Goal: Task Accomplishment & Management: Manage account settings

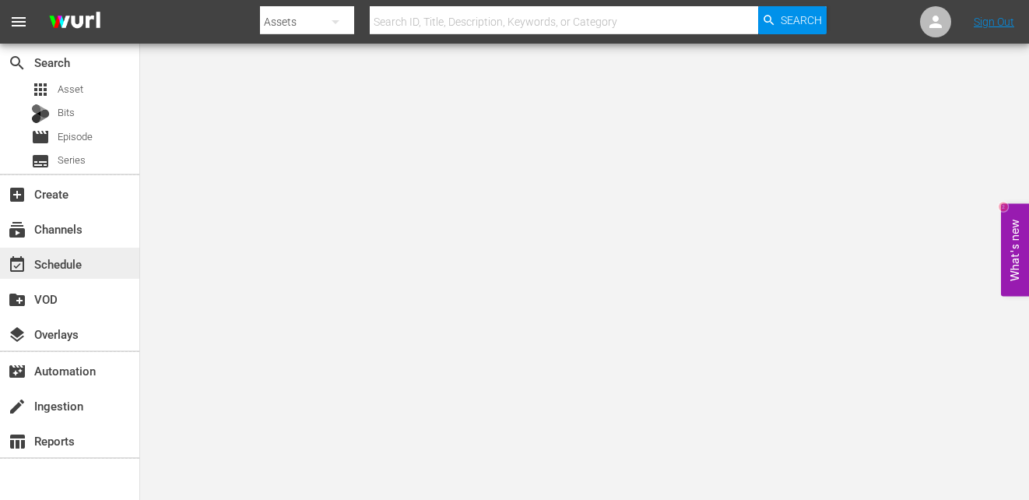
click at [101, 273] on div "event_available Schedule" at bounding box center [69, 262] width 139 height 31
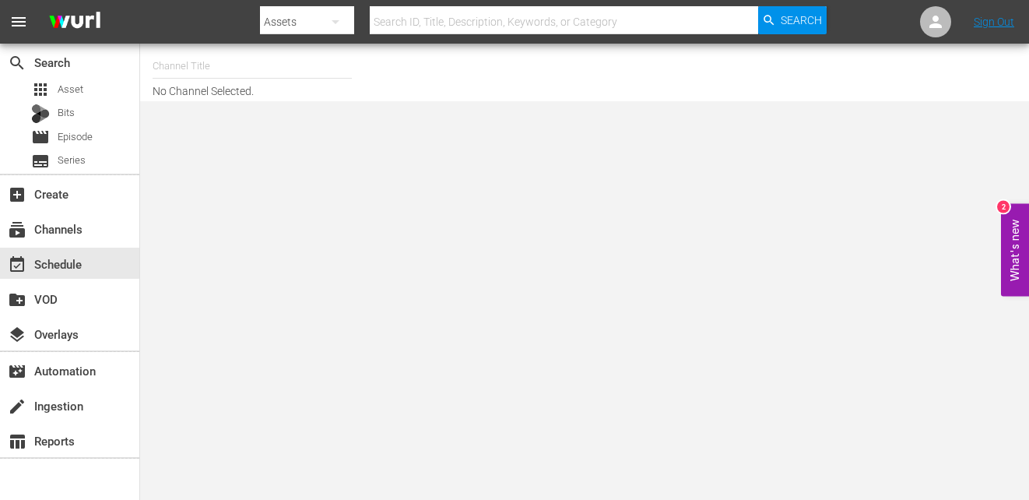
click at [244, 76] on input "text" at bounding box center [252, 65] width 199 height 37
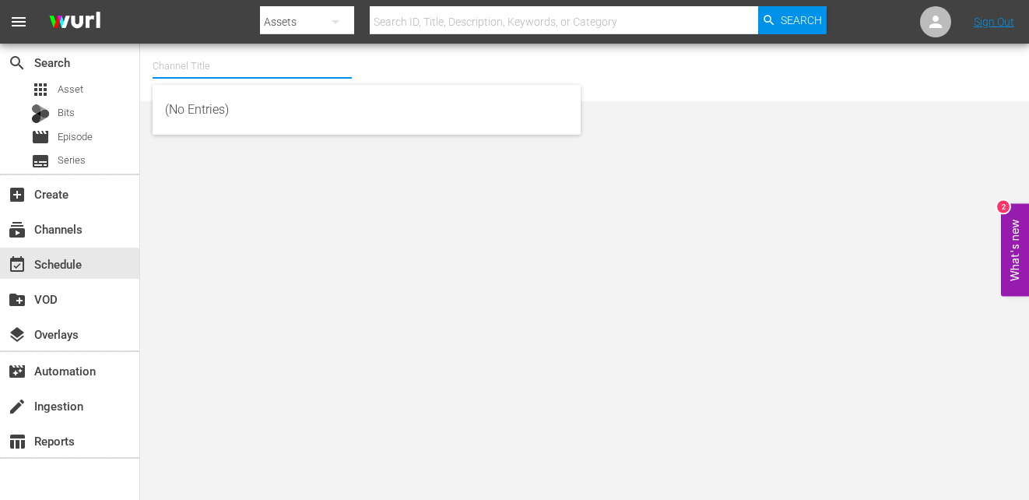
click at [306, 55] on input "text" at bounding box center [252, 65] width 199 height 37
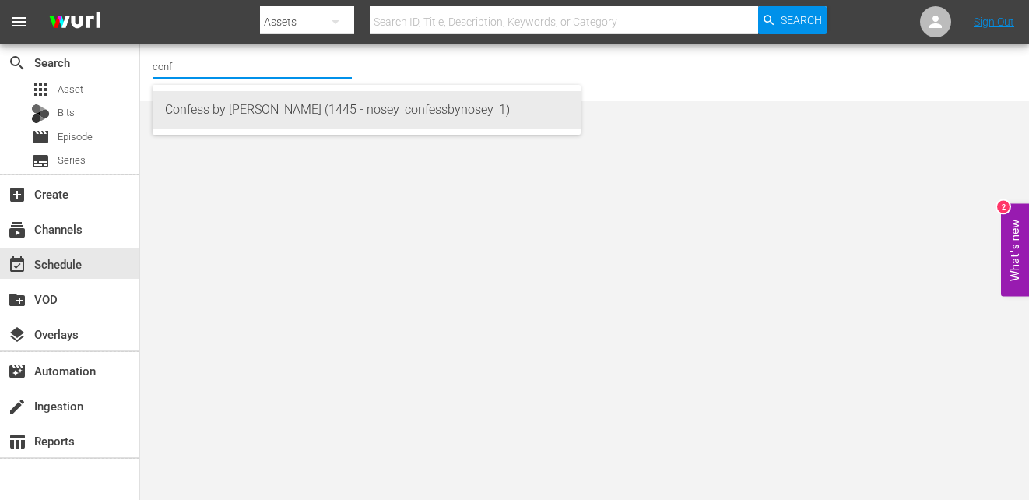
click at [313, 107] on div "Confess by Nosey (1445 - nosey_confessbynosey_1)" at bounding box center [366, 109] width 403 height 37
type input "Confess by Nosey (1445 - nosey_confessbynosey_1)"
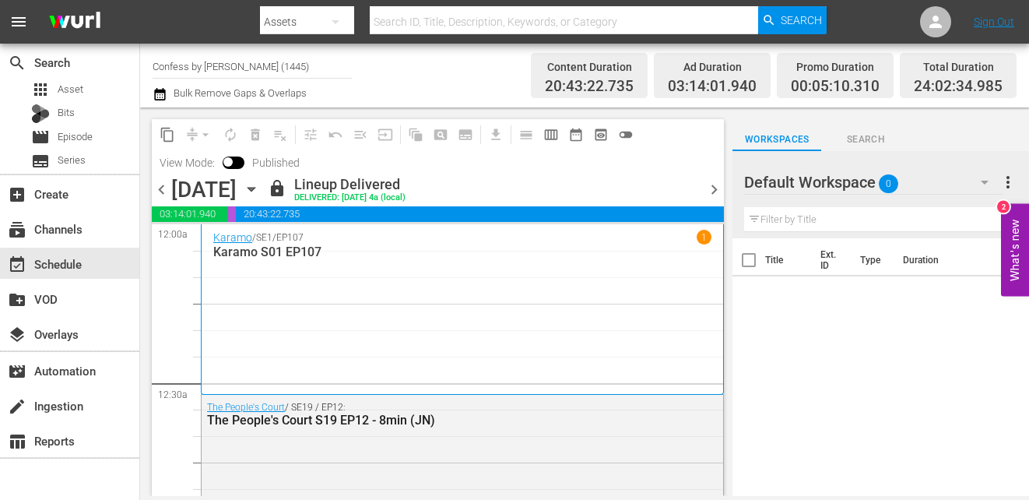
click at [718, 186] on span "chevron_right" at bounding box center [713, 189] width 19 height 19
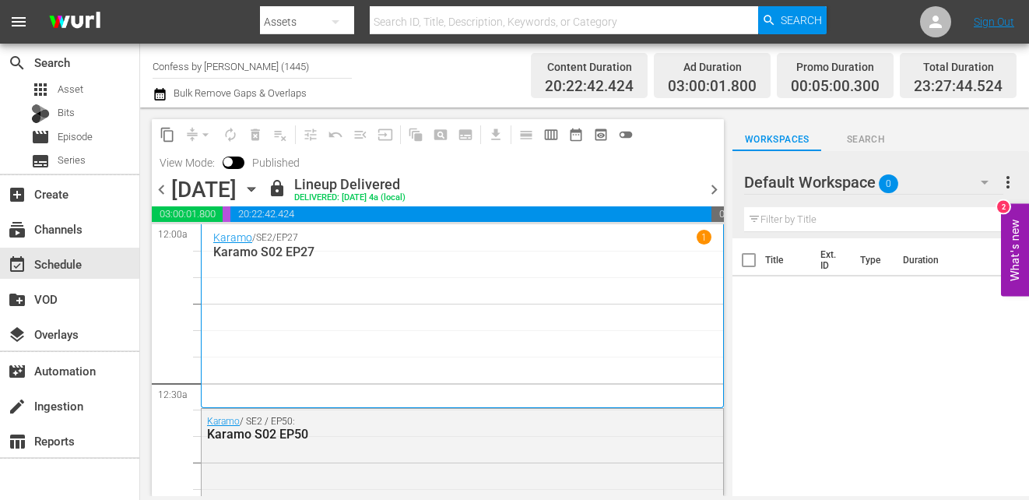
click at [715, 187] on span "chevron_right" at bounding box center [713, 189] width 19 height 19
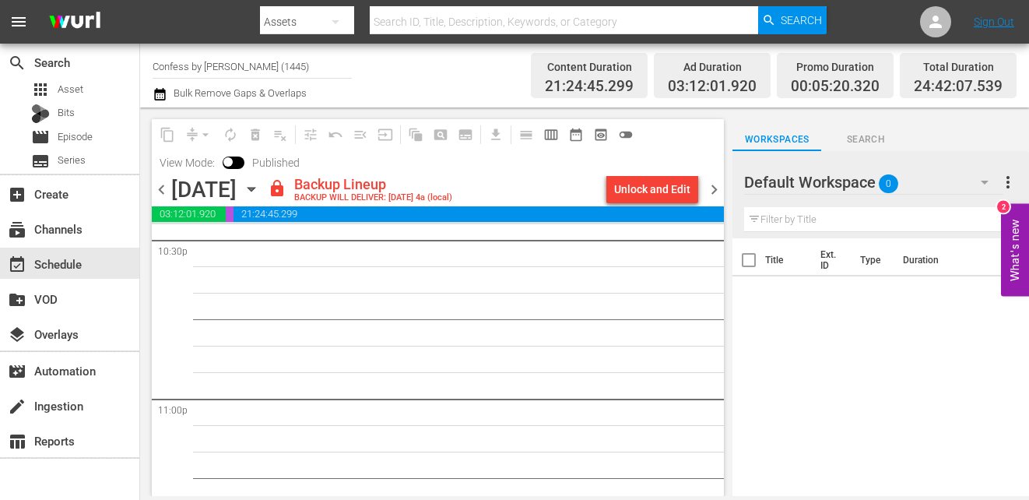
scroll to position [7347, 0]
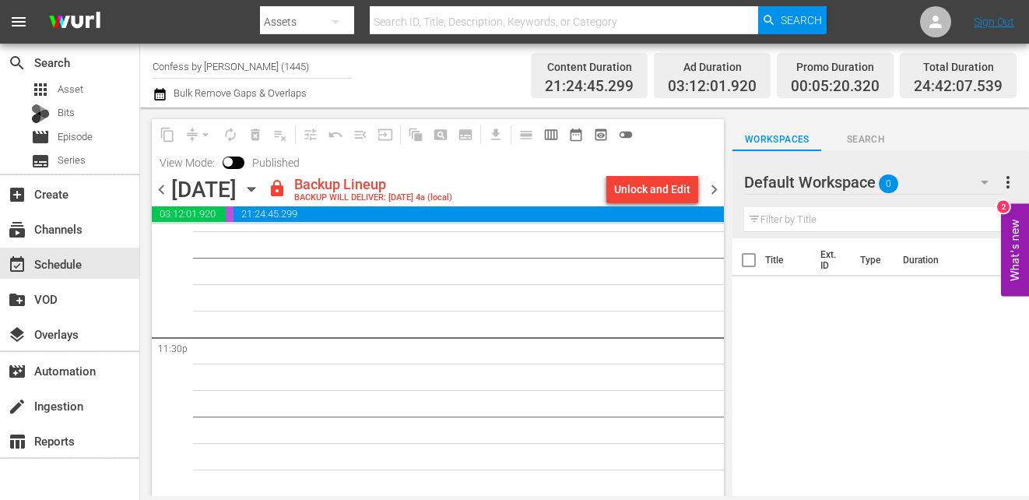
click at [709, 184] on span "chevron_right" at bounding box center [713, 189] width 19 height 19
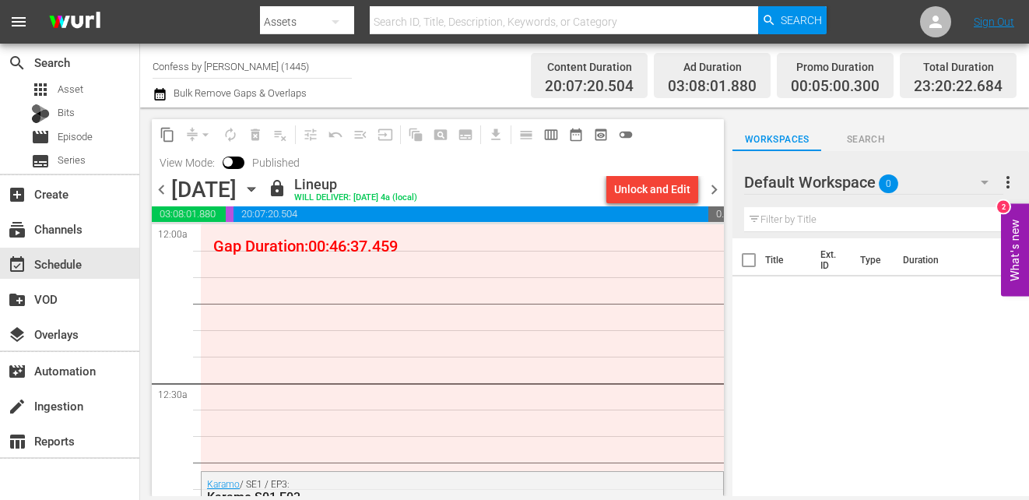
click at [162, 183] on span "chevron_left" at bounding box center [161, 189] width 19 height 19
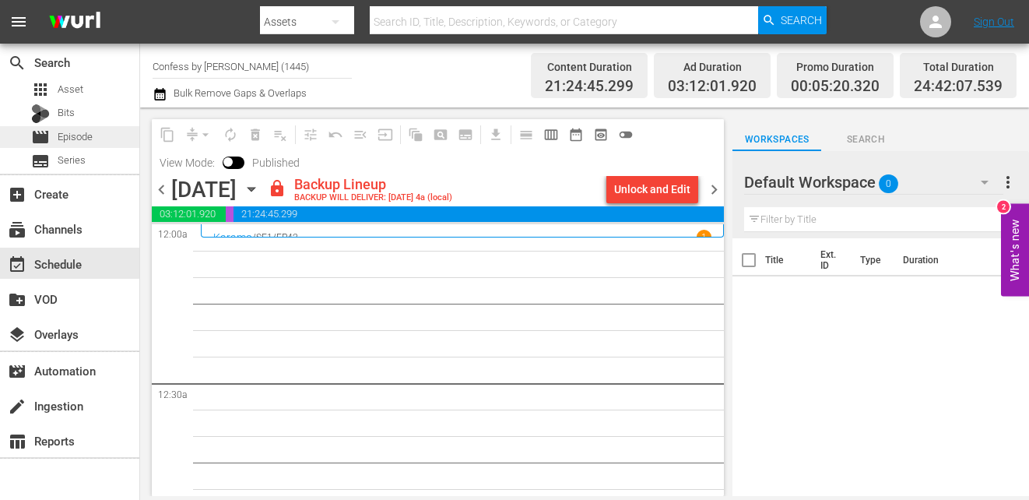
click at [62, 142] on span "Episode" at bounding box center [75, 137] width 35 height 16
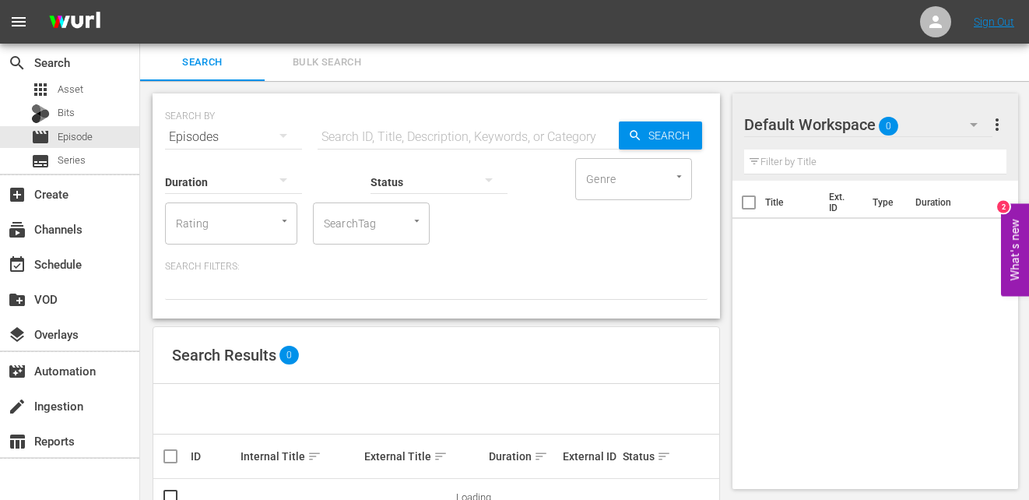
click at [298, 58] on span "Bulk Search" at bounding box center [327, 63] width 106 height 18
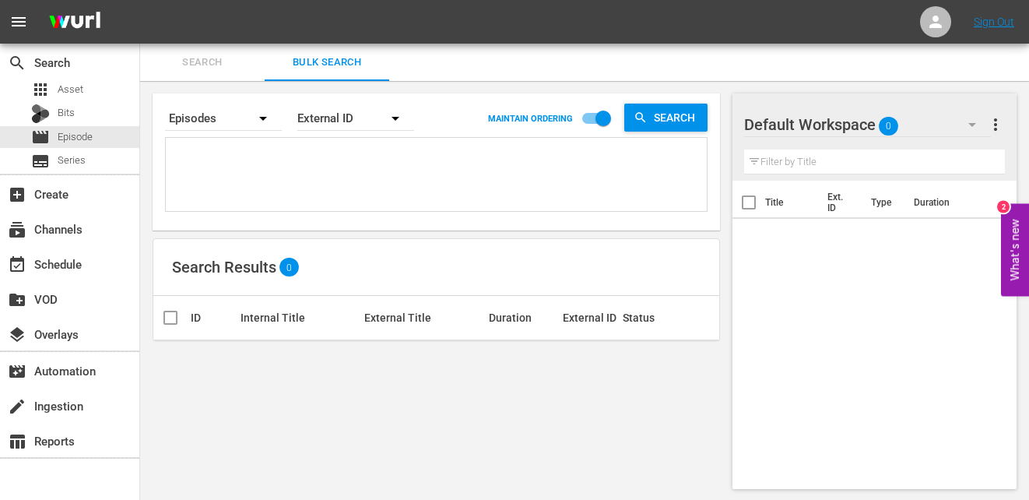
click at [260, 152] on textarea at bounding box center [438, 177] width 537 height 71
paste textarea "JS-0162 JS-0184 SO-2303 SO-2302 SO-2317 SO-2312 SO-2308 SO-2307 SO-2322 EL-2322…"
type textarea "JS-0162 JS-0184 SO-2303 SO-2302 SO-2317 SO-2312 SO-2308 SO-2307 SO-2322 EL-2322…"
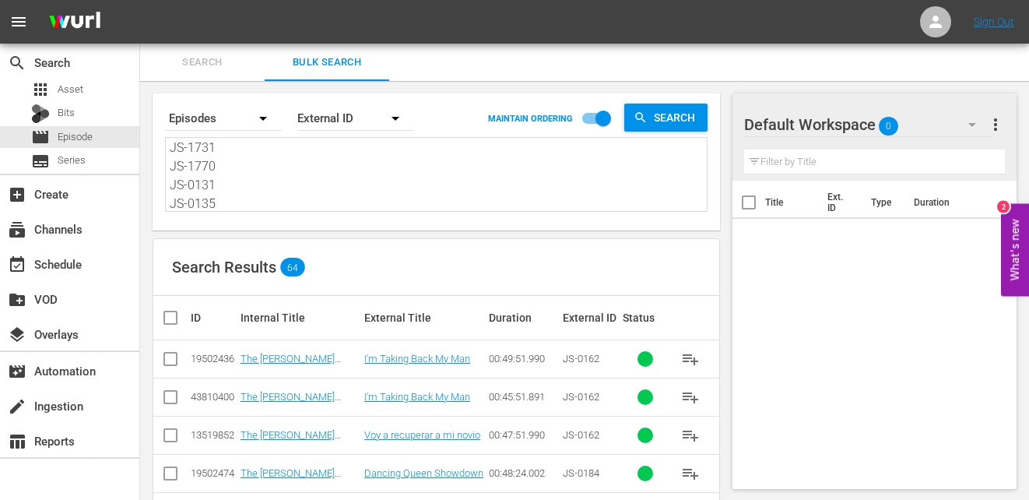
type textarea "JS-0162 JS-0184 SO-2303 SO-2302 SO-2317 SO-2312 SO-2308 SO-2307 SO-2322 EL-2322…"
click at [163, 314] on input "checkbox" at bounding box center [176, 317] width 31 height 19
checkbox input "true"
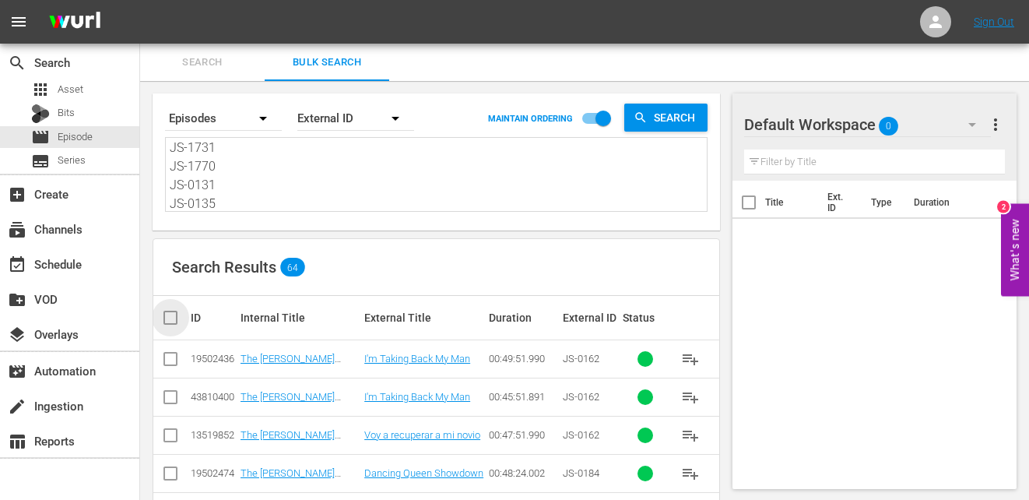
checkbox input "true"
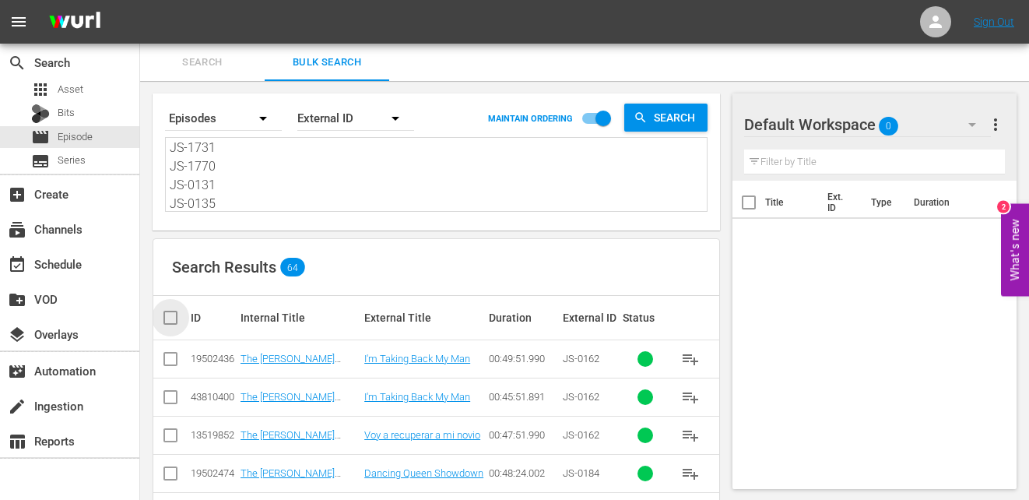
checkbox input "true"
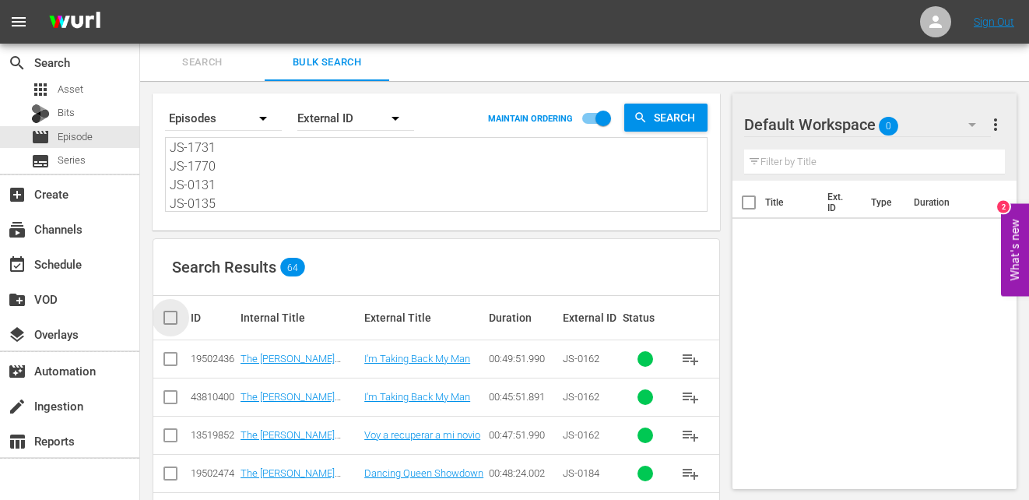
checkbox input "true"
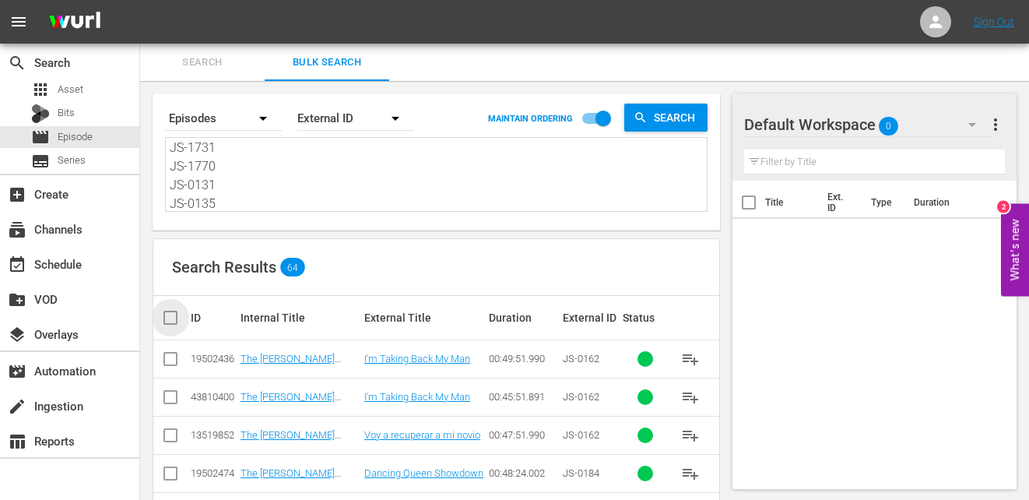
checkbox input "true"
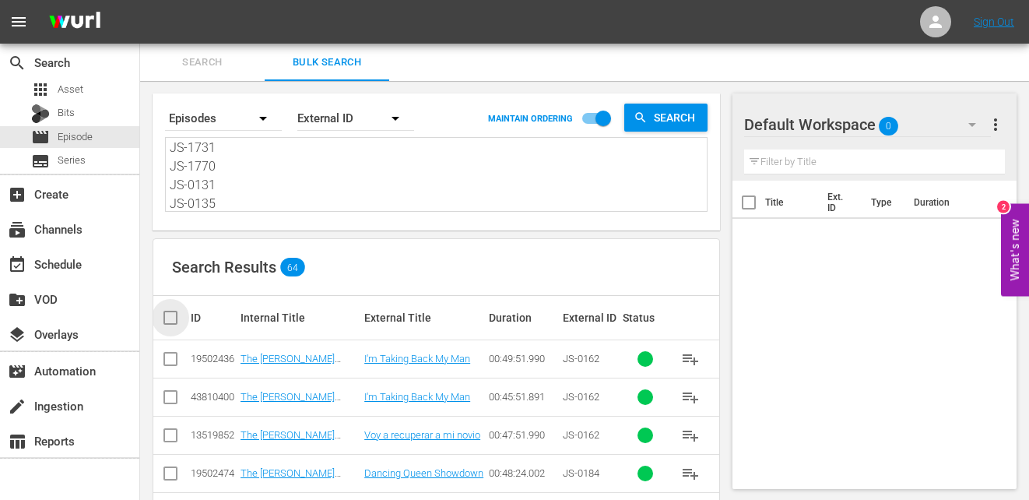
checkbox input "true"
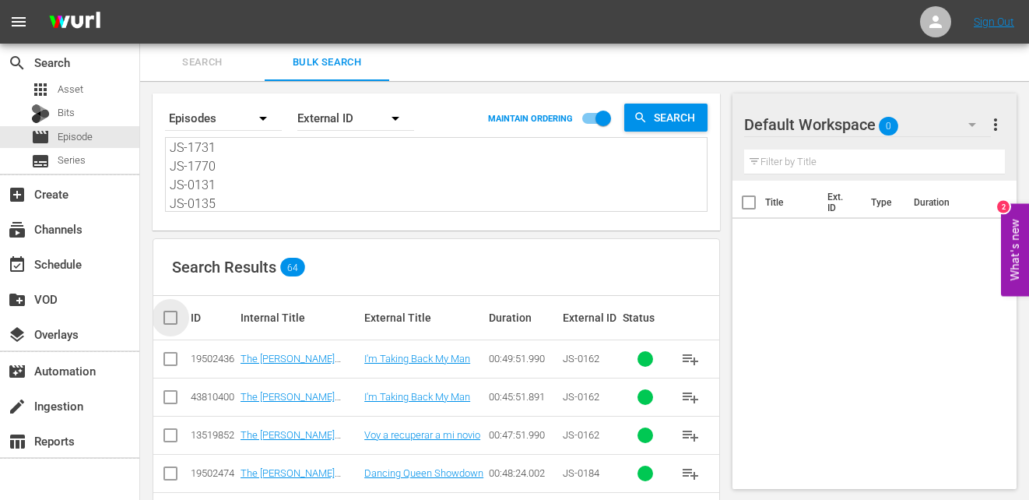
checkbox input "true"
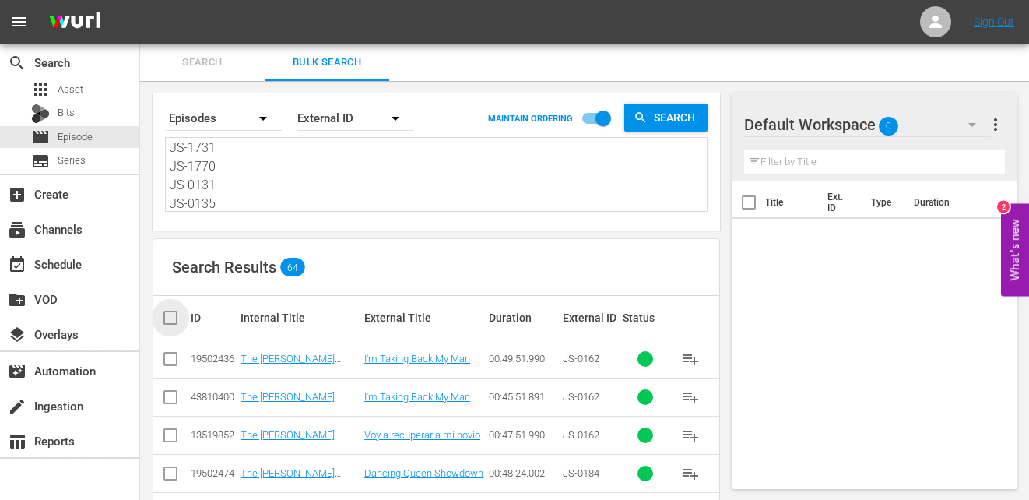
checkbox input "true"
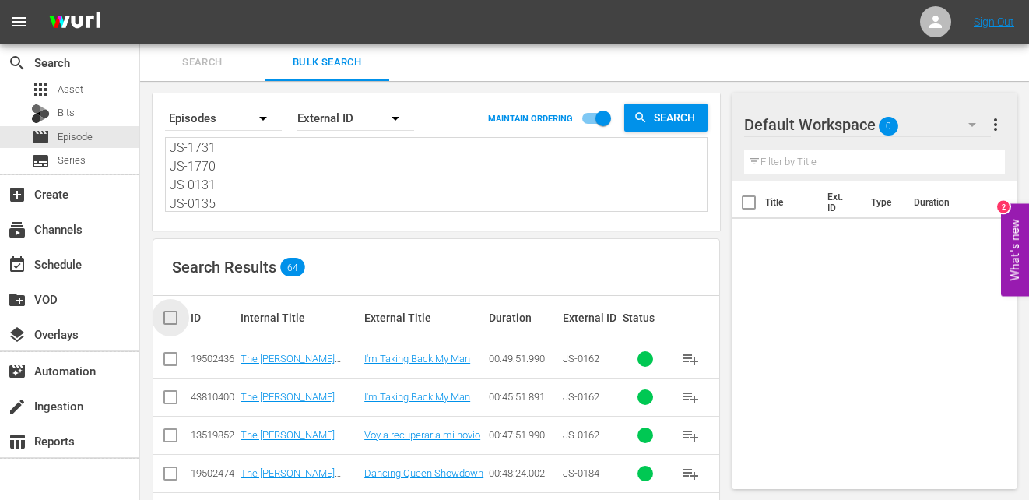
checkbox input "true"
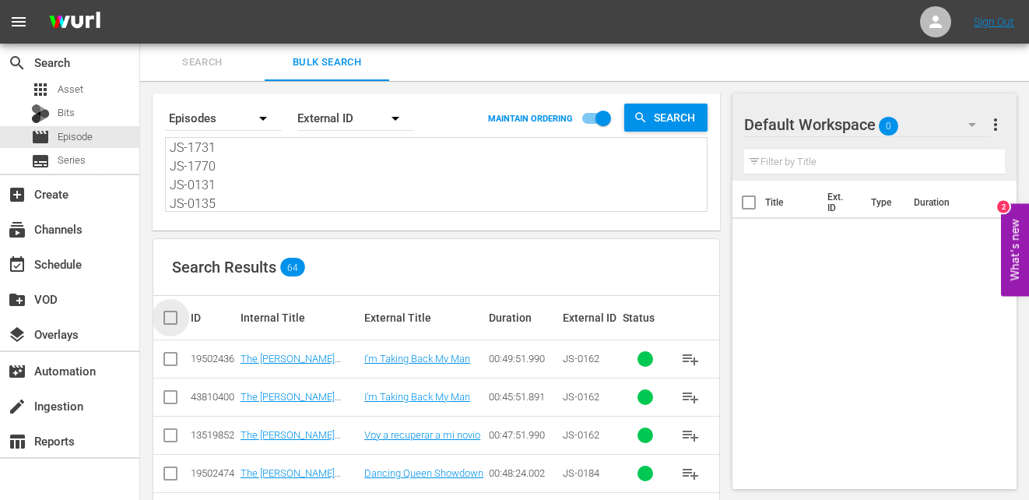
checkbox input "true"
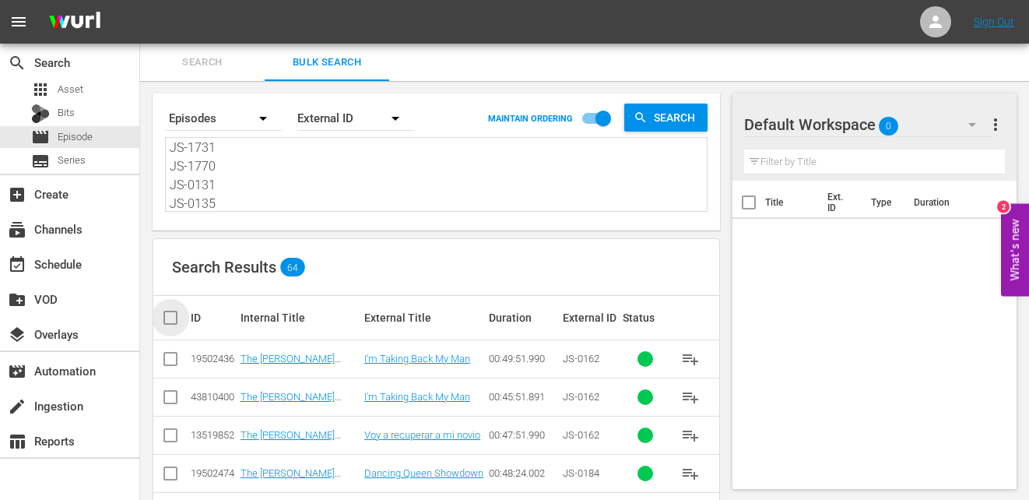
checkbox input "true"
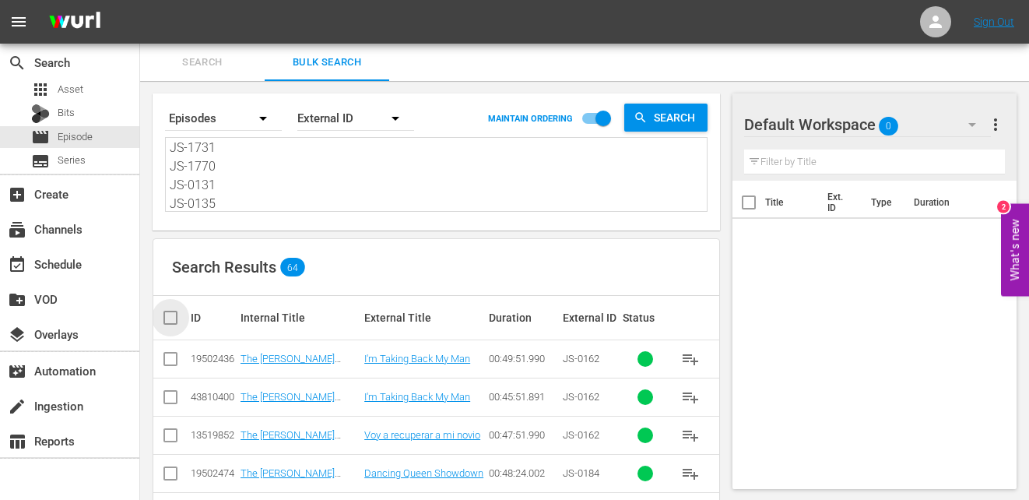
checkbox input "true"
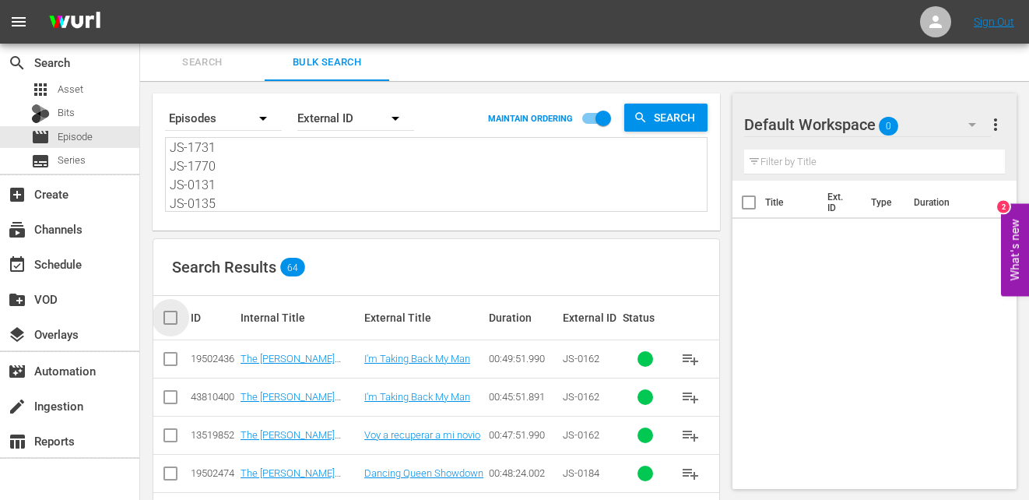
checkbox input "true"
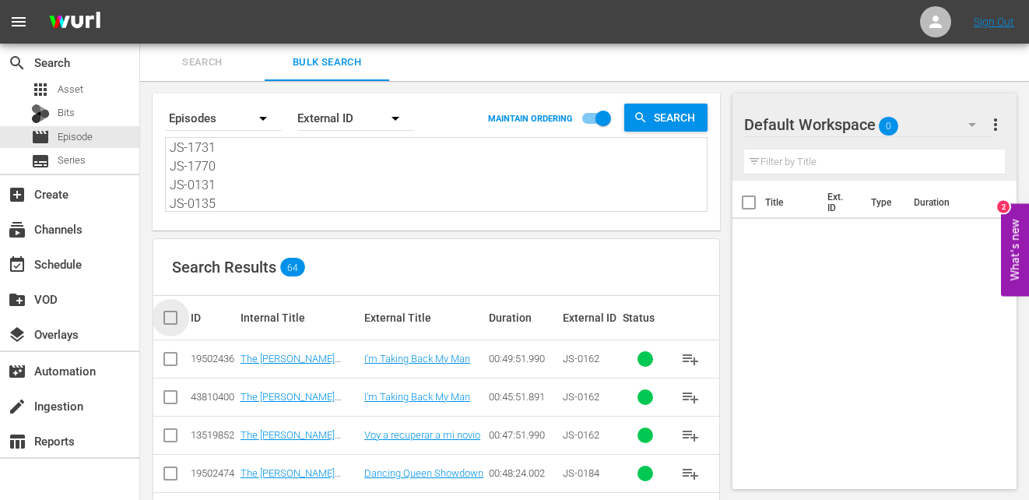
checkbox input "true"
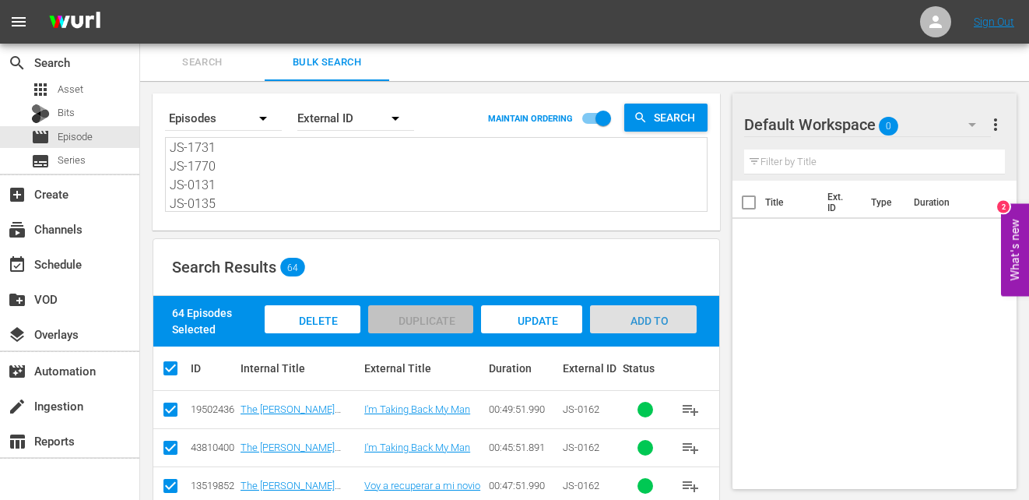
click at [637, 317] on span "Add to Workspace" at bounding box center [643, 335] width 76 height 42
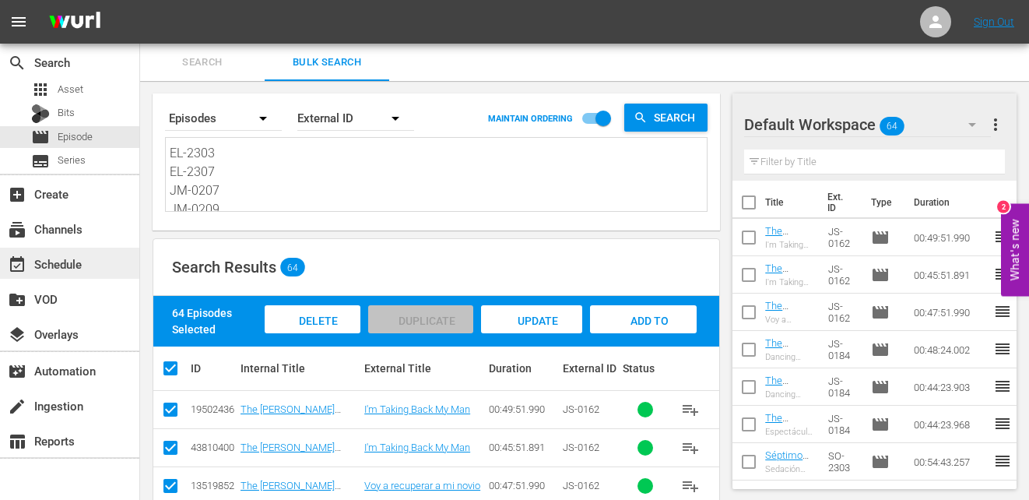
click at [58, 267] on div "event_available Schedule" at bounding box center [43, 261] width 87 height 14
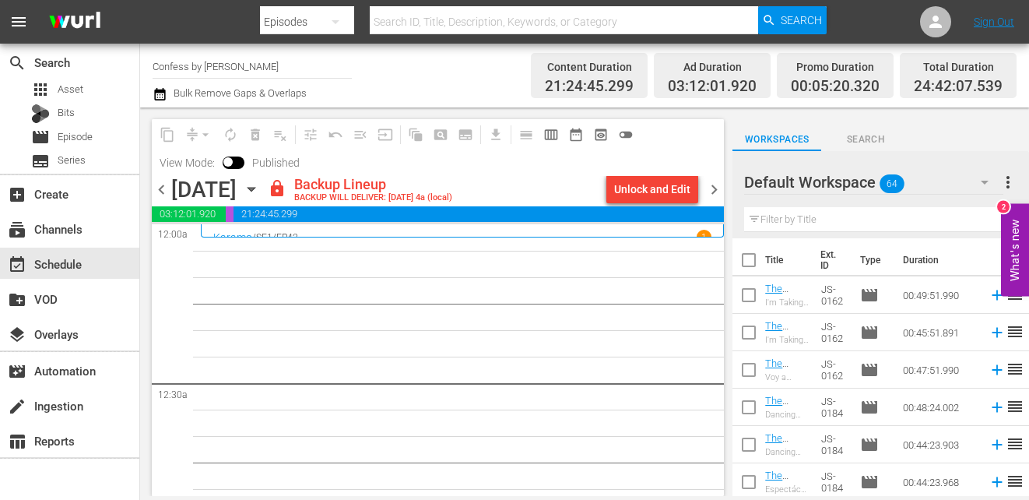
click at [260, 187] on icon "button" at bounding box center [251, 189] width 17 height 17
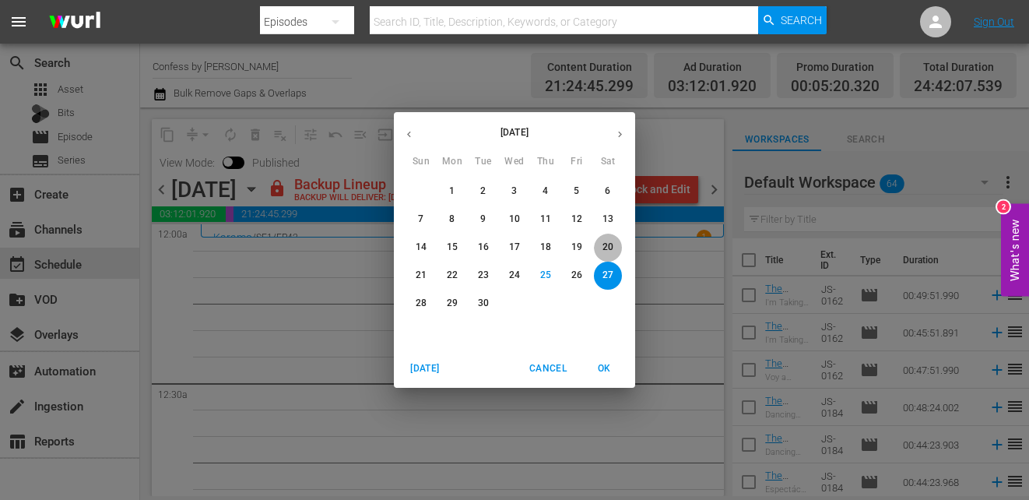
click at [617, 247] on span "20" at bounding box center [608, 246] width 28 height 13
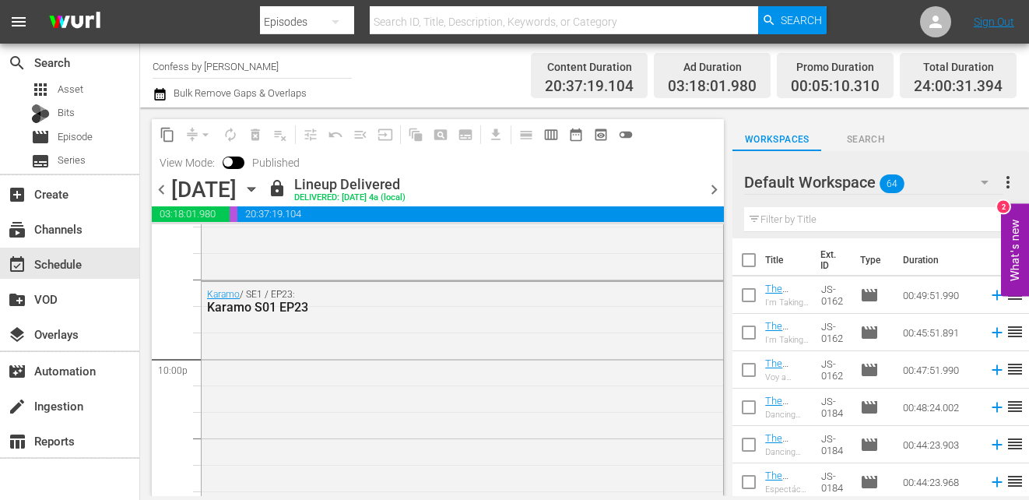
scroll to position [7375, 0]
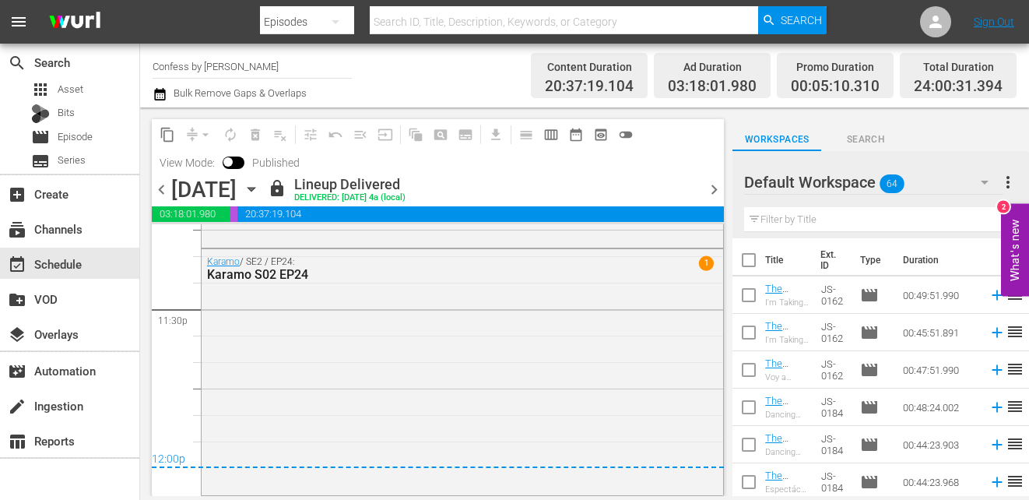
click at [161, 188] on span "chevron_left" at bounding box center [161, 189] width 19 height 19
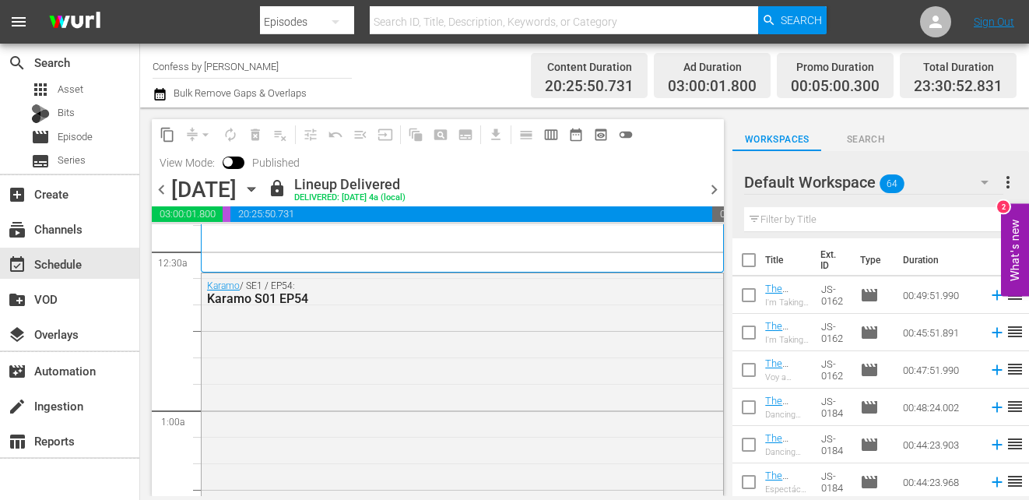
scroll to position [133, 0]
click at [713, 183] on span "chevron_right" at bounding box center [713, 189] width 19 height 19
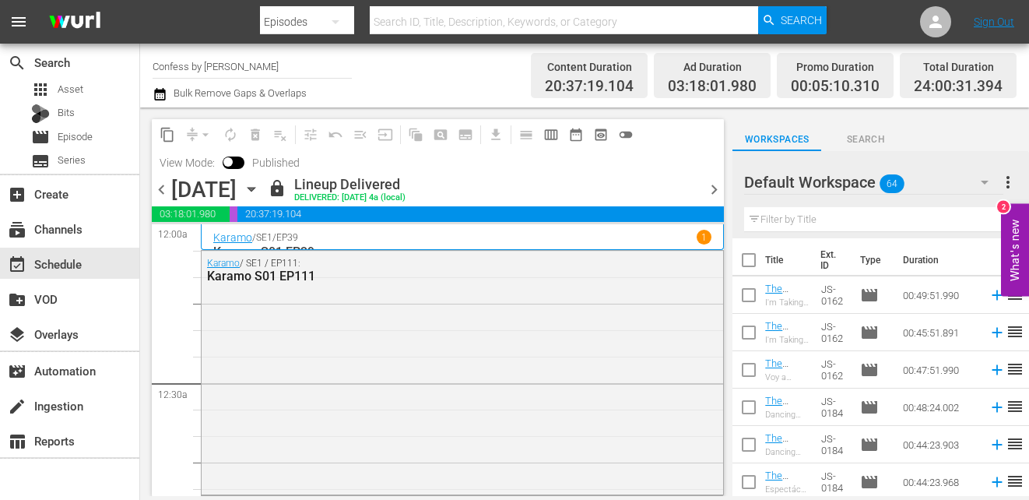
click at [260, 185] on icon "button" at bounding box center [251, 189] width 17 height 17
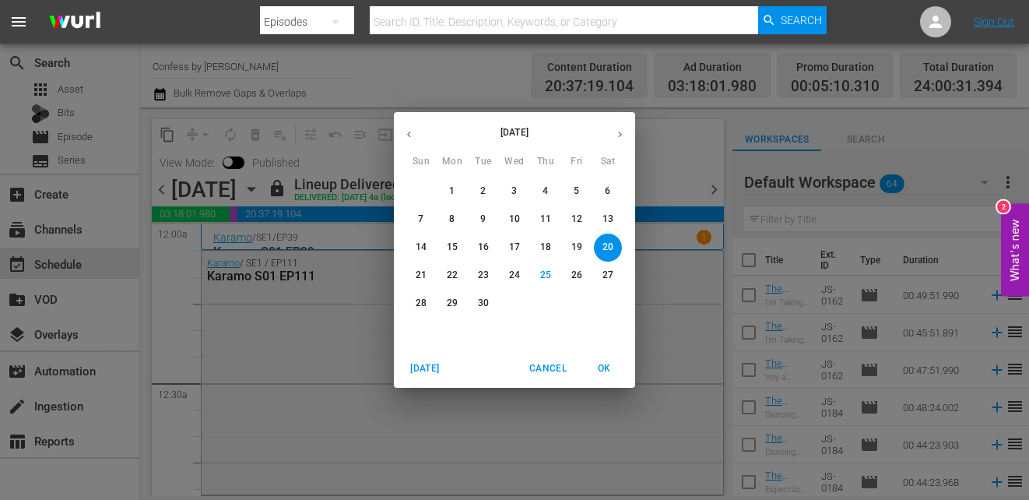
click at [612, 216] on p "13" at bounding box center [607, 218] width 11 height 13
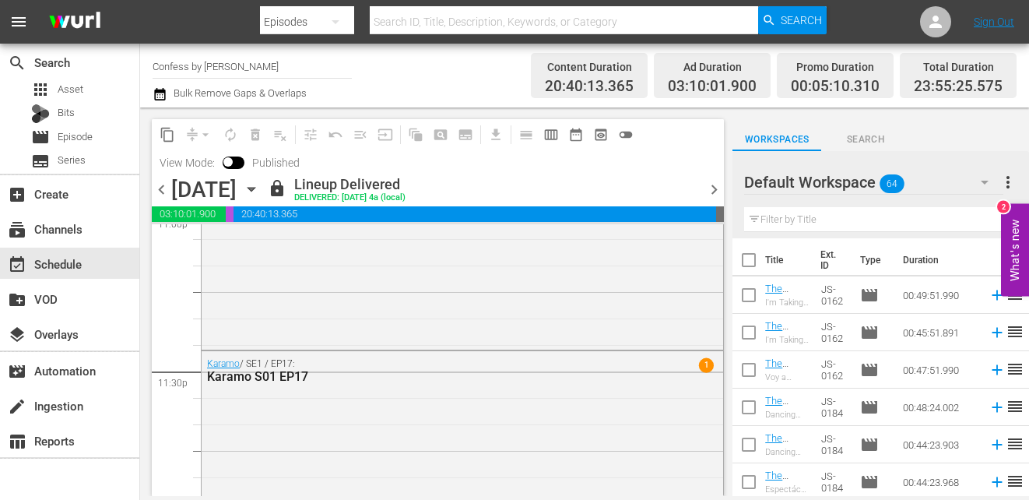
scroll to position [7320, 0]
click at [89, 135] on span "Episode" at bounding box center [75, 137] width 35 height 16
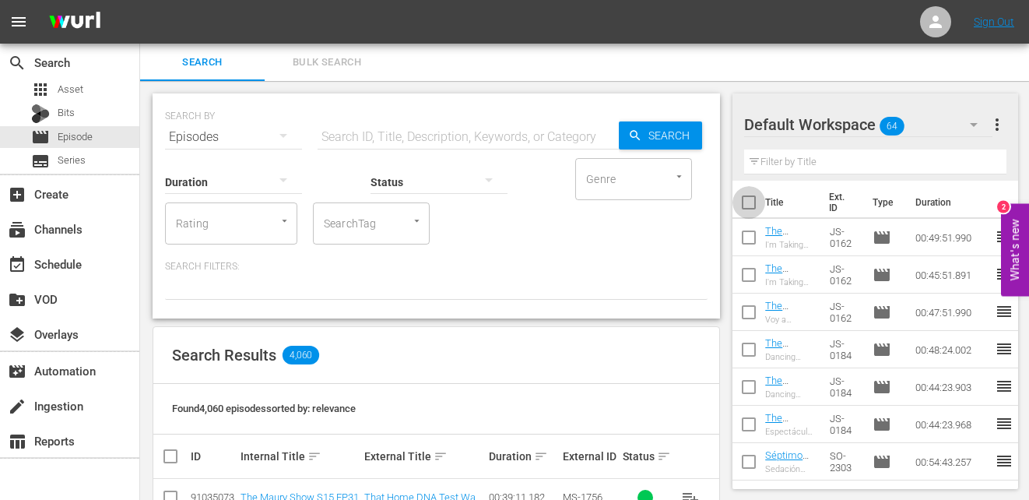
click at [749, 199] on input "checkbox" at bounding box center [748, 205] width 33 height 33
checkbox input "true"
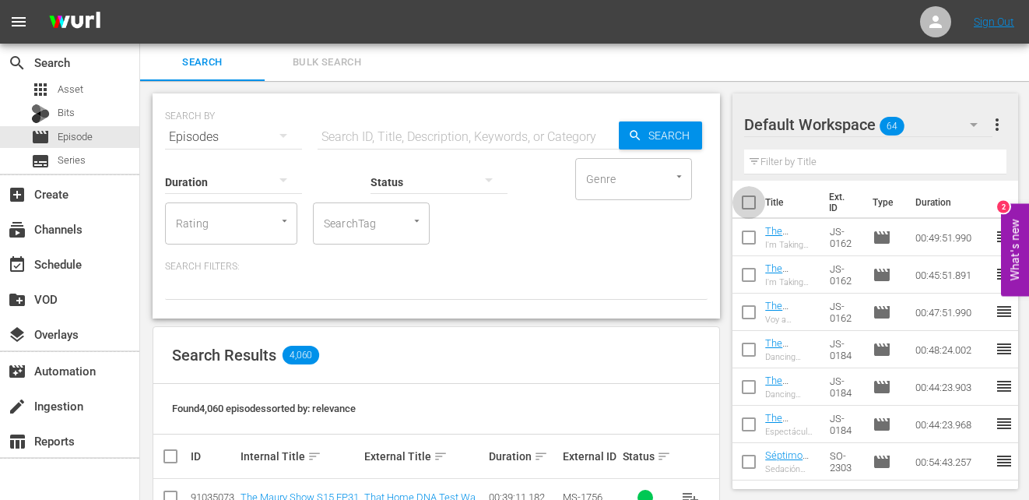
checkbox input "true"
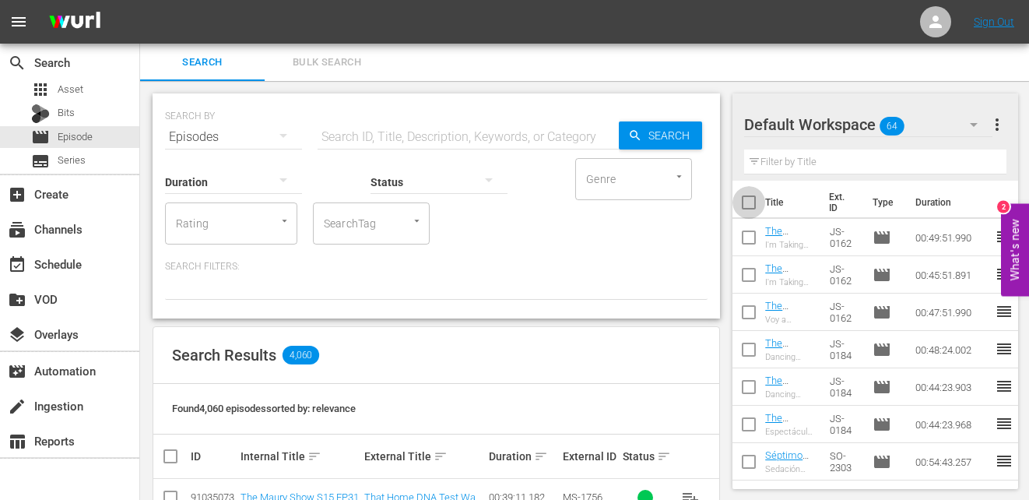
checkbox input "true"
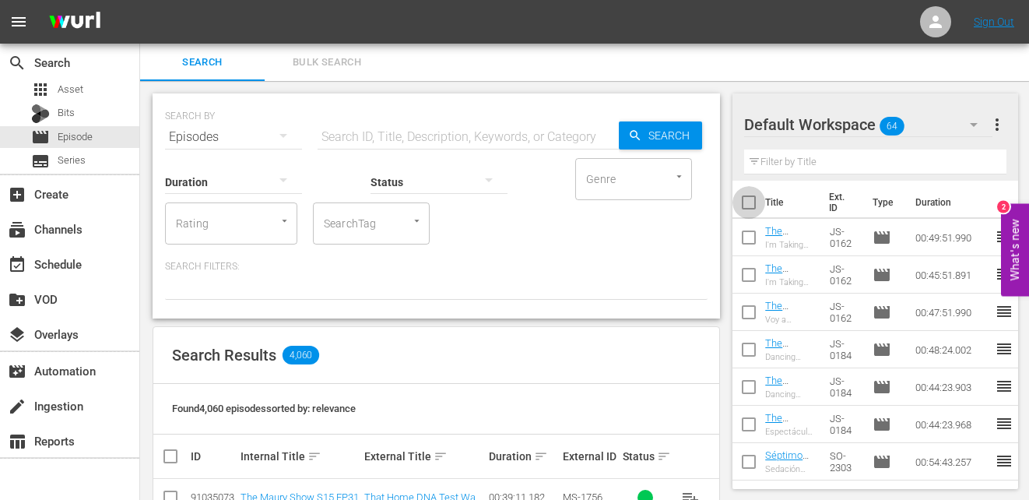
checkbox input "true"
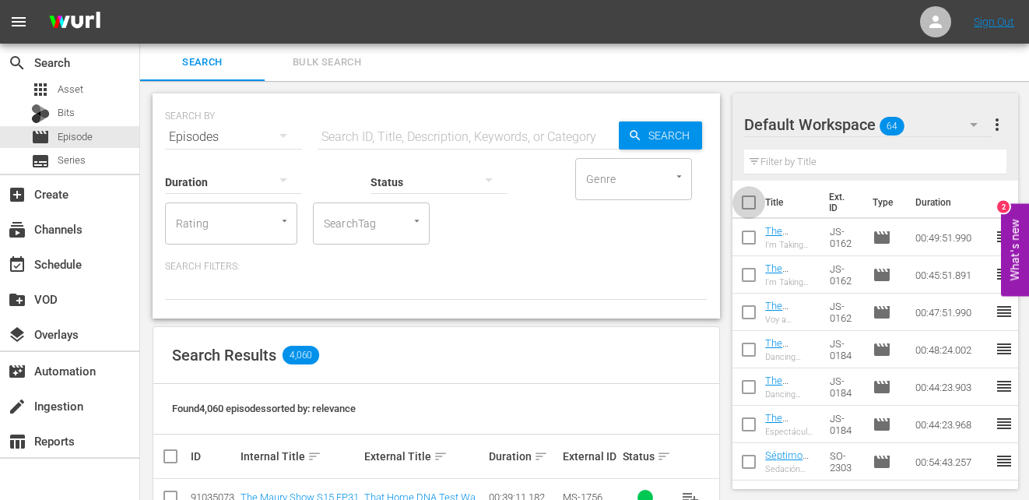
checkbox input "true"
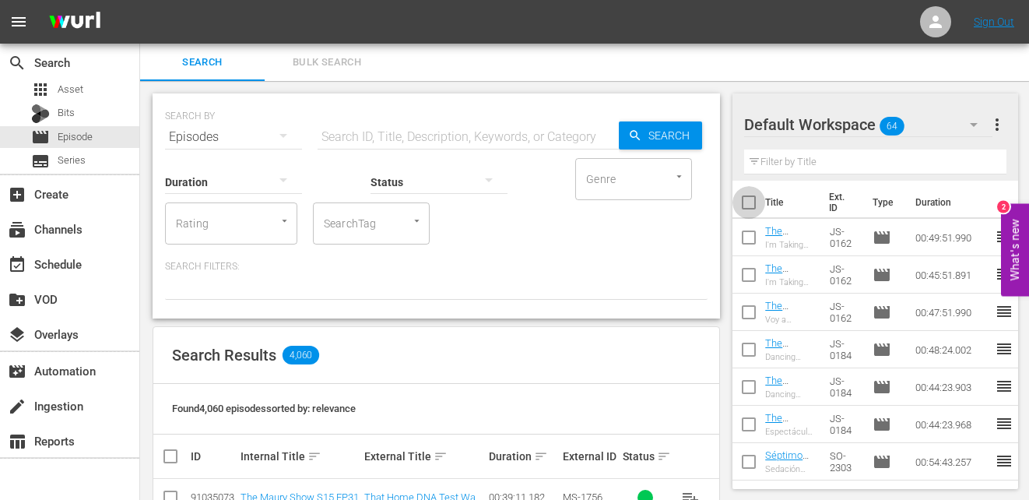
checkbox input "true"
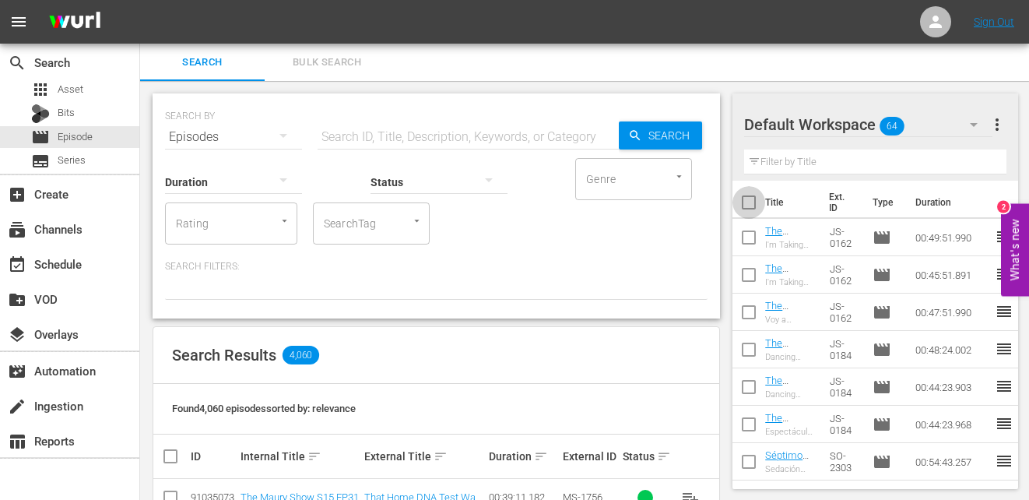
checkbox input "true"
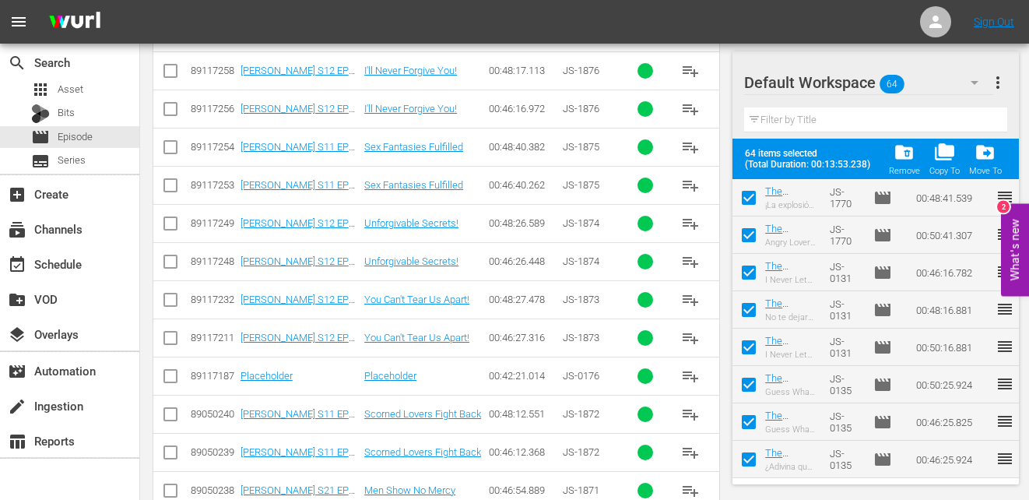
scroll to position [809, 0]
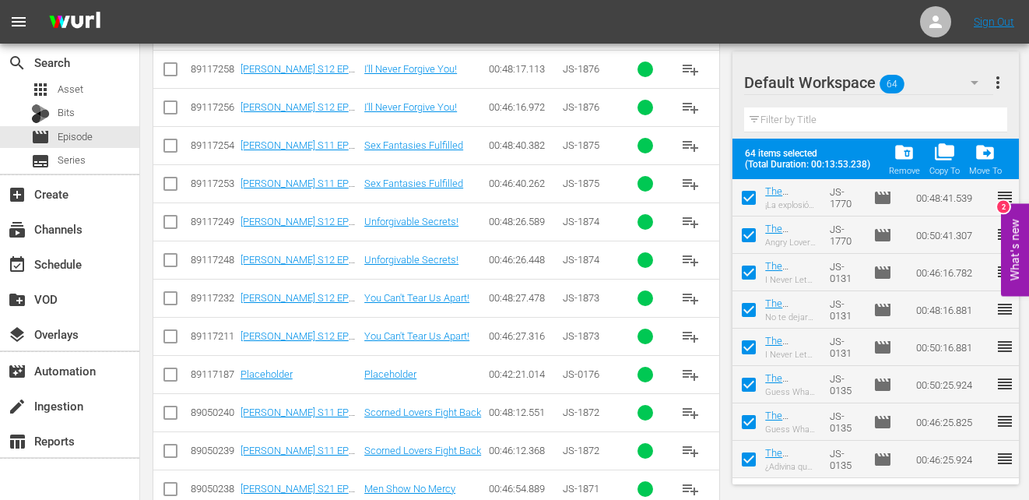
click at [911, 150] on span "folder_delete" at bounding box center [903, 152] width 21 height 21
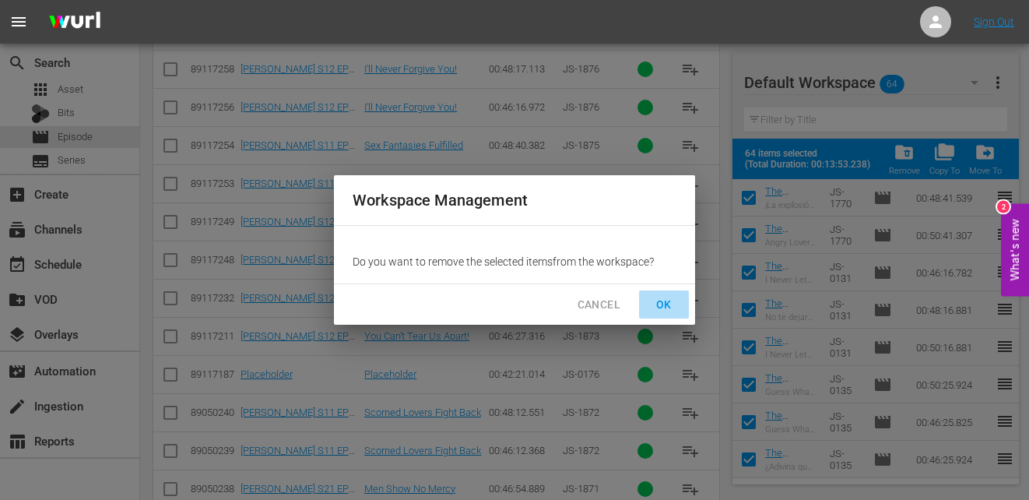
click at [651, 308] on span "OK" at bounding box center [663, 304] width 25 height 19
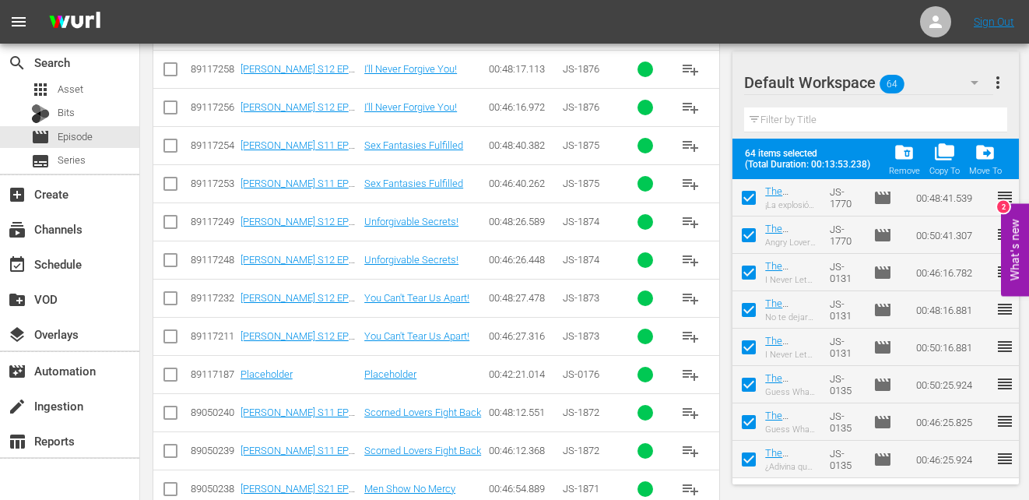
scroll to position [0, 0]
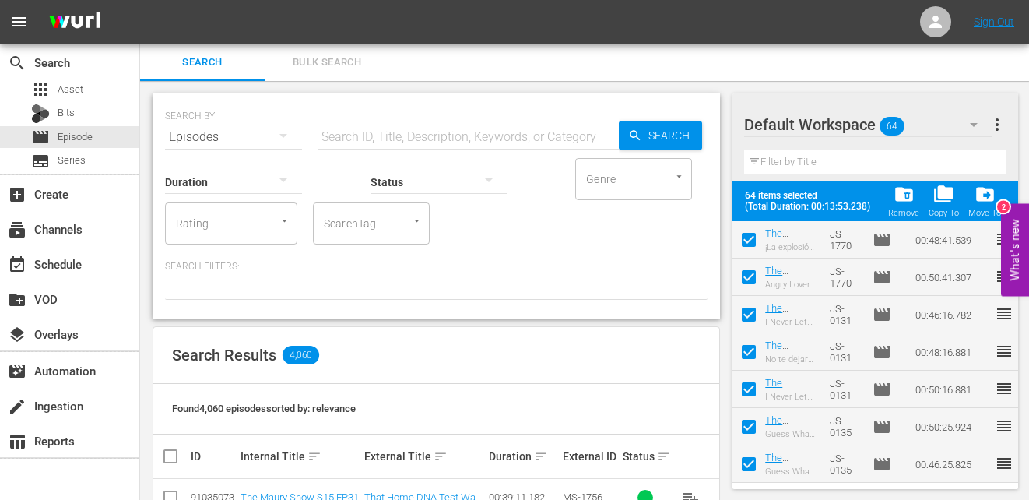
click at [330, 67] on span "Bulk Search" at bounding box center [327, 63] width 106 height 18
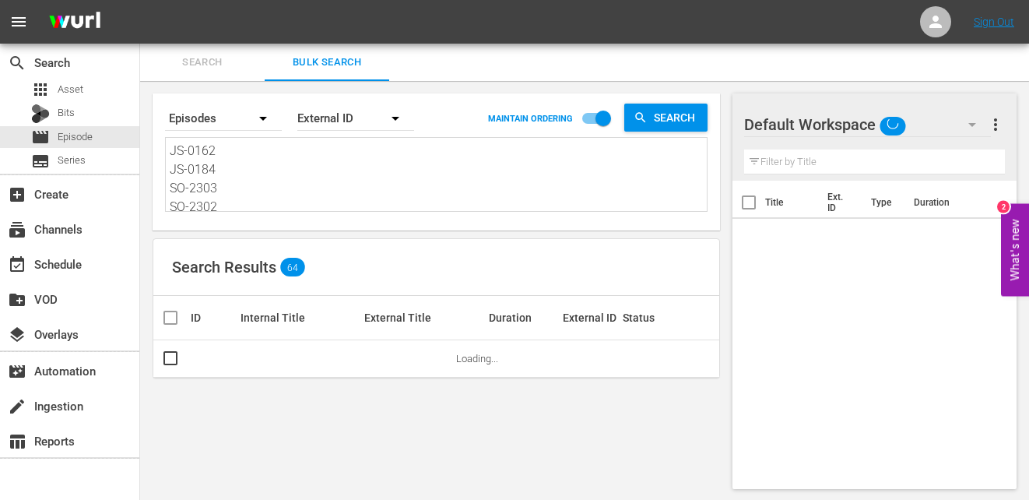
click at [305, 189] on textarea "JS-0162 JS-0184 SO-2303 SO-2302 SO-2317 SO-2312 SO-2308 SO-2307 SO-2322 EL-2322…" at bounding box center [438, 177] width 537 height 71
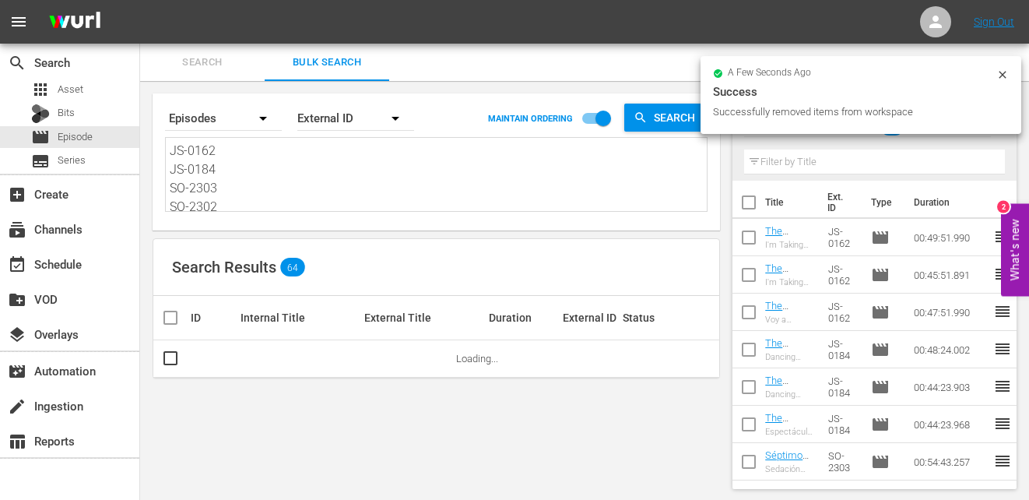
paste textarea "KA-0602 KA-0555 KA-0576 KA-06109 KA-0619 KA-0648 KA-0504 KA-0616 KA-0531 KA-061…"
type textarea "KA-0602 KA-0555 KA-0576 KA-06109 KA-0619 KA-0648 KA-0504 KA-0616 KA-0531 KA-061…"
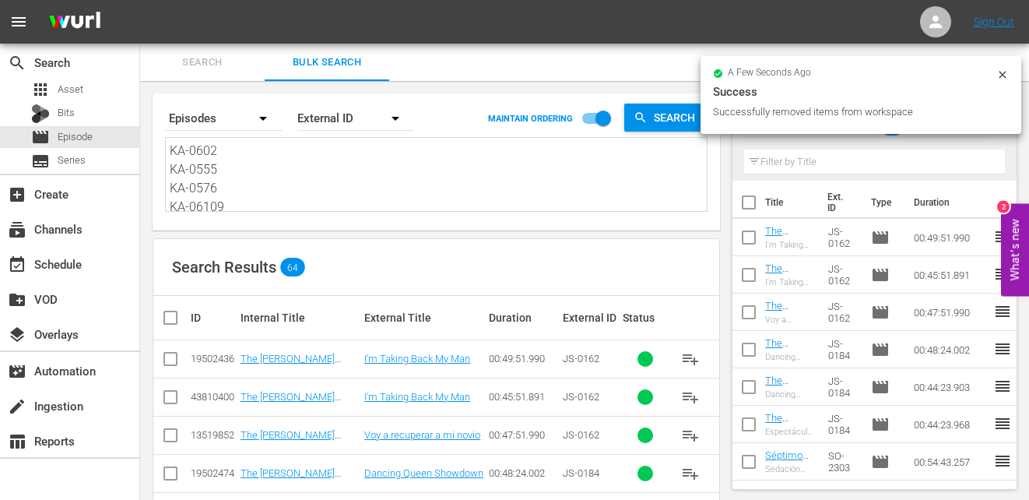
type textarea "KA-0602 KA-0555 KA-0576 KA-06109 KA-0619 KA-0648 KA-0504 KA-0616 KA-0531 KA-061…"
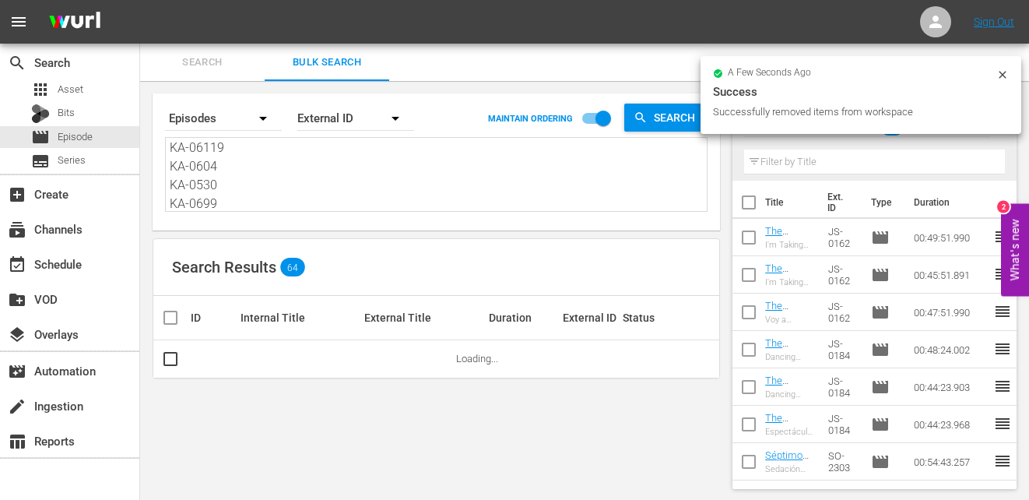
type textarea "KA-0602 KA-0555 KA-0576 KA-06109 KA-0619 KA-0648 KA-0504 KA-0616 KA-0531 KA-061…"
click at [745, 206] on input "checkbox" at bounding box center [748, 205] width 33 height 33
checkbox input "true"
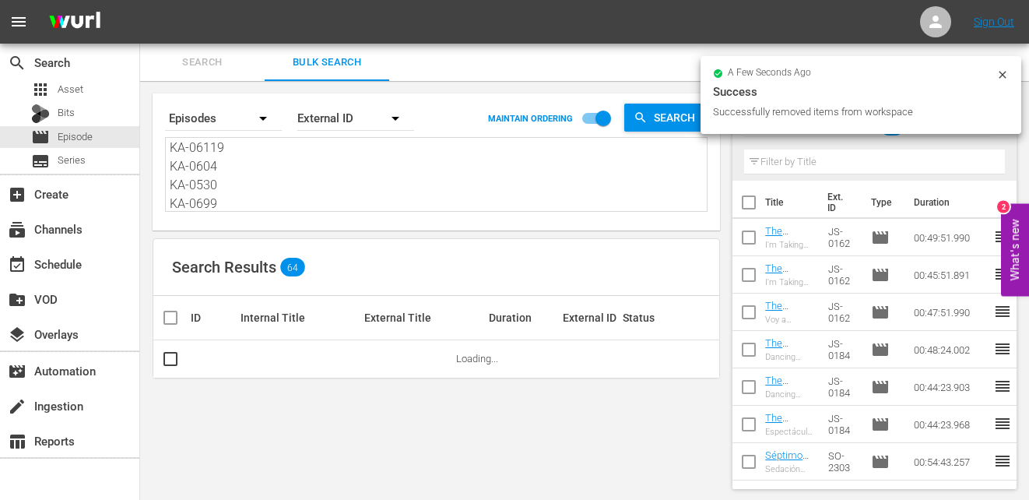
checkbox input "true"
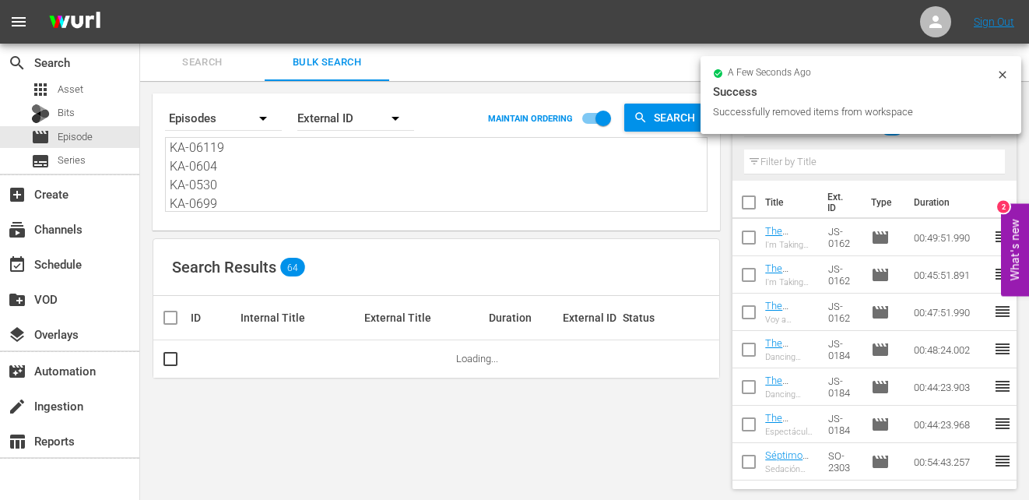
checkbox input "true"
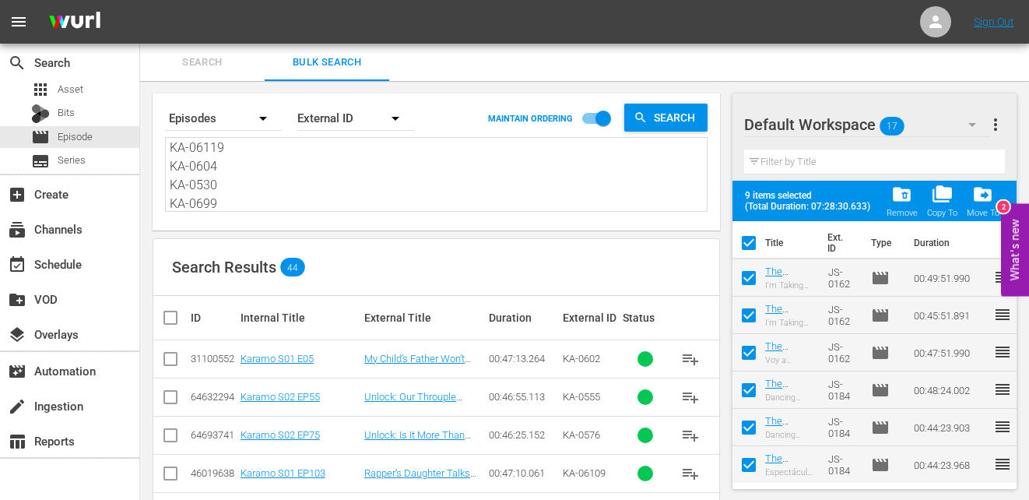
scroll to position [150, 0]
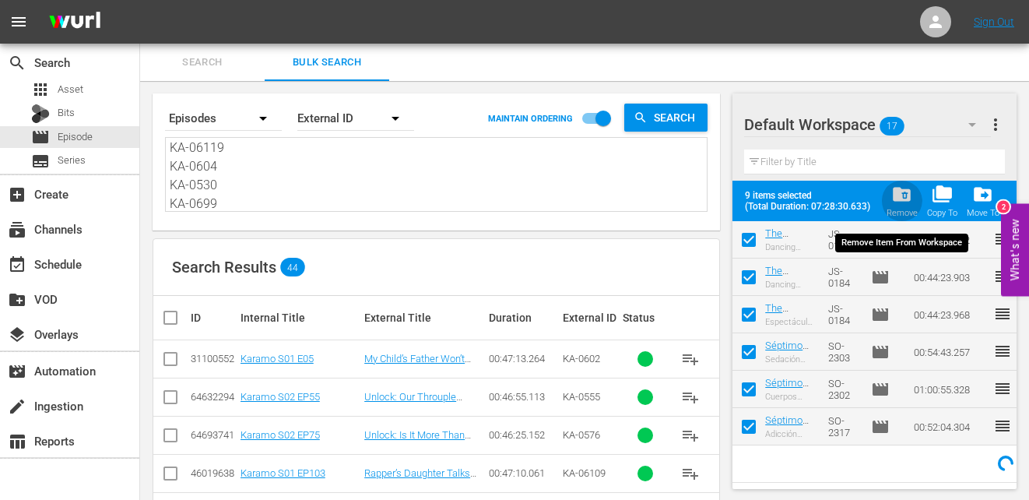
click at [901, 198] on span "folder_delete" at bounding box center [901, 194] width 21 height 21
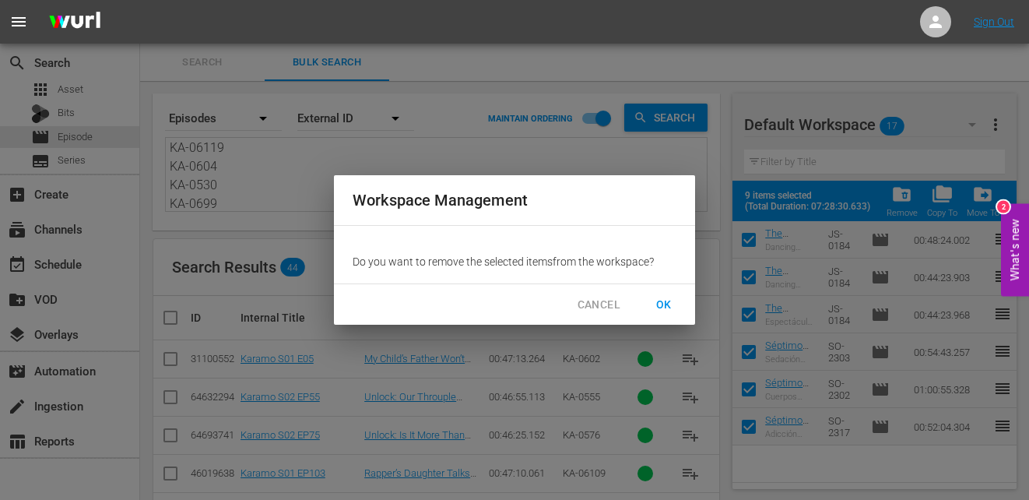
click at [633, 302] on div "CANCEL OK" at bounding box center [514, 304] width 361 height 41
click at [661, 303] on span "OK" at bounding box center [663, 304] width 25 height 19
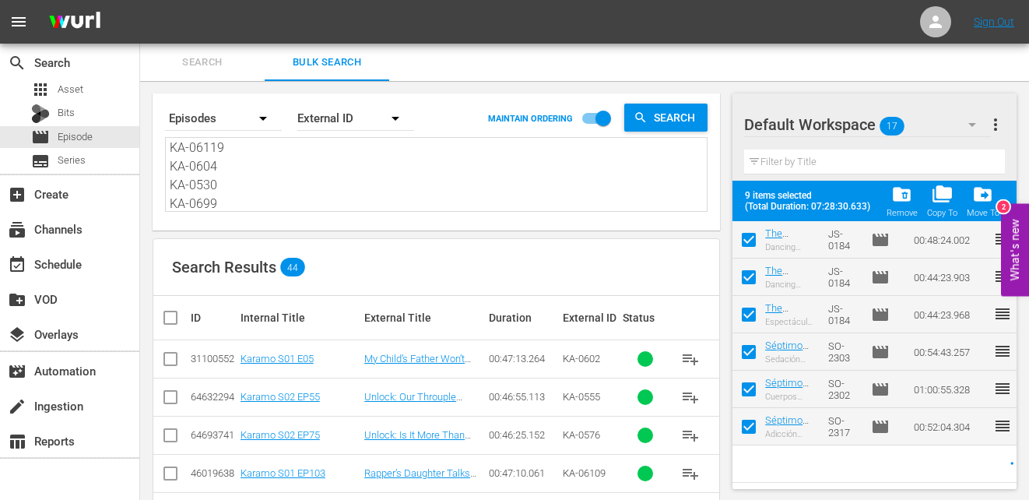
checkbox input "false"
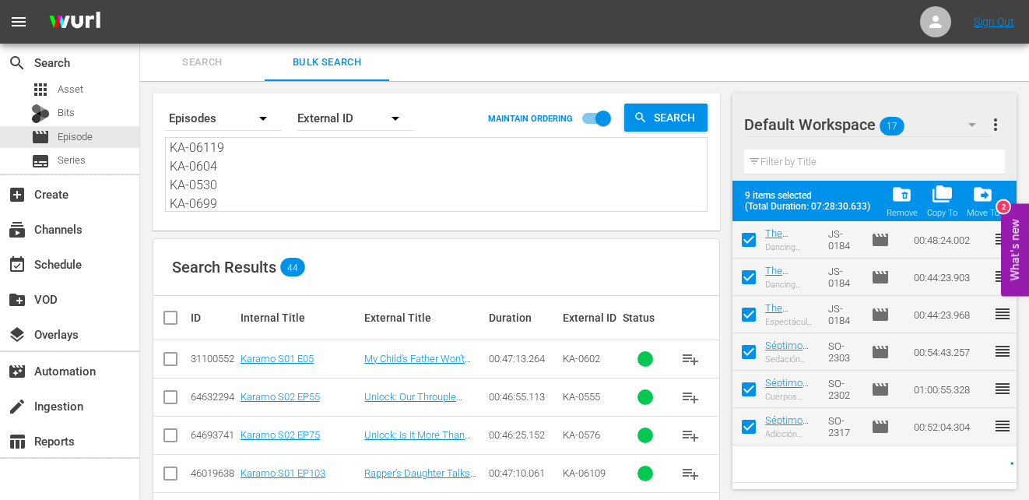
checkbox input "false"
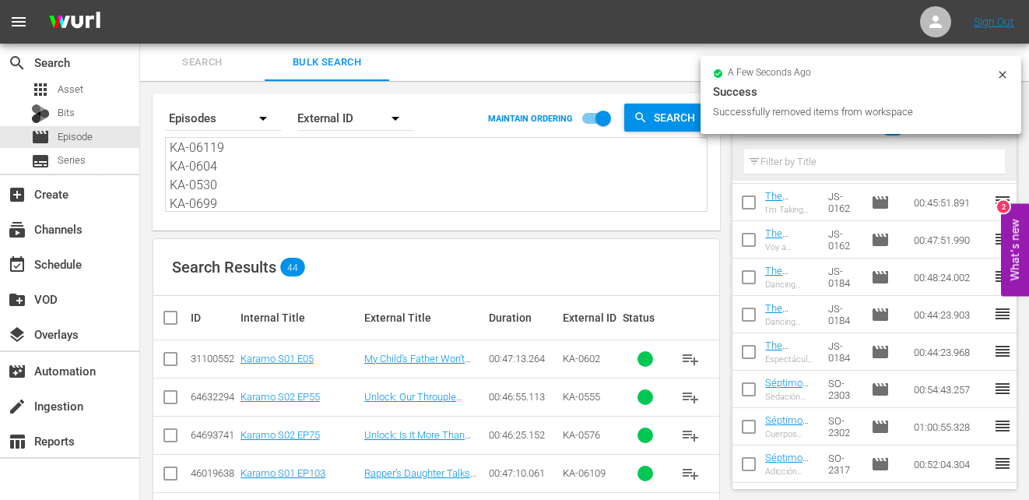
scroll to position [0, 0]
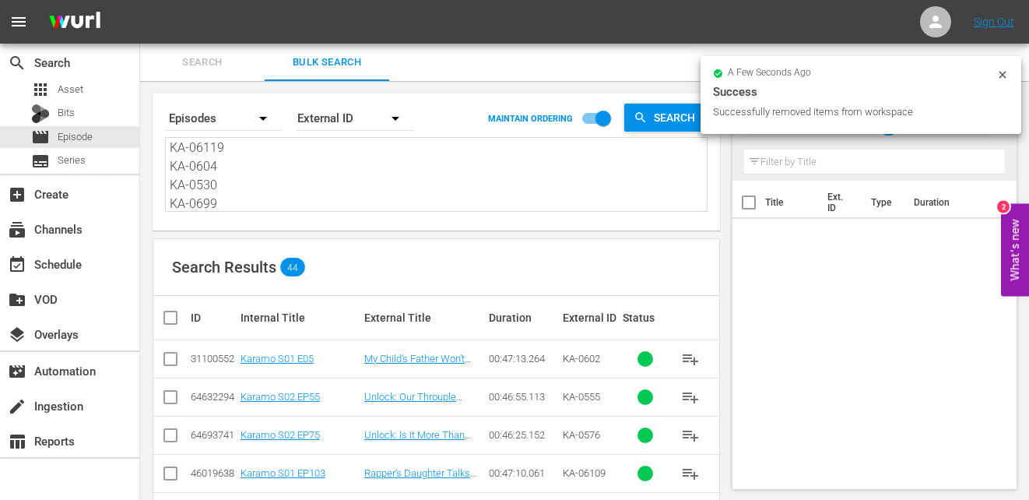
click at [169, 324] on input "checkbox" at bounding box center [176, 317] width 31 height 19
checkbox input "true"
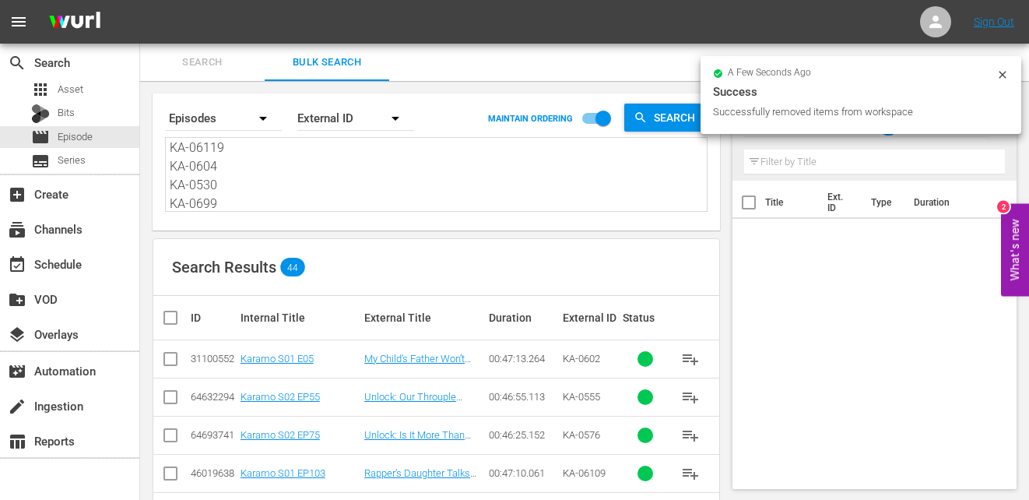
checkbox input "true"
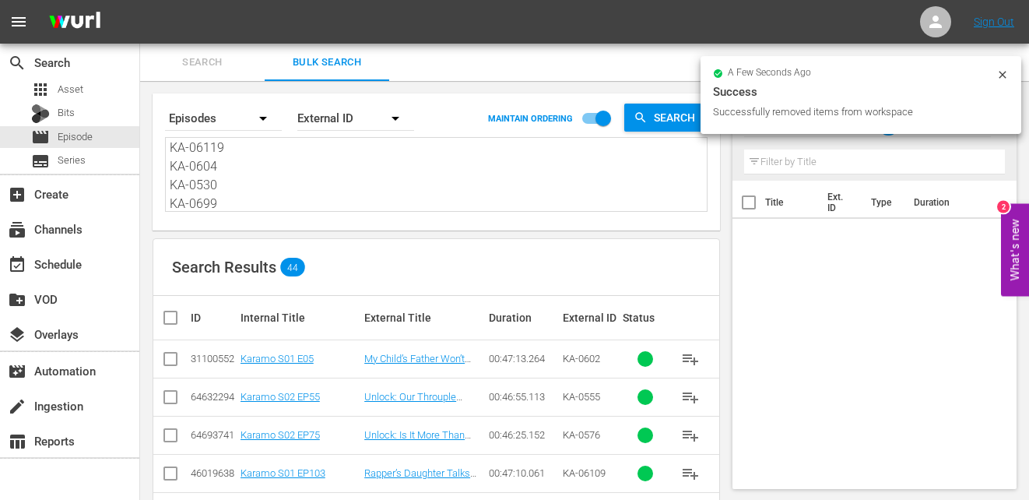
checkbox input "true"
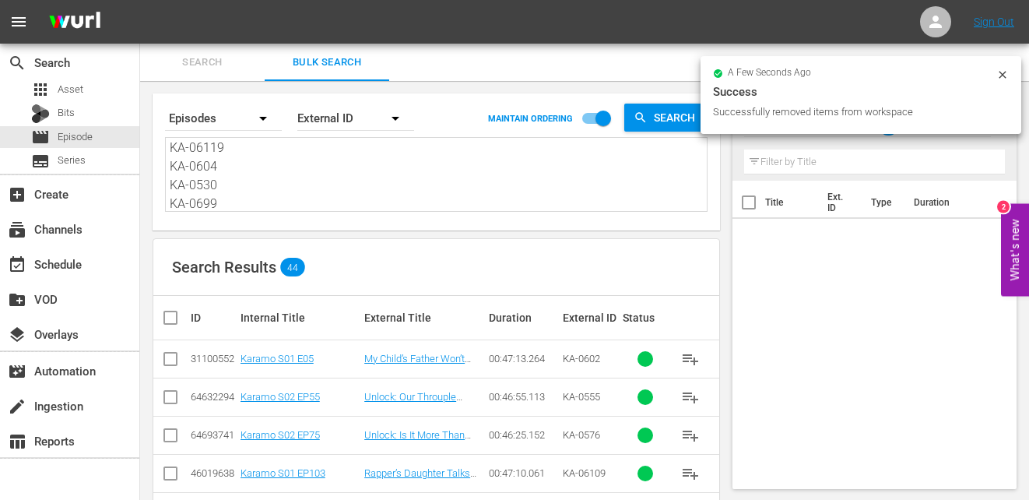
checkbox input "true"
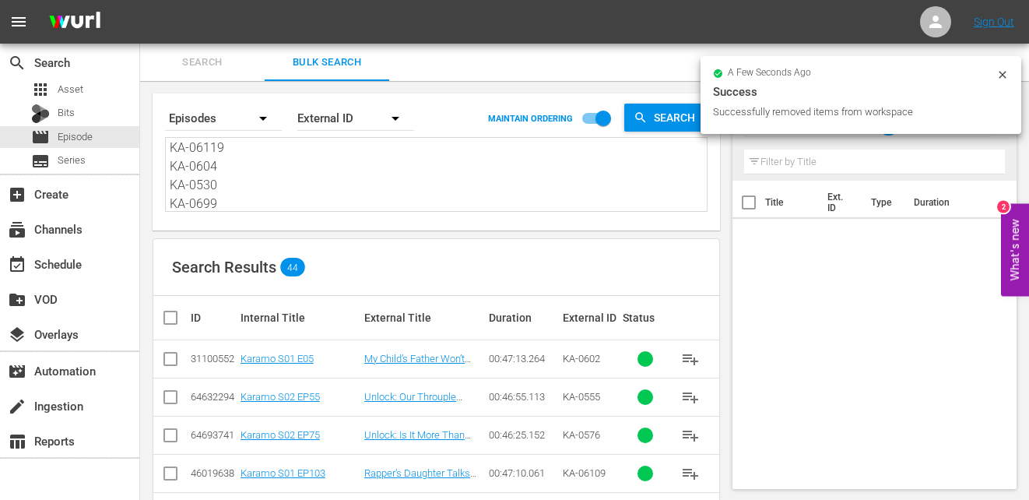
checkbox input "true"
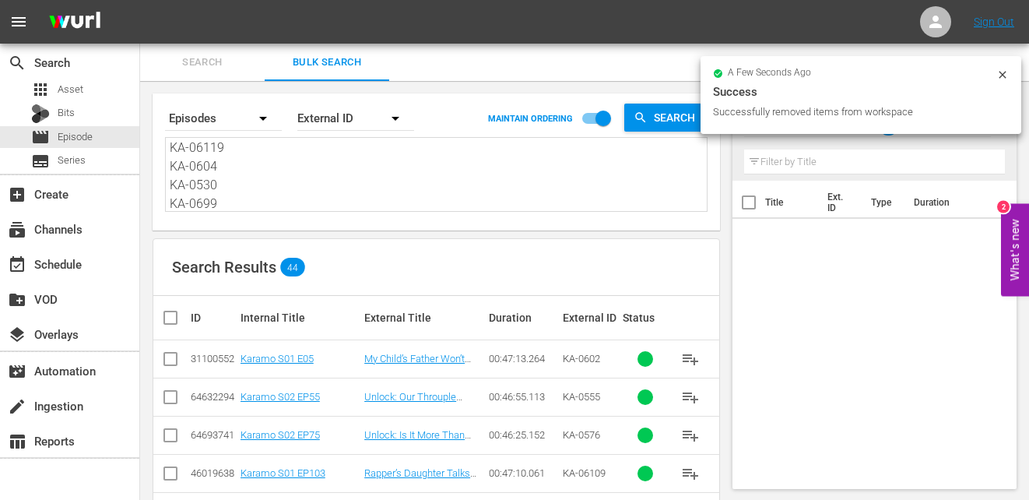
checkbox input "true"
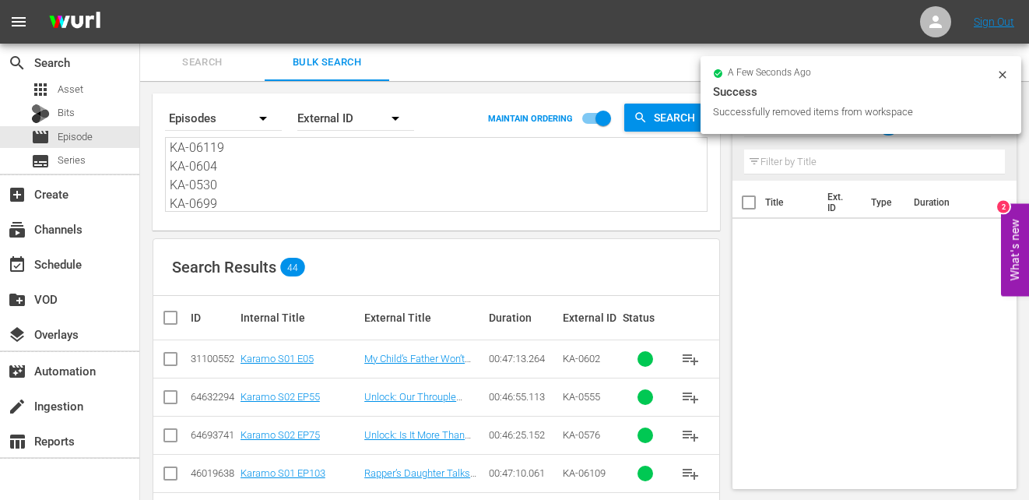
checkbox input "true"
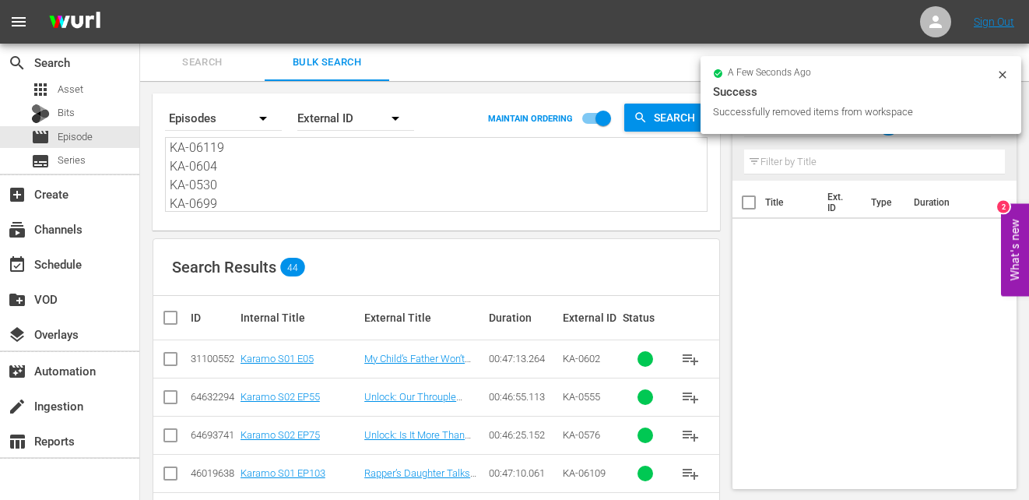
checkbox input "true"
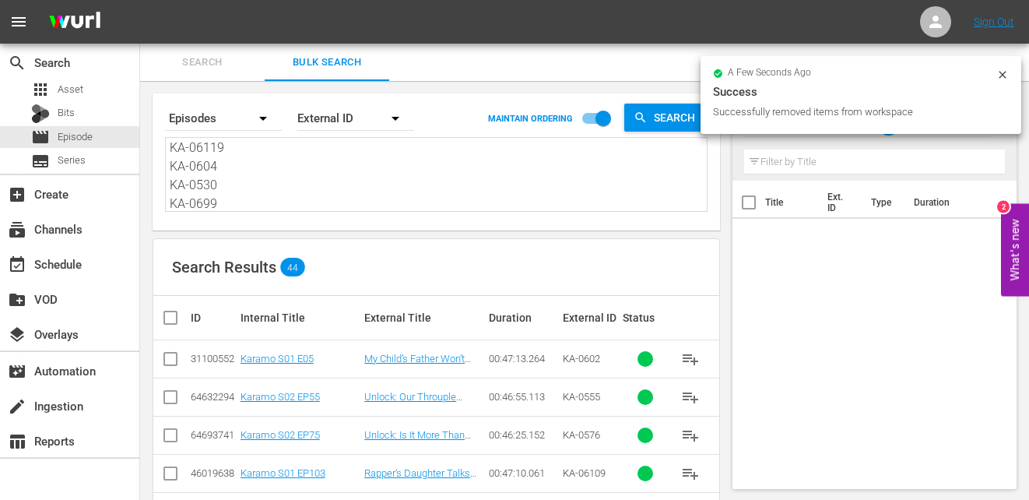
checkbox input "true"
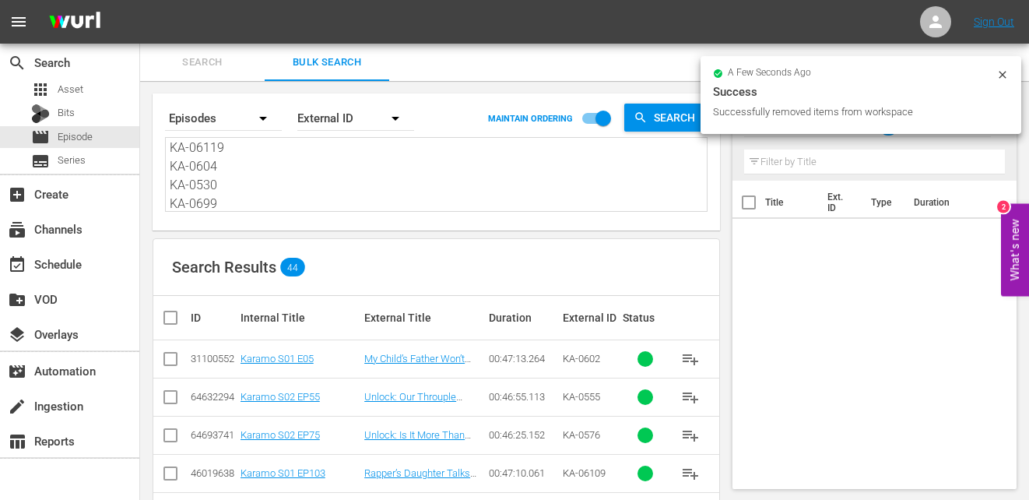
checkbox input "true"
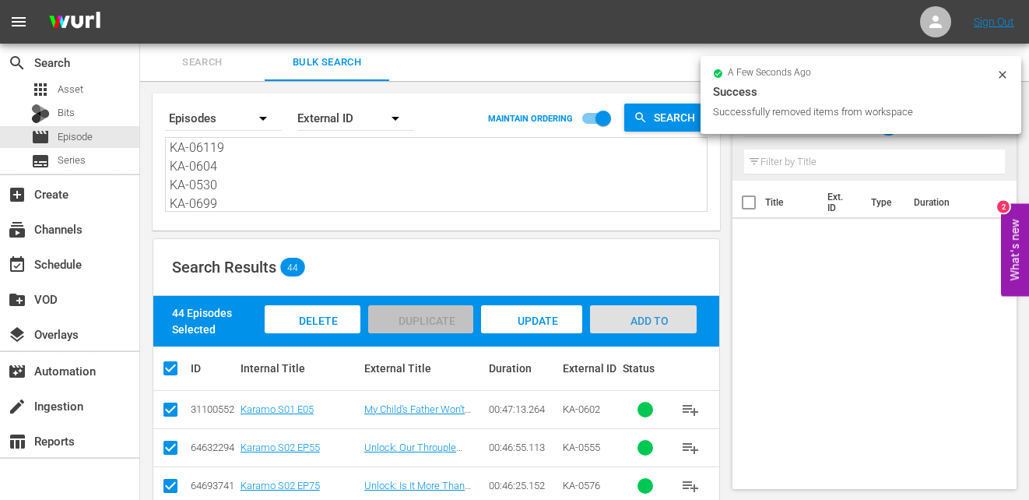
click at [675, 318] on div "Add to Workspace" at bounding box center [643, 334] width 107 height 58
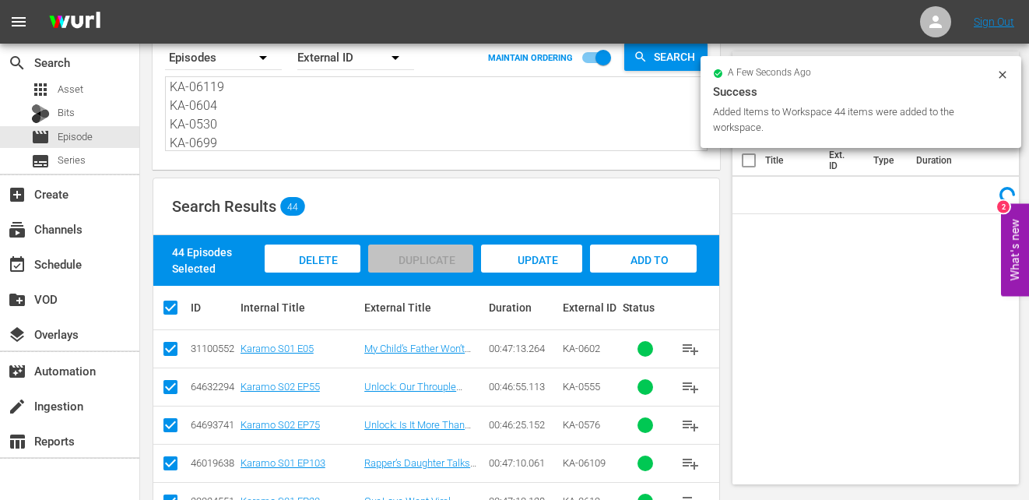
scroll to position [53, 0]
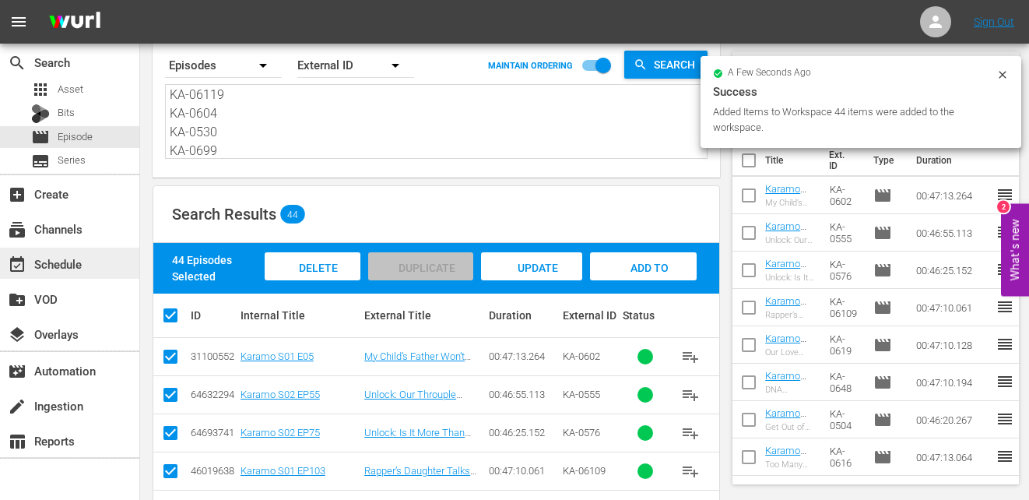
click at [73, 274] on div "event_available Schedule" at bounding box center [69, 262] width 139 height 31
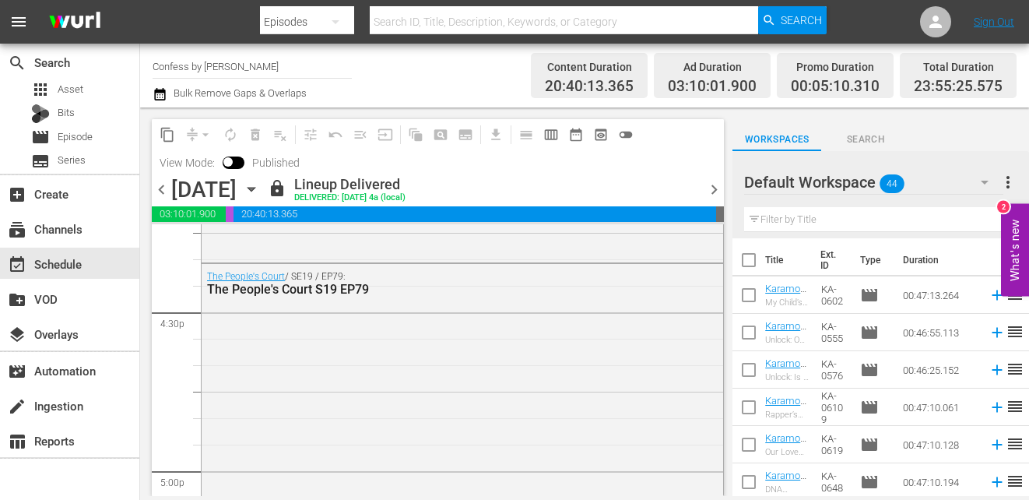
scroll to position [5016, 0]
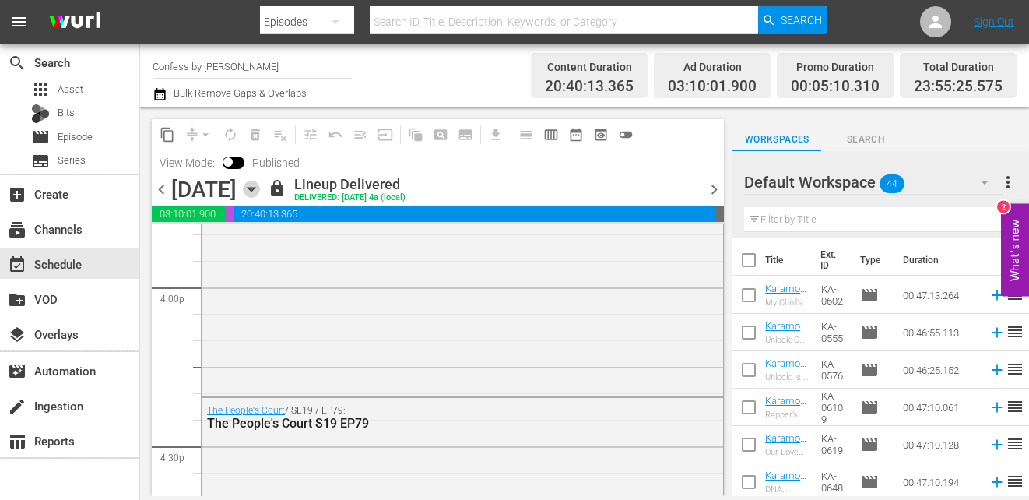
click at [260, 186] on icon "button" at bounding box center [251, 189] width 17 height 17
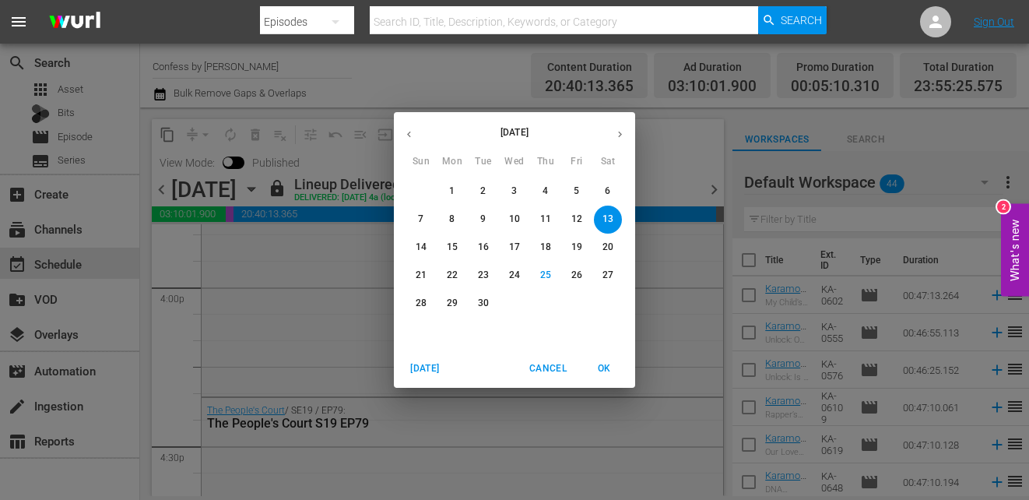
click at [605, 278] on p "27" at bounding box center [607, 274] width 11 height 13
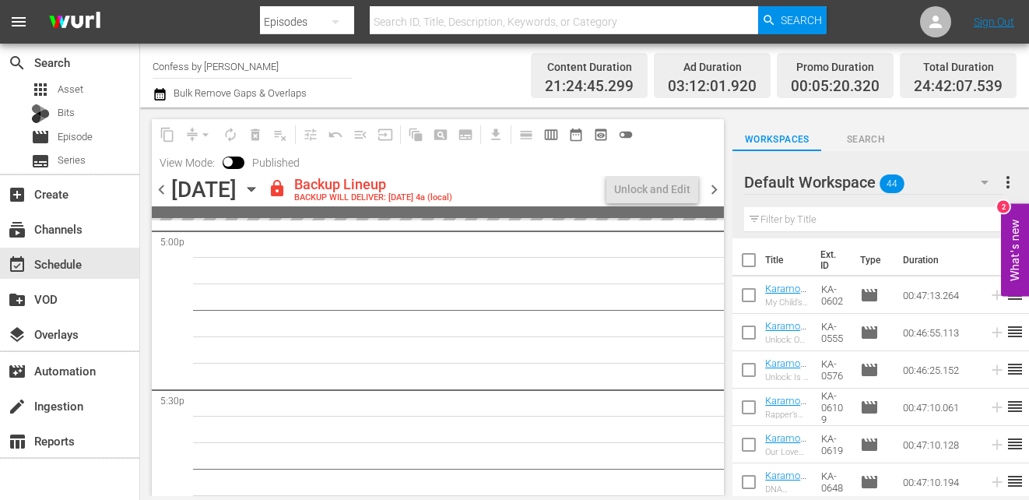
scroll to position [5360, 0]
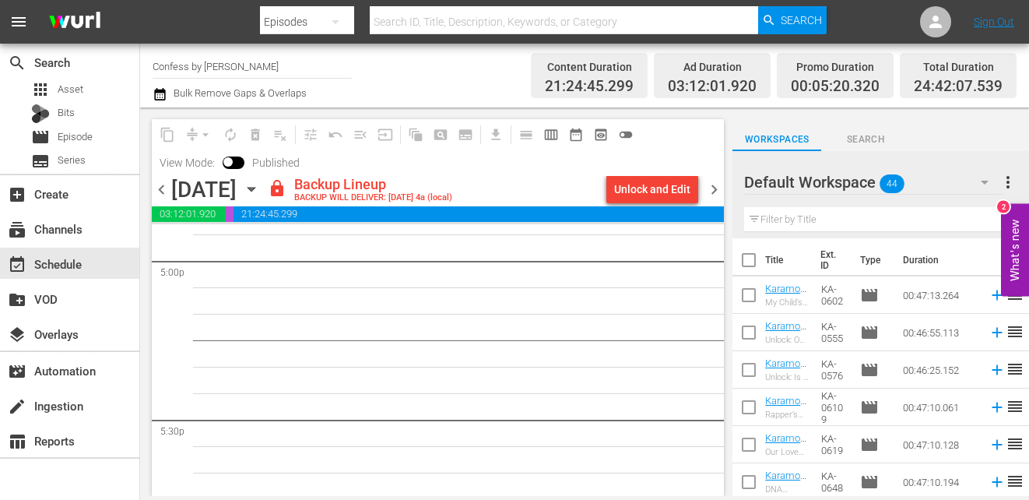
click at [745, 258] on input "checkbox" at bounding box center [748, 263] width 33 height 33
checkbox input "true"
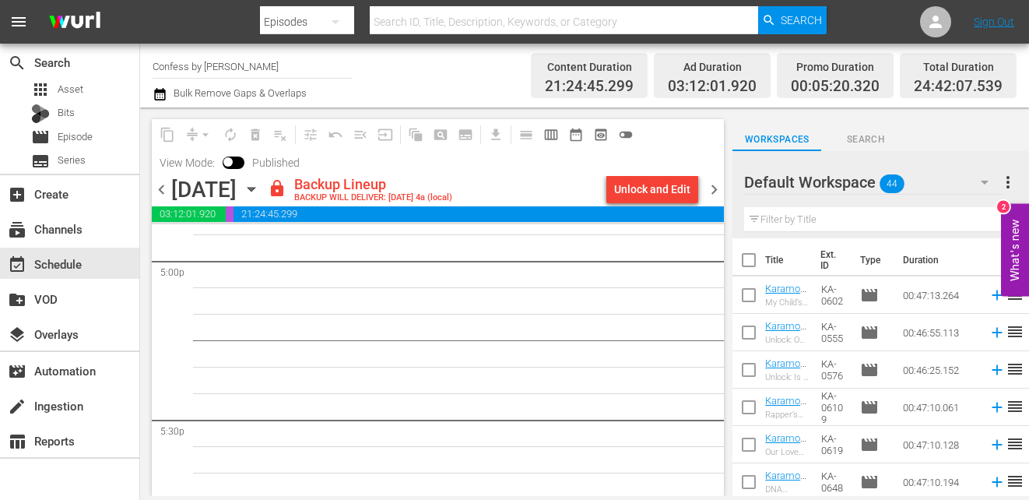
checkbox input "true"
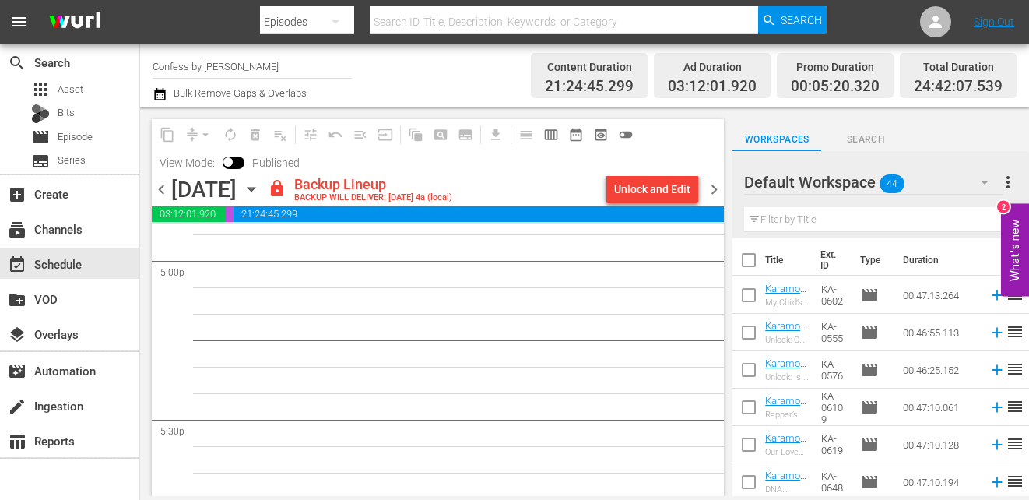
checkbox input "true"
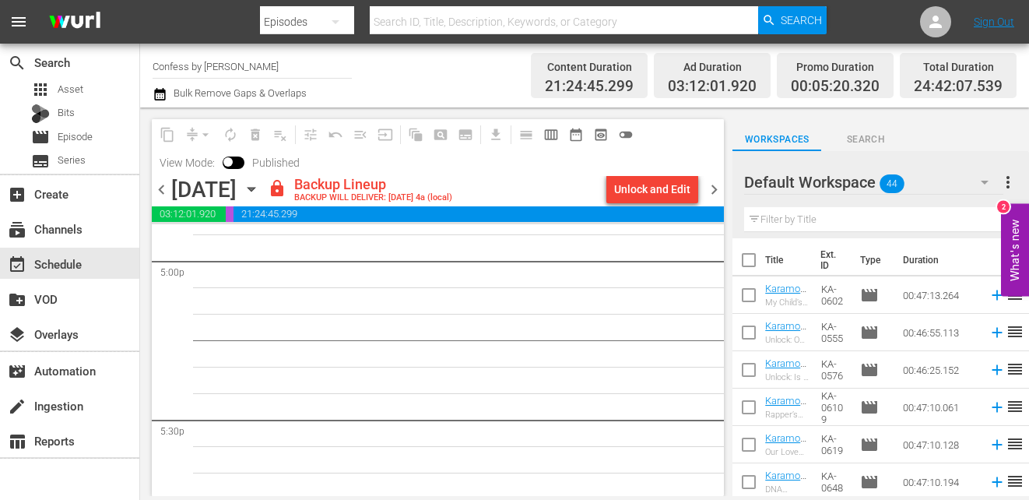
checkbox input "true"
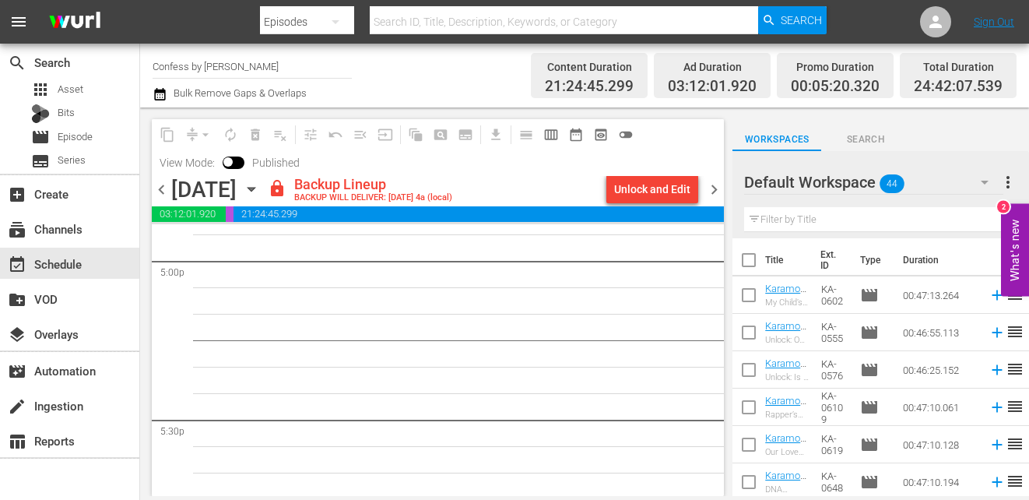
checkbox input "true"
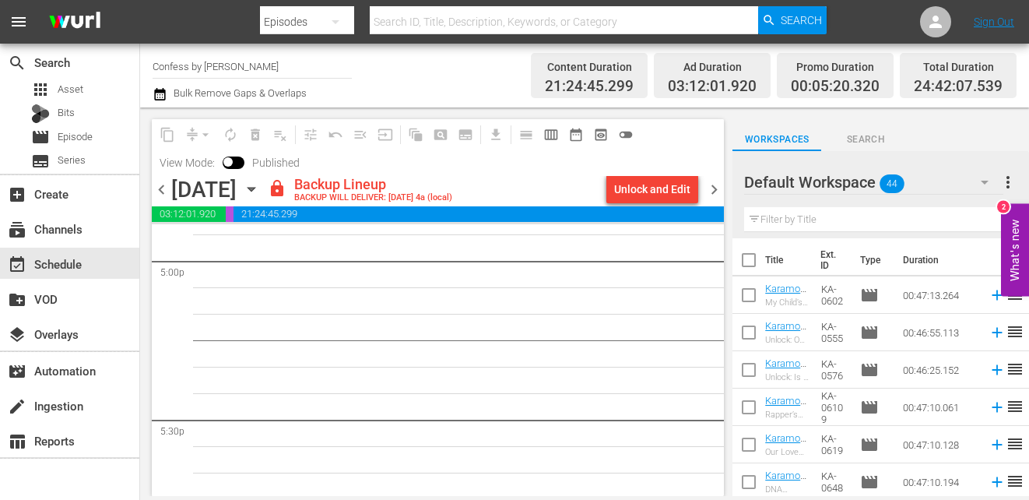
checkbox input "true"
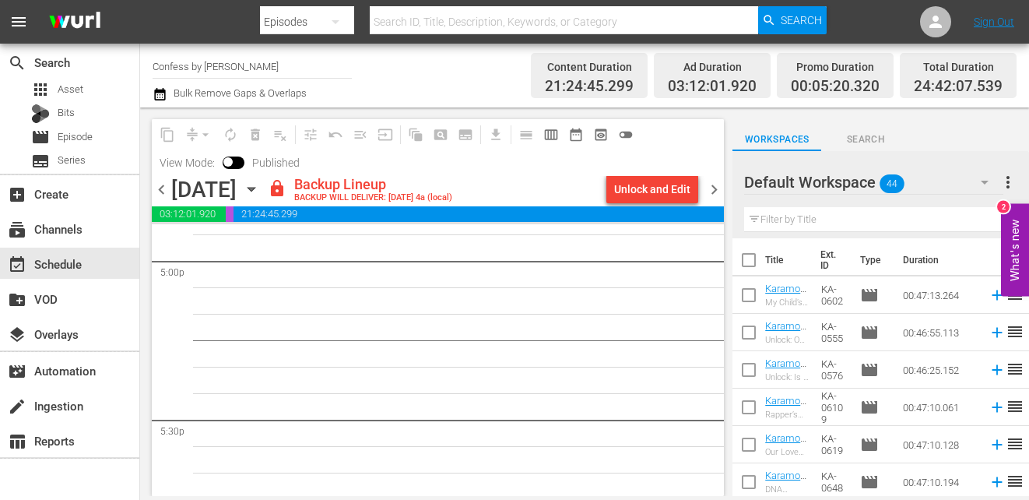
checkbox input "true"
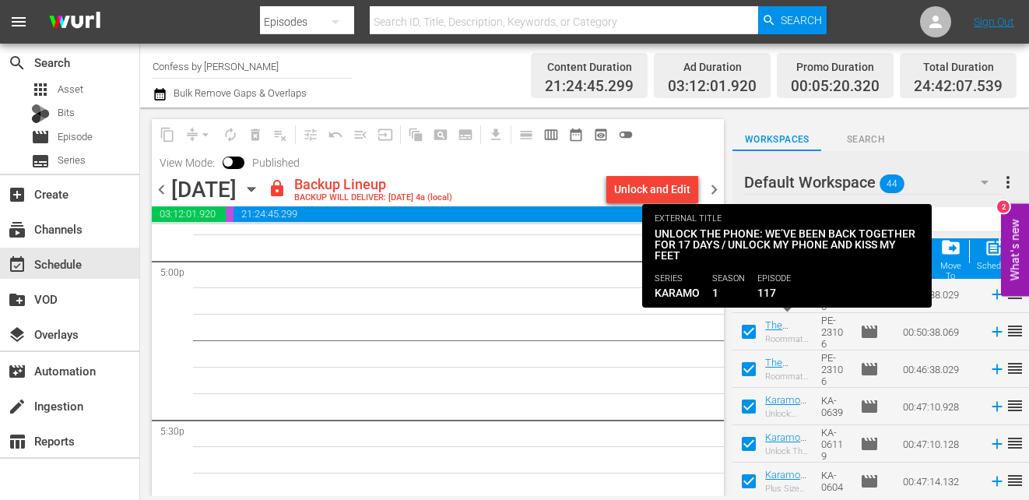
scroll to position [1462, 0]
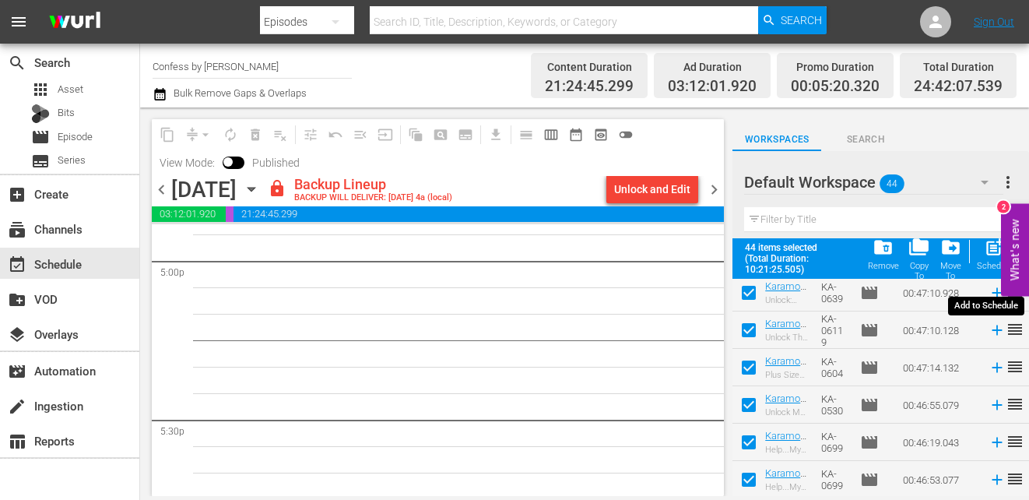
click at [982, 265] on div "Schedule" at bounding box center [993, 266] width 35 height 10
checkbox input "false"
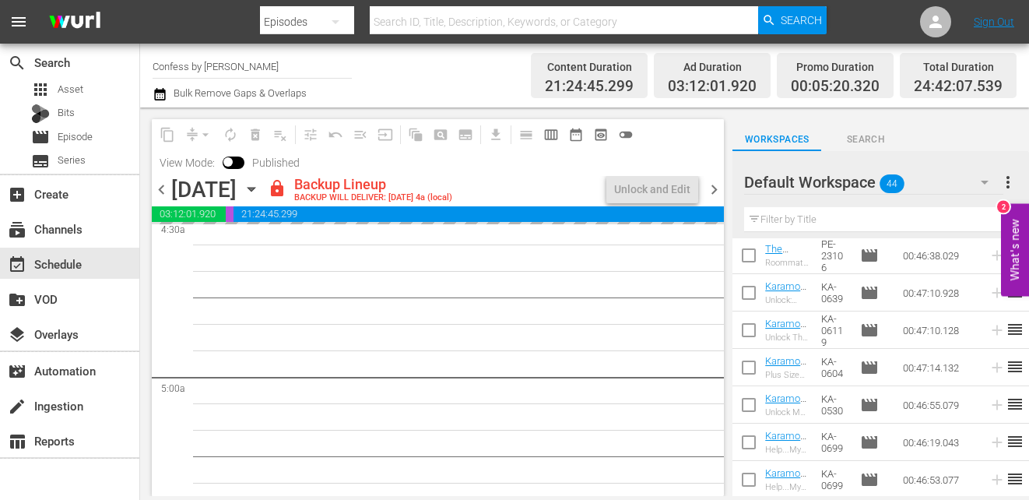
scroll to position [0, 0]
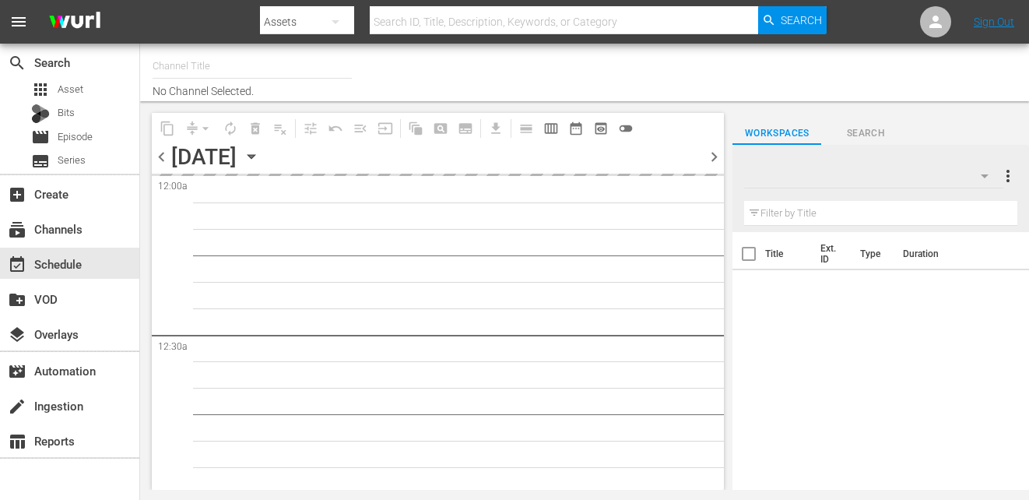
type input "Confess by [PERSON_NAME] (1445)"
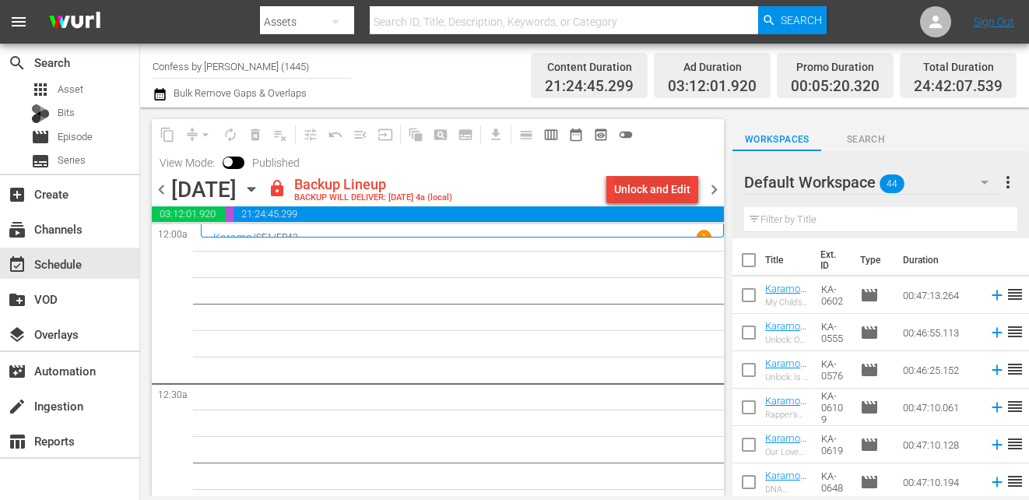
click at [675, 188] on div "Unlock and Edit" at bounding box center [652, 189] width 76 height 28
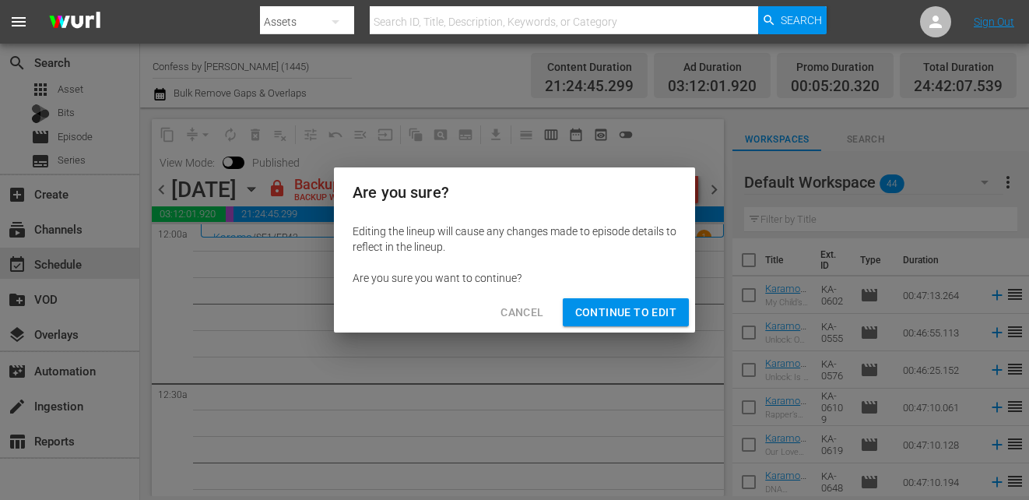
click at [628, 313] on span "Continue to Edit" at bounding box center [625, 312] width 101 height 19
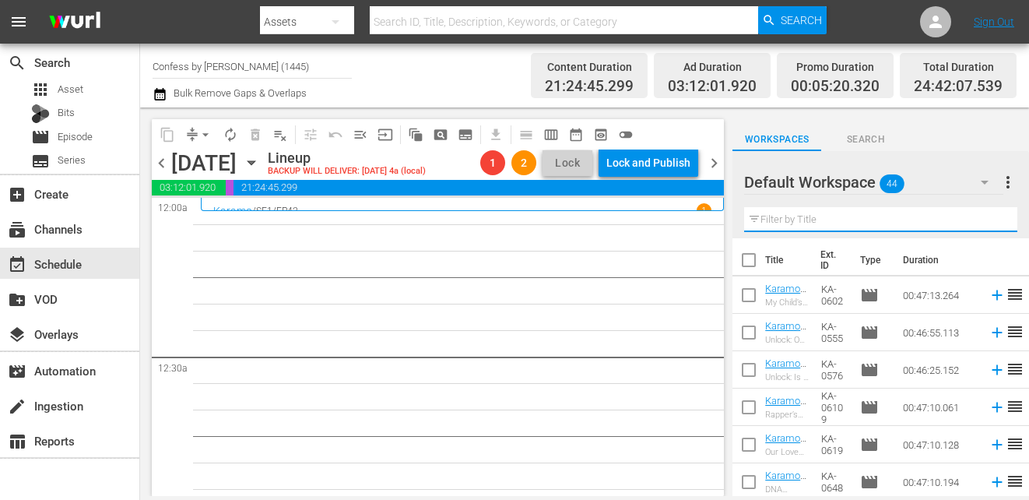
click at [805, 221] on input "text" at bounding box center [880, 219] width 273 height 25
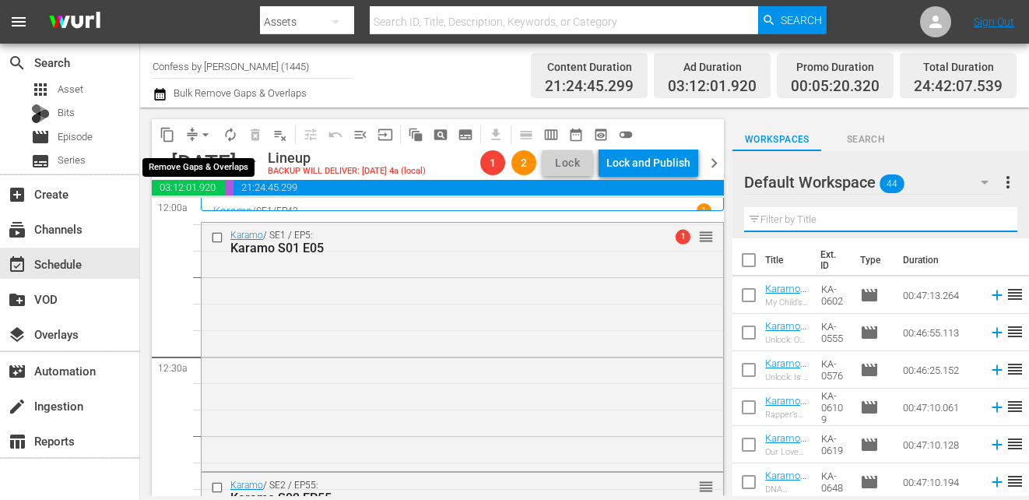
click at [205, 131] on span "arrow_drop_down" at bounding box center [206, 135] width 16 height 16
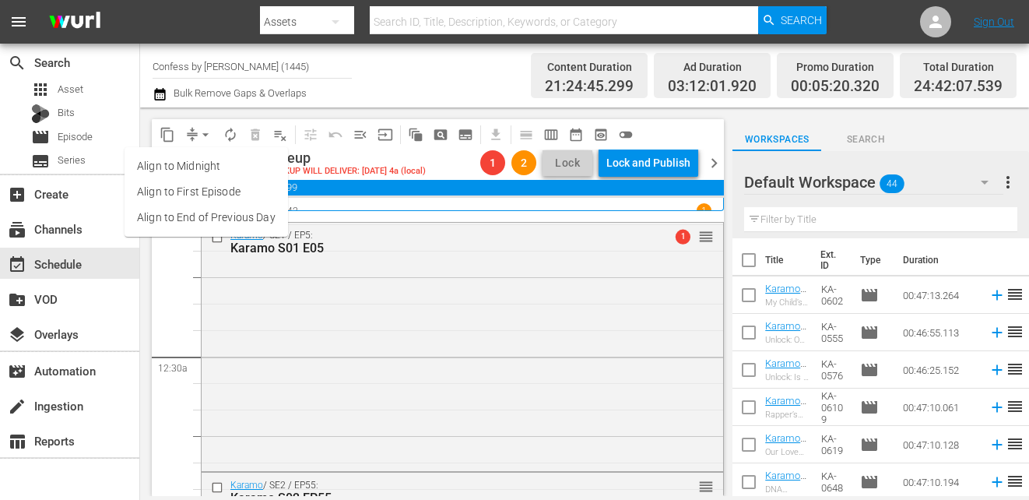
click at [262, 223] on li "Align to End of Previous Day" at bounding box center [205, 218] width 163 height 26
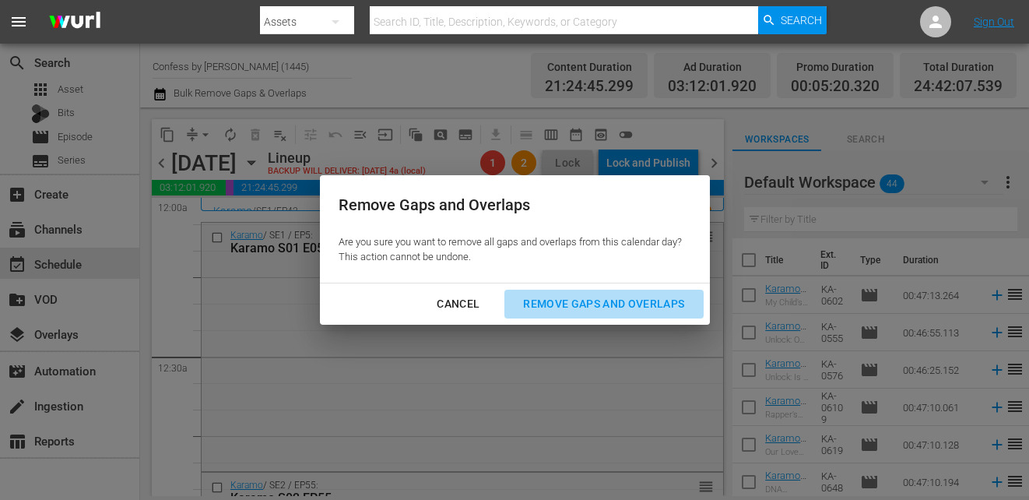
click at [622, 303] on div "Remove Gaps and Overlaps" at bounding box center [603, 303] width 186 height 19
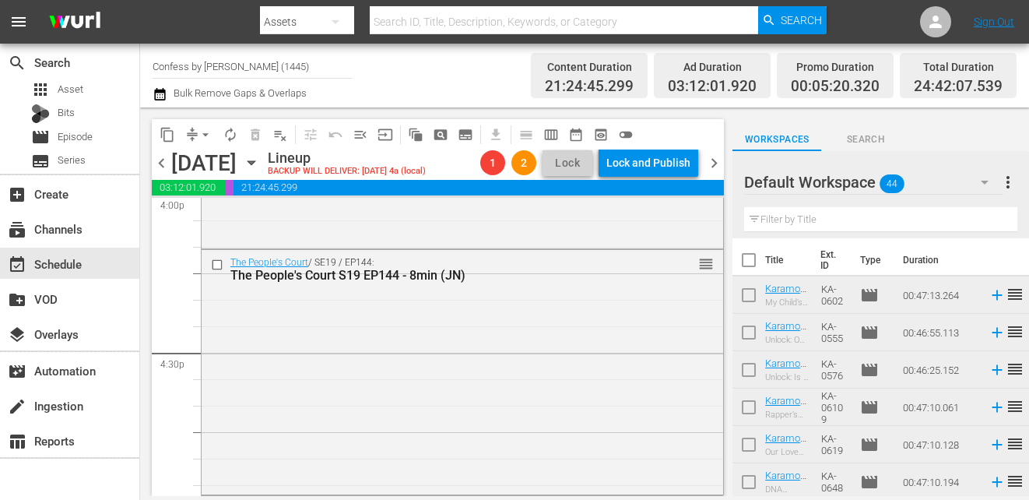
scroll to position [5094, 0]
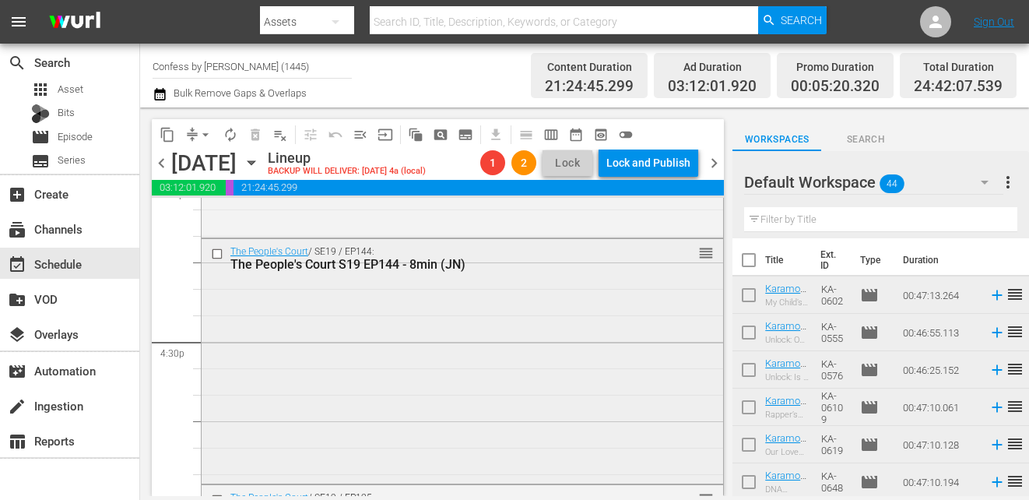
click at [217, 252] on input "checkbox" at bounding box center [219, 253] width 16 height 13
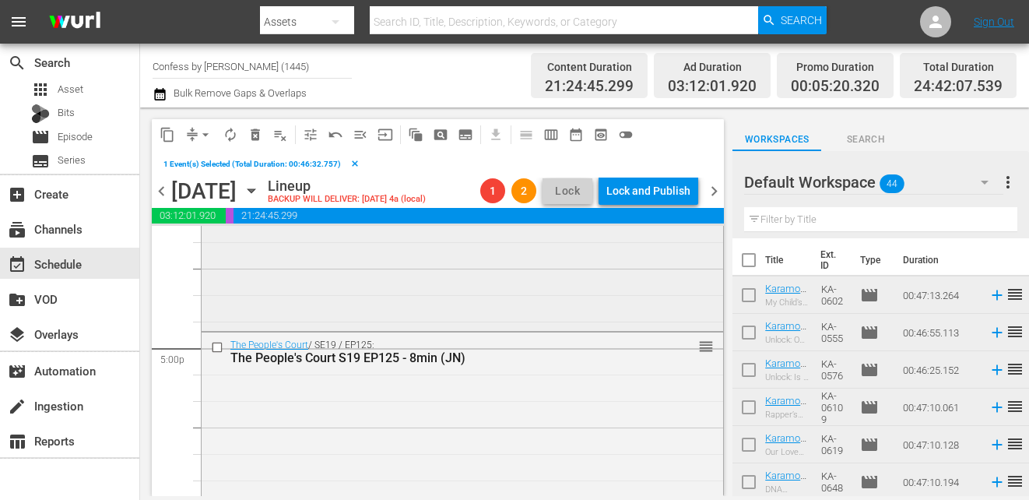
scroll to position [5291, 0]
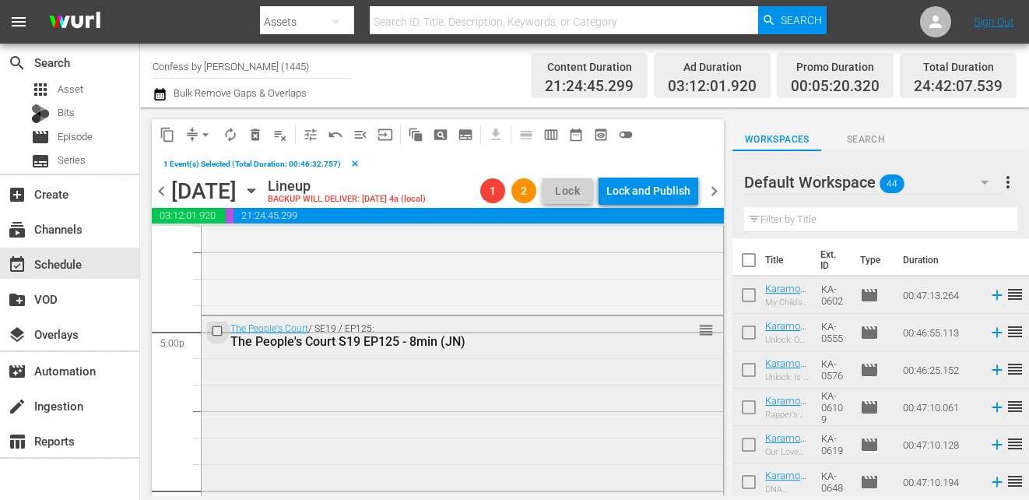
click at [216, 333] on input "checkbox" at bounding box center [219, 330] width 16 height 13
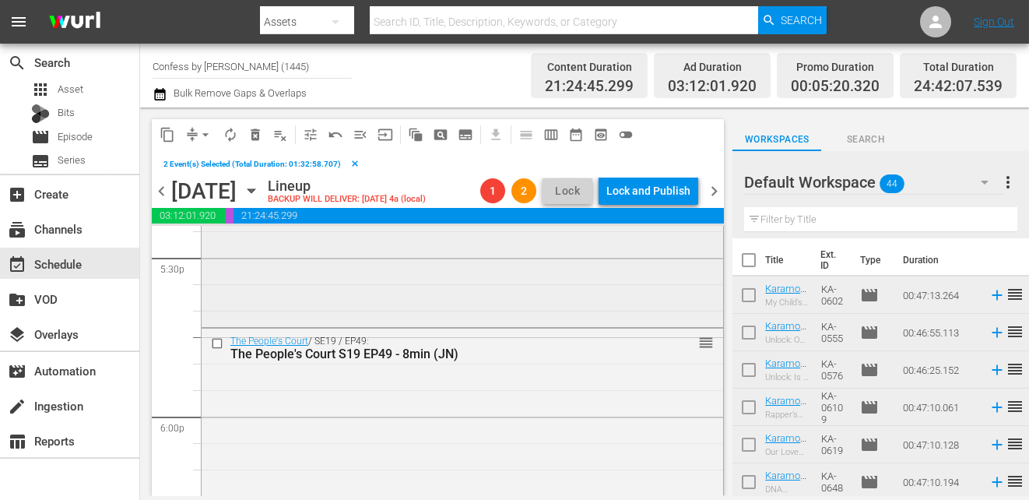
scroll to position [5540, 0]
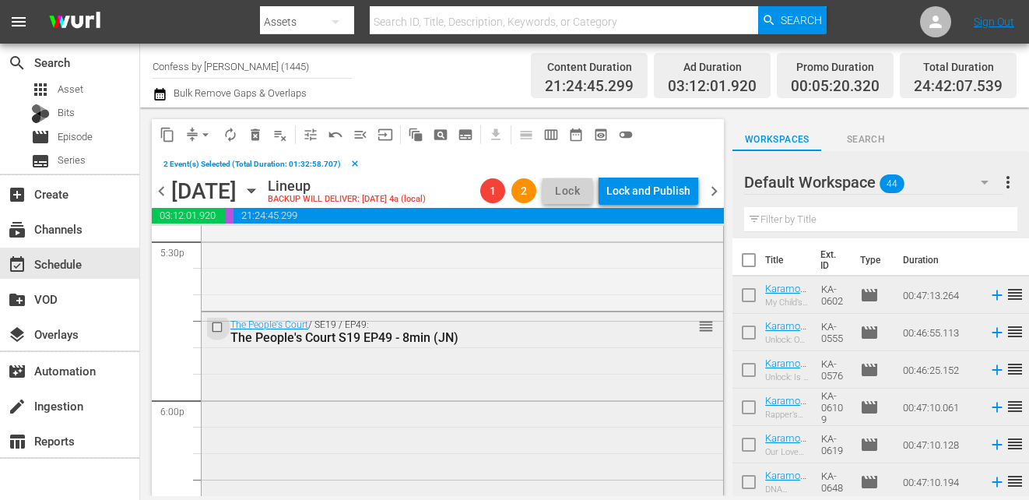
click at [219, 326] on input "checkbox" at bounding box center [219, 327] width 16 height 13
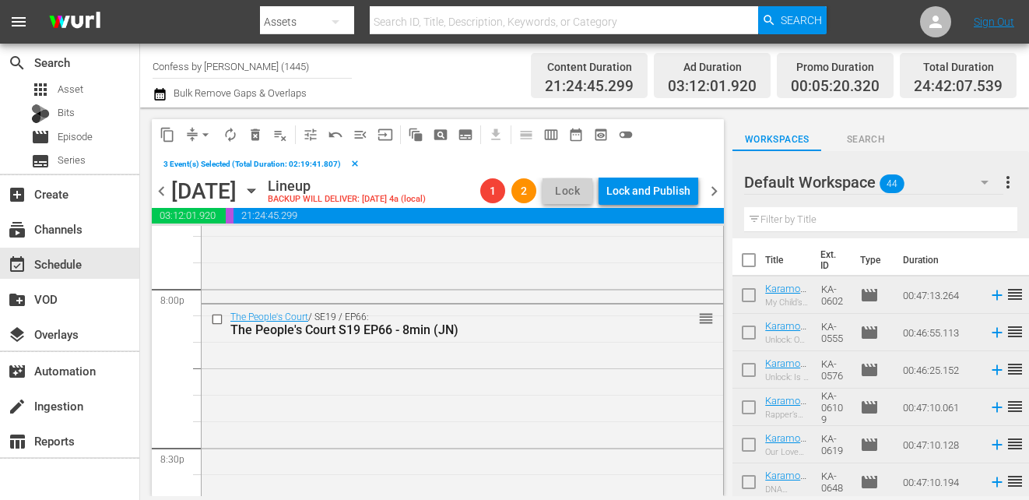
scroll to position [6287, 0]
click at [217, 318] on input "checkbox" at bounding box center [219, 318] width 16 height 13
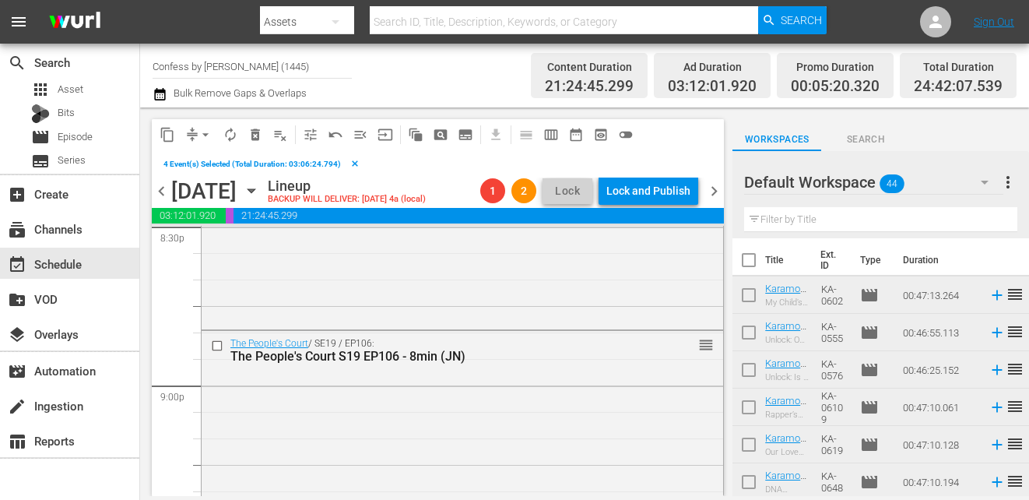
scroll to position [6520, 0]
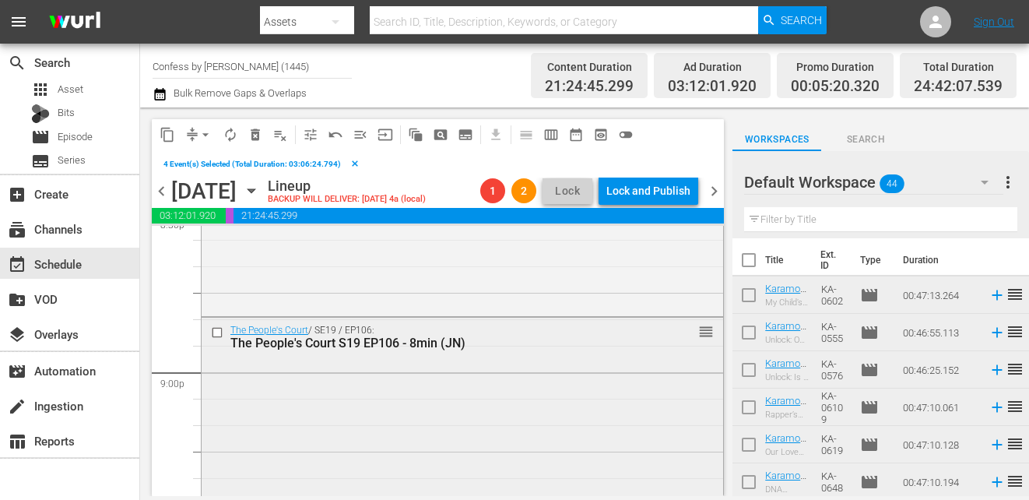
click at [216, 334] on input "checkbox" at bounding box center [219, 331] width 16 height 13
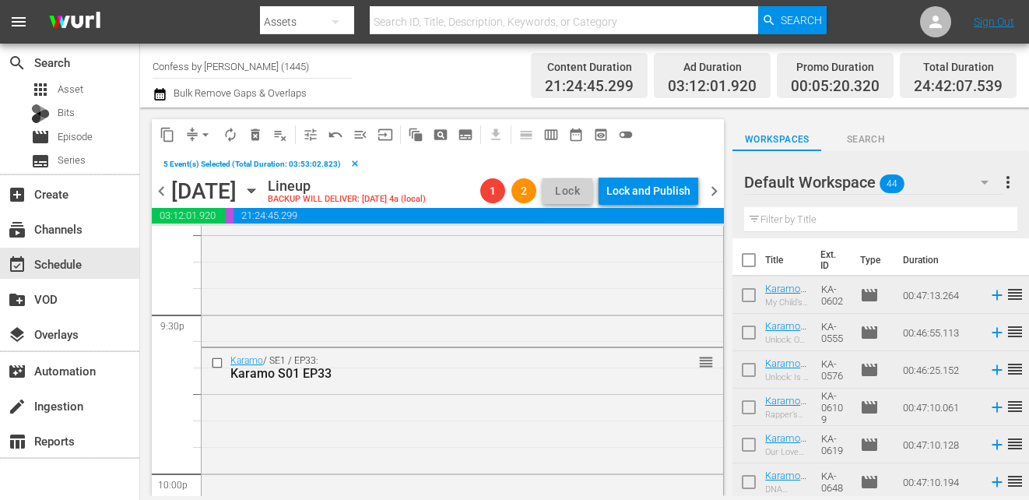
scroll to position [6748, 0]
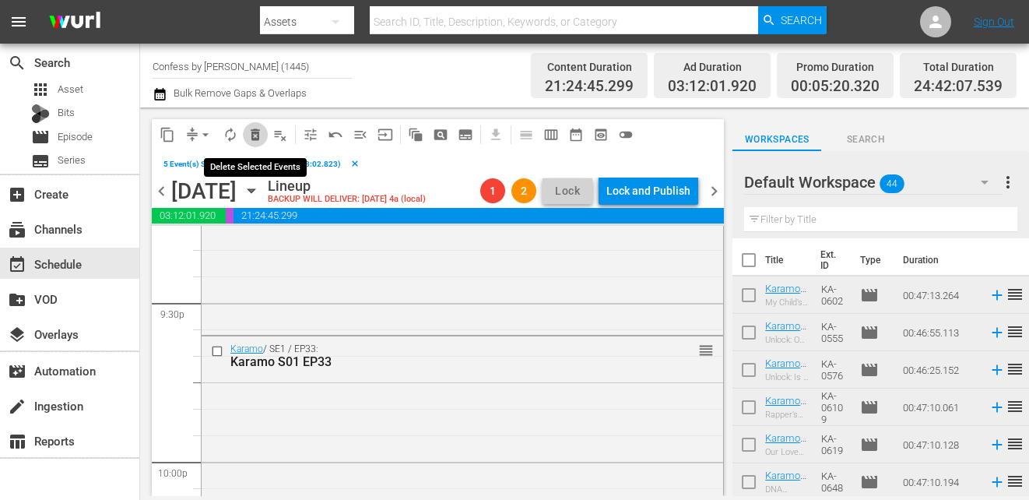
click at [254, 142] on button "delete_forever_outlined" at bounding box center [255, 134] width 25 height 25
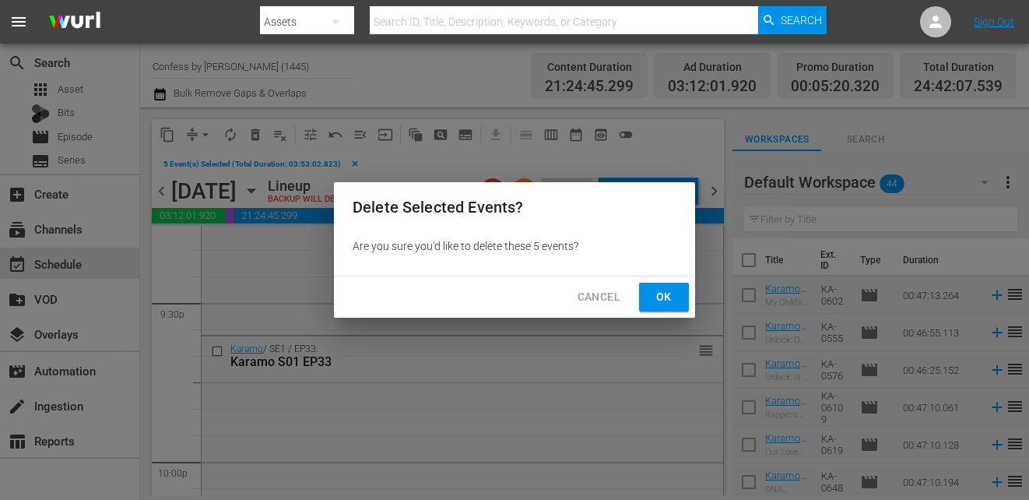
click at [657, 298] on span "Ok" at bounding box center [663, 296] width 25 height 19
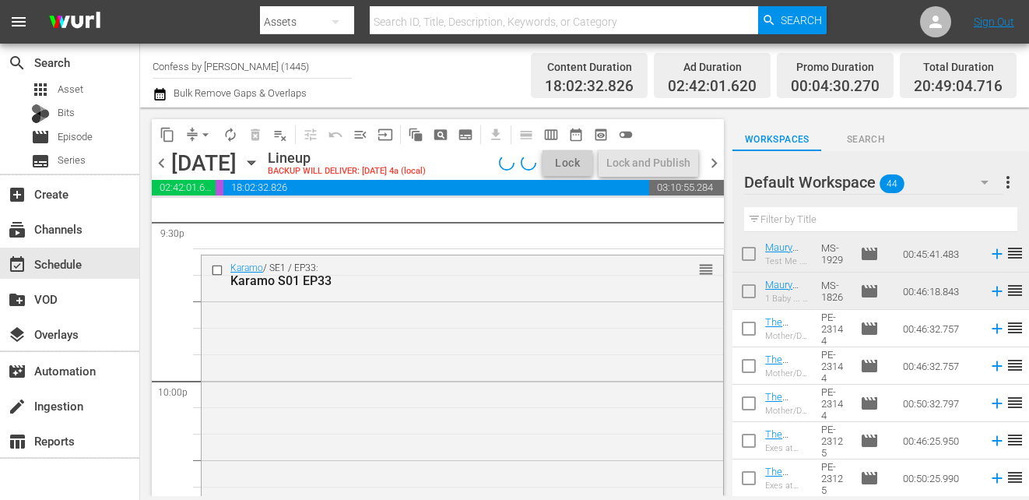
scroll to position [752, 0]
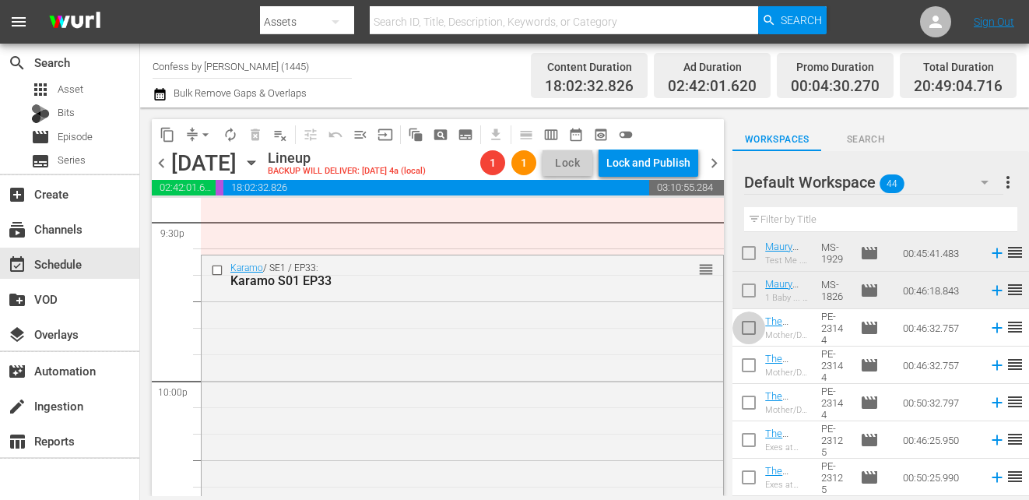
click at [749, 337] on input "checkbox" at bounding box center [748, 330] width 33 height 33
checkbox input "true"
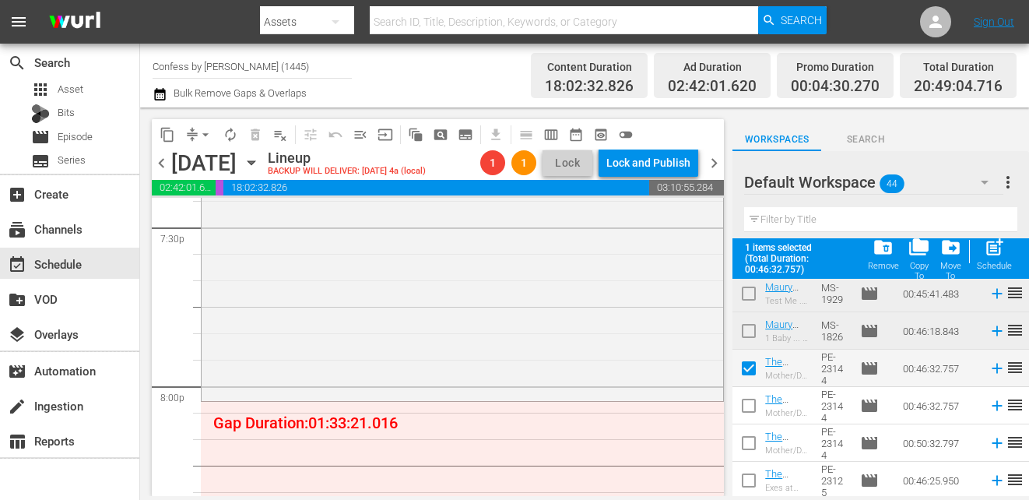
scroll to position [6165, 0]
click at [756, 410] on input "checkbox" at bounding box center [748, 408] width 33 height 33
checkbox input "true"
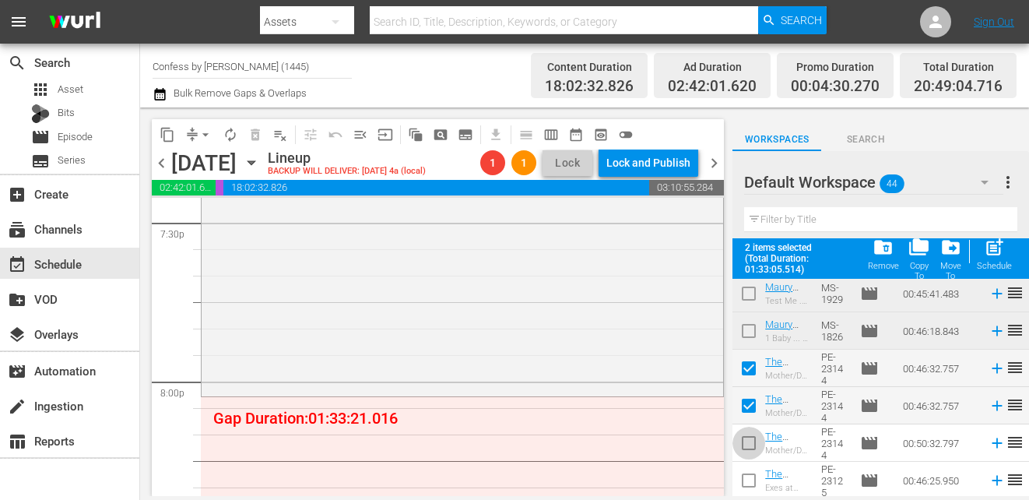
click at [756, 446] on input "checkbox" at bounding box center [748, 445] width 33 height 33
checkbox input "true"
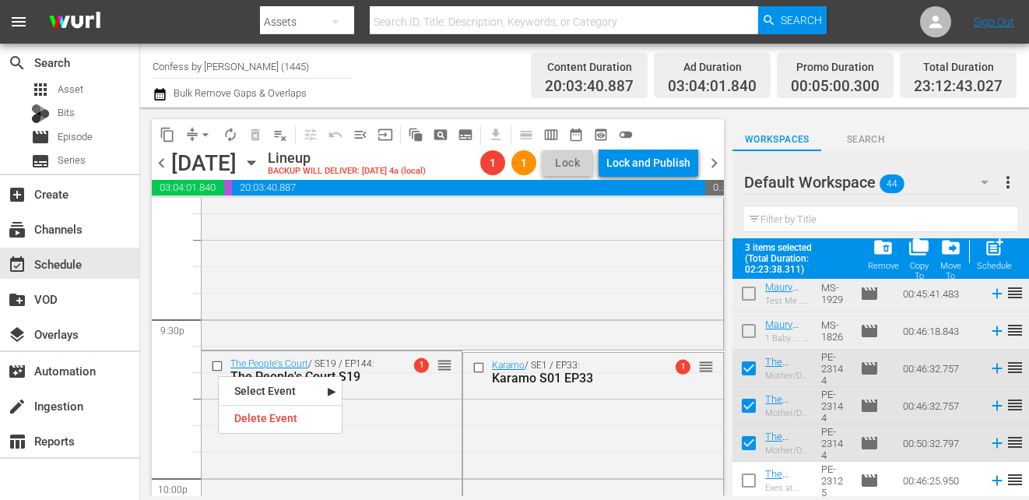
scroll to position [6709, 0]
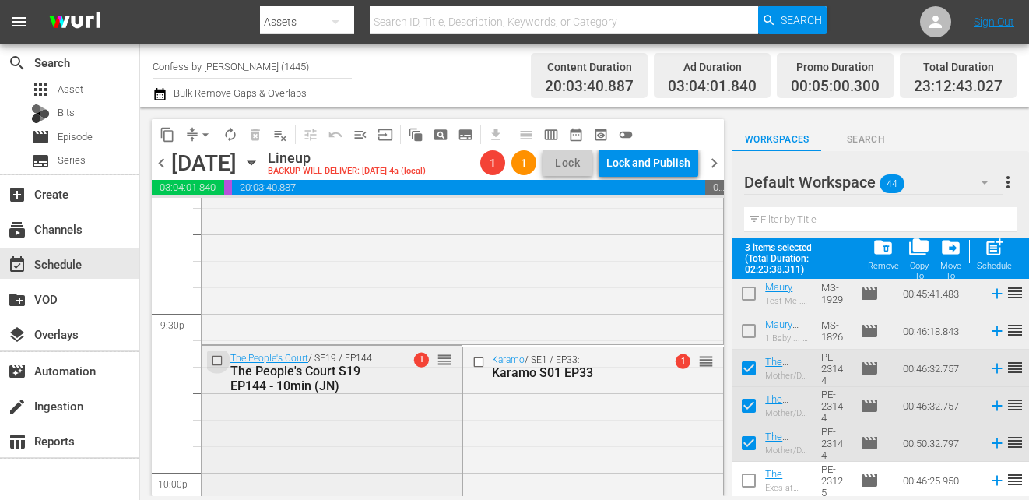
click at [216, 360] on input "checkbox" at bounding box center [219, 360] width 16 height 13
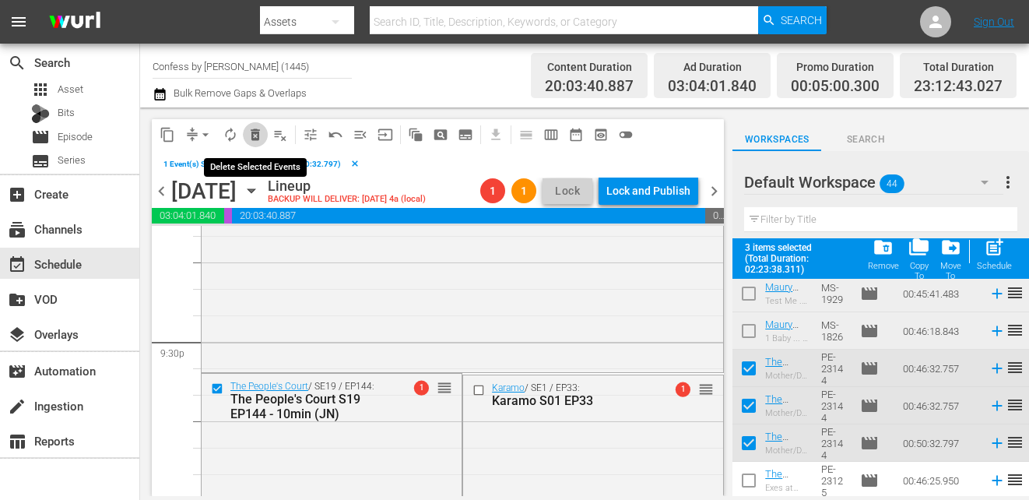
click at [255, 135] on span "delete_forever_outlined" at bounding box center [255, 135] width 16 height 16
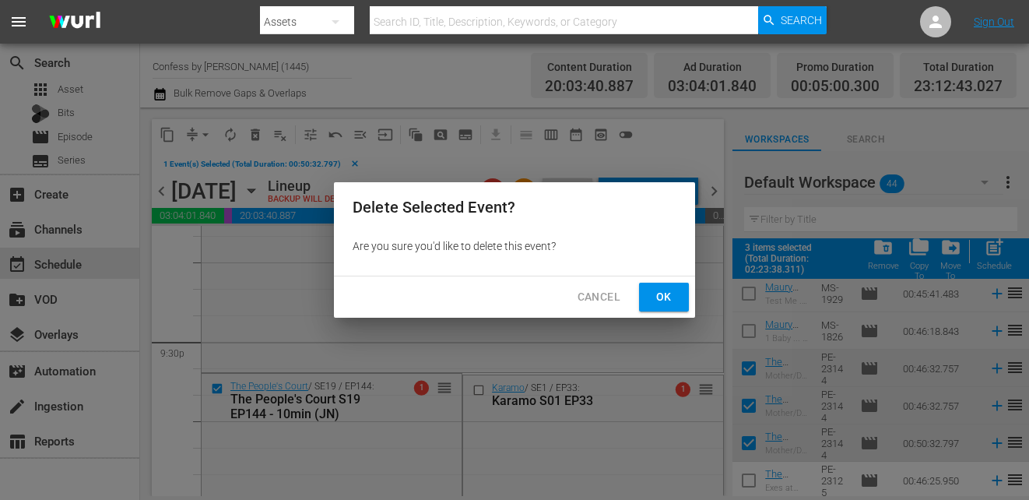
click at [658, 300] on span "Ok" at bounding box center [663, 296] width 25 height 19
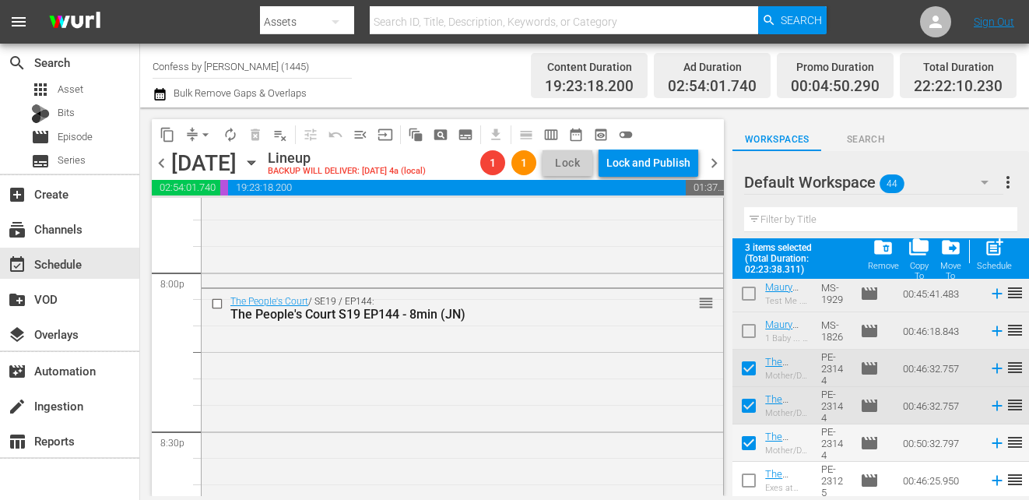
scroll to position [6261, 0]
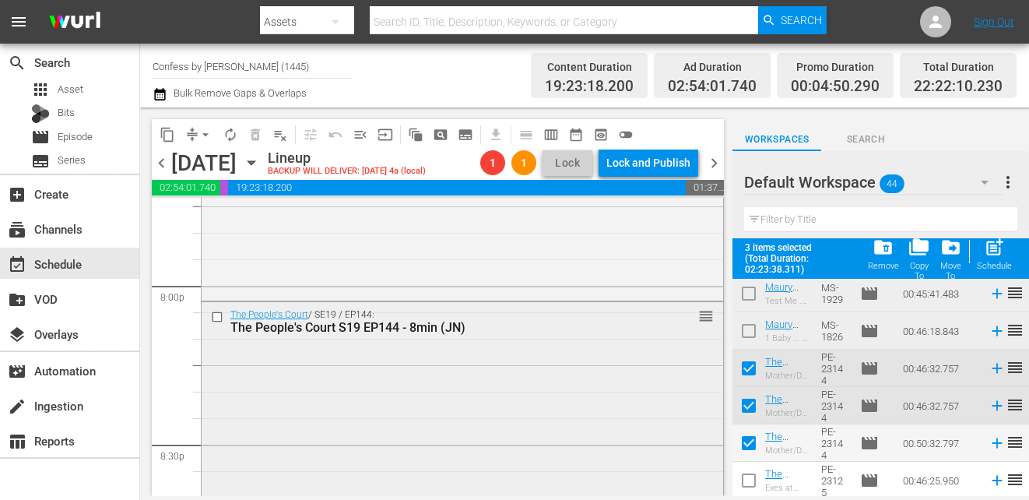
click at [217, 317] on input "checkbox" at bounding box center [219, 316] width 16 height 13
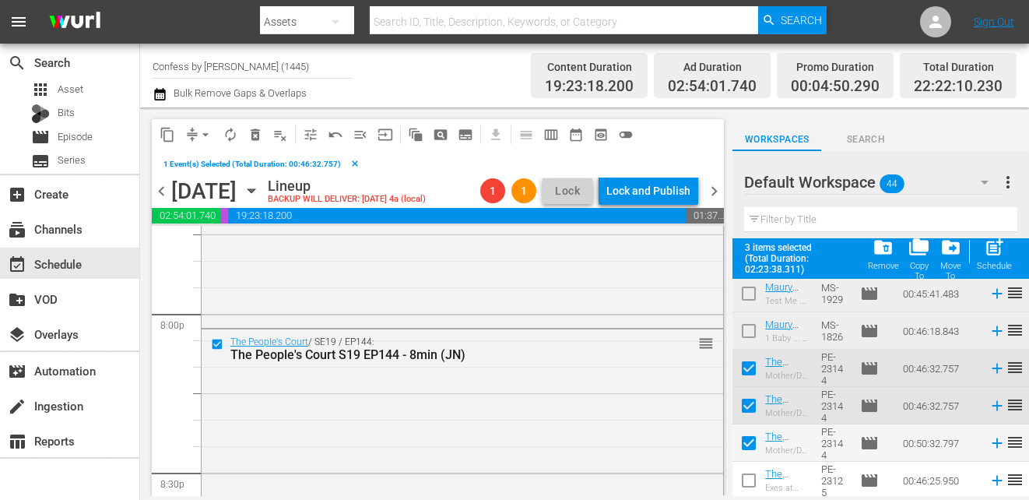
click at [255, 138] on span "delete_forever_outlined" at bounding box center [255, 135] width 16 height 16
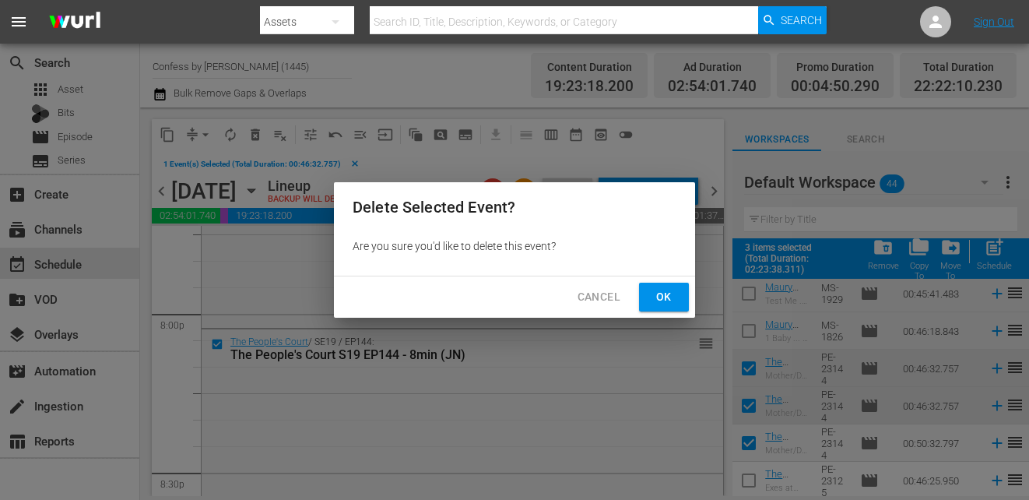
click at [651, 293] on span "Ok" at bounding box center [663, 296] width 25 height 19
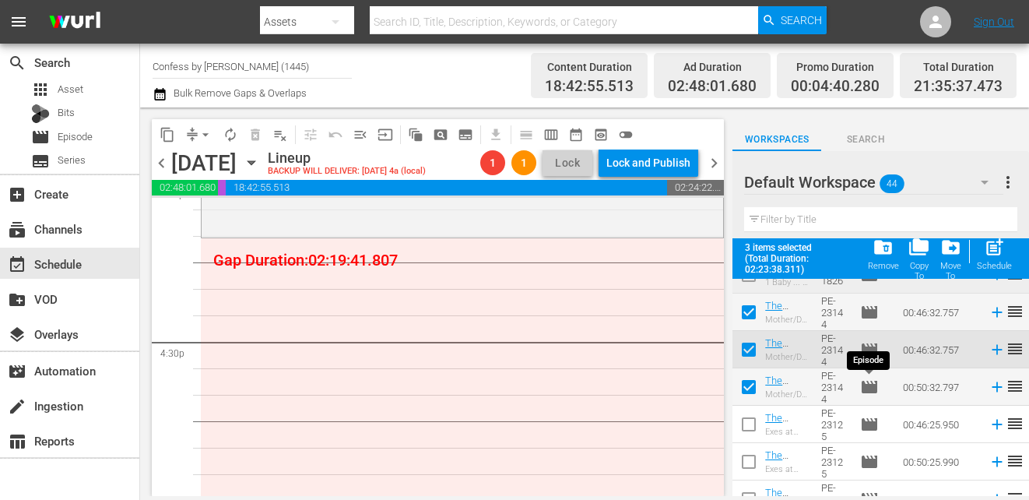
scroll to position [804, 0]
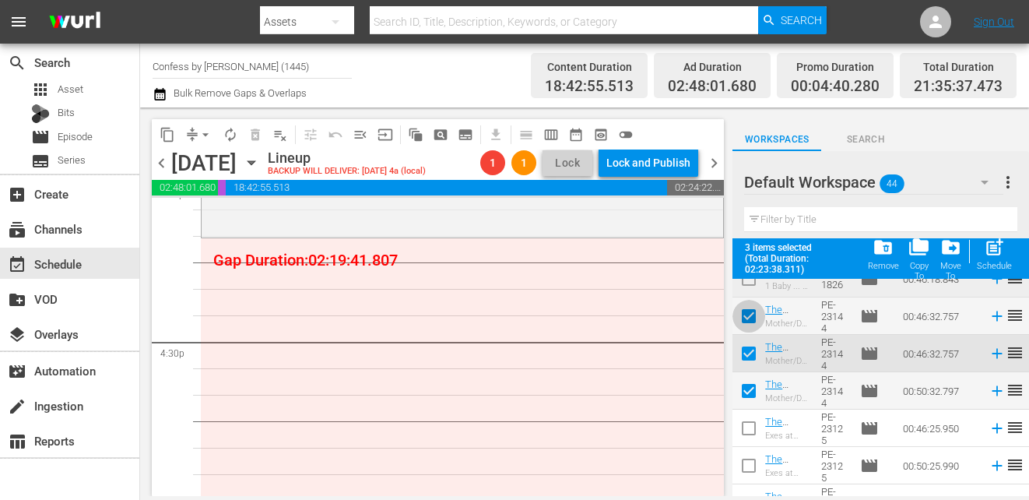
click at [746, 313] on input "checkbox" at bounding box center [748, 319] width 33 height 33
checkbox input "false"
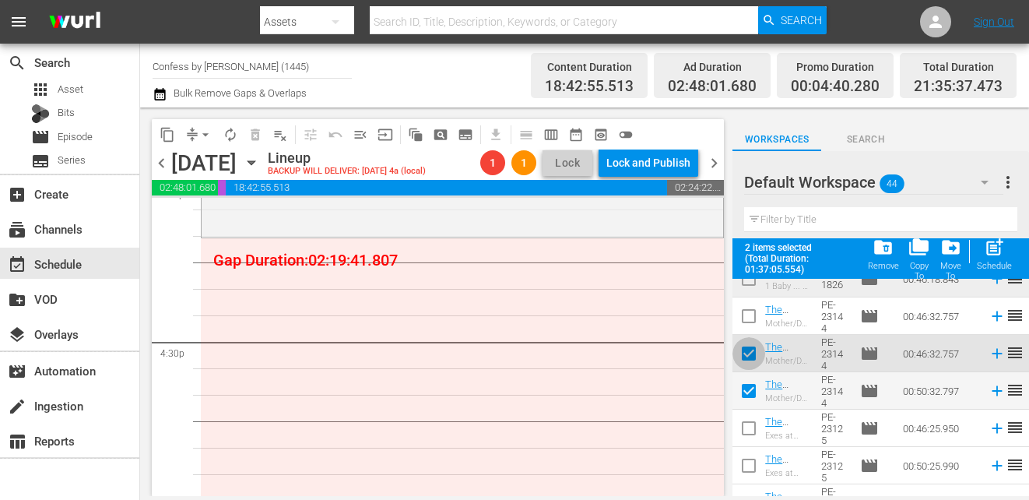
click at [749, 364] on input "checkbox" at bounding box center [748, 356] width 33 height 33
checkbox input "false"
click at [749, 390] on input "checkbox" at bounding box center [748, 393] width 33 height 33
checkbox input "false"
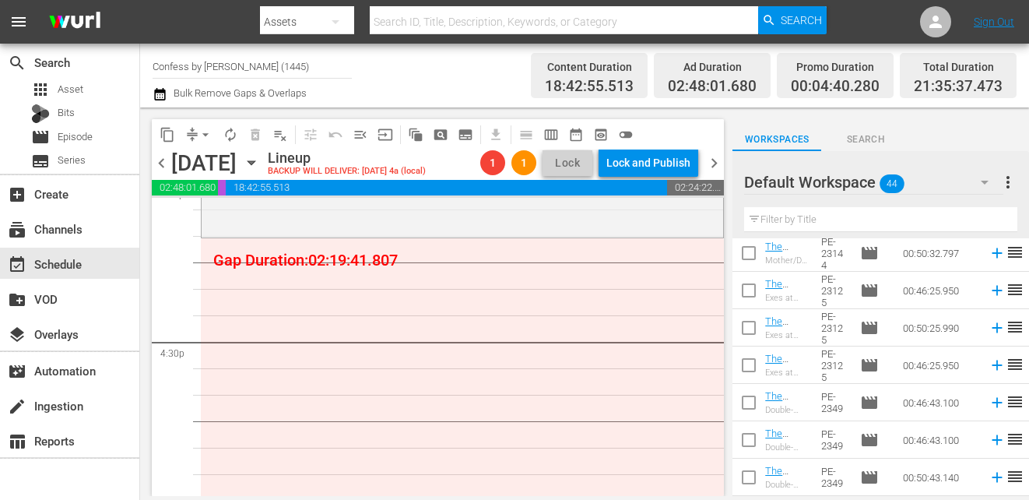
scroll to position [909, 0]
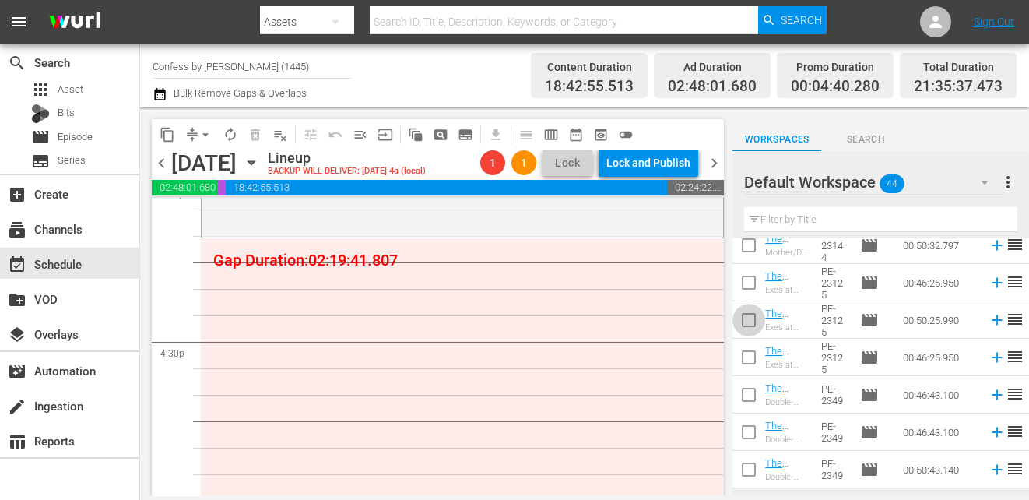
click at [750, 325] on input "checkbox" at bounding box center [748, 323] width 33 height 33
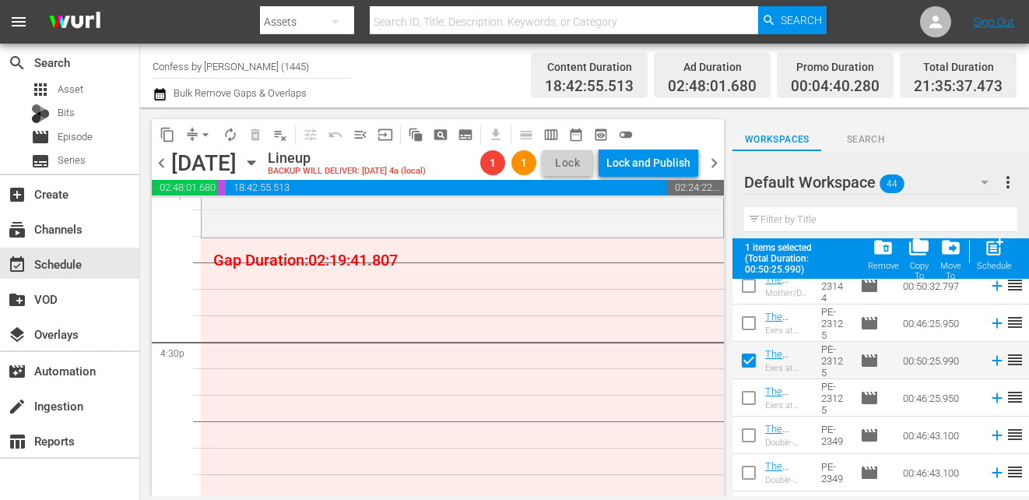
click at [750, 363] on input "checkbox" at bounding box center [748, 363] width 33 height 33
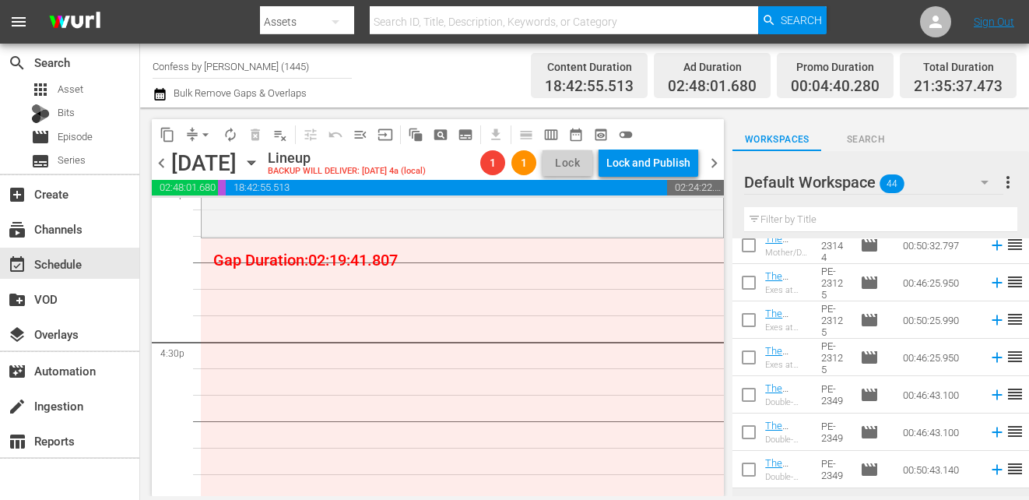
click at [749, 317] on input "checkbox" at bounding box center [748, 323] width 33 height 33
checkbox input "true"
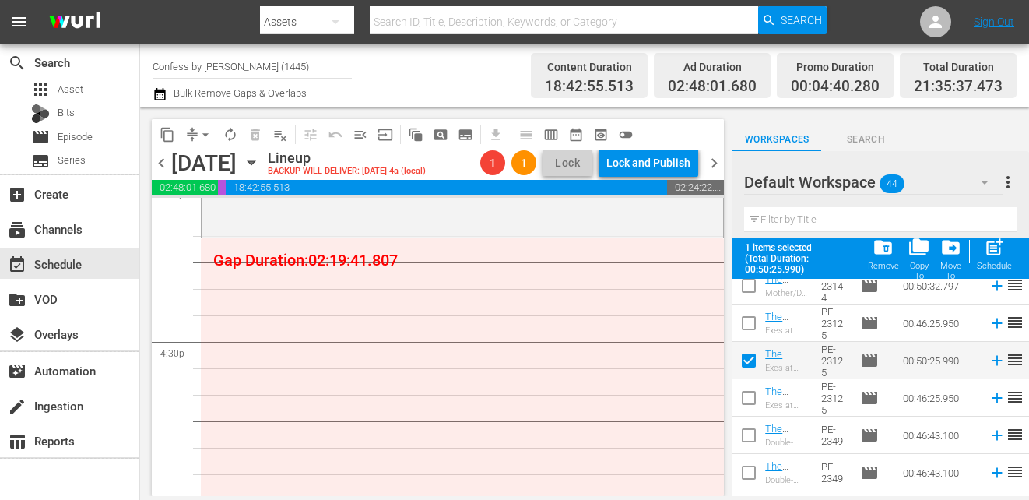
click at [754, 397] on input "checkbox" at bounding box center [748, 400] width 33 height 33
checkbox input "true"
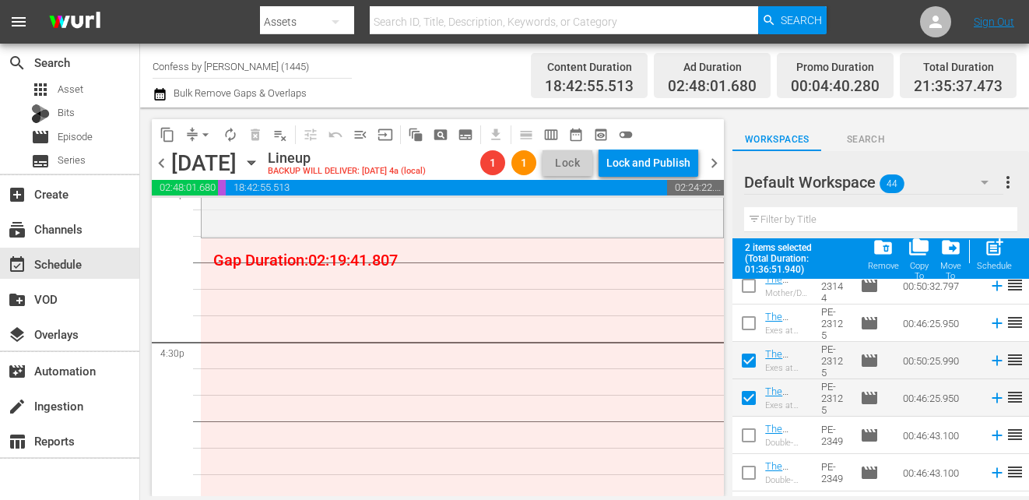
click at [752, 326] on input "checkbox" at bounding box center [748, 326] width 33 height 33
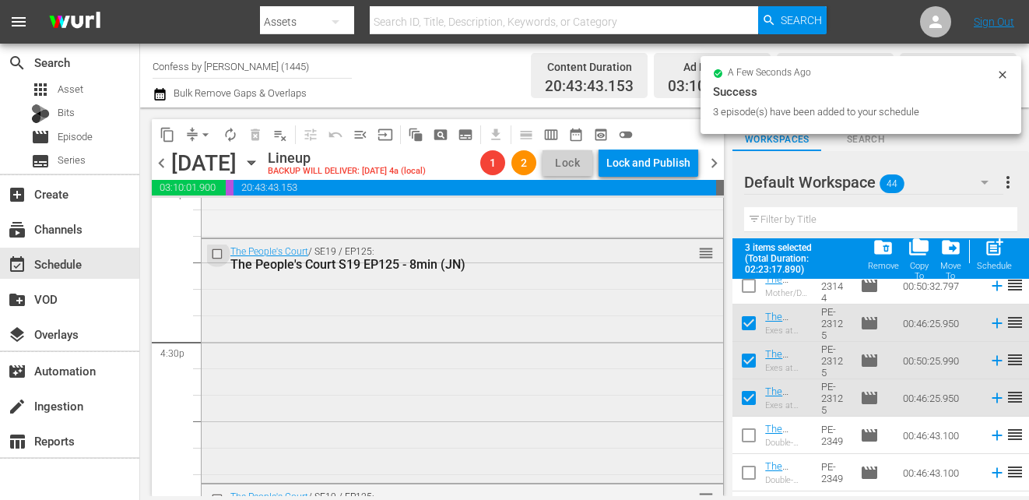
click at [219, 254] on input "checkbox" at bounding box center [219, 253] width 16 height 13
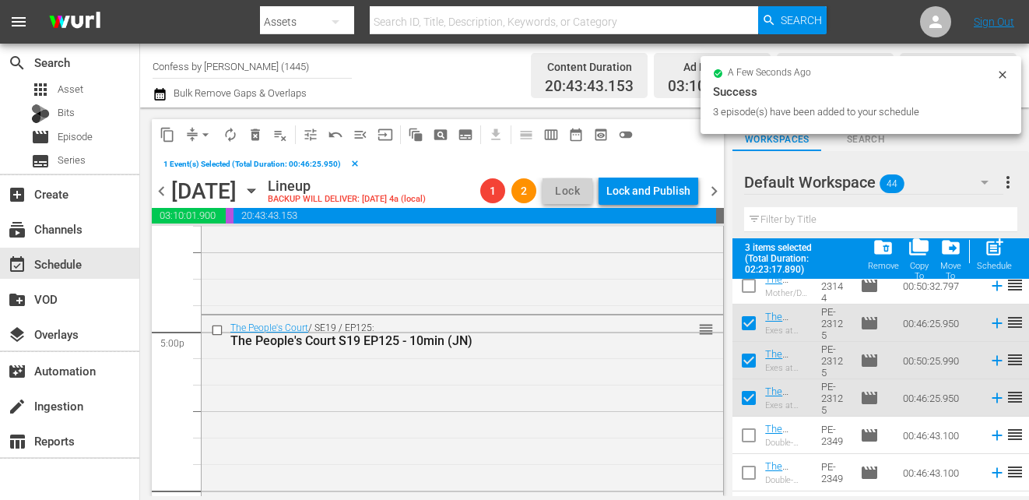
scroll to position [5311, 0]
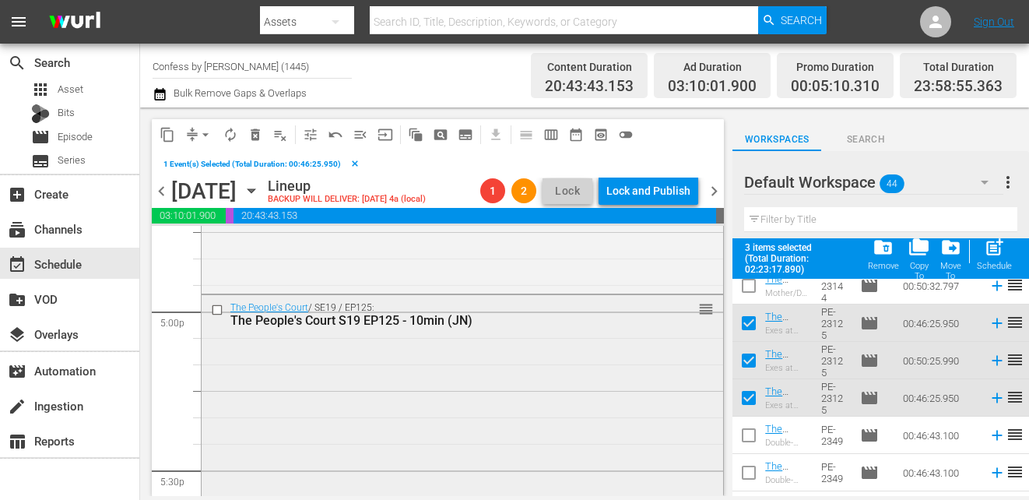
click at [217, 307] on input "checkbox" at bounding box center [219, 309] width 16 height 13
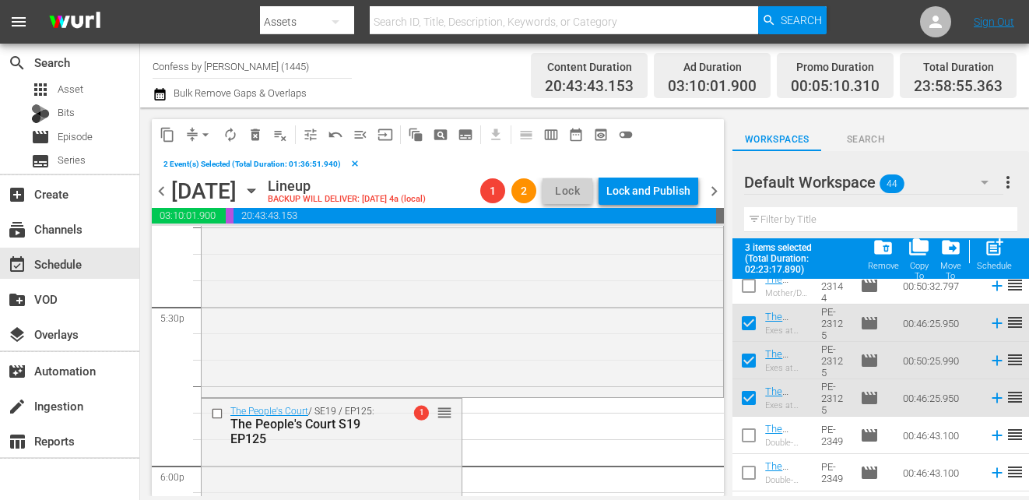
scroll to position [5475, 0]
click at [254, 135] on span "delete_forever_outlined" at bounding box center [255, 135] width 16 height 16
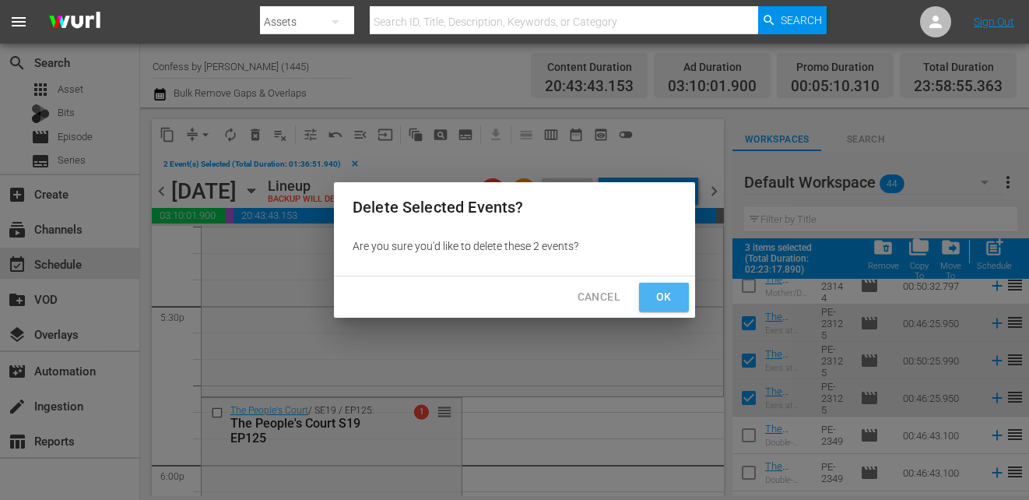
click at [670, 289] on span "Ok" at bounding box center [663, 296] width 25 height 19
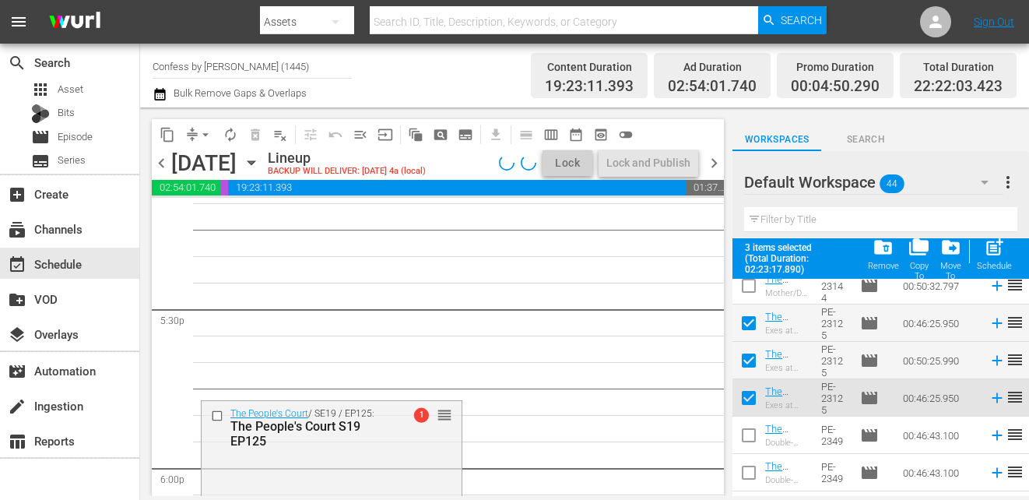
scroll to position [5518, 0]
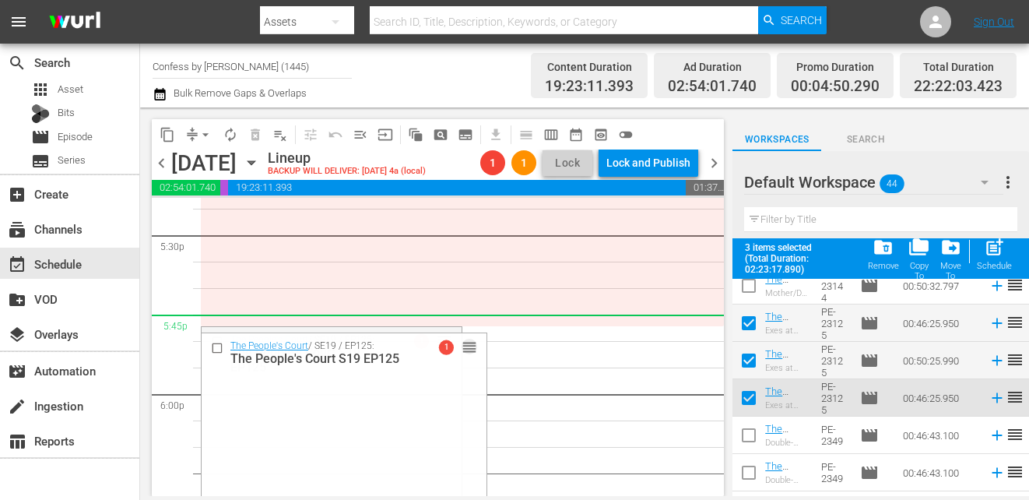
drag, startPoint x: 446, startPoint y: 342, endPoint x: 450, endPoint y: 317, distance: 25.2
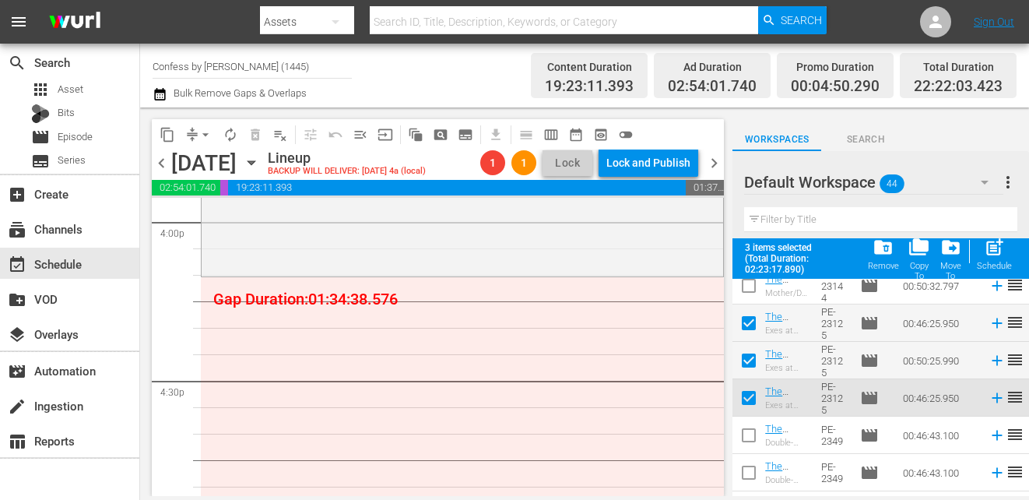
scroll to position [5013, 0]
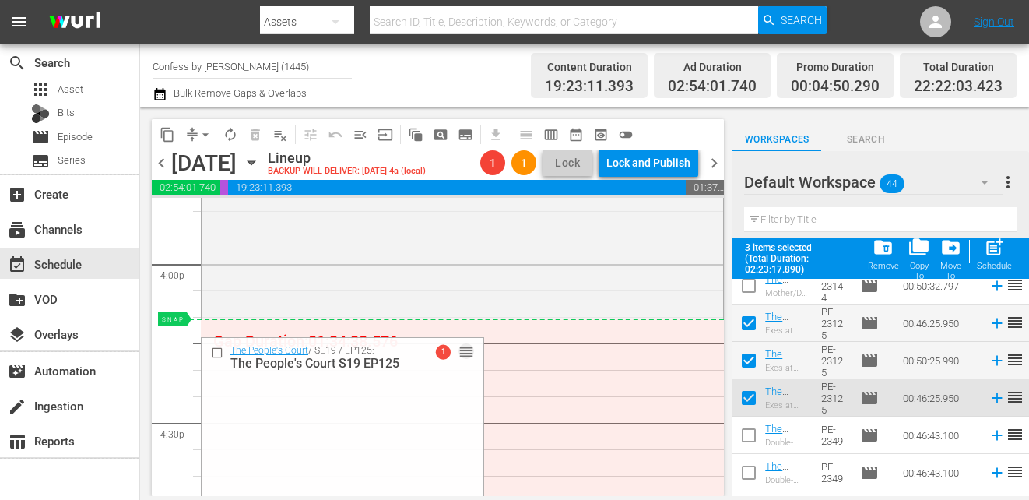
drag, startPoint x: 445, startPoint y: 278, endPoint x: 401, endPoint y: 319, distance: 60.6
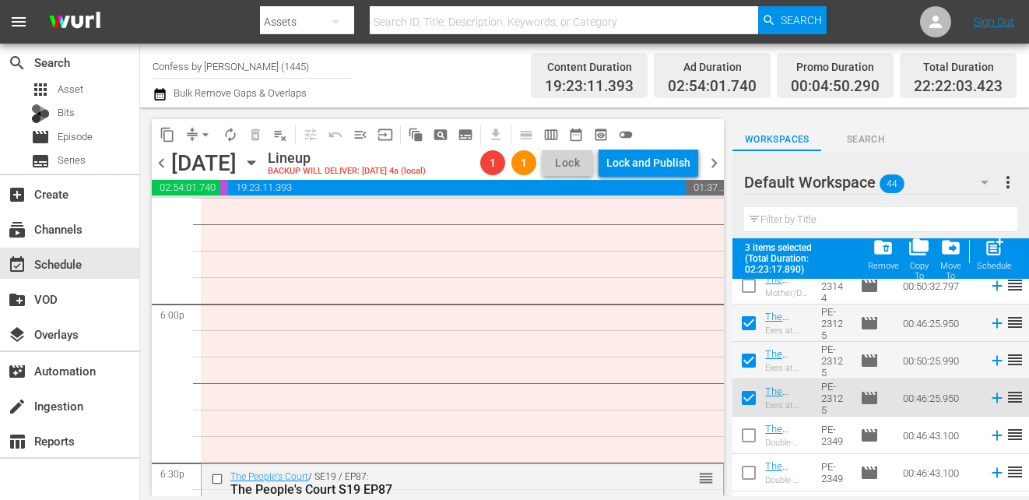
scroll to position [5657, 0]
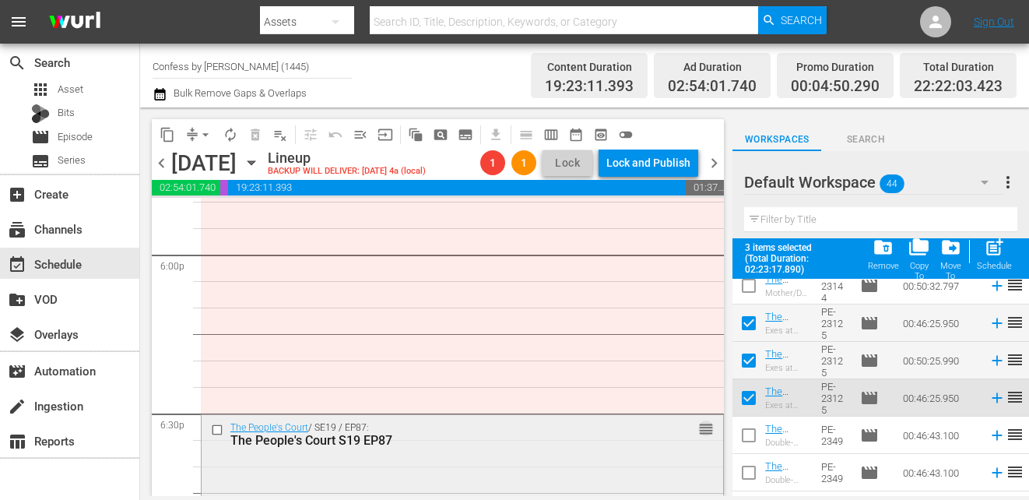
click at [698, 431] on span "reorder" at bounding box center [706, 428] width 16 height 17
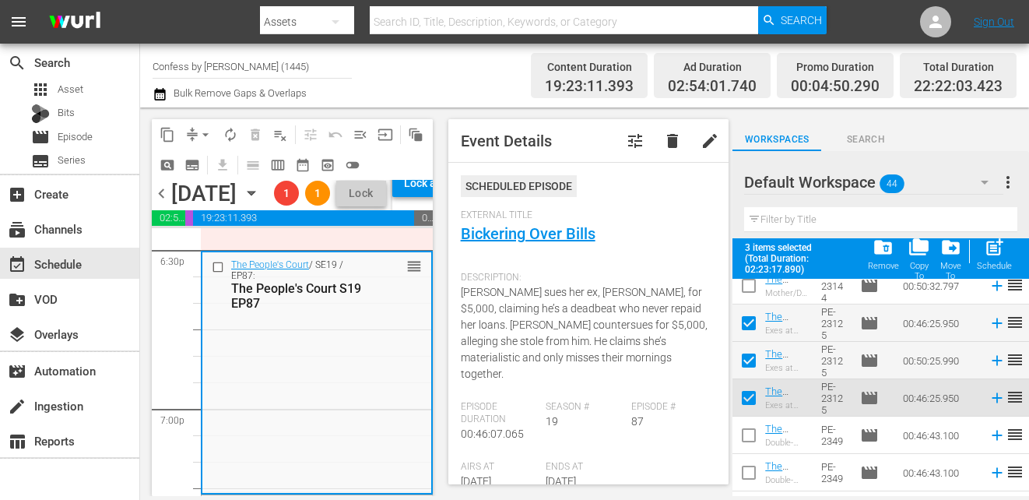
scroll to position [5790, 0]
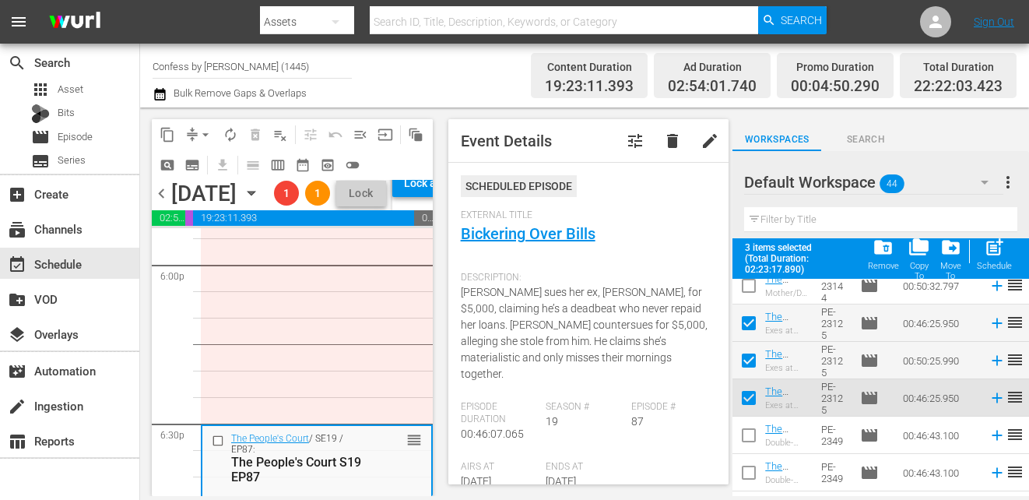
scroll to position [5632, 0]
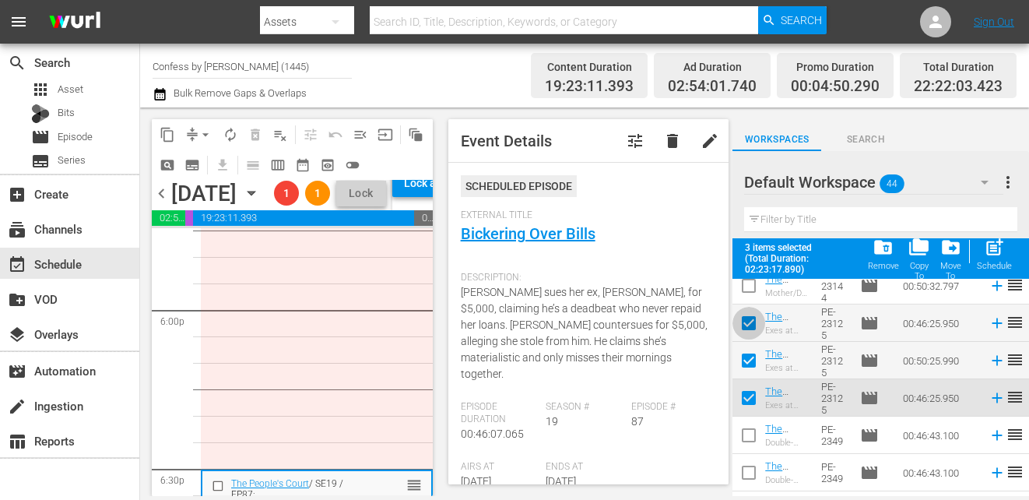
click at [759, 327] on input "checkbox" at bounding box center [748, 326] width 33 height 33
checkbox input "false"
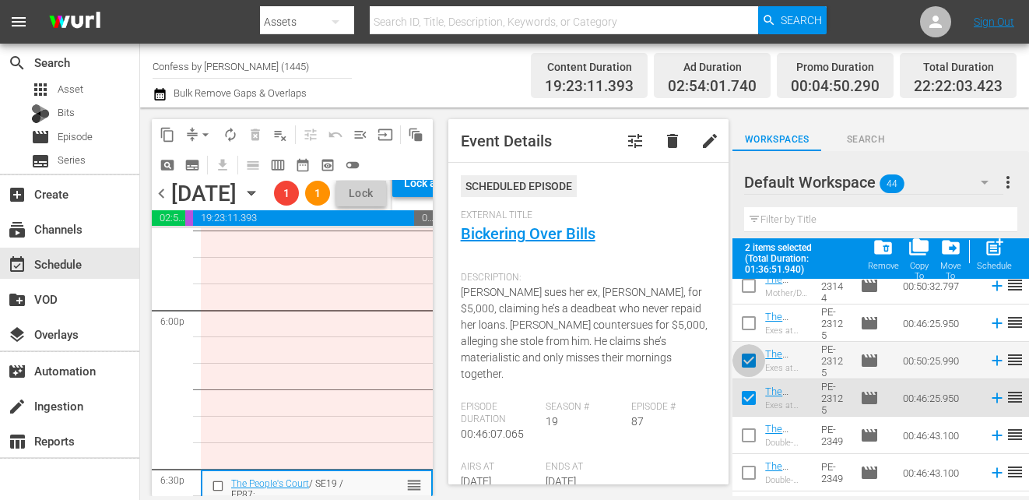
click at [751, 368] on input "checkbox" at bounding box center [748, 363] width 33 height 33
checkbox input "false"
click at [751, 394] on input "checkbox" at bounding box center [748, 400] width 33 height 33
checkbox input "false"
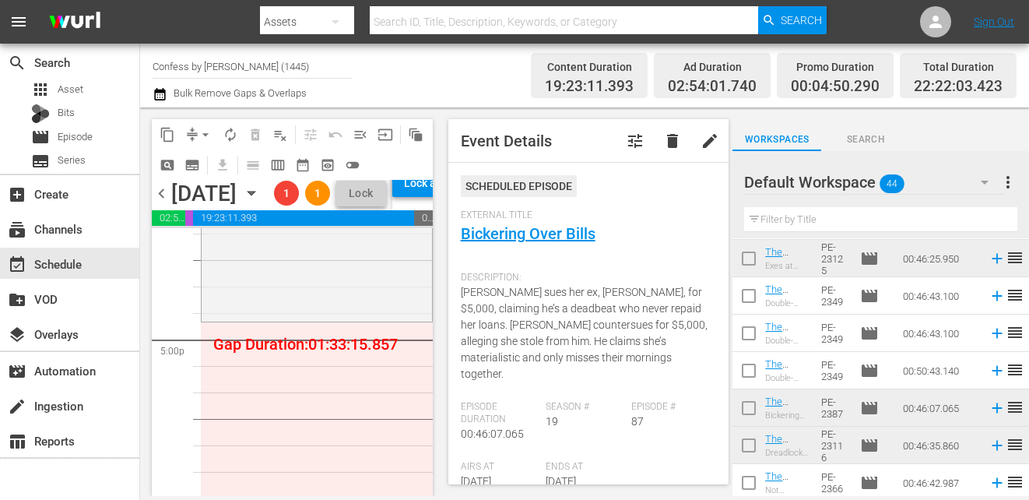
scroll to position [5284, 0]
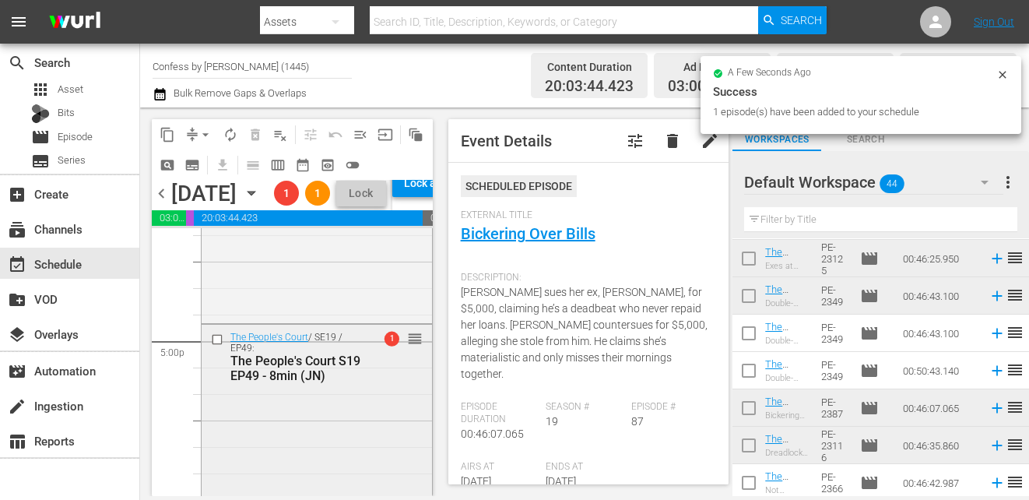
click at [216, 346] on input "checkbox" at bounding box center [219, 339] width 16 height 13
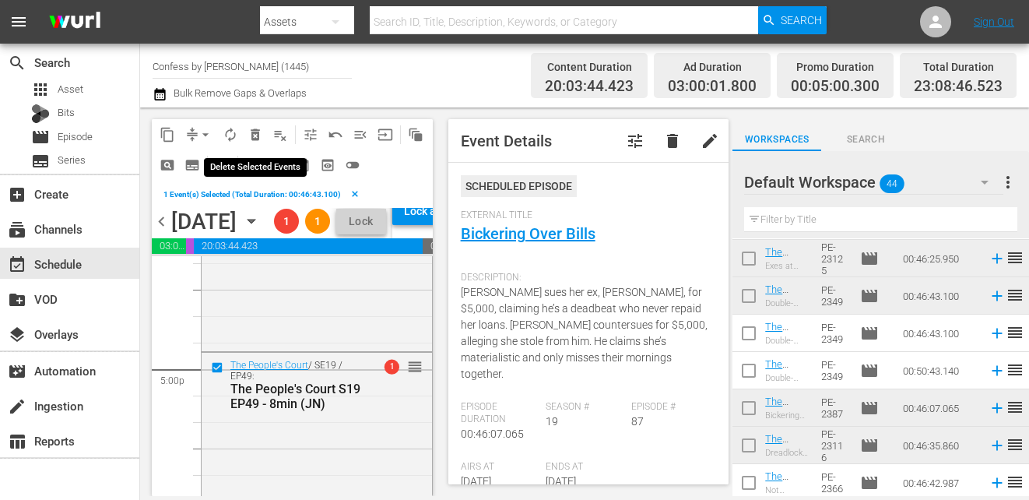
click at [250, 125] on button "delete_forever_outlined" at bounding box center [255, 134] width 25 height 25
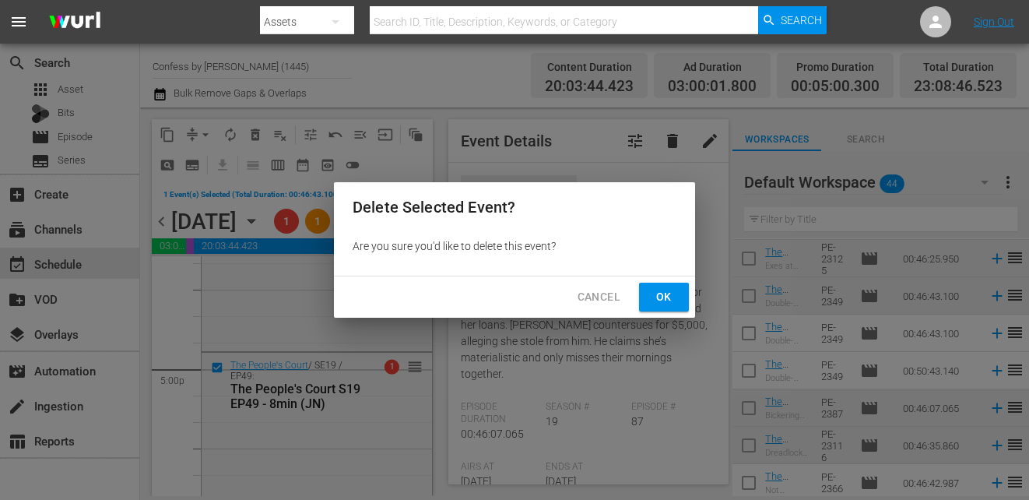
click at [601, 293] on span "Cancel" at bounding box center [598, 296] width 43 height 19
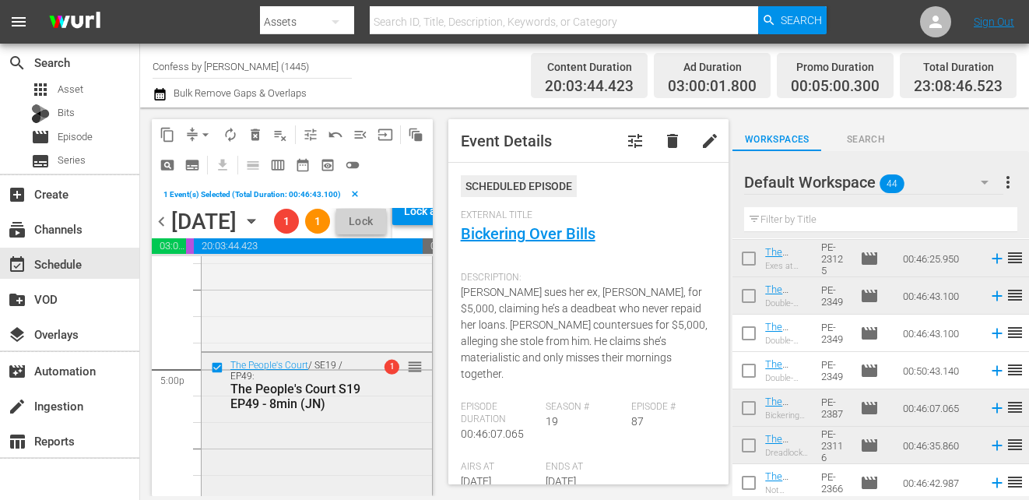
click at [310, 411] on div "The People's Court S19 EP49 - 8min (JN)" at bounding box center [295, 396] width 131 height 30
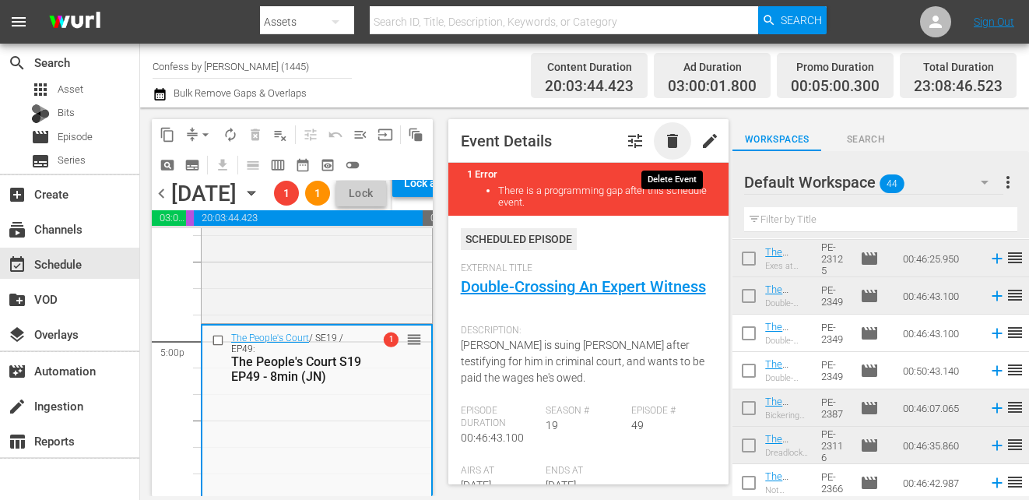
click at [678, 141] on span "delete" at bounding box center [672, 140] width 19 height 19
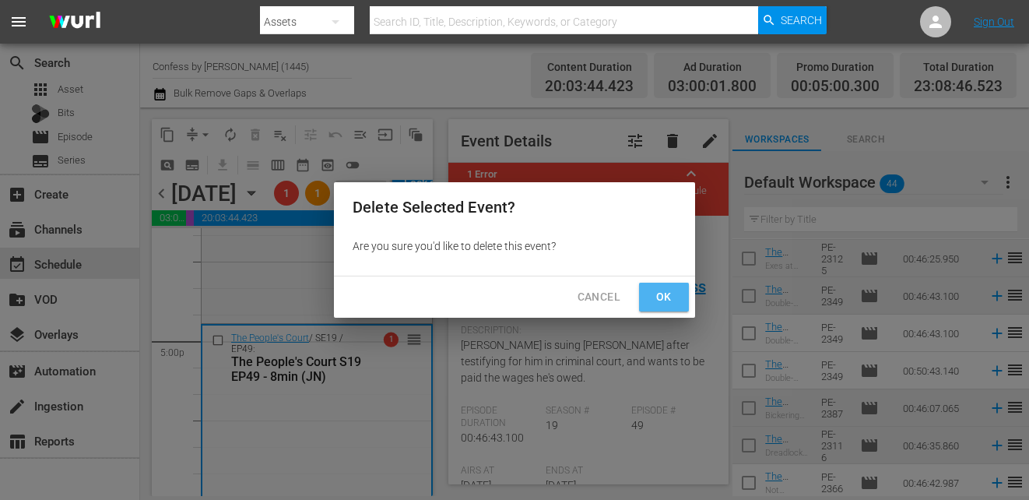
click at [658, 297] on span "Ok" at bounding box center [663, 296] width 25 height 19
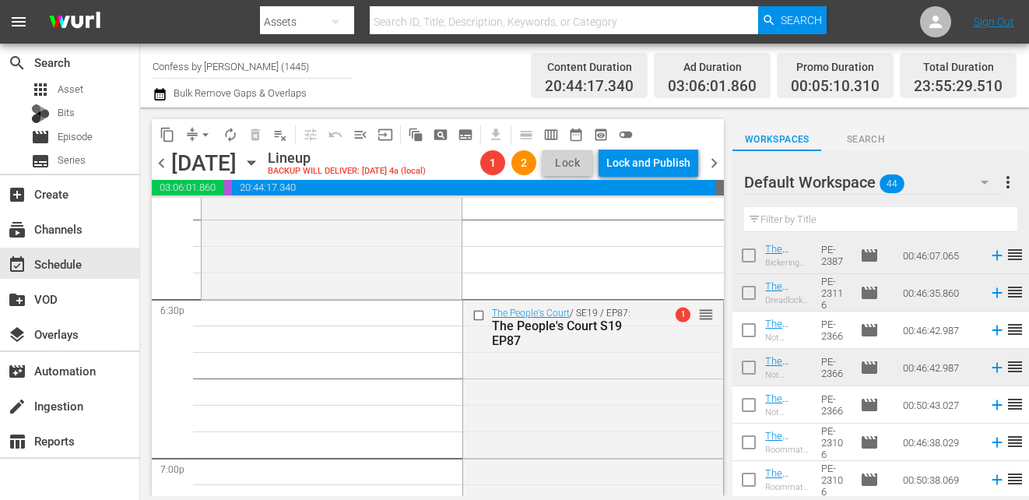
scroll to position [5819, 0]
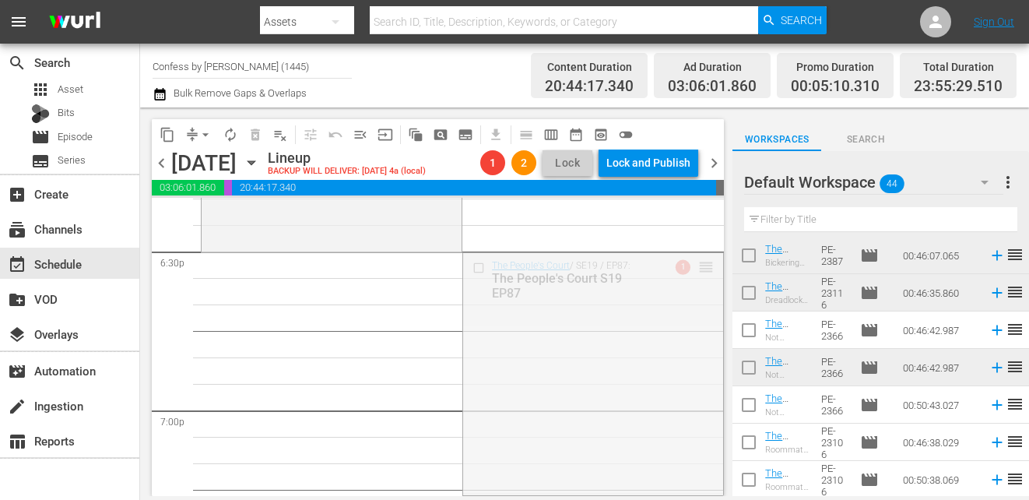
drag, startPoint x: 697, startPoint y: 264, endPoint x: 697, endPoint y: 273, distance: 9.3
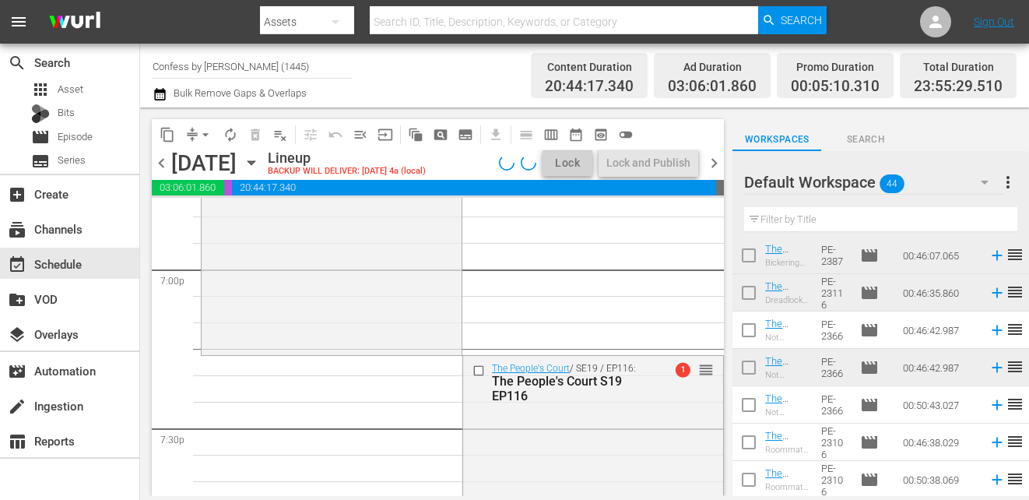
scroll to position [5963, 0]
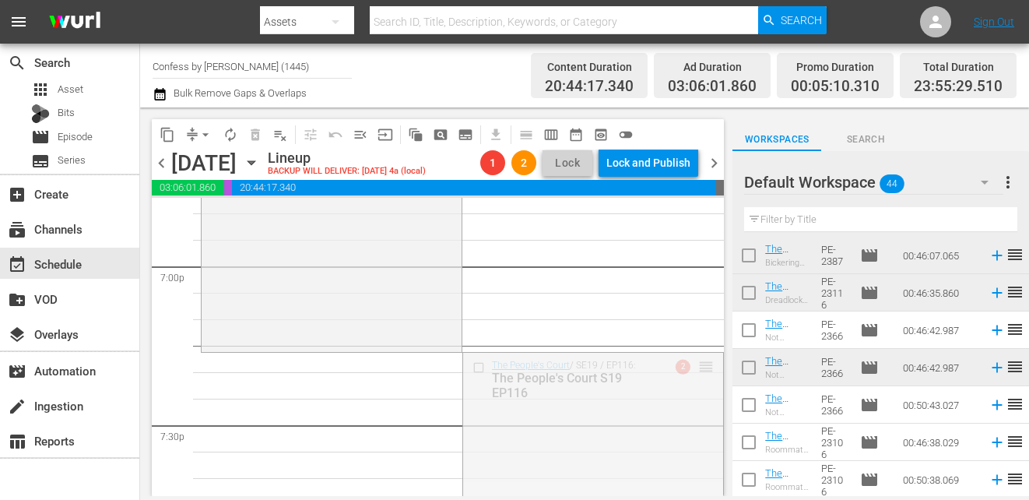
drag, startPoint x: 707, startPoint y: 369, endPoint x: 696, endPoint y: 363, distance: 12.9
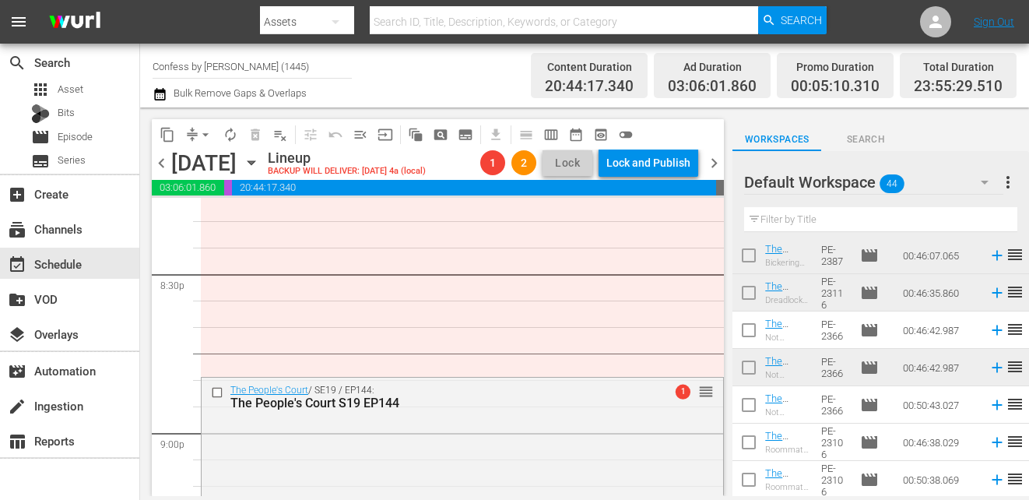
scroll to position [6431, 0]
click at [260, 163] on icon "button" at bounding box center [251, 162] width 17 height 17
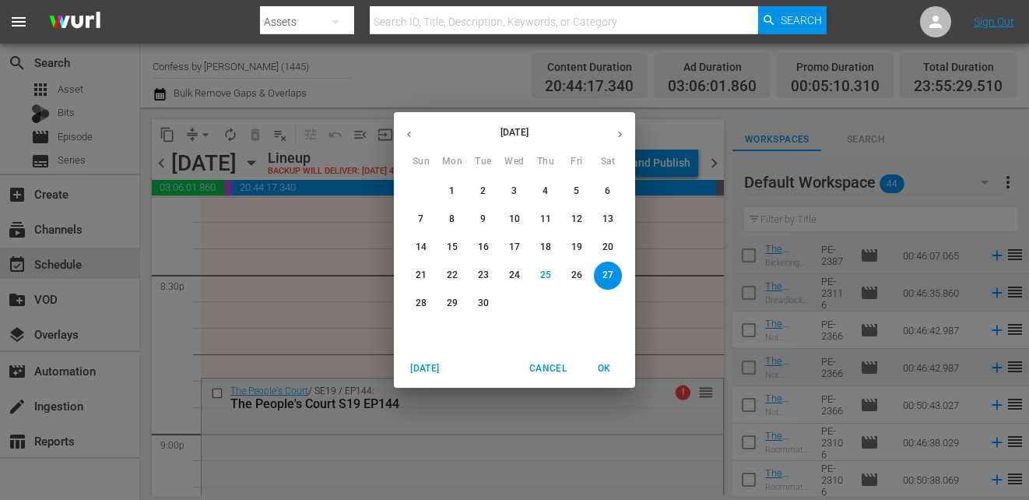
click at [608, 250] on p "20" at bounding box center [607, 246] width 11 height 13
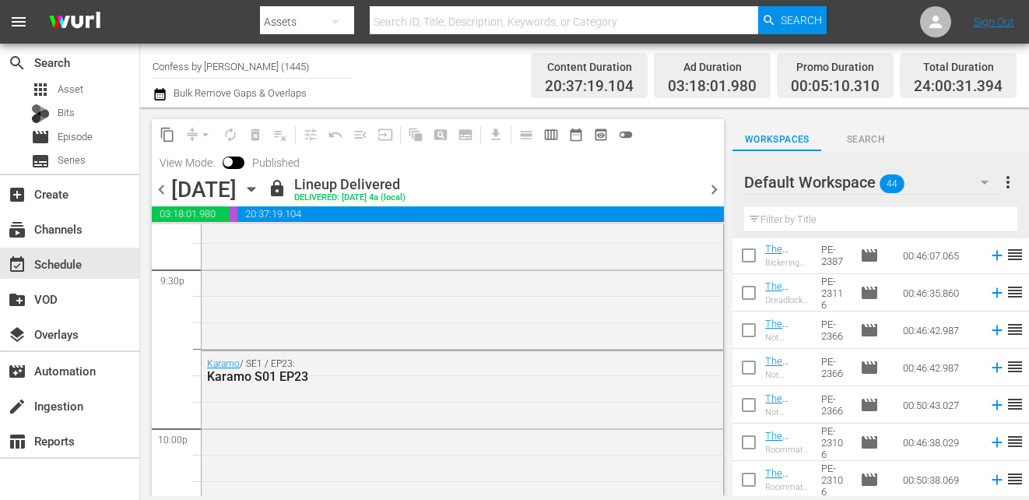
scroll to position [6800, 0]
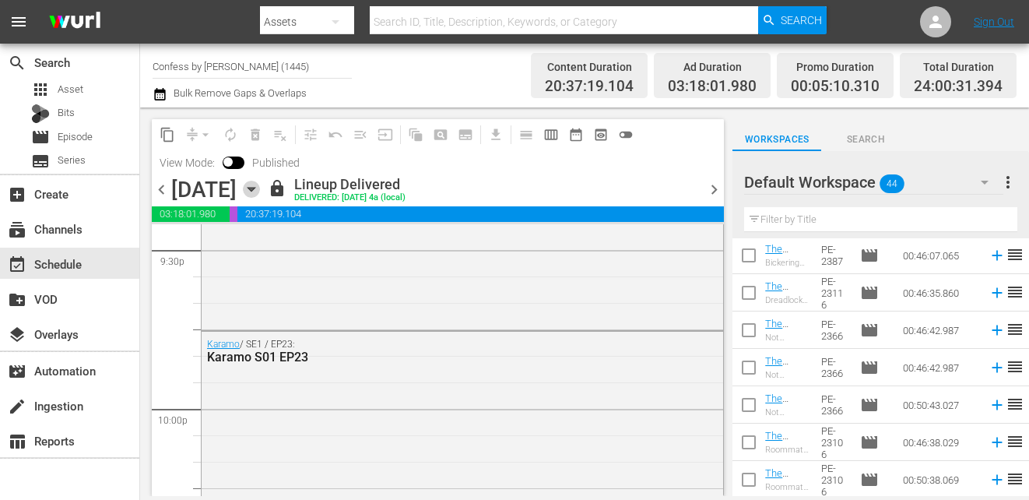
click at [254, 189] on icon "button" at bounding box center [250, 190] width 7 height 4
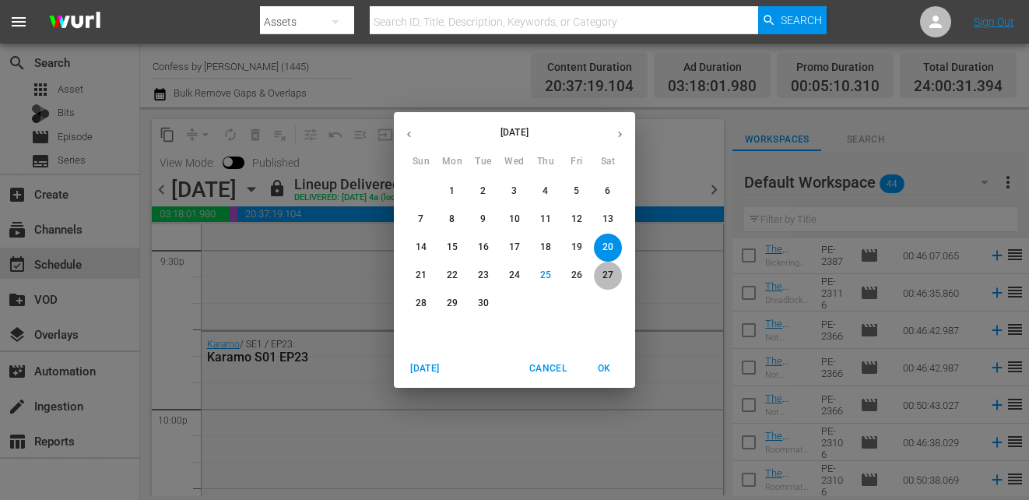
click at [614, 282] on span "27" at bounding box center [608, 274] width 28 height 13
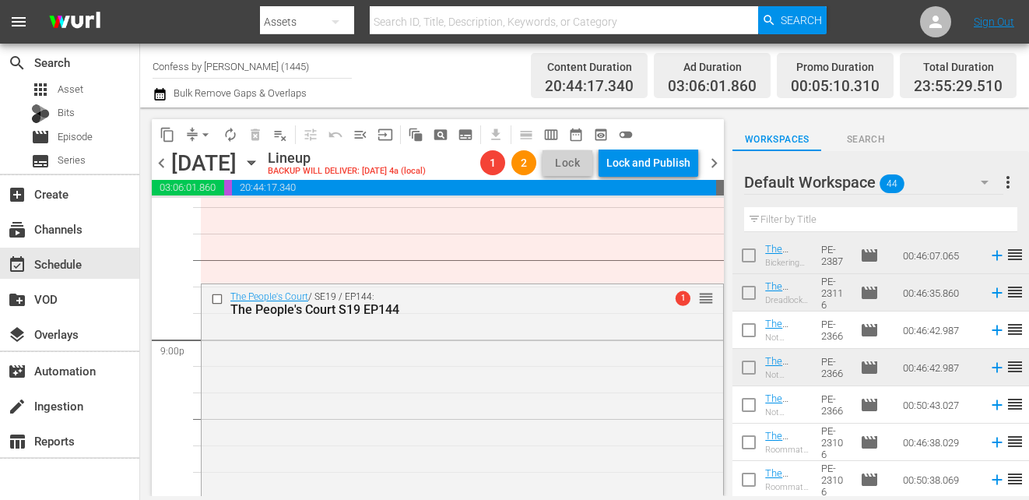
scroll to position [6553, 0]
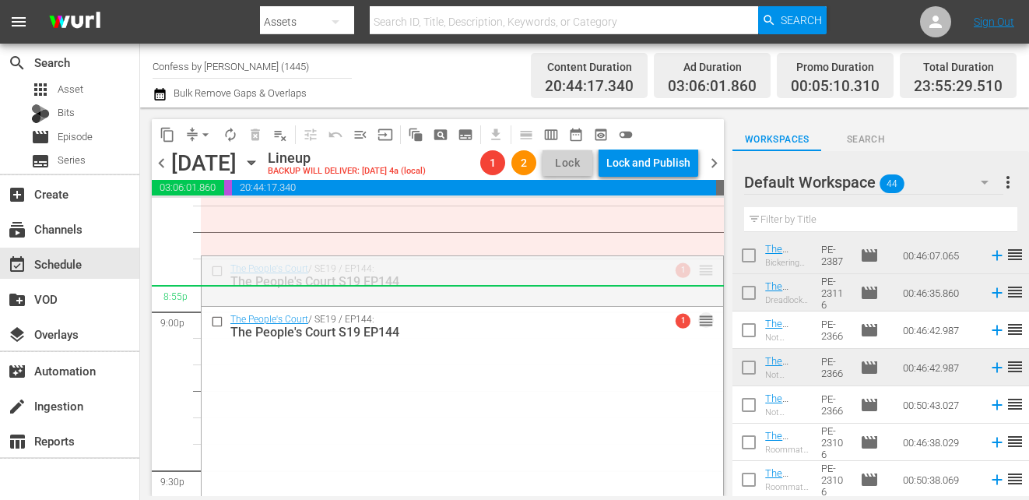
drag, startPoint x: 705, startPoint y: 268, endPoint x: 704, endPoint y: 288, distance: 20.2
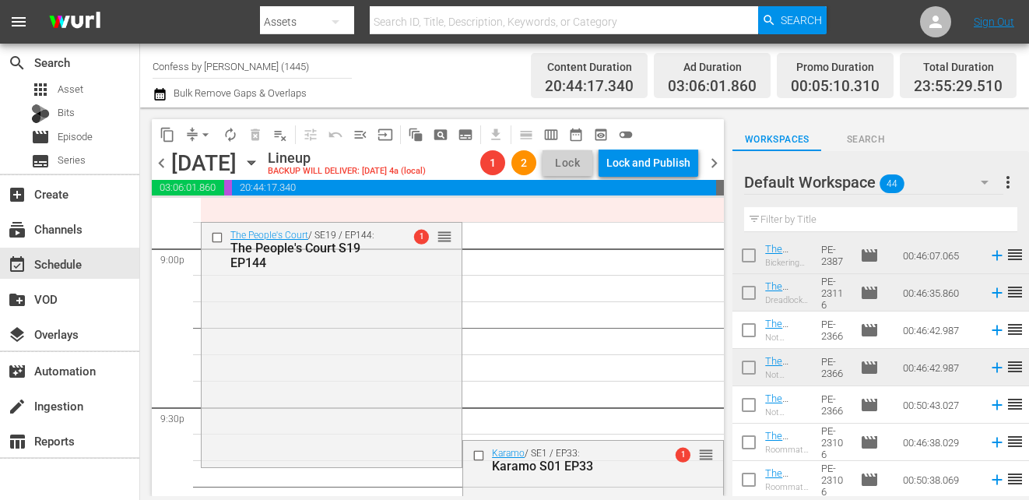
scroll to position [6614, 0]
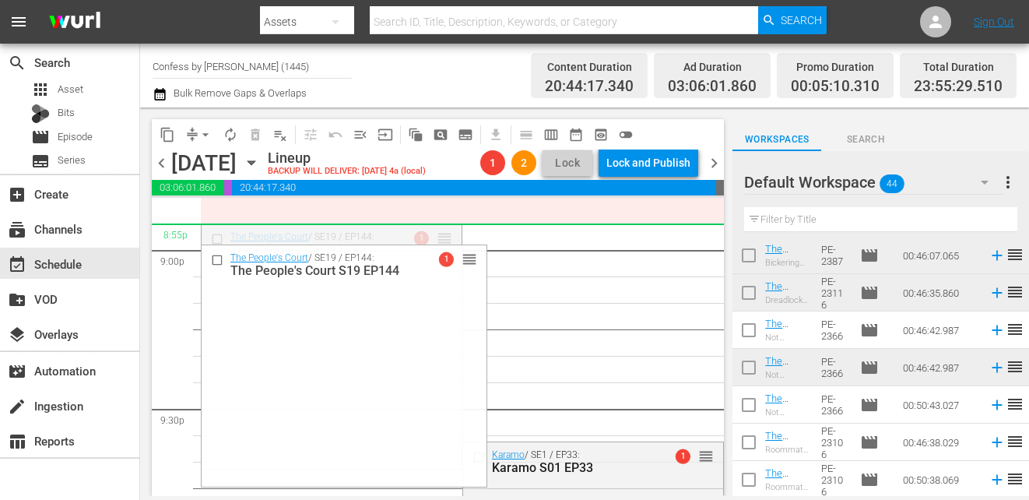
drag, startPoint x: 440, startPoint y: 236, endPoint x: 446, endPoint y: 223, distance: 13.6
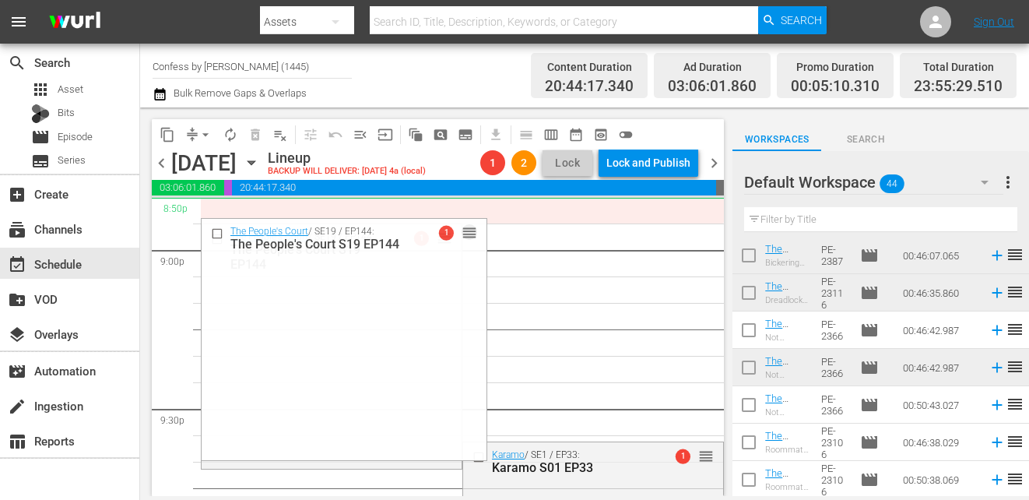
drag, startPoint x: 448, startPoint y: 239, endPoint x: 496, endPoint y: 211, distance: 55.1
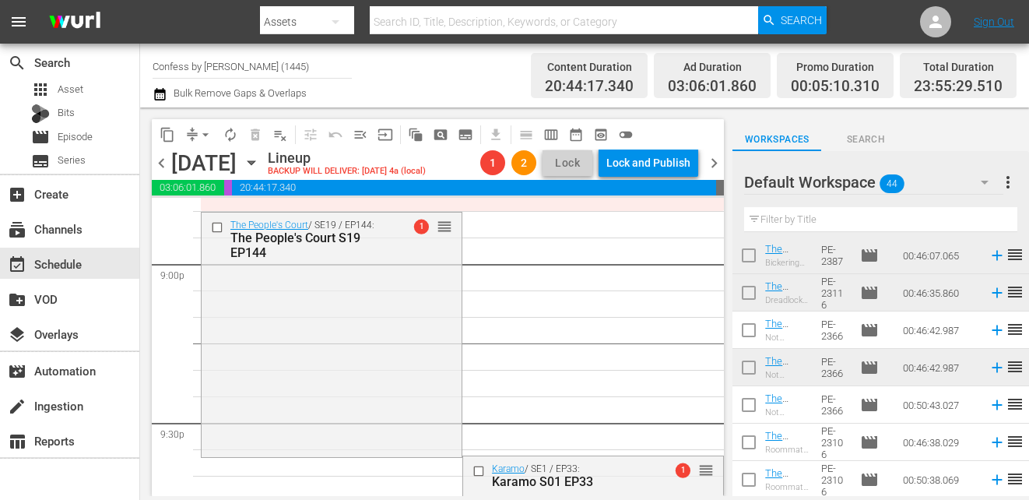
scroll to position [6592, 0]
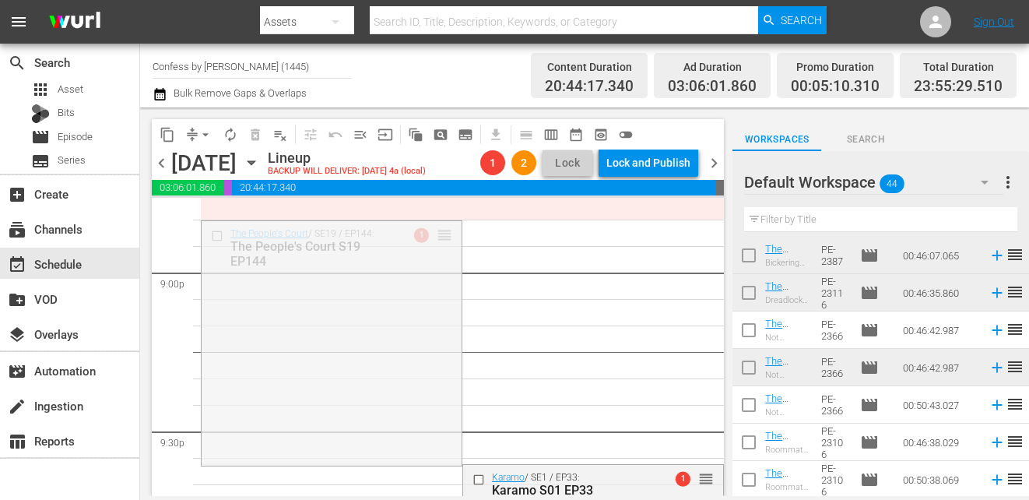
drag, startPoint x: 447, startPoint y: 240, endPoint x: 445, endPoint y: 214, distance: 26.5
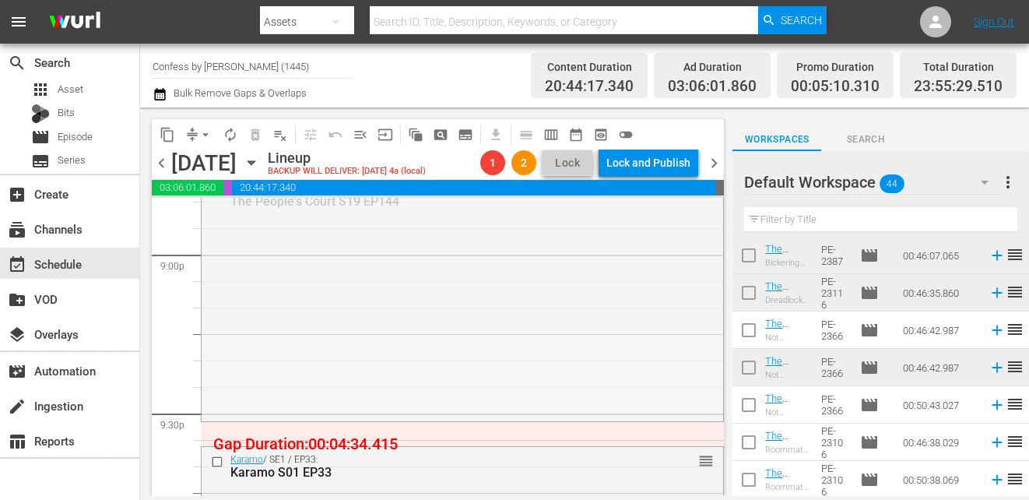
scroll to position [6610, 0]
drag, startPoint x: 699, startPoint y: 258, endPoint x: 687, endPoint y: 198, distance: 61.2
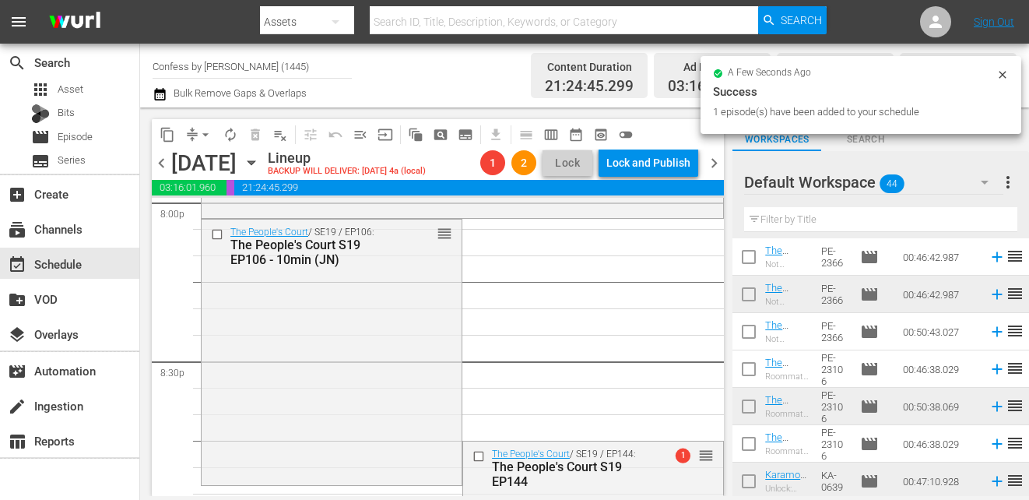
scroll to position [6315, 0]
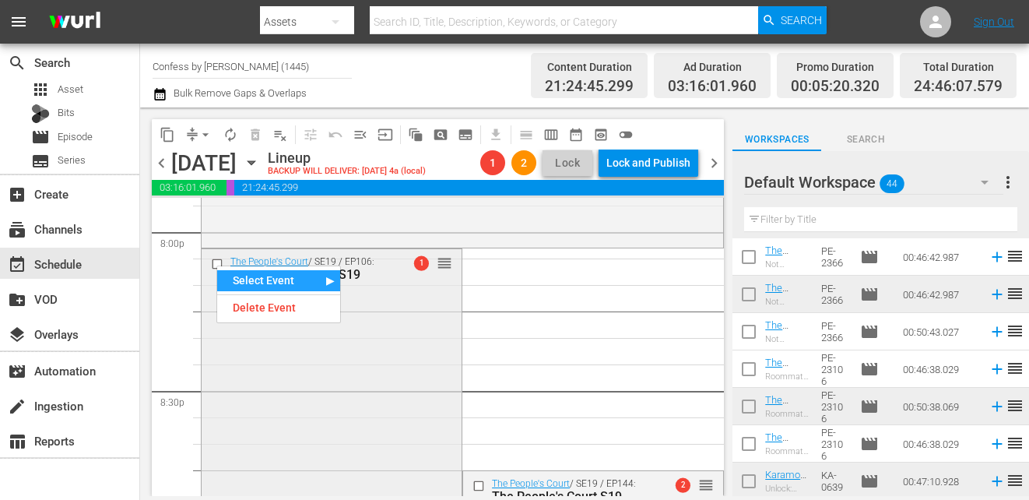
click at [214, 265] on input "checkbox" at bounding box center [219, 263] width 16 height 13
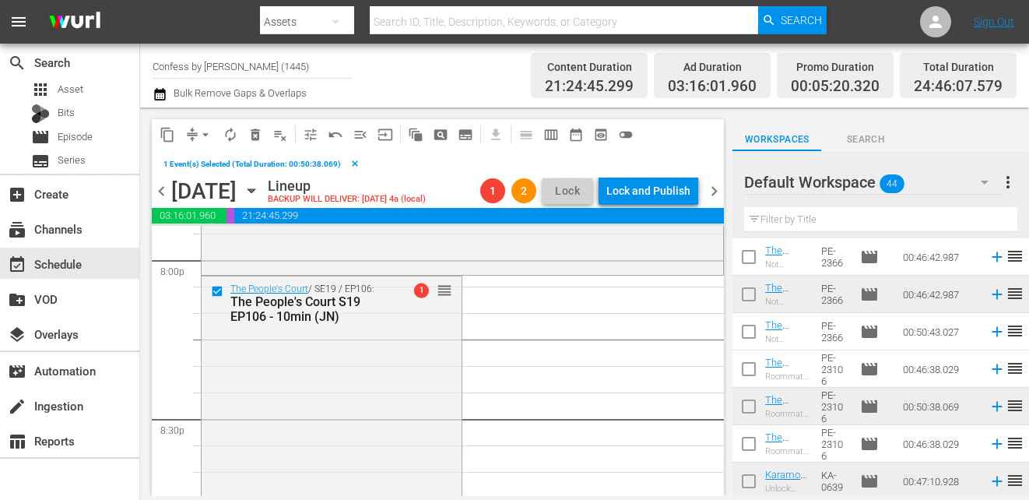
click at [253, 145] on button "delete_forever_outlined" at bounding box center [255, 134] width 25 height 25
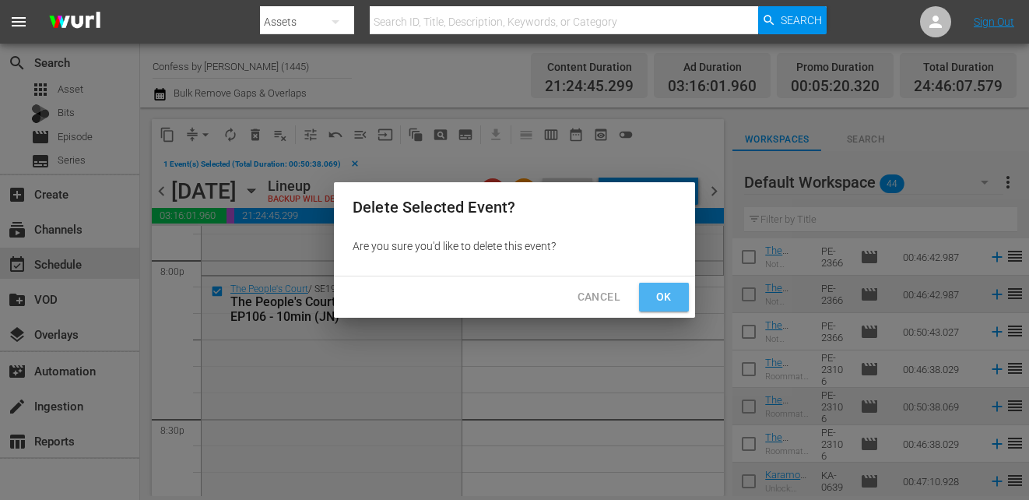
click at [668, 290] on span "Ok" at bounding box center [663, 296] width 25 height 19
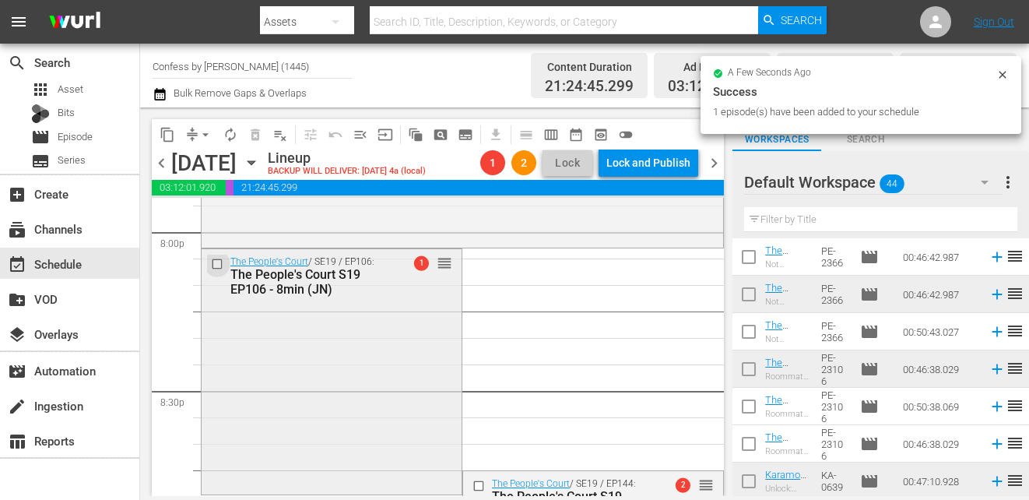
click at [216, 261] on input "checkbox" at bounding box center [219, 263] width 16 height 13
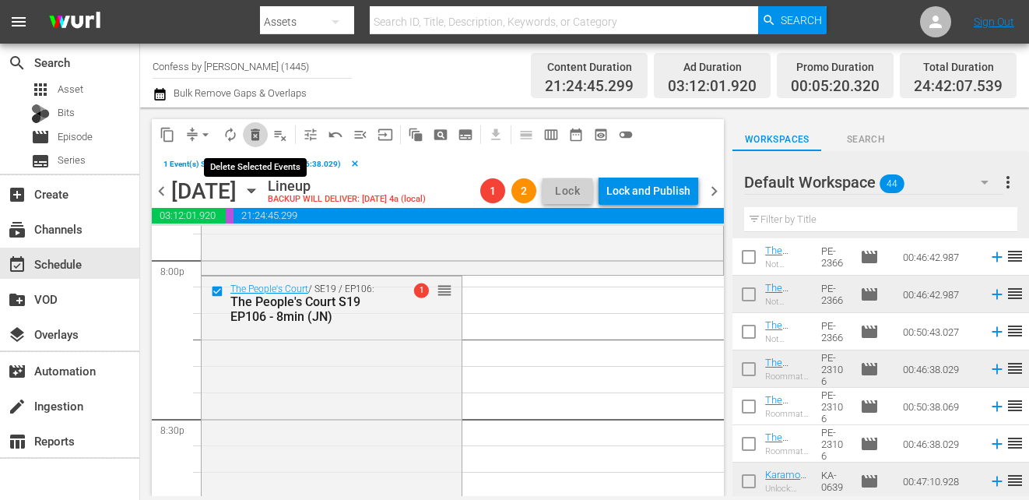
click at [250, 139] on span "delete_forever_outlined" at bounding box center [255, 135] width 16 height 16
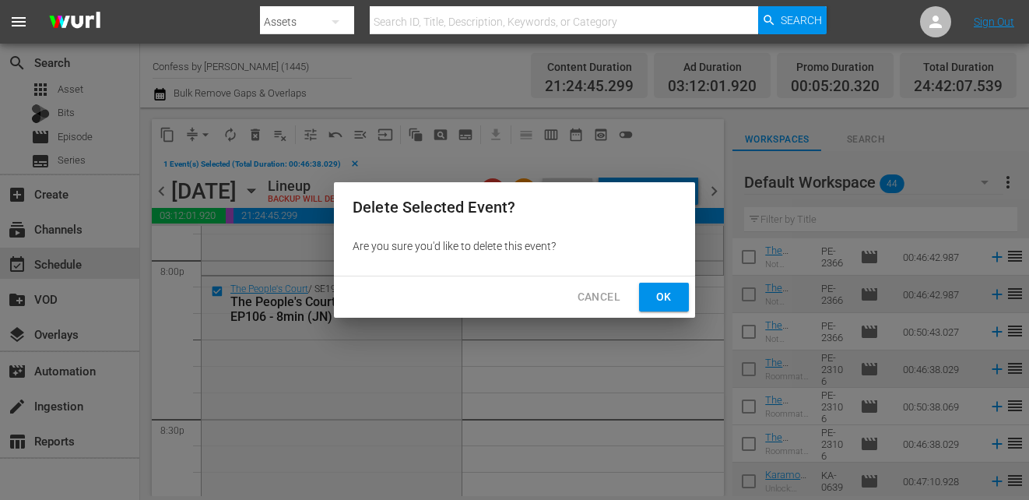
click at [682, 289] on button "Ok" at bounding box center [664, 296] width 50 height 29
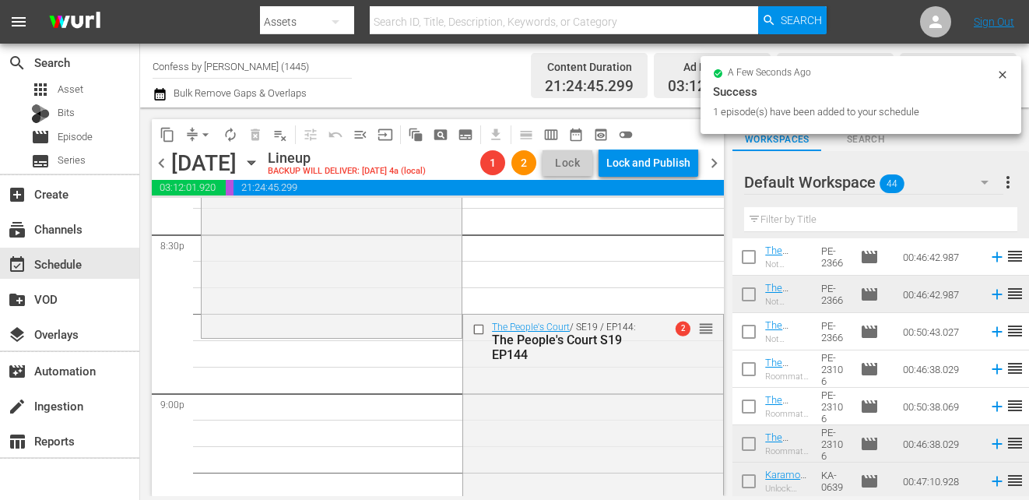
scroll to position [6490, 0]
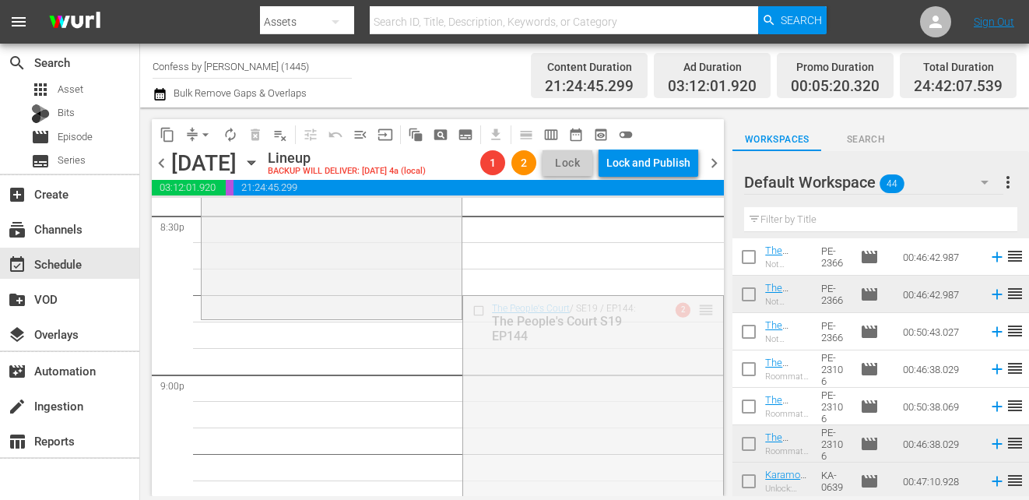
drag, startPoint x: 704, startPoint y: 312, endPoint x: 695, endPoint y: 335, distance: 24.4
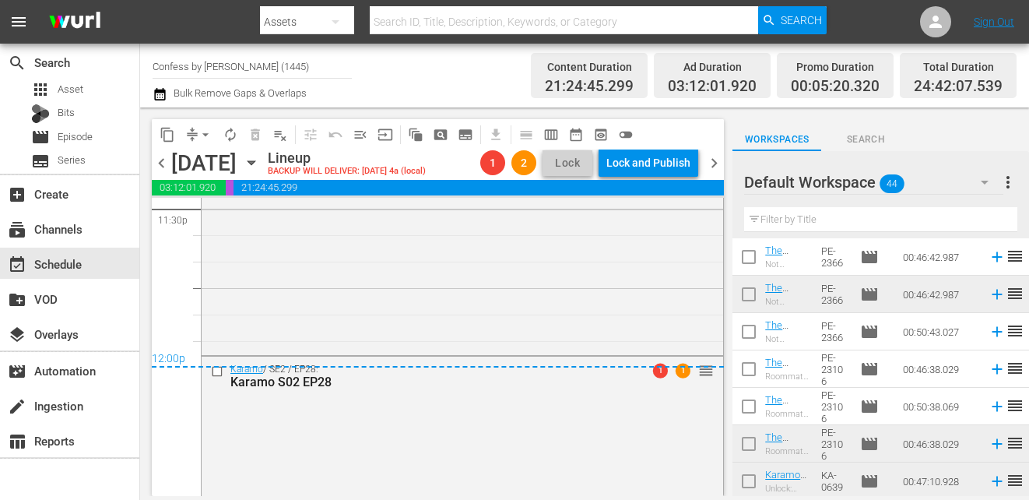
scroll to position [7557, 0]
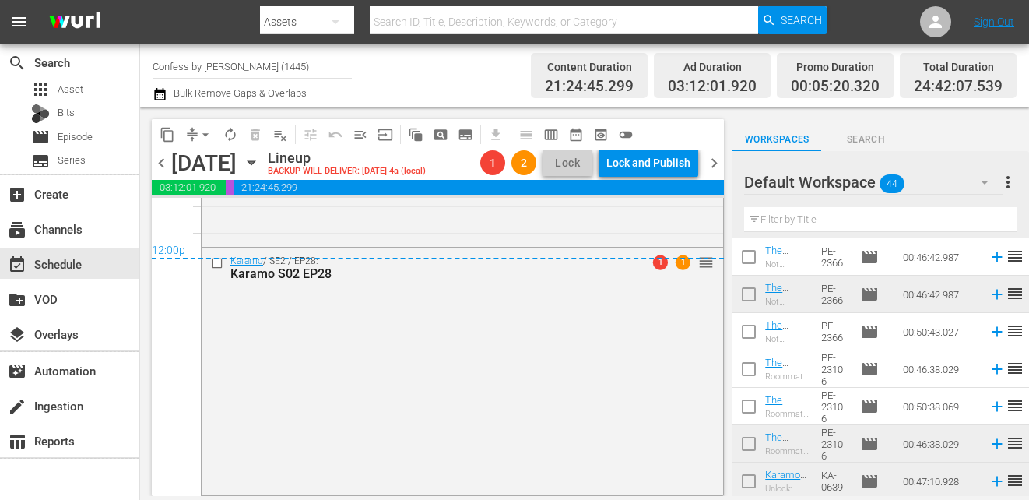
click at [710, 160] on span "chevron_right" at bounding box center [713, 162] width 19 height 19
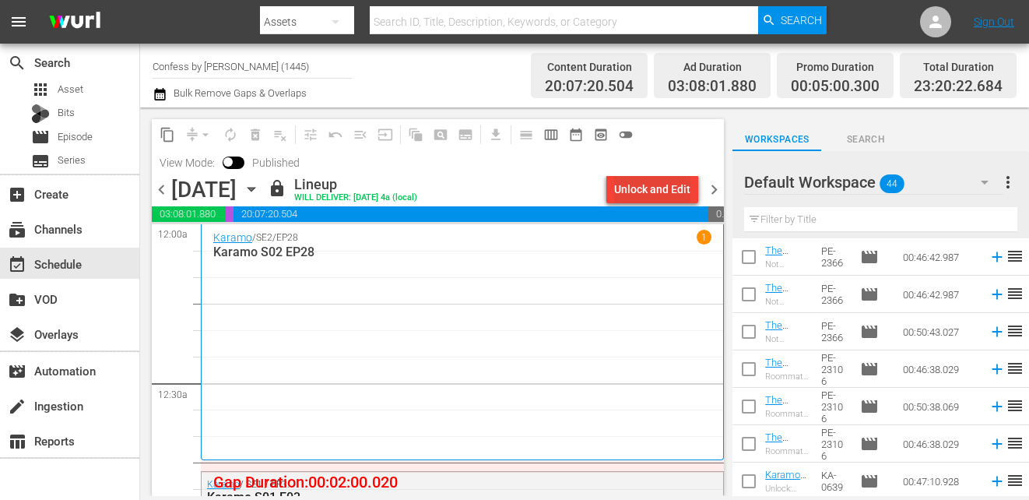
click at [661, 184] on div "Unlock and Edit" at bounding box center [652, 189] width 76 height 28
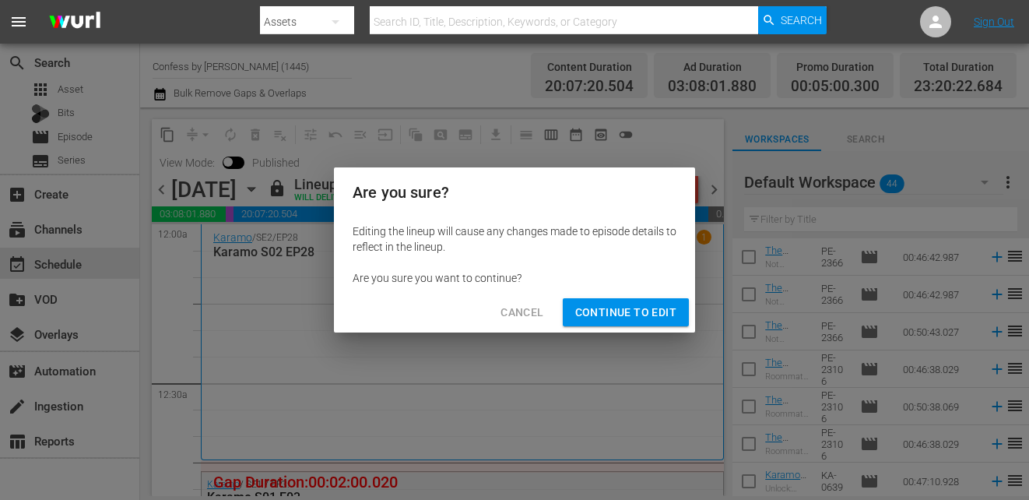
click at [539, 319] on span "Cancel" at bounding box center [521, 312] width 43 height 19
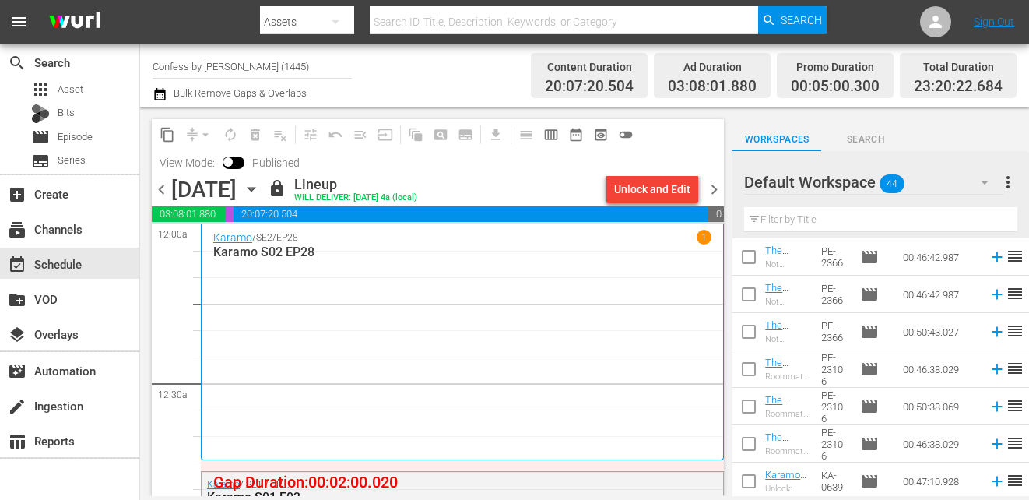
click at [163, 184] on span "chevron_left" at bounding box center [161, 189] width 19 height 19
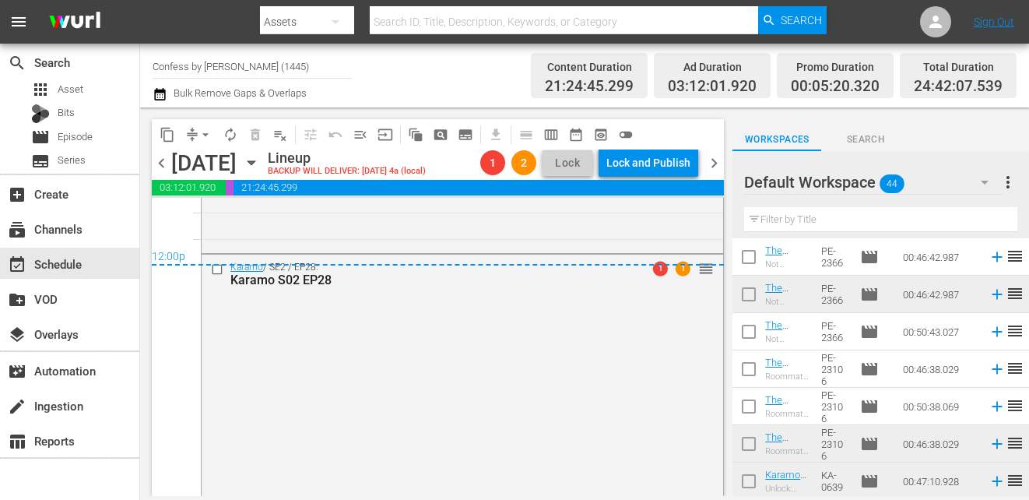
scroll to position [7557, 0]
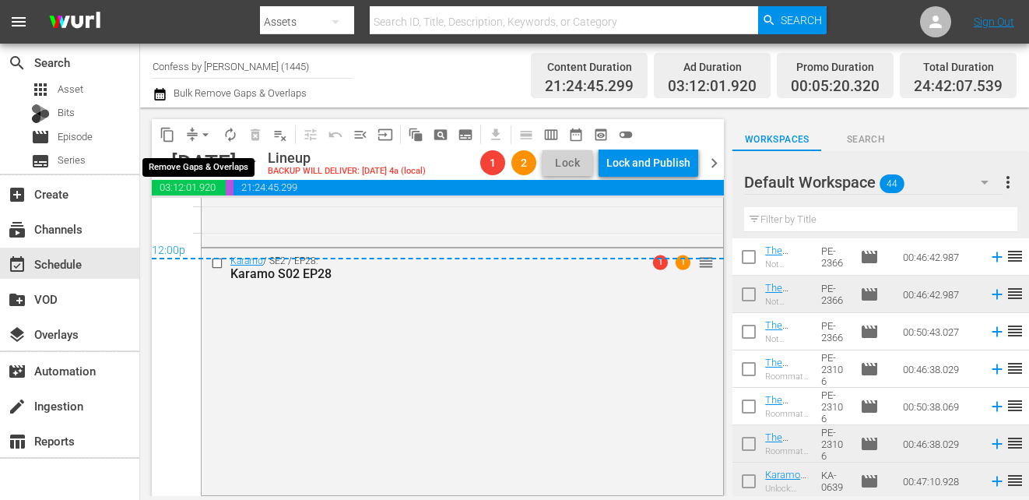
click at [204, 136] on span "arrow_drop_down" at bounding box center [206, 135] width 16 height 16
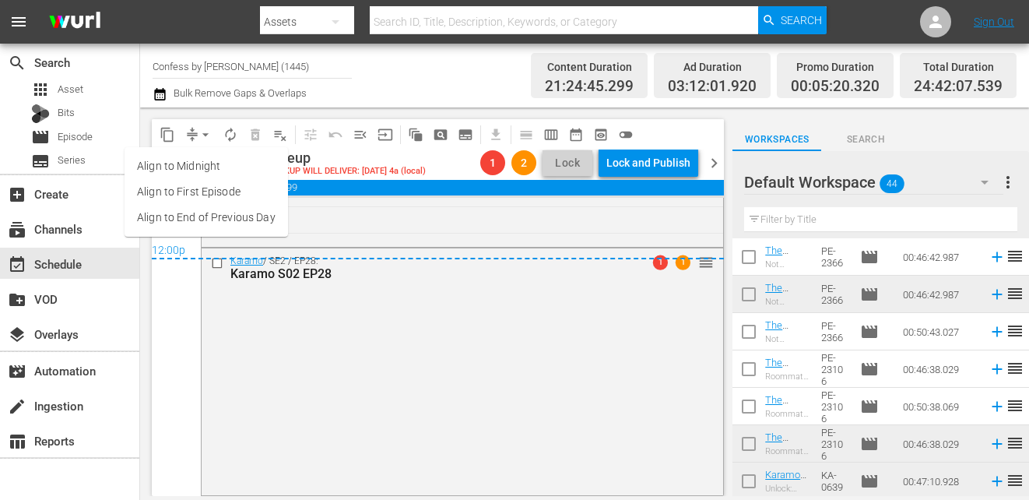
click at [236, 210] on li "Align to End of Previous Day" at bounding box center [205, 218] width 163 height 26
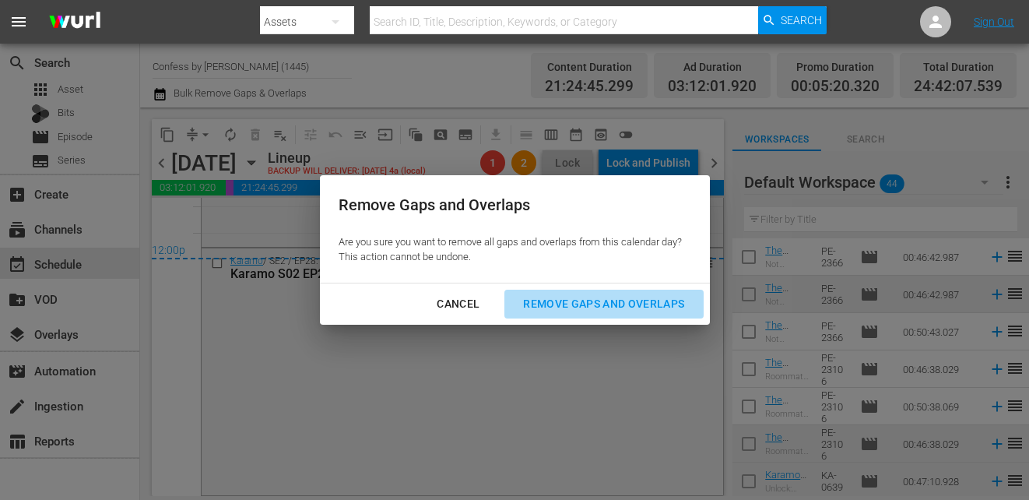
click at [591, 307] on div "Remove Gaps and Overlaps" at bounding box center [603, 303] width 186 height 19
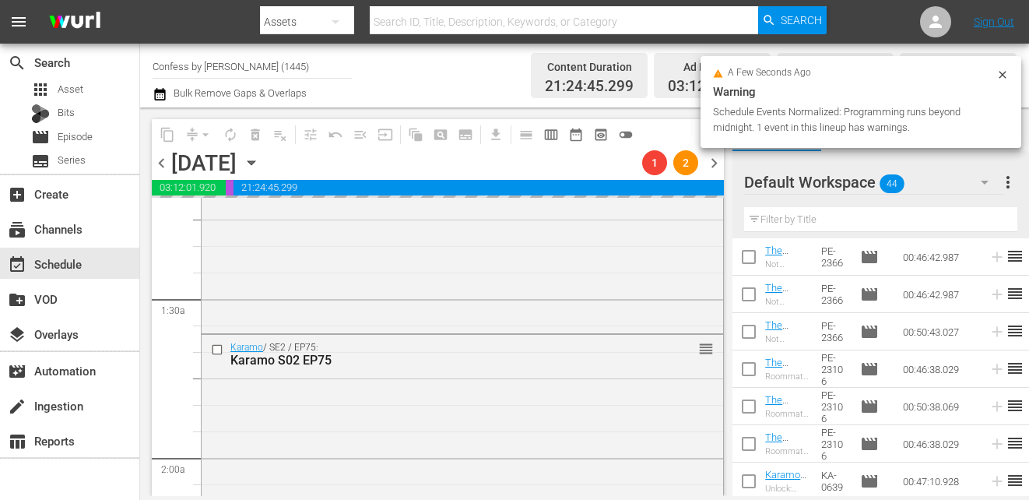
scroll to position [0, 0]
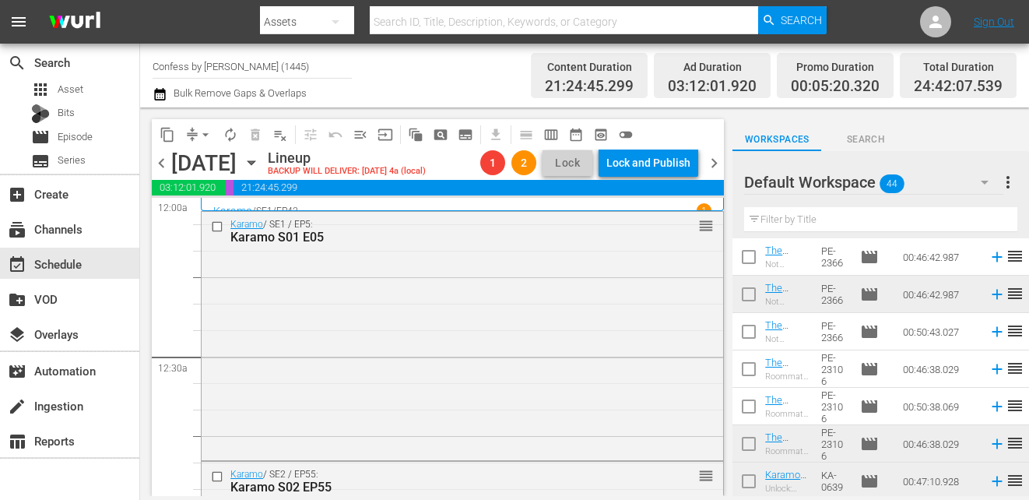
click at [714, 162] on span "chevron_right" at bounding box center [713, 162] width 19 height 19
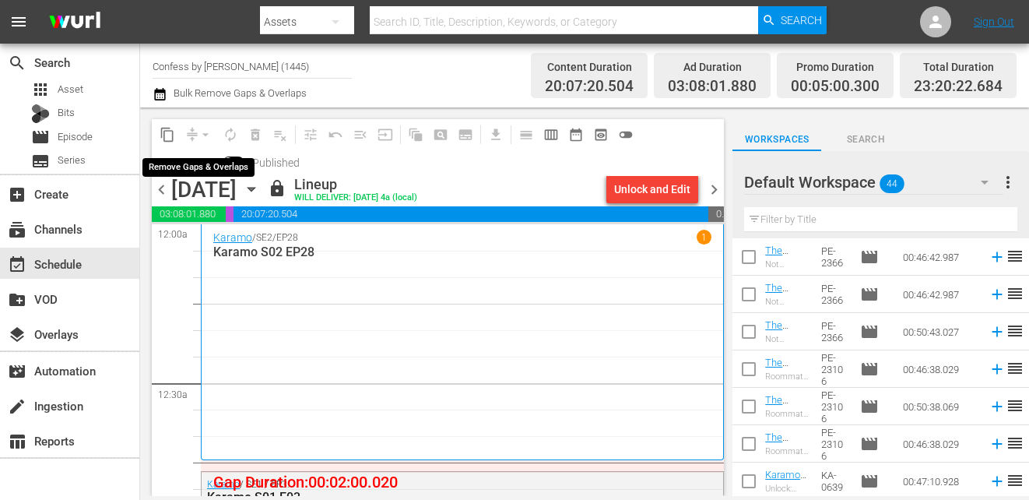
click at [200, 135] on div "arrow_drop_down" at bounding box center [205, 134] width 25 height 25
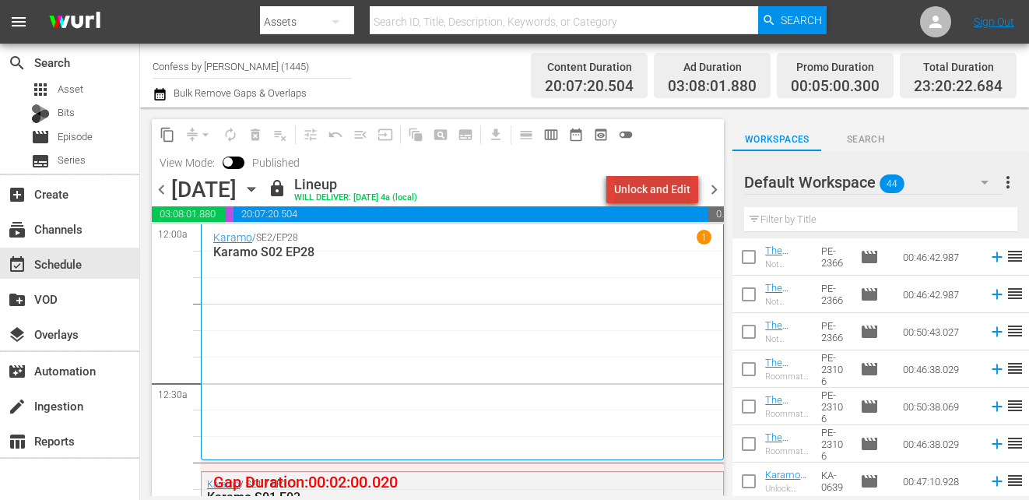
click at [660, 195] on div "Unlock and Edit" at bounding box center [652, 189] width 76 height 28
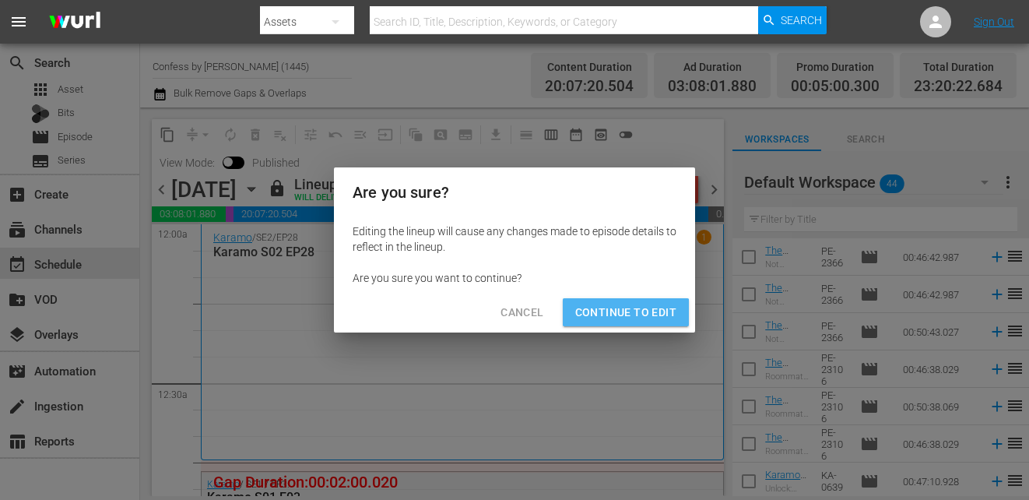
click at [626, 317] on span "Continue to Edit" at bounding box center [625, 312] width 101 height 19
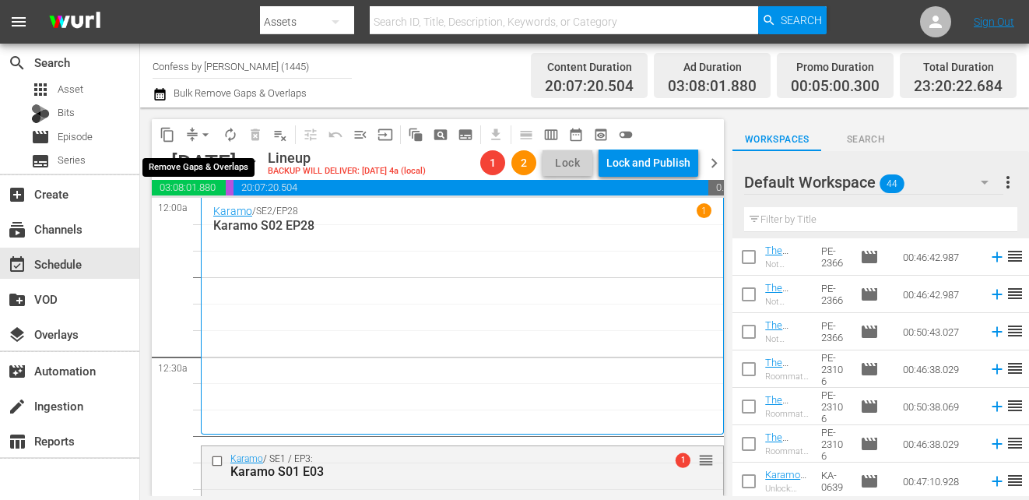
click at [212, 129] on span "arrow_drop_down" at bounding box center [206, 135] width 16 height 16
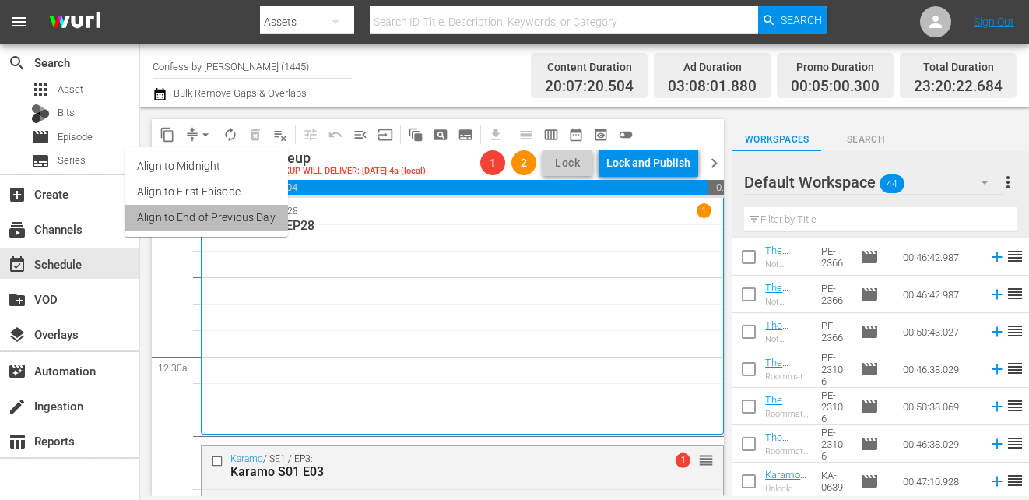
click at [219, 216] on li "Align to End of Previous Day" at bounding box center [205, 218] width 163 height 26
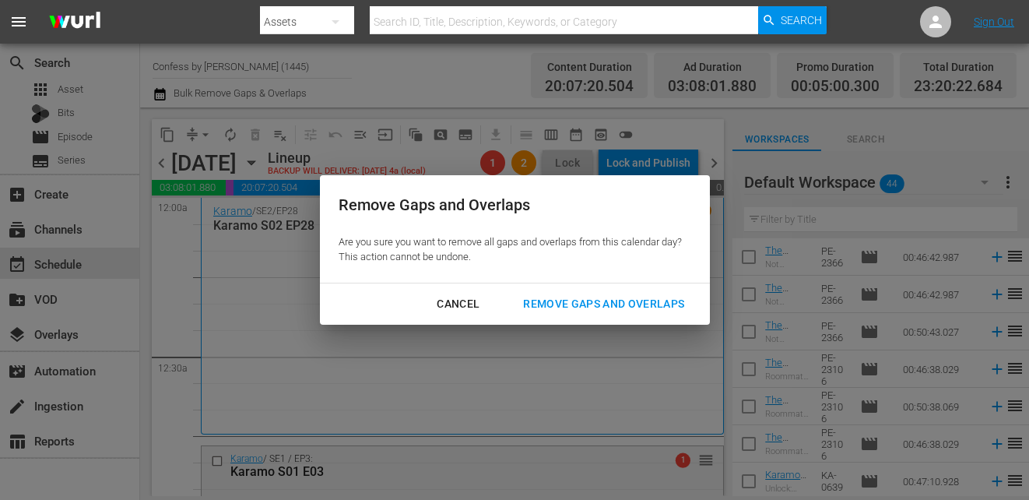
click at [568, 297] on div "Remove Gaps and Overlaps" at bounding box center [603, 303] width 186 height 19
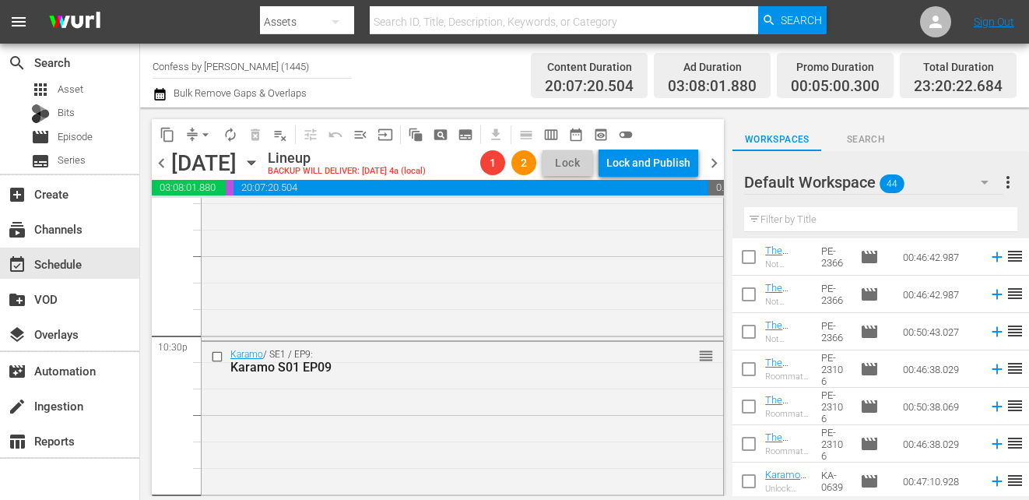
scroll to position [7347, 0]
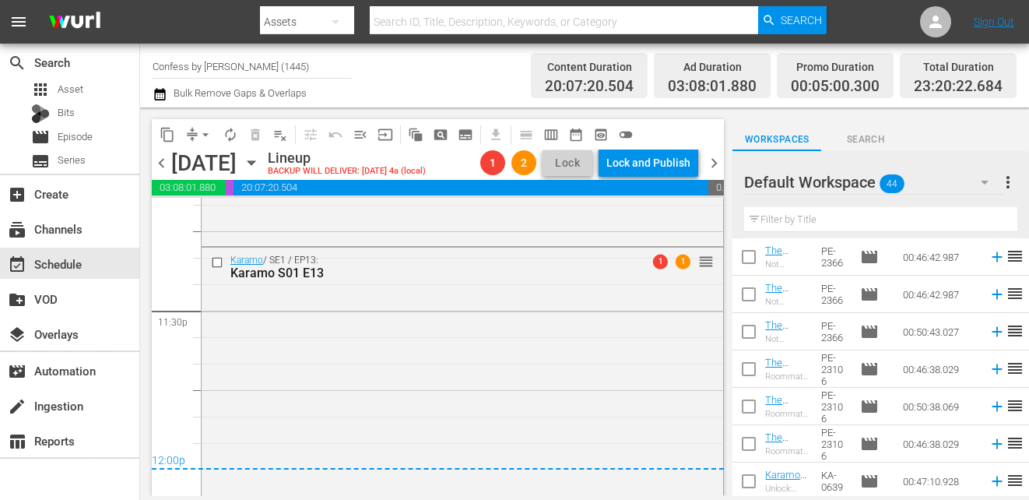
click at [713, 158] on span "chevron_right" at bounding box center [713, 162] width 19 height 19
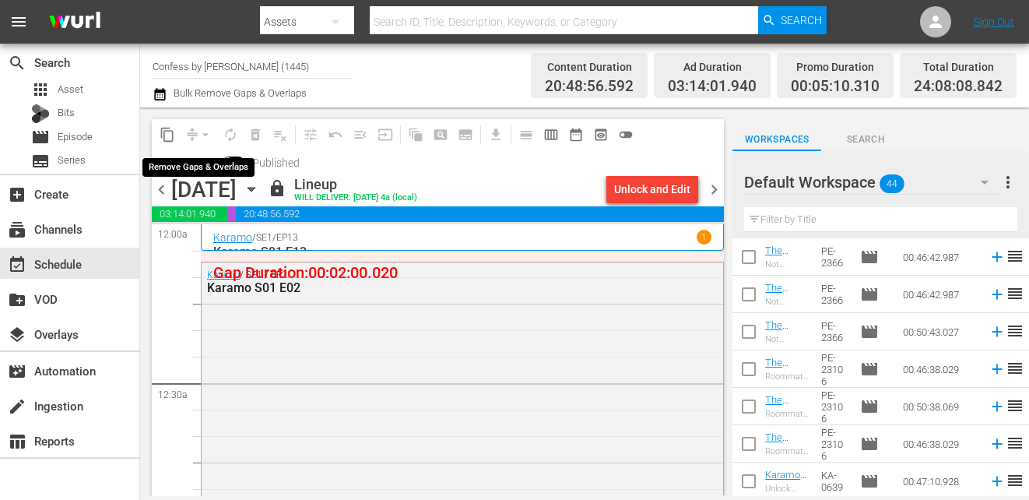
click at [202, 131] on div "arrow_drop_down" at bounding box center [205, 134] width 25 height 25
click at [662, 184] on div "Unlock and Edit" at bounding box center [652, 189] width 76 height 28
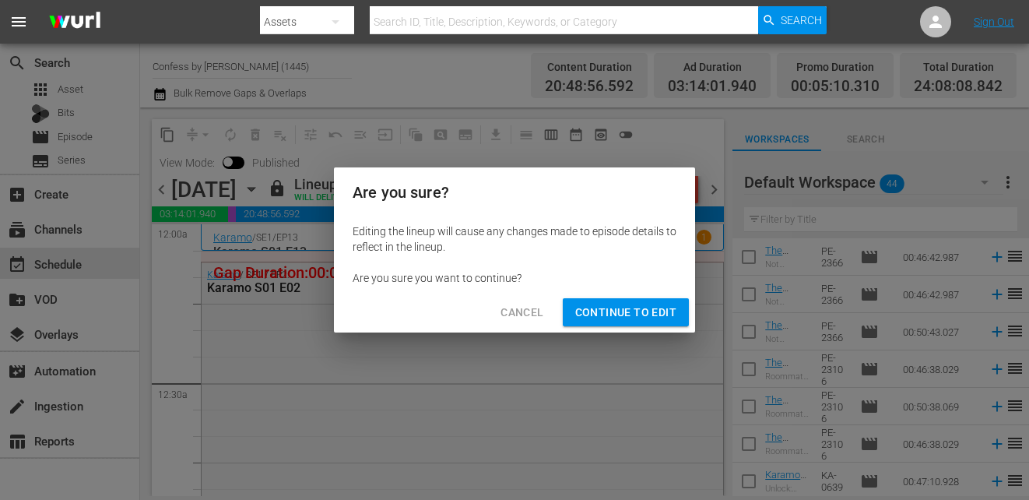
click at [630, 315] on span "Continue to Edit" at bounding box center [625, 312] width 101 height 19
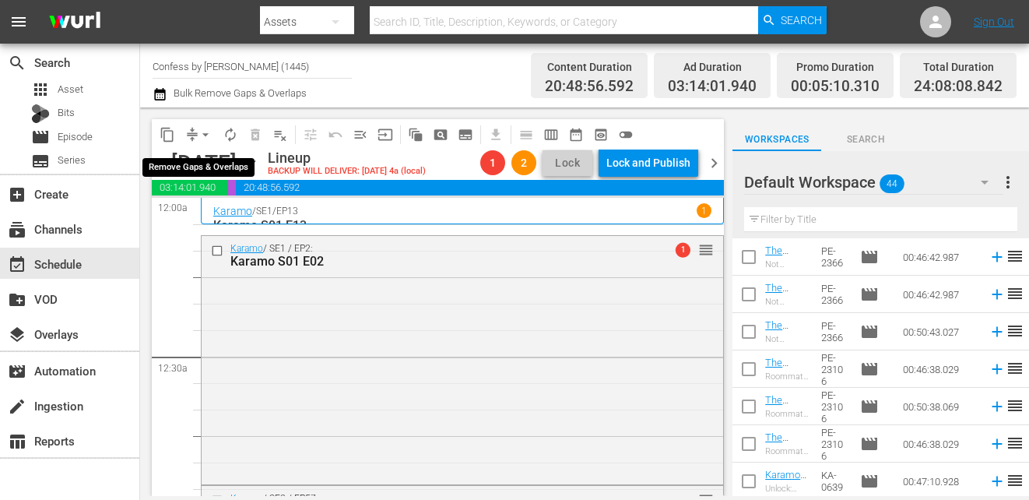
click at [205, 134] on span "arrow_drop_down" at bounding box center [206, 135] width 16 height 16
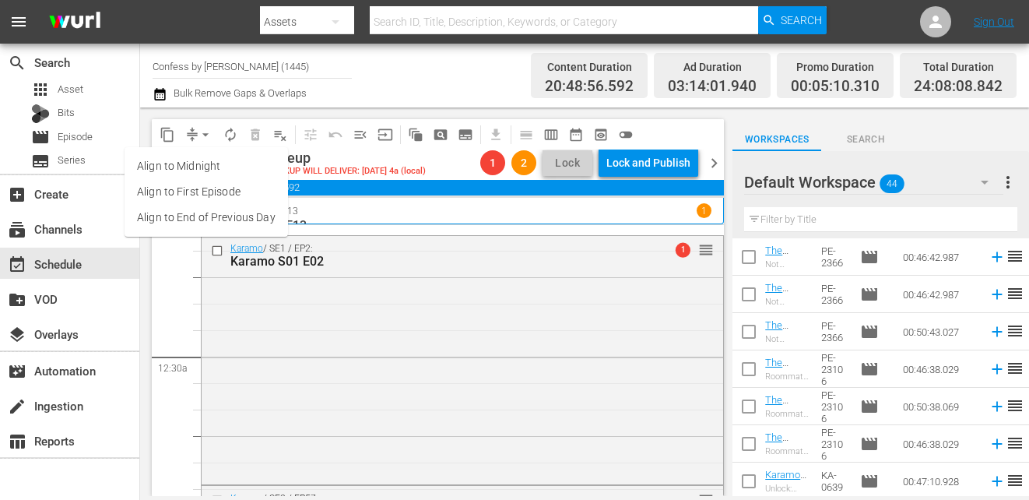
click at [234, 227] on li "Align to End of Previous Day" at bounding box center [205, 218] width 163 height 26
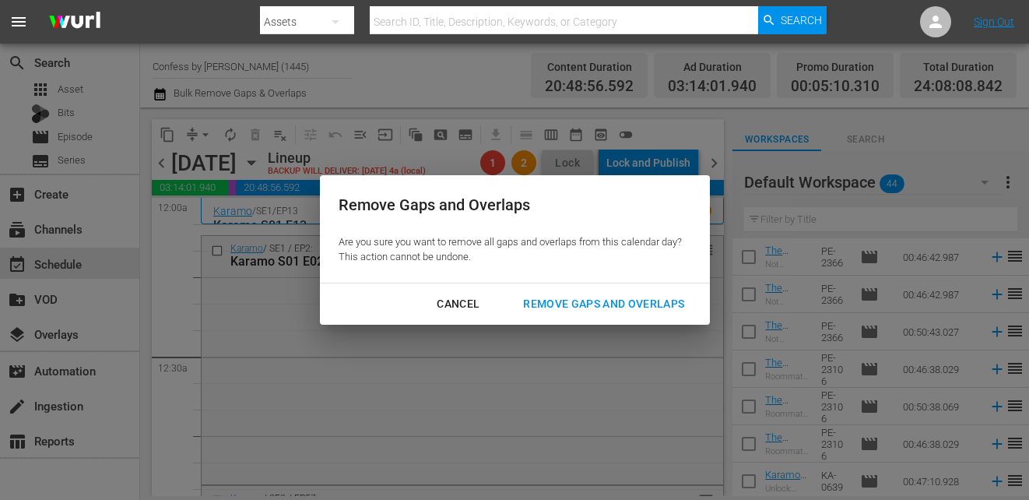
click at [613, 307] on div "Remove Gaps and Overlaps" at bounding box center [603, 303] width 186 height 19
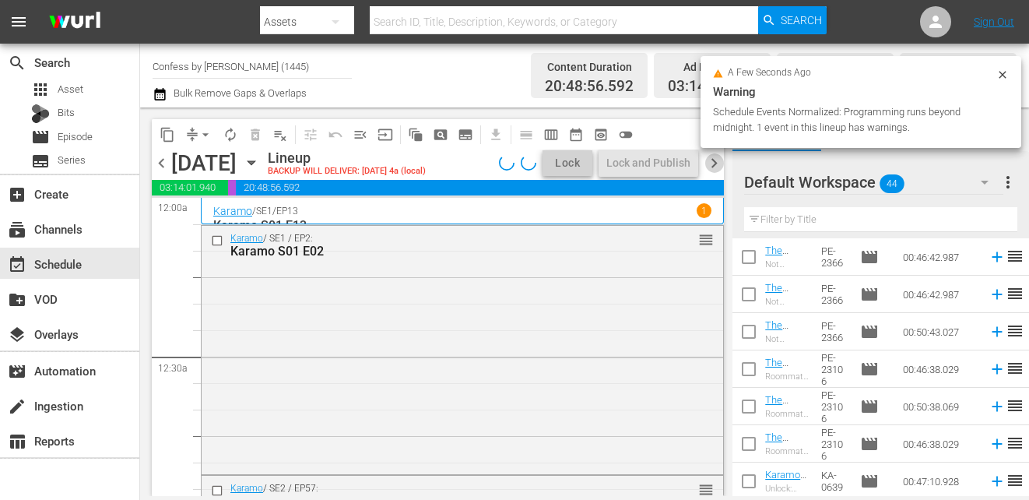
click at [713, 170] on span "chevron_right" at bounding box center [713, 162] width 19 height 19
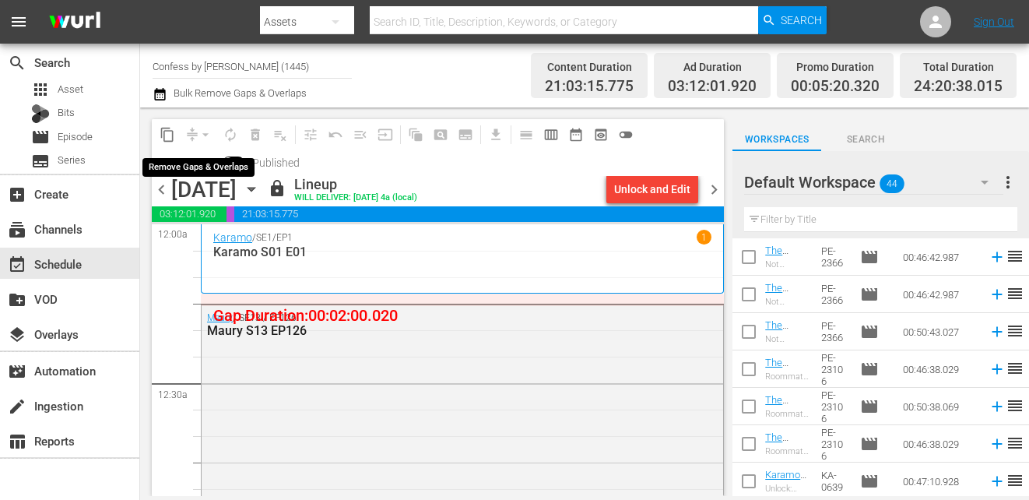
click at [205, 130] on div "arrow_drop_down" at bounding box center [205, 134] width 25 height 25
click at [665, 191] on div "Unlock and Edit" at bounding box center [652, 189] width 76 height 28
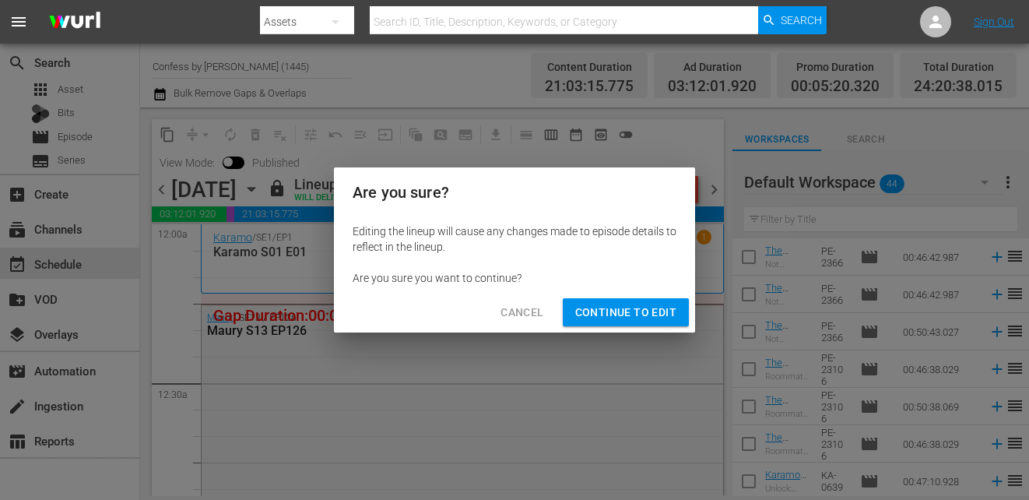
click at [615, 328] on div "Cancel Continue to Edit" at bounding box center [514, 312] width 361 height 41
click at [613, 328] on div "Cancel Continue to Edit" at bounding box center [514, 312] width 361 height 41
click at [600, 309] on span "Continue to Edit" at bounding box center [625, 312] width 101 height 19
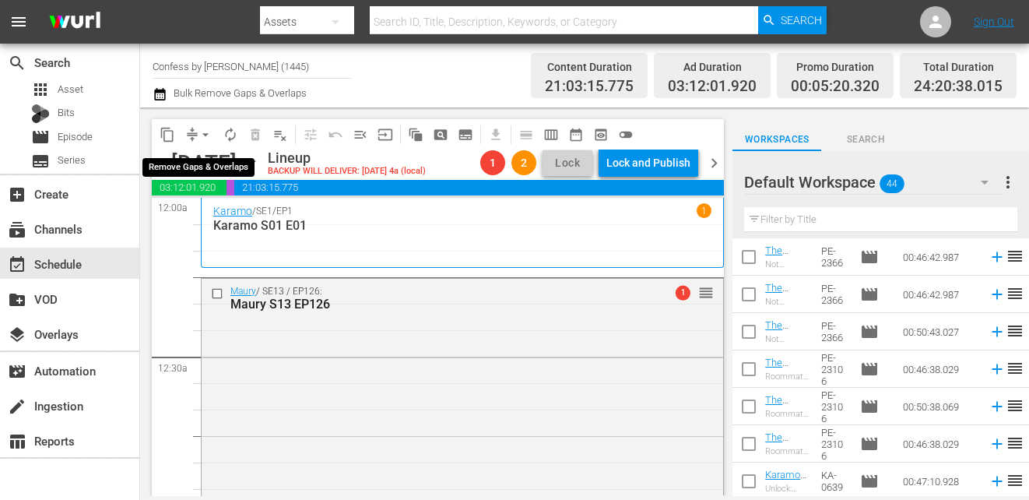
click at [202, 133] on span "arrow_drop_down" at bounding box center [206, 135] width 16 height 16
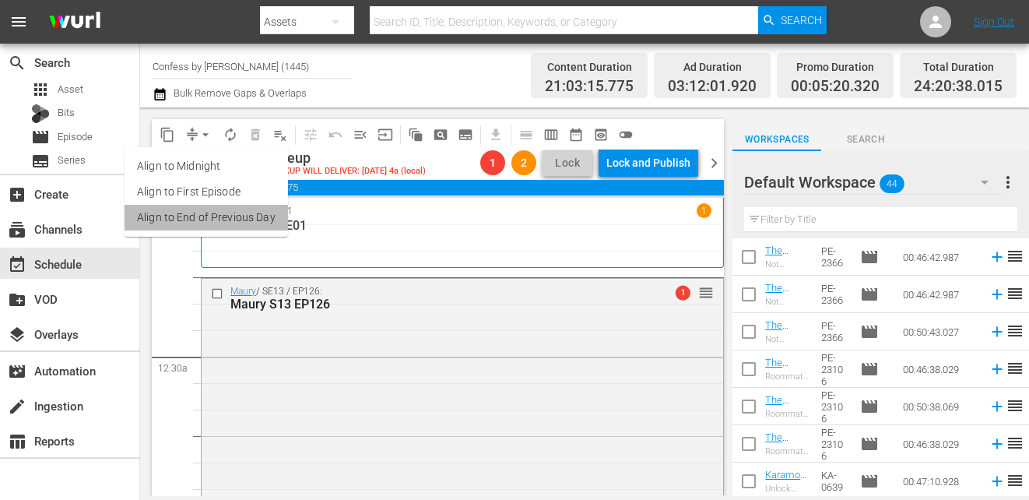
click at [237, 214] on li "Align to End of Previous Day" at bounding box center [205, 218] width 163 height 26
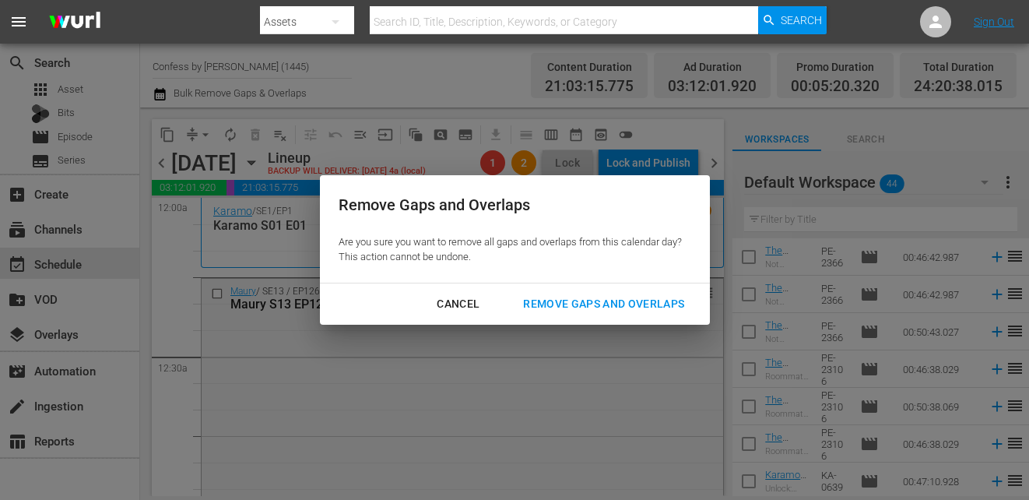
click at [599, 300] on div "Remove Gaps and Overlaps" at bounding box center [603, 303] width 186 height 19
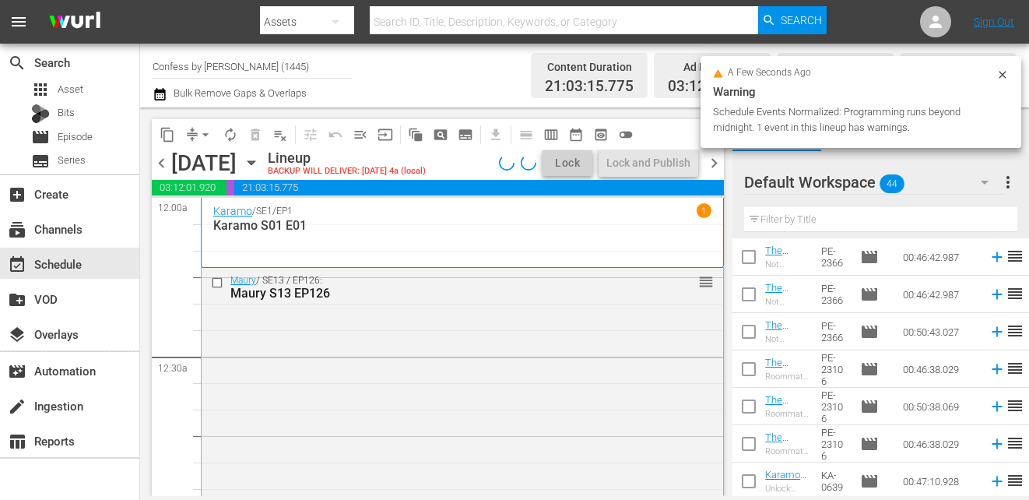
click at [709, 164] on span "chevron_right" at bounding box center [713, 162] width 19 height 19
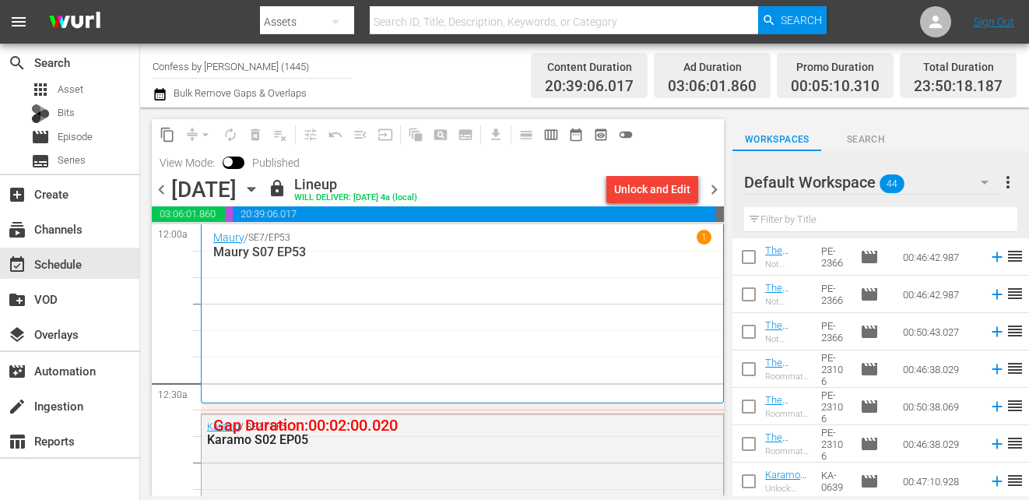
click at [636, 191] on div "Unlock and Edit" at bounding box center [652, 189] width 76 height 28
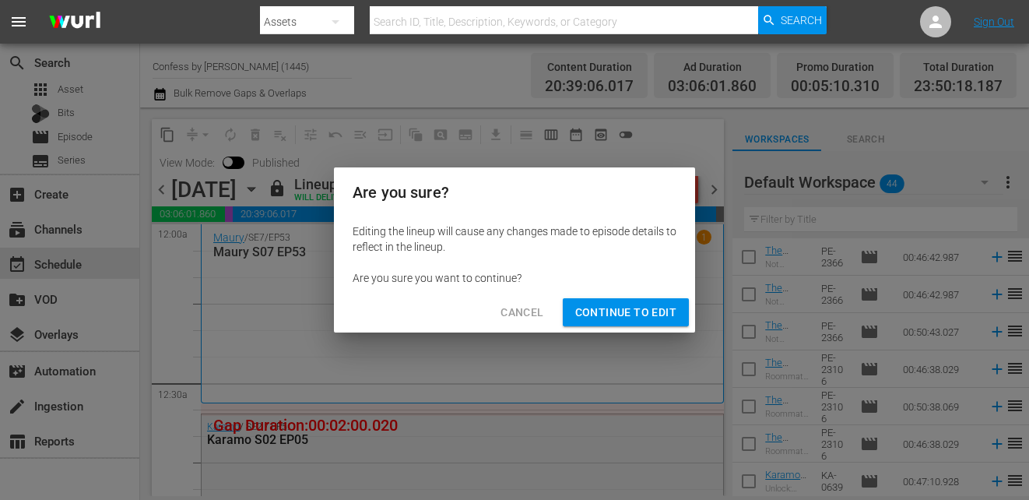
click at [592, 315] on span "Continue to Edit" at bounding box center [625, 312] width 101 height 19
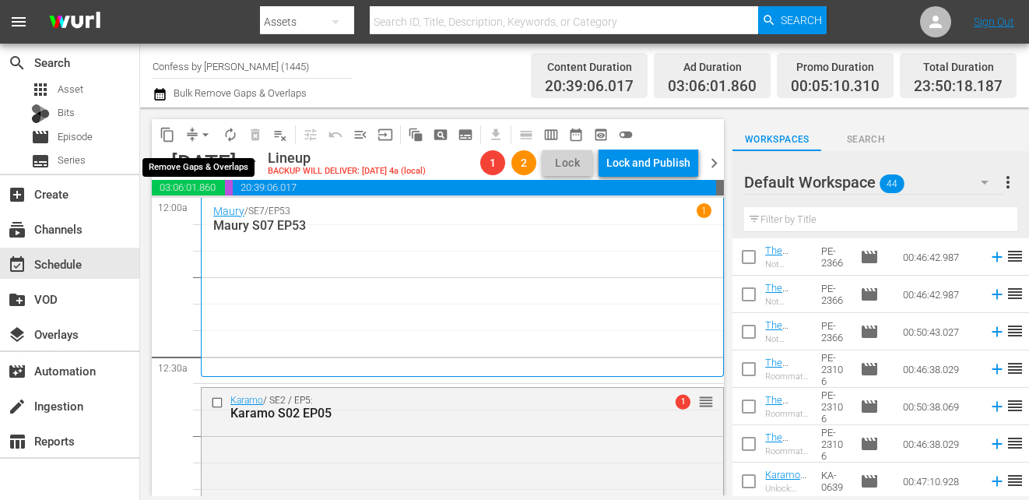
click at [204, 136] on span "arrow_drop_down" at bounding box center [206, 135] width 16 height 16
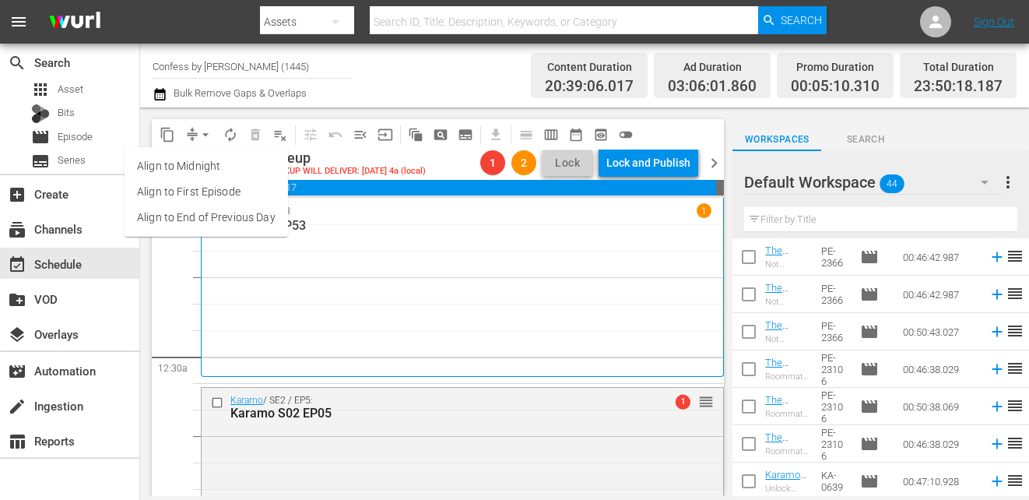
click at [229, 207] on li "Align to End of Previous Day" at bounding box center [205, 218] width 163 height 26
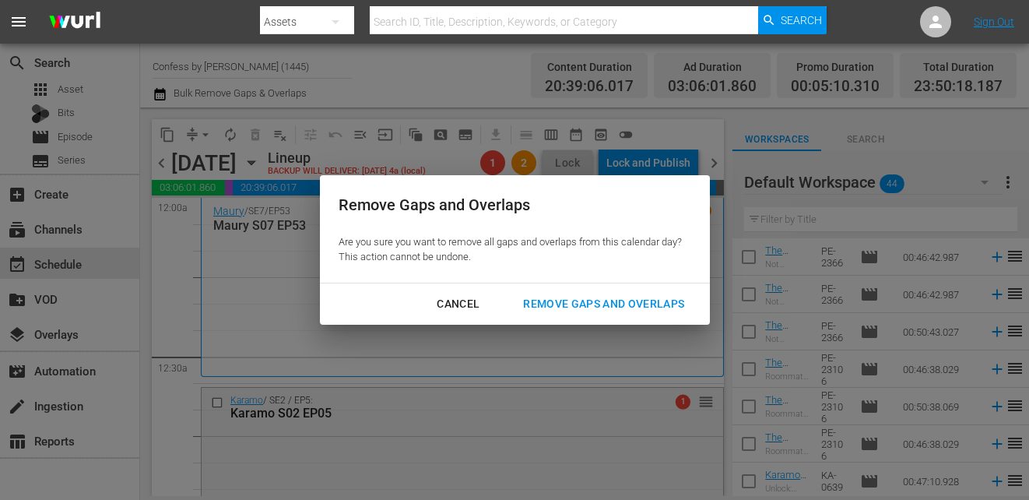
click at [571, 297] on div "Remove Gaps and Overlaps" at bounding box center [603, 303] width 186 height 19
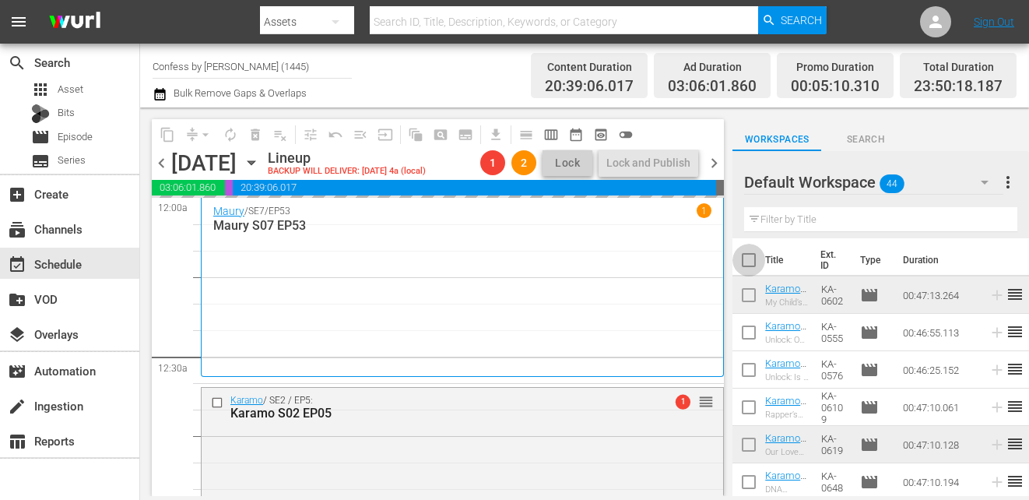
click at [745, 259] on input "checkbox" at bounding box center [748, 263] width 33 height 33
checkbox input "true"
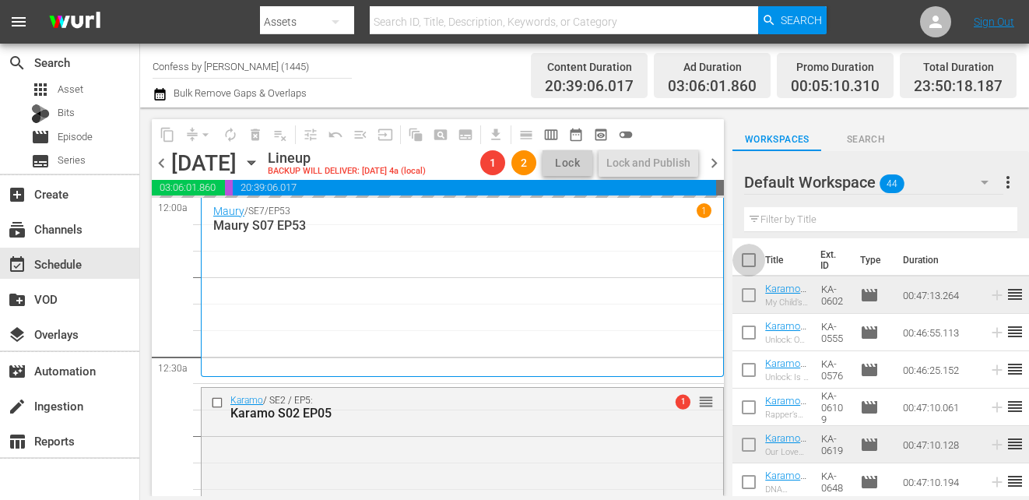
checkbox input "true"
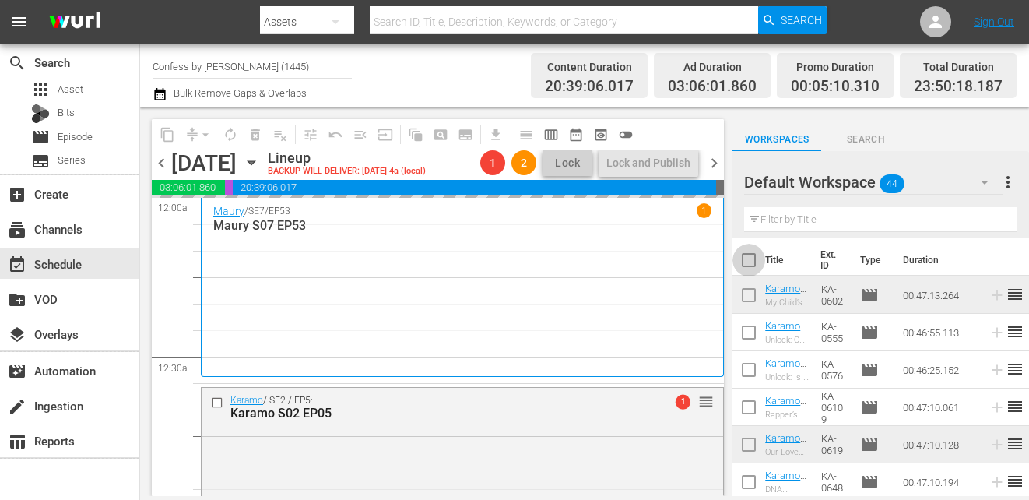
checkbox input "true"
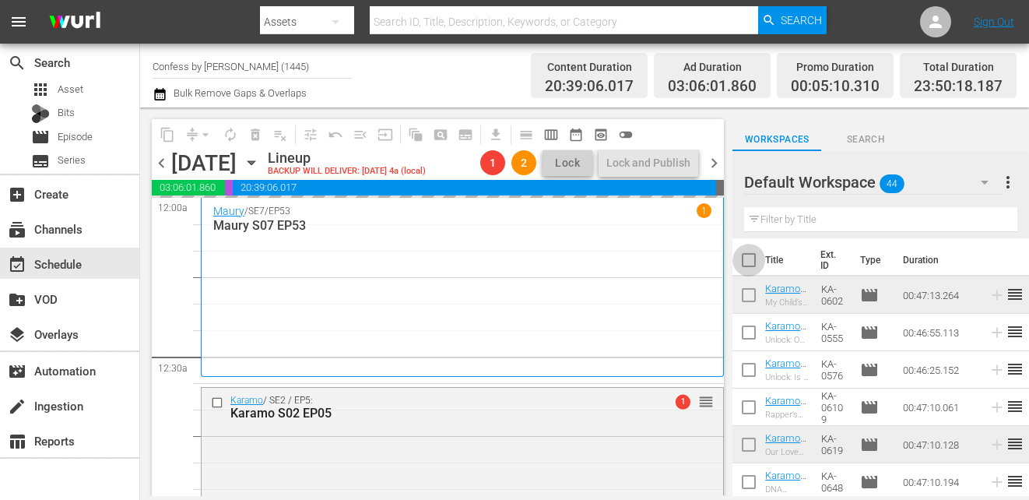
checkbox input "true"
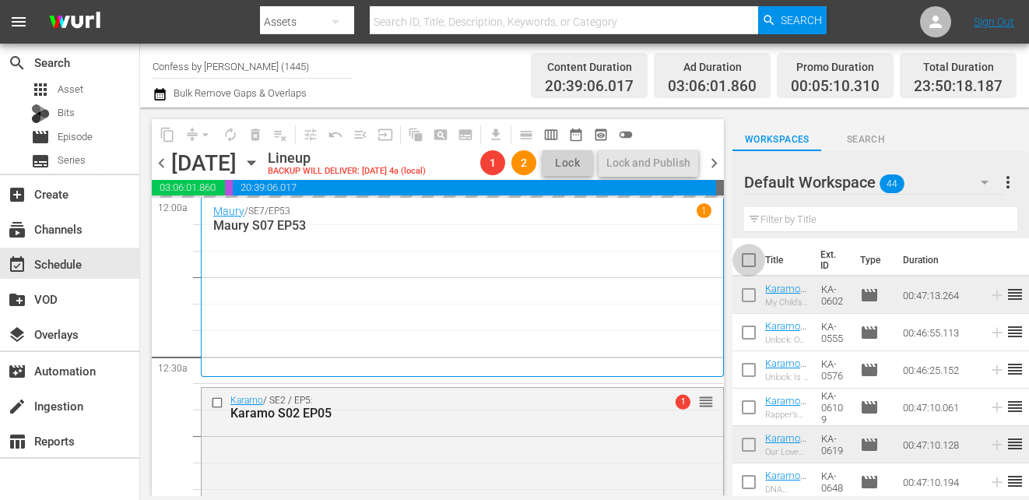
checkbox input "true"
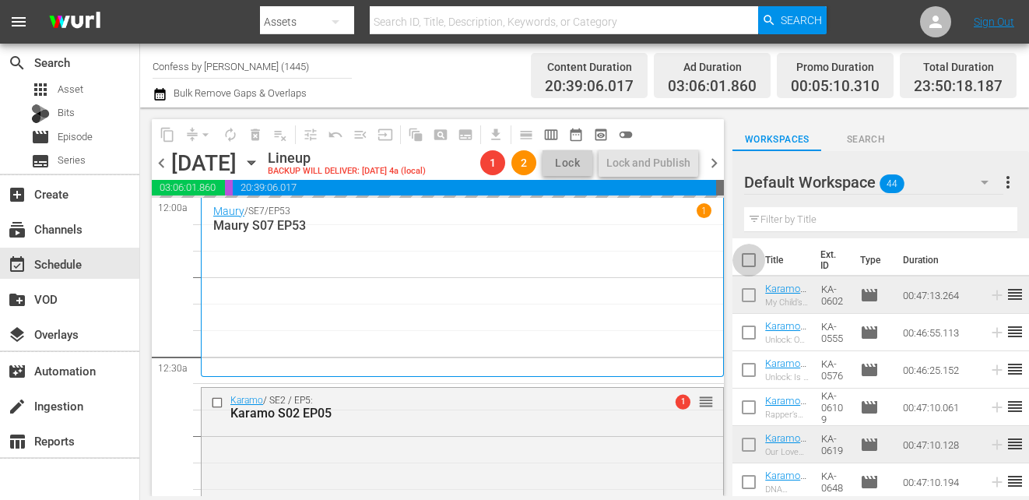
checkbox input "true"
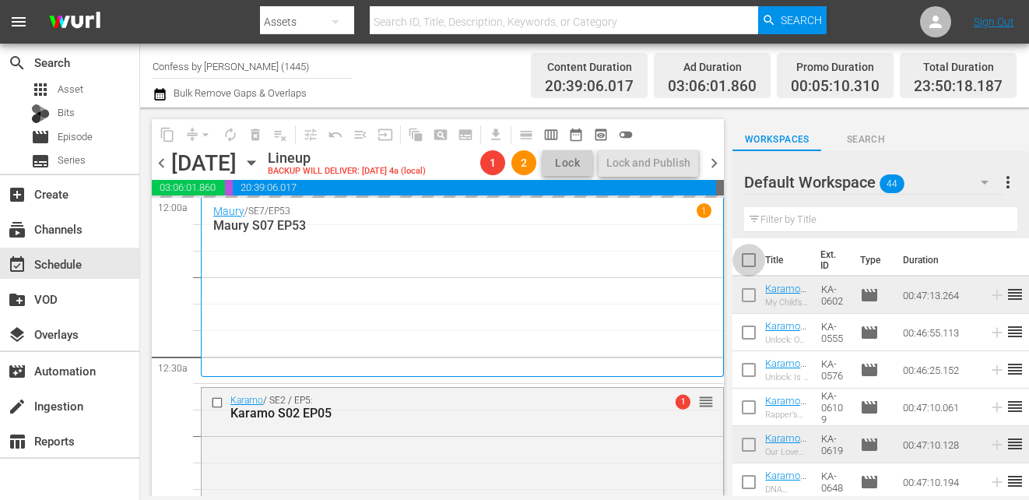
checkbox input "true"
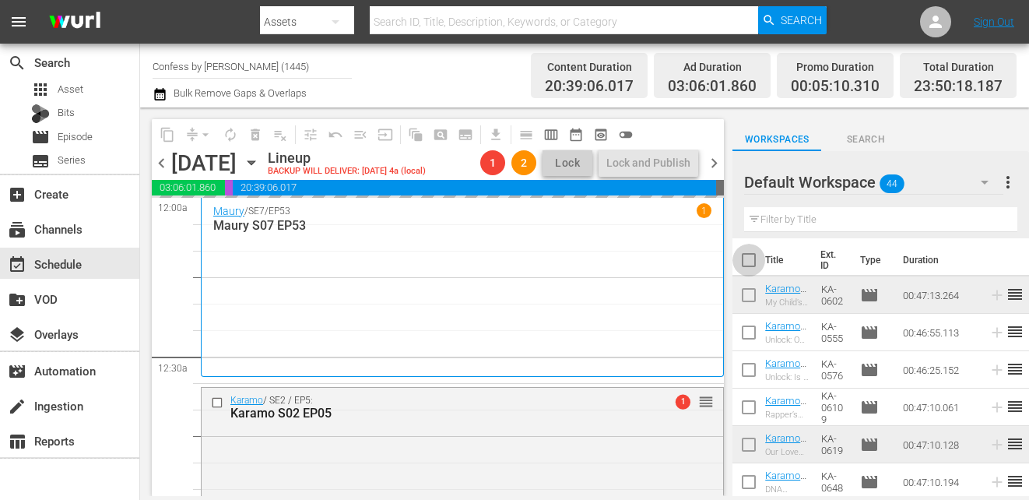
checkbox input "true"
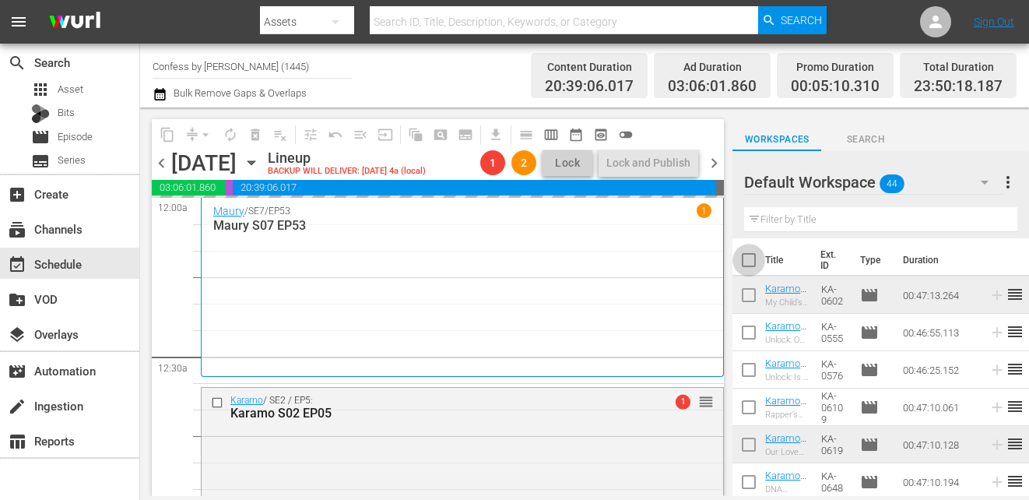
checkbox input "true"
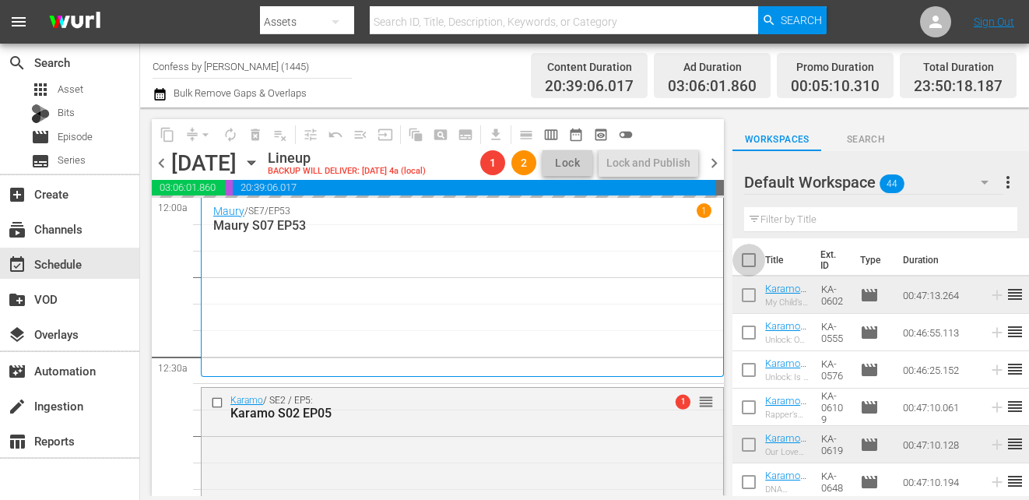
checkbox input "true"
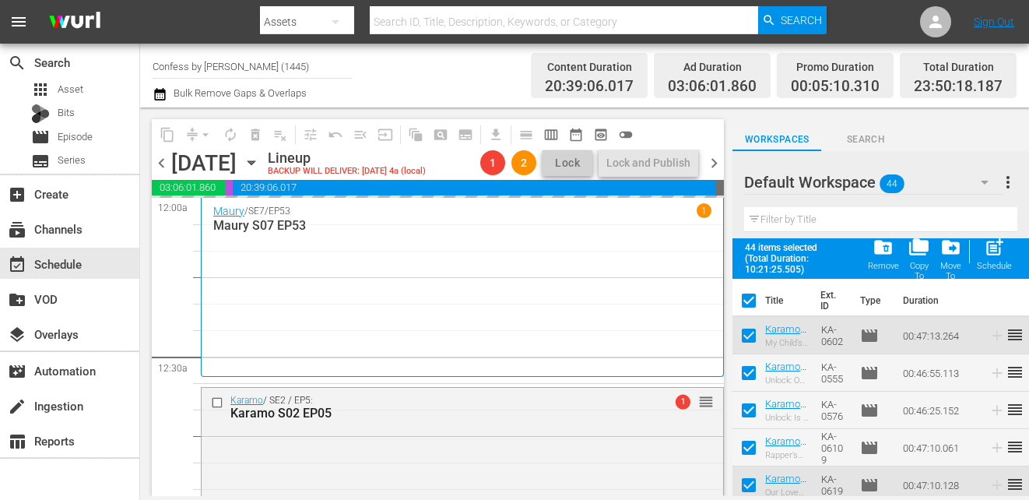
scroll to position [1462, 0]
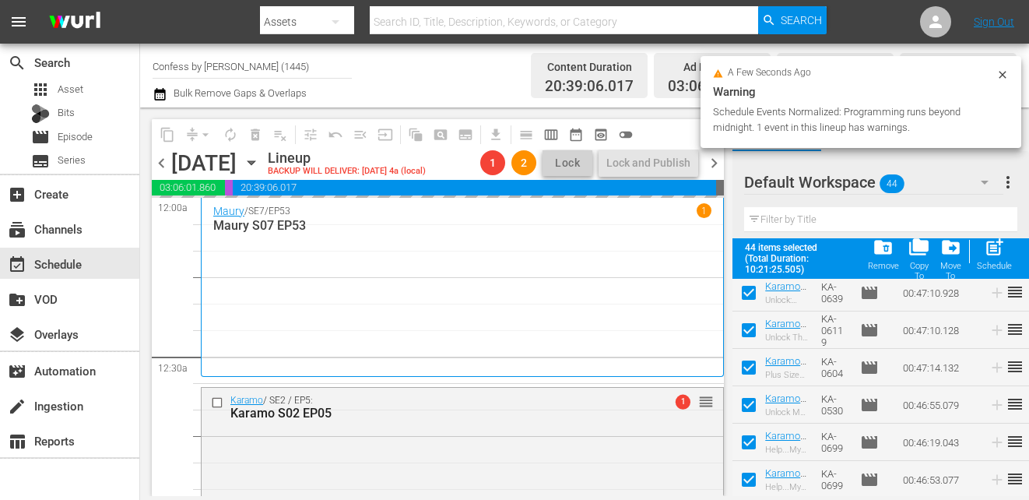
click at [888, 240] on span "folder_delete" at bounding box center [882, 247] width 21 height 21
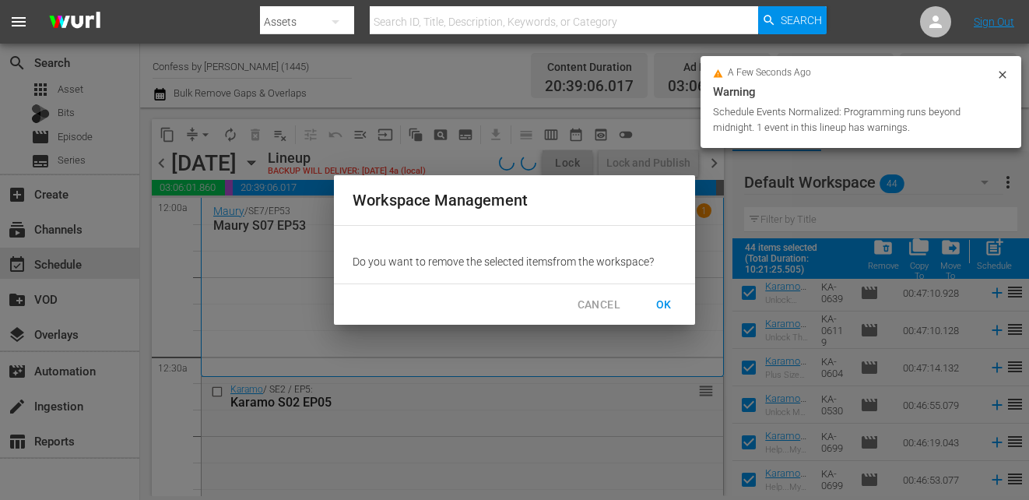
click at [665, 300] on span "OK" at bounding box center [663, 304] width 25 height 19
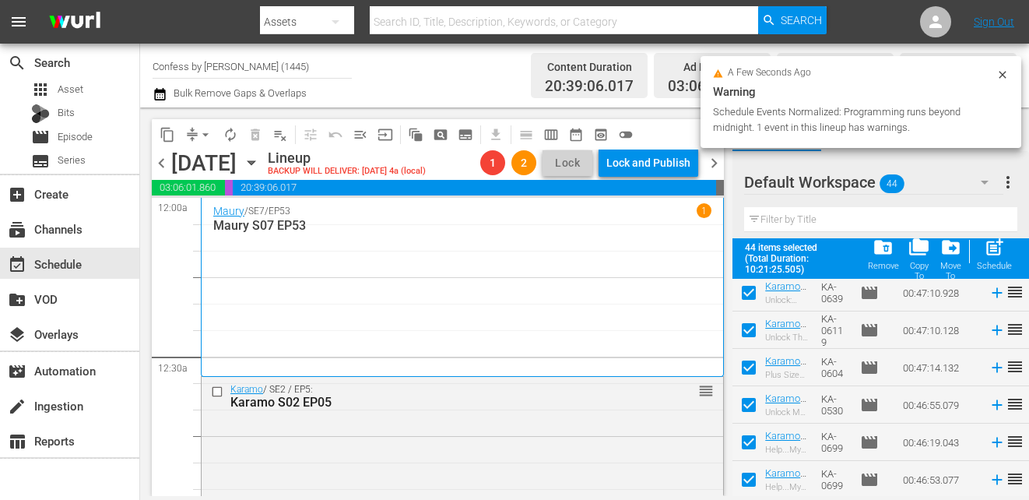
click at [713, 160] on span "chevron_right" at bounding box center [713, 162] width 19 height 19
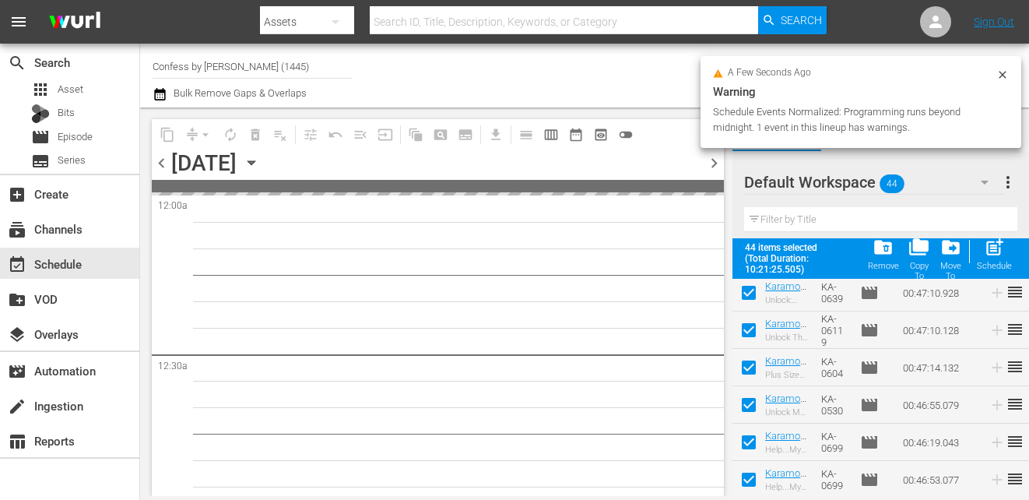
checkbox input "false"
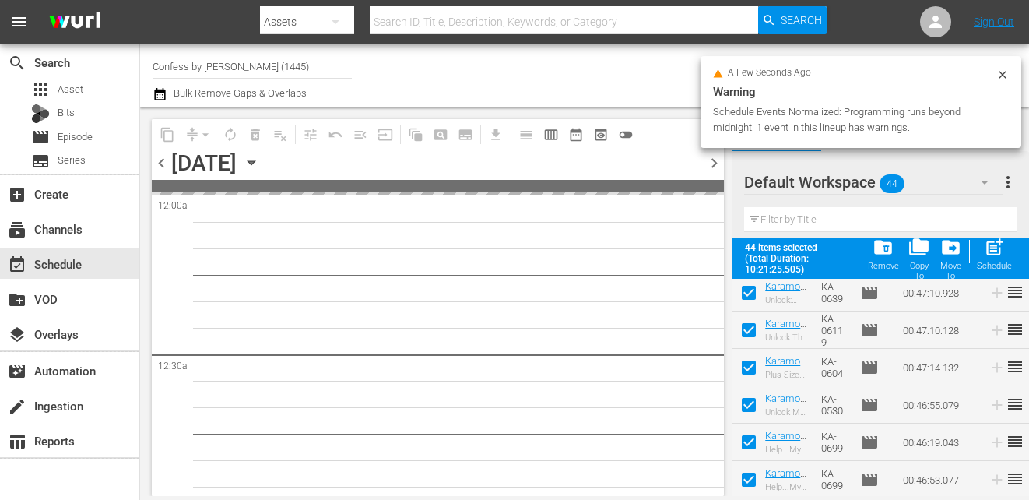
checkbox input "false"
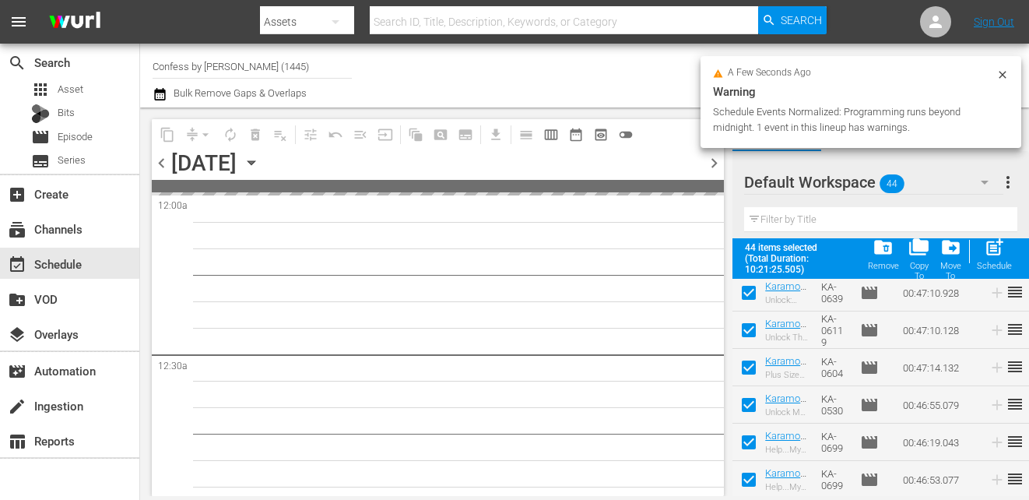
checkbox input "false"
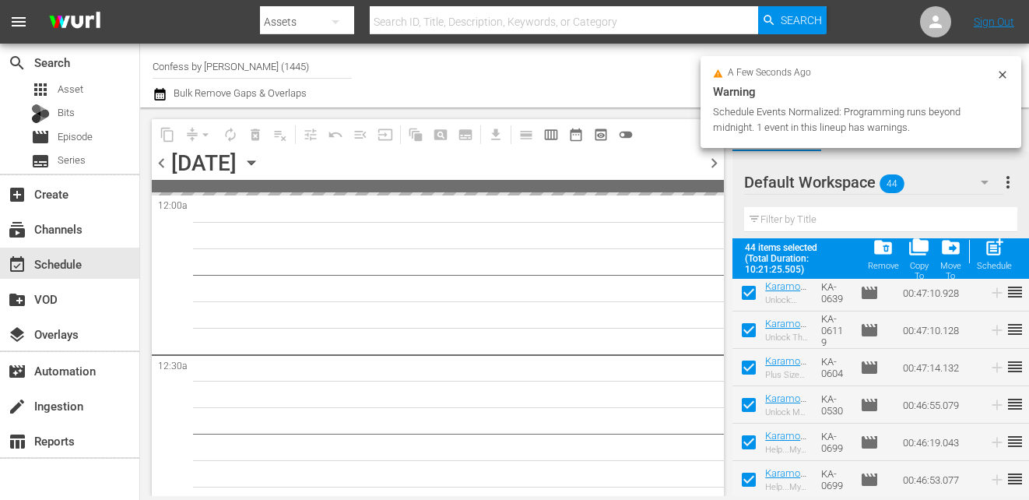
checkbox input "false"
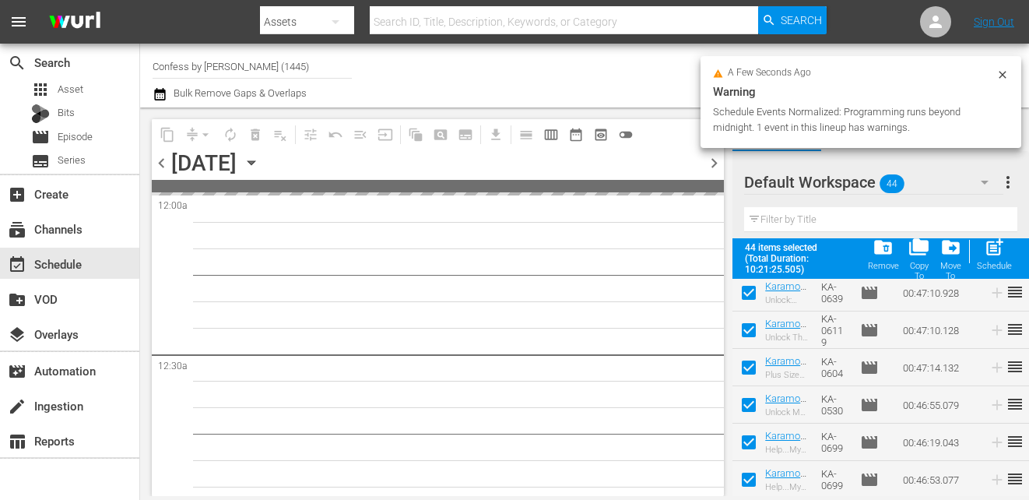
checkbox input "false"
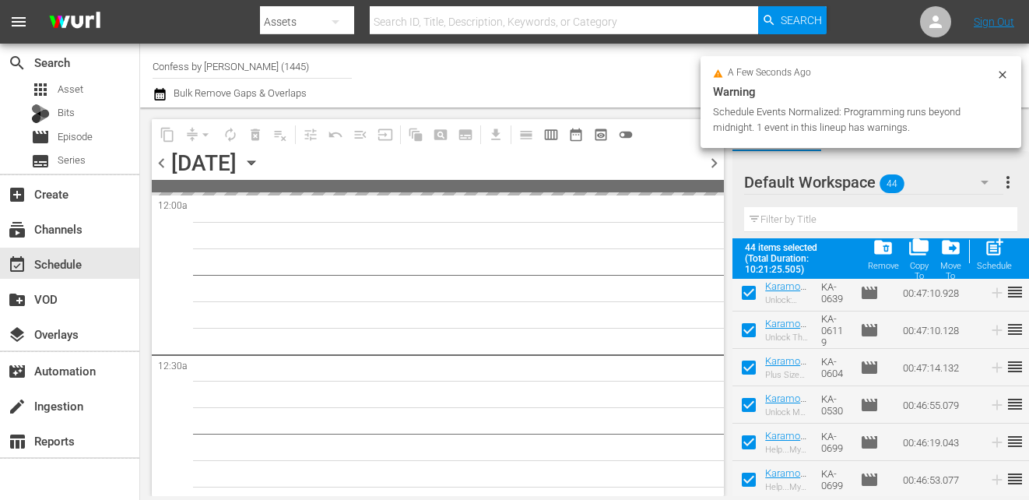
checkbox input "false"
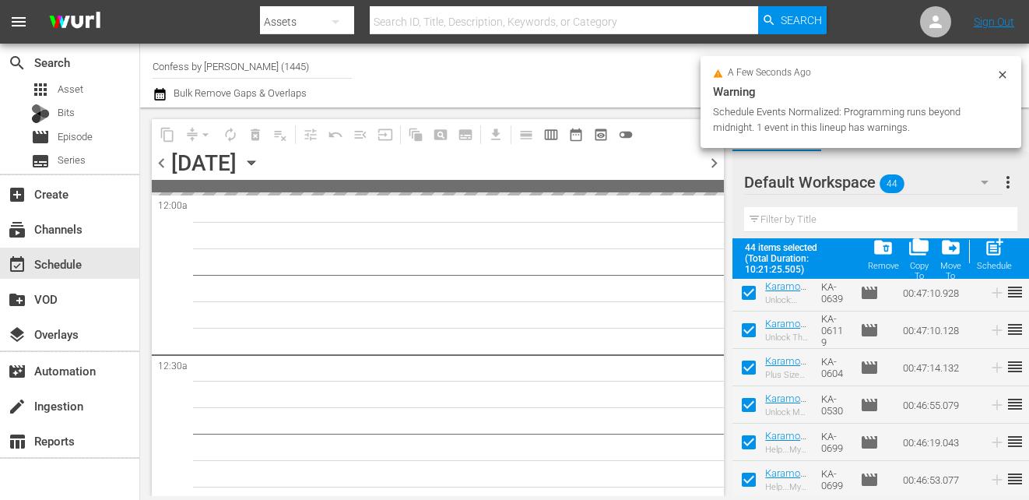
checkbox input "false"
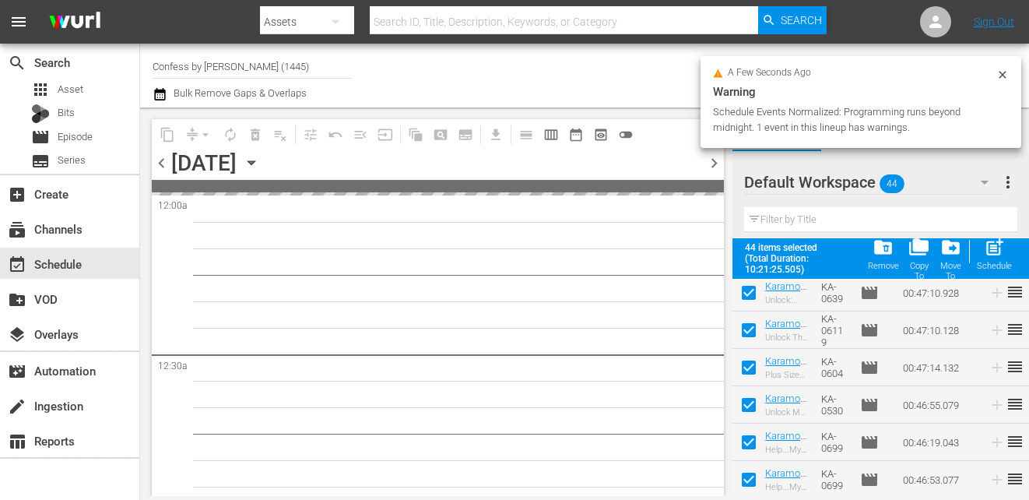
checkbox input "false"
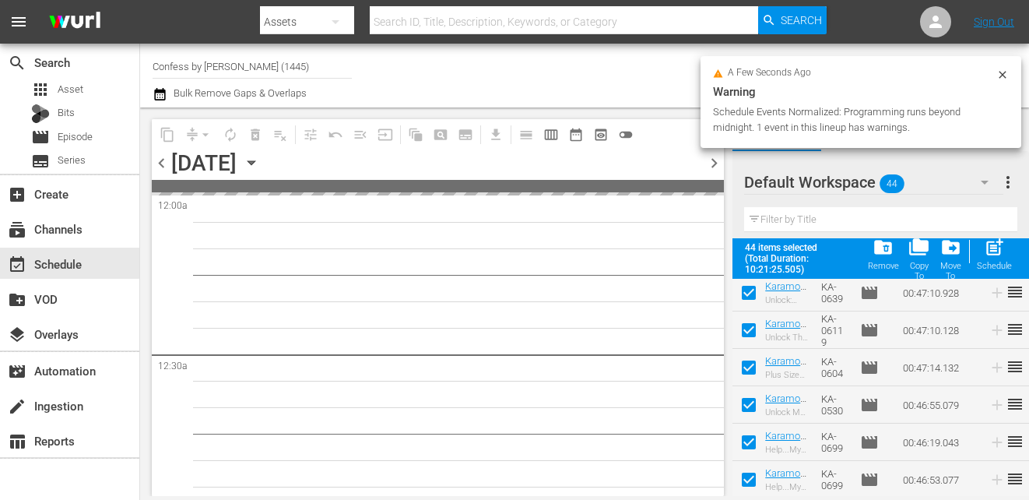
checkbox input "false"
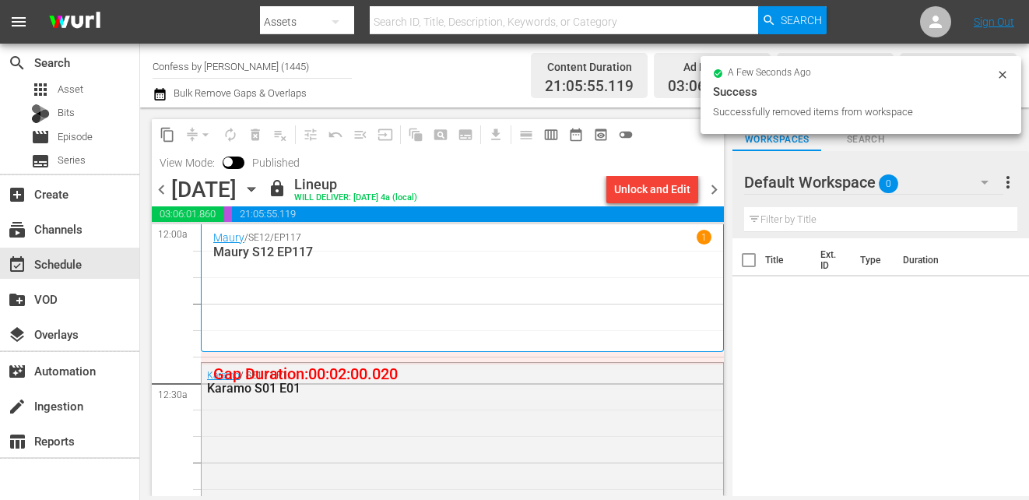
click at [647, 188] on div "Unlock and Edit" at bounding box center [652, 189] width 76 height 28
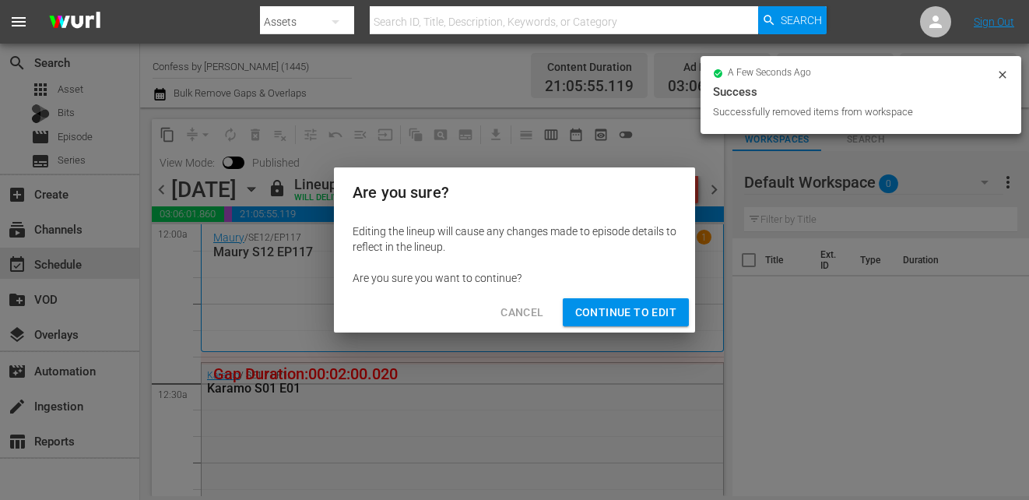
click at [624, 307] on span "Continue to Edit" at bounding box center [625, 312] width 101 height 19
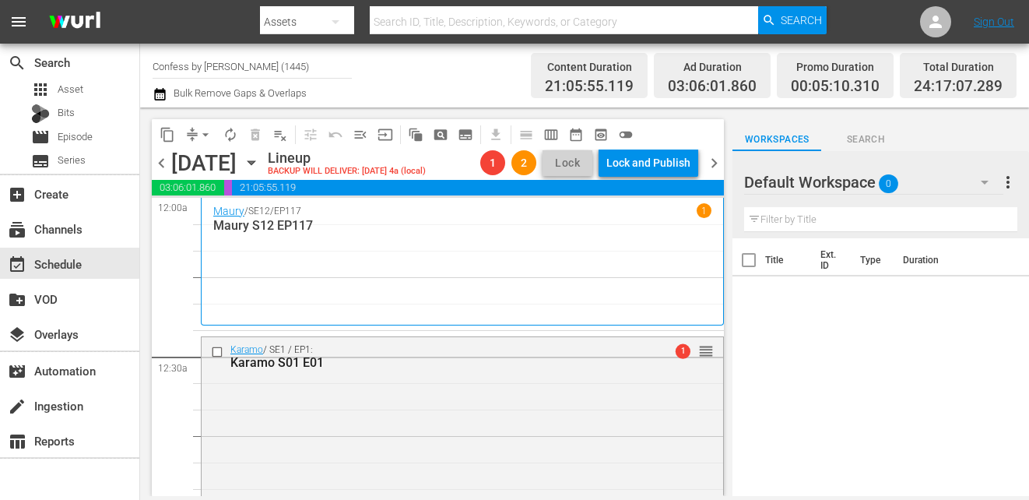
click at [206, 138] on span "arrow_drop_down" at bounding box center [206, 135] width 16 height 16
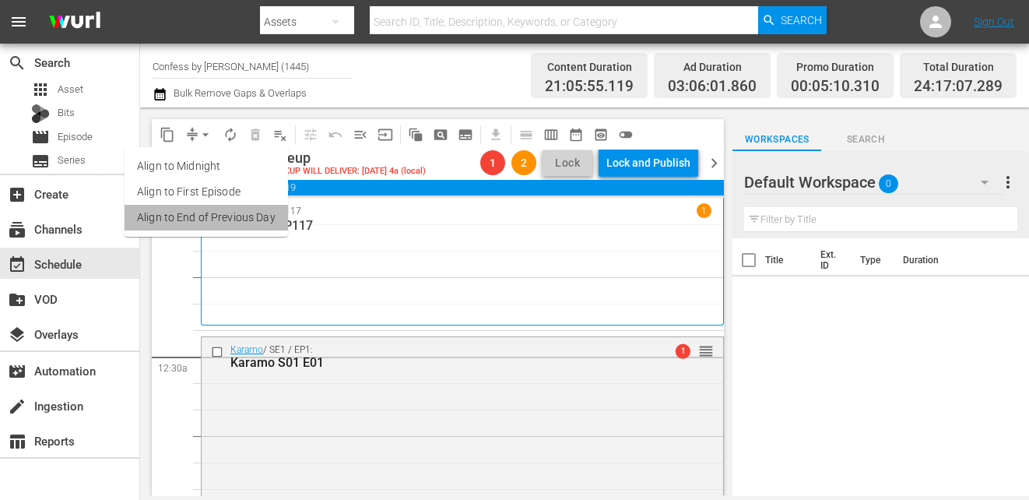
click at [228, 228] on li "Align to End of Previous Day" at bounding box center [205, 218] width 163 height 26
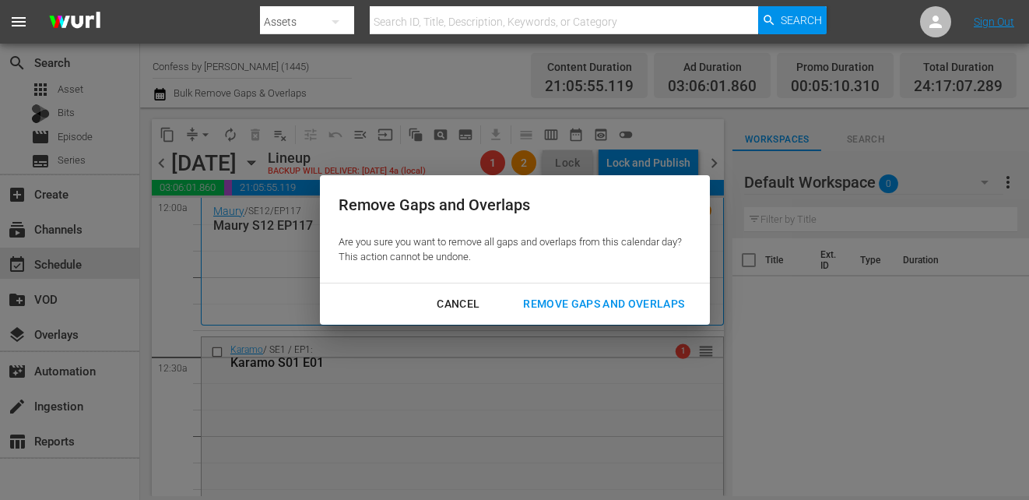
click at [551, 300] on div "Remove Gaps and Overlaps" at bounding box center [603, 303] width 186 height 19
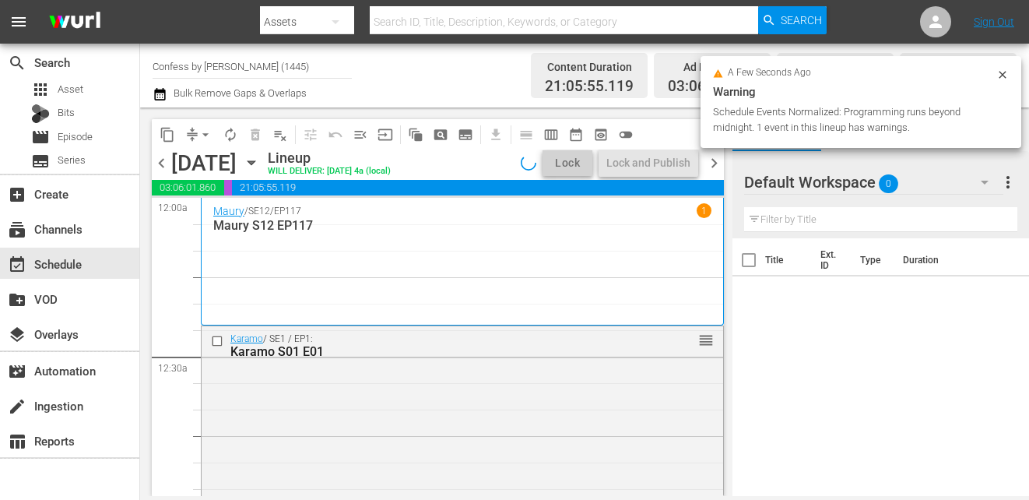
click at [712, 164] on span "chevron_right" at bounding box center [713, 162] width 19 height 19
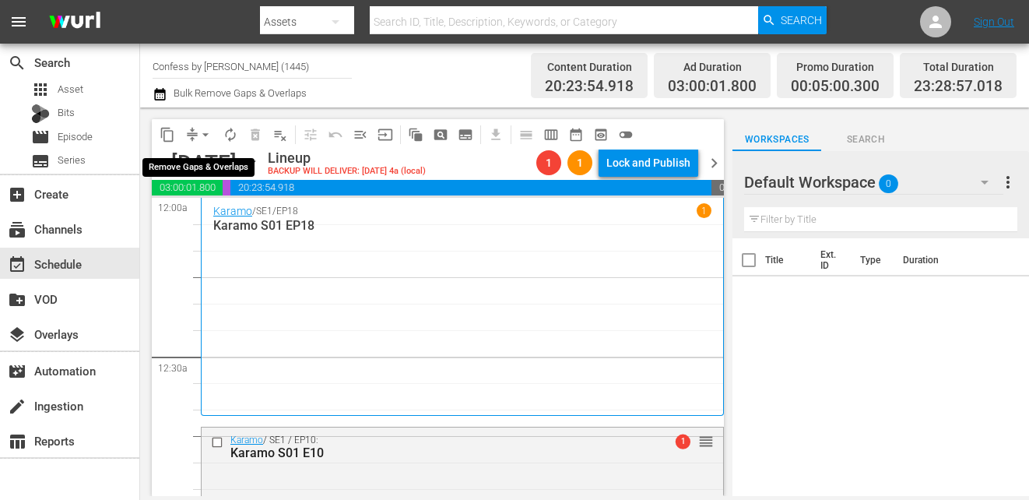
click at [205, 135] on span "arrow_drop_down" at bounding box center [206, 135] width 16 height 16
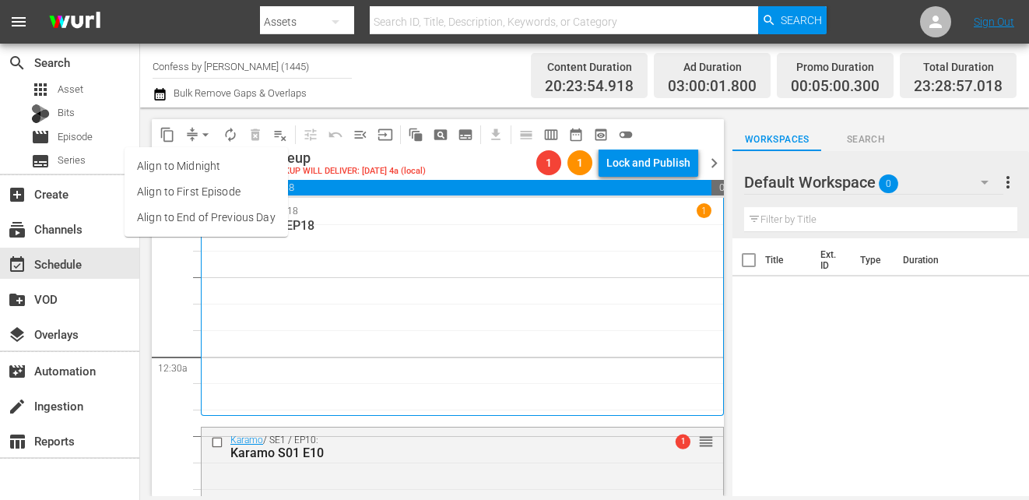
click at [217, 215] on li "Align to End of Previous Day" at bounding box center [205, 218] width 163 height 26
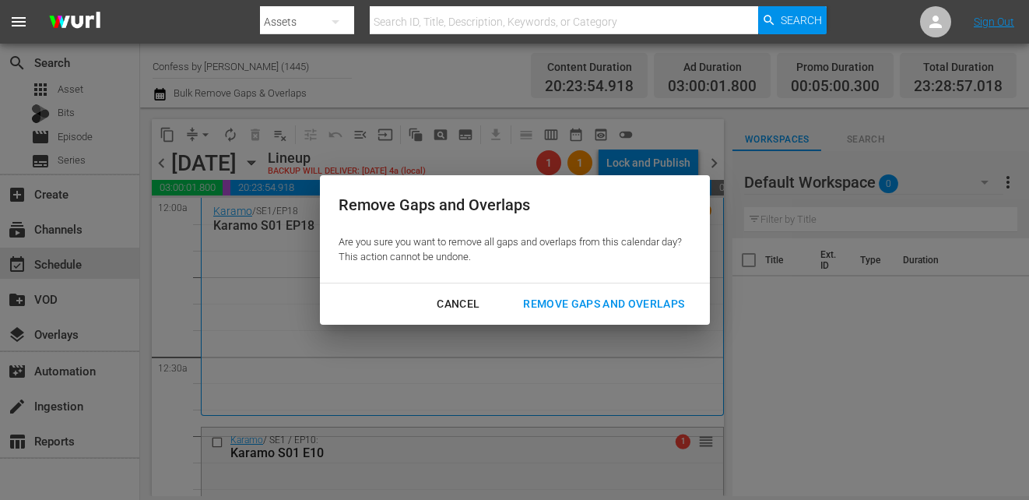
click at [574, 310] on div "Remove Gaps and Overlaps" at bounding box center [603, 303] width 186 height 19
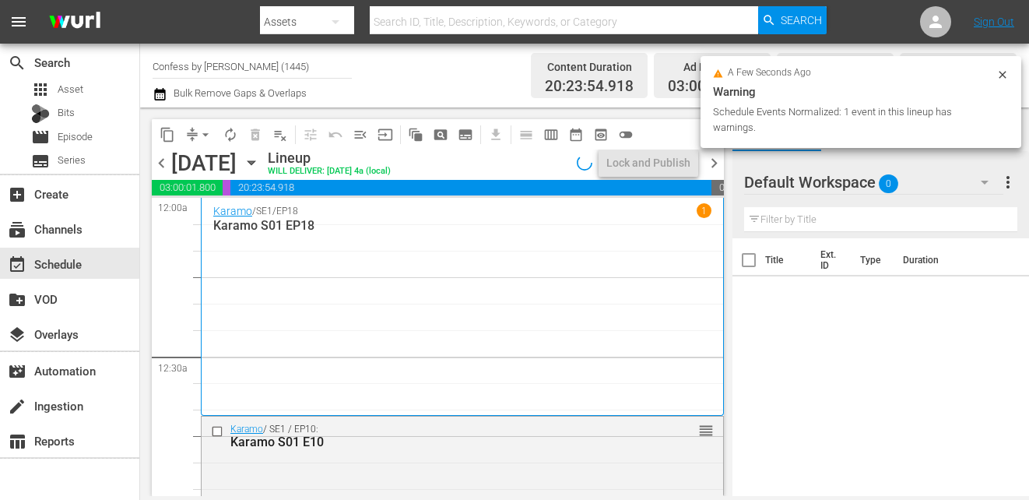
click at [712, 160] on span "chevron_right" at bounding box center [713, 162] width 19 height 19
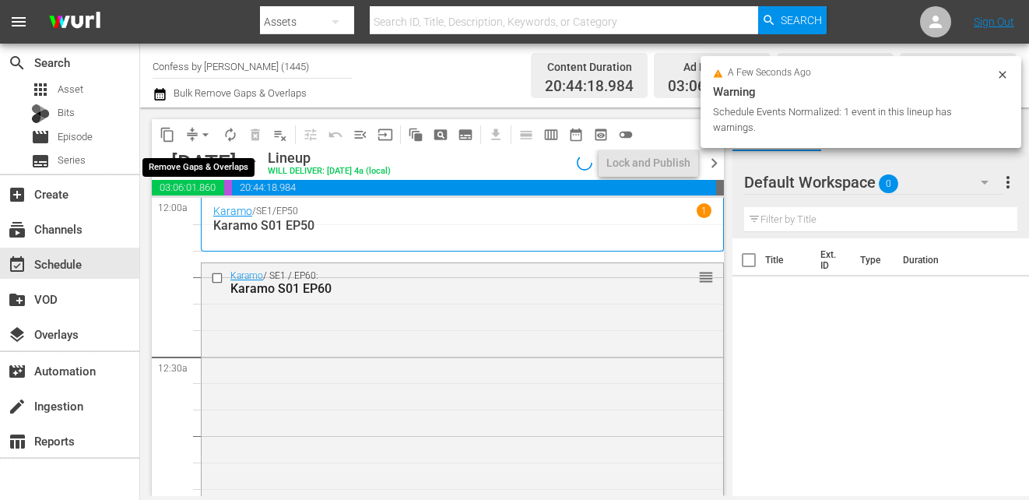
click at [210, 132] on span "arrow_drop_down" at bounding box center [206, 135] width 16 height 16
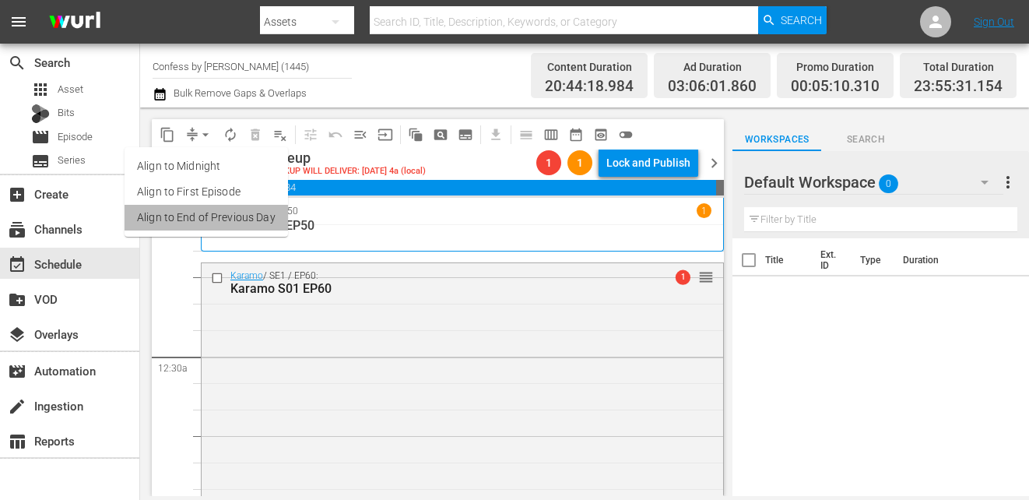
click at [230, 223] on li "Align to End of Previous Day" at bounding box center [205, 218] width 163 height 26
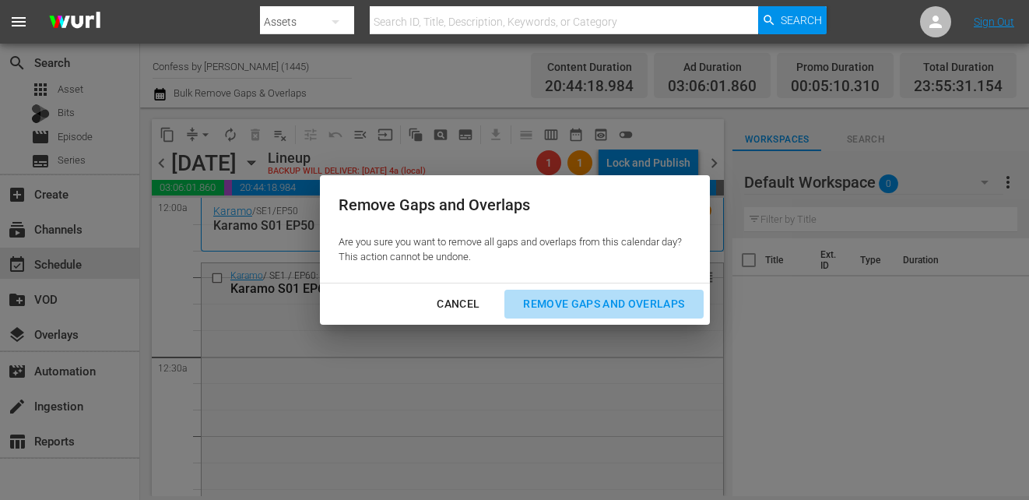
click at [596, 301] on div "Remove Gaps and Overlaps" at bounding box center [603, 303] width 186 height 19
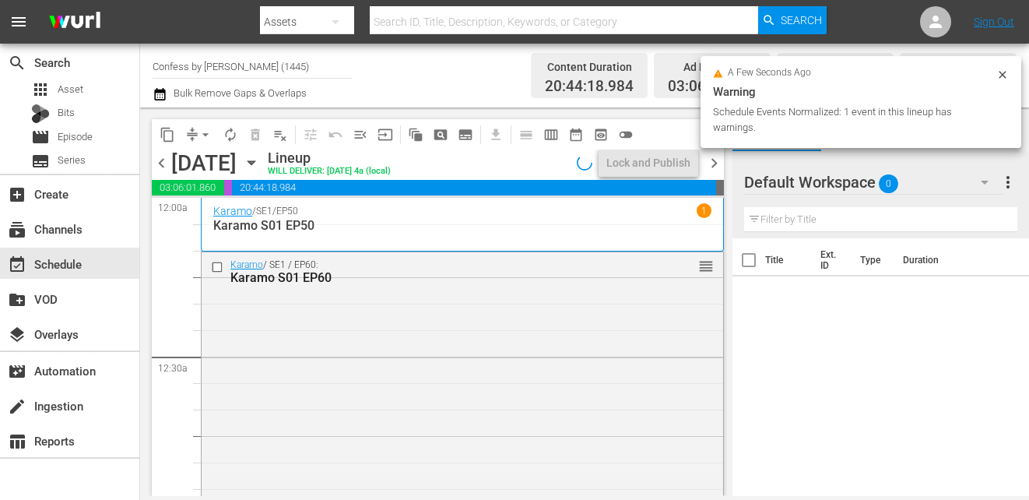
click at [714, 156] on span "chevron_right" at bounding box center [713, 162] width 19 height 19
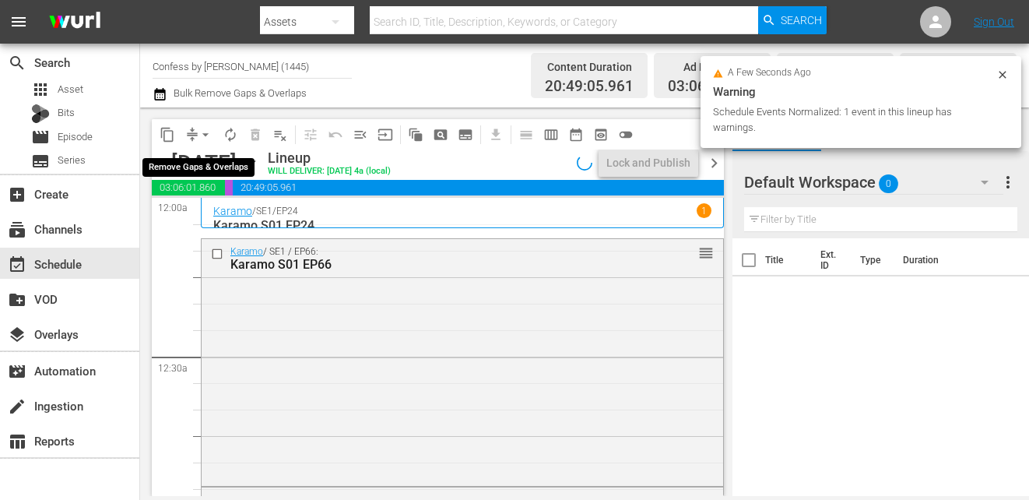
click at [202, 135] on span "arrow_drop_down" at bounding box center [206, 135] width 16 height 16
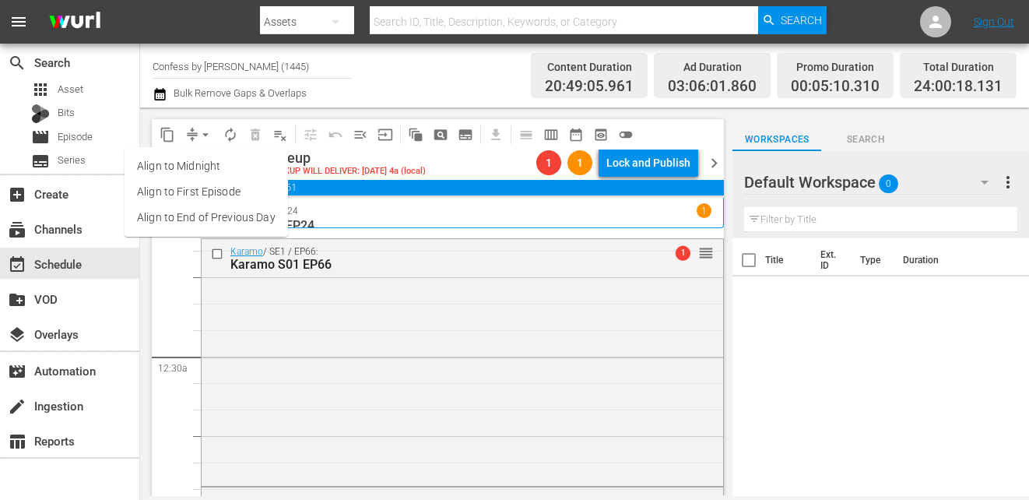
click at [249, 216] on li "Align to End of Previous Day" at bounding box center [205, 218] width 163 height 26
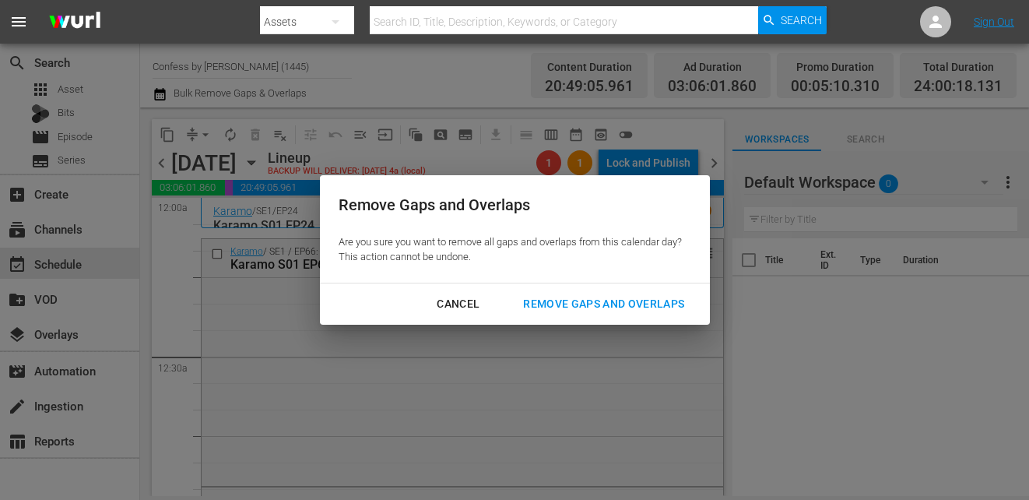
click at [552, 300] on div "Remove Gaps and Overlaps" at bounding box center [603, 303] width 186 height 19
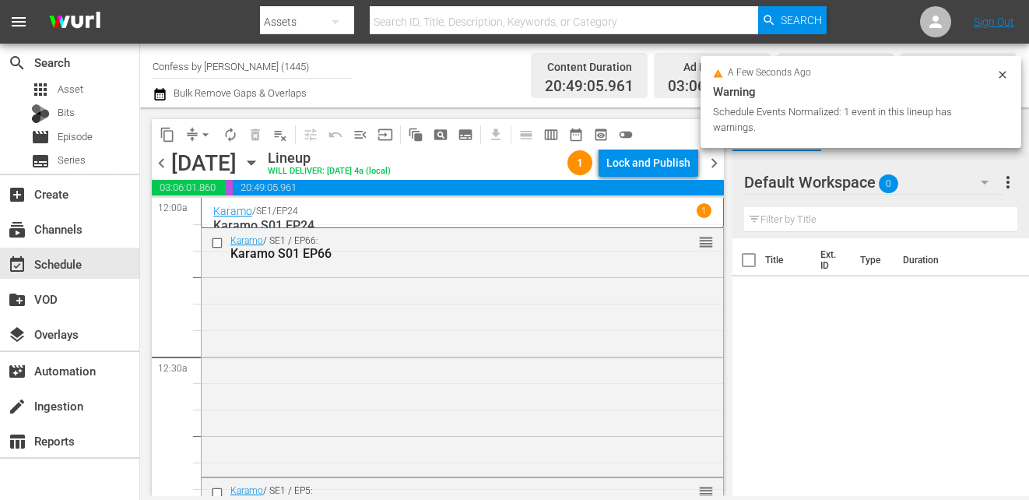
click at [715, 163] on span "chevron_right" at bounding box center [713, 162] width 19 height 19
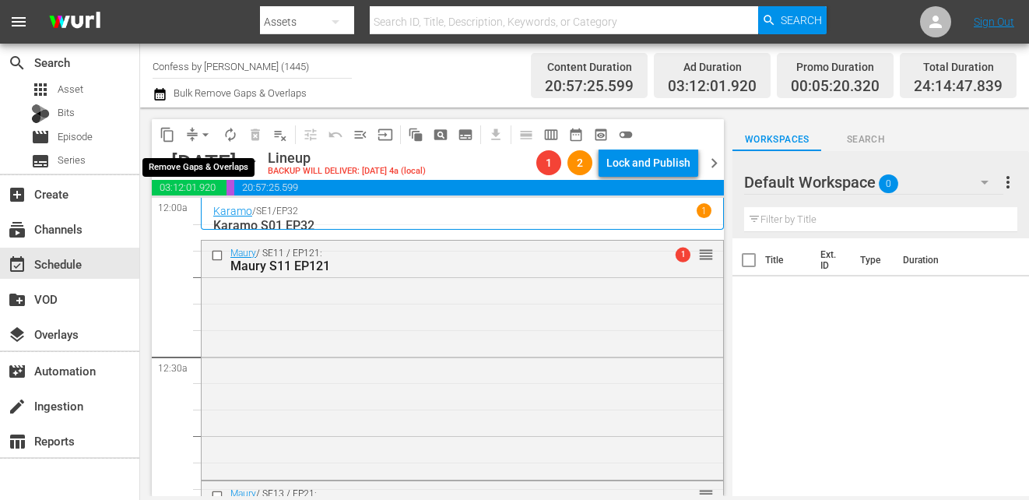
click at [202, 129] on span "arrow_drop_down" at bounding box center [206, 135] width 16 height 16
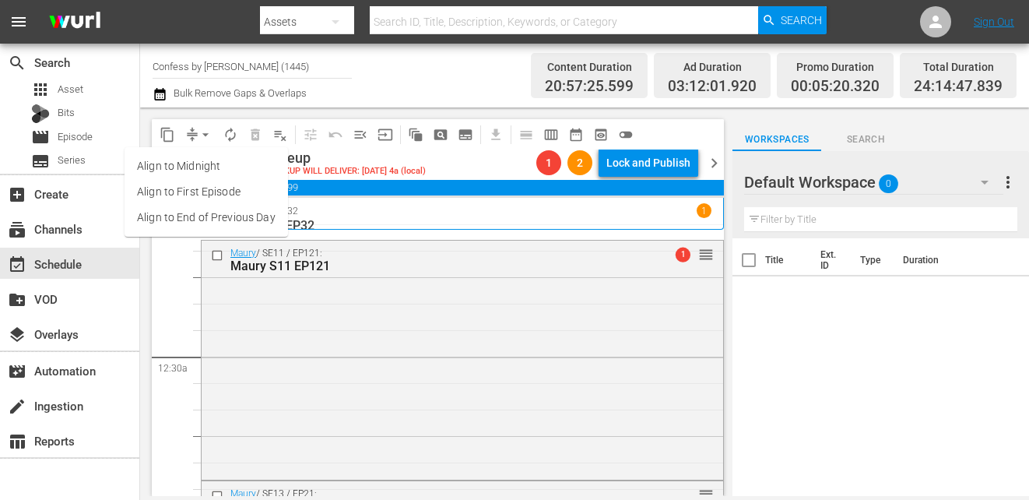
click at [277, 223] on li "Align to End of Previous Day" at bounding box center [205, 218] width 163 height 26
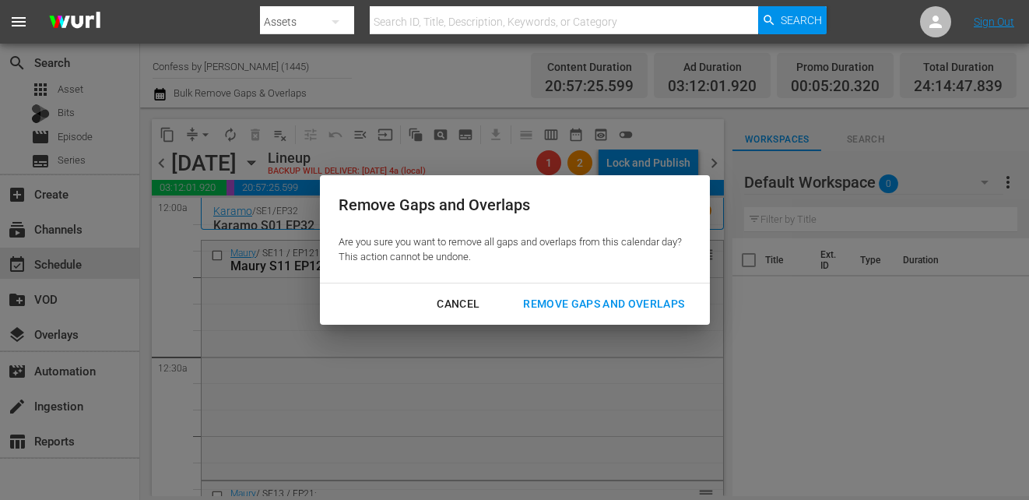
click at [615, 311] on div "Remove Gaps and Overlaps" at bounding box center [603, 303] width 186 height 19
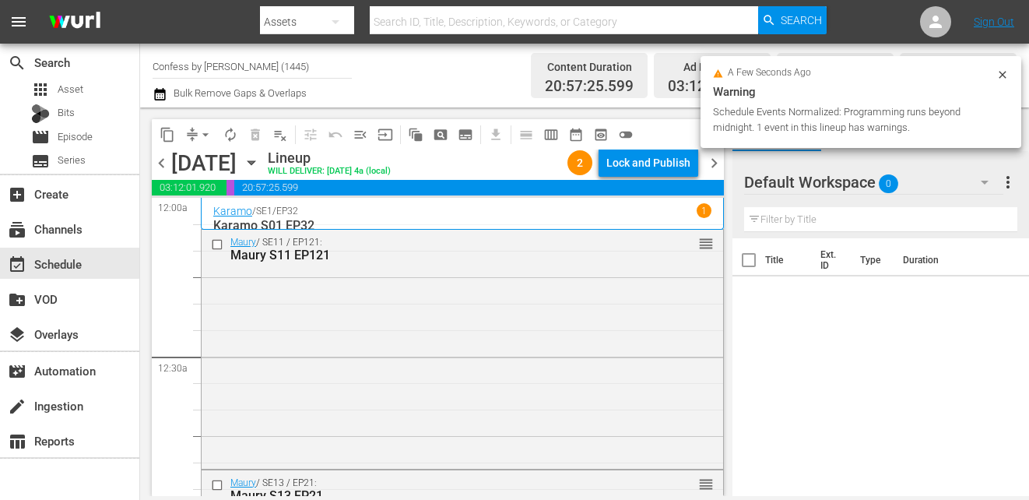
click at [711, 168] on span "chevron_right" at bounding box center [713, 162] width 19 height 19
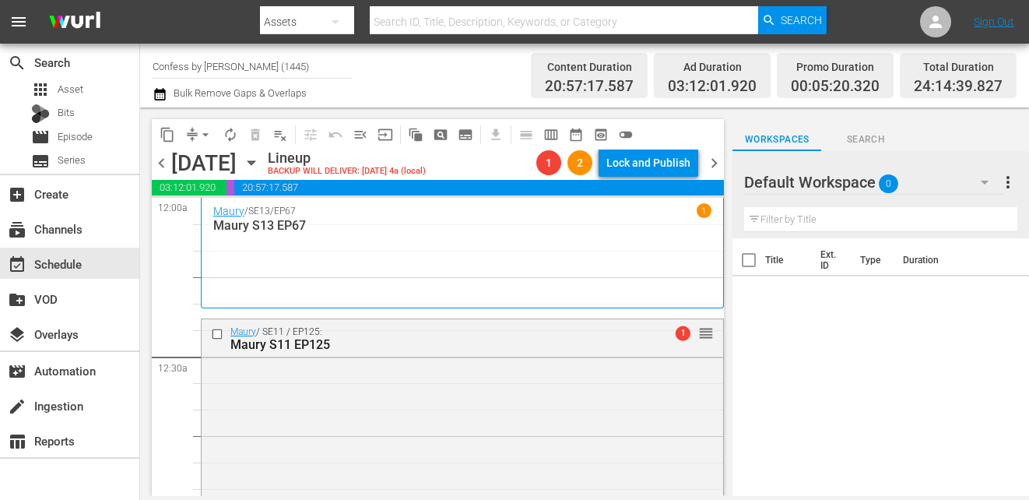
click at [260, 169] on icon "button" at bounding box center [251, 162] width 17 height 17
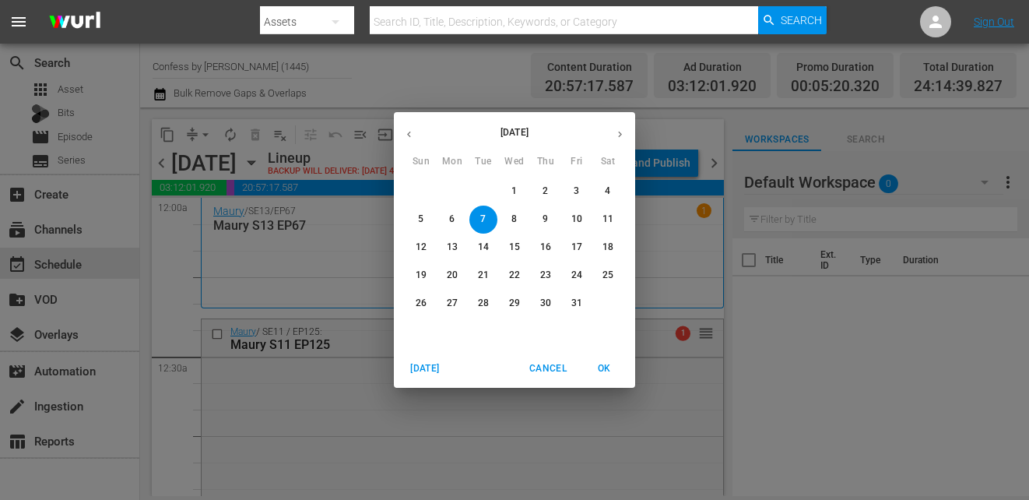
click at [323, 167] on div "[DATE] Sun Mon Tue Wed Thu Fri Sat 28 29 30 1 2 3 4 5 6 7 8 9 10 11 12 13 14 15…" at bounding box center [514, 250] width 1029 height 500
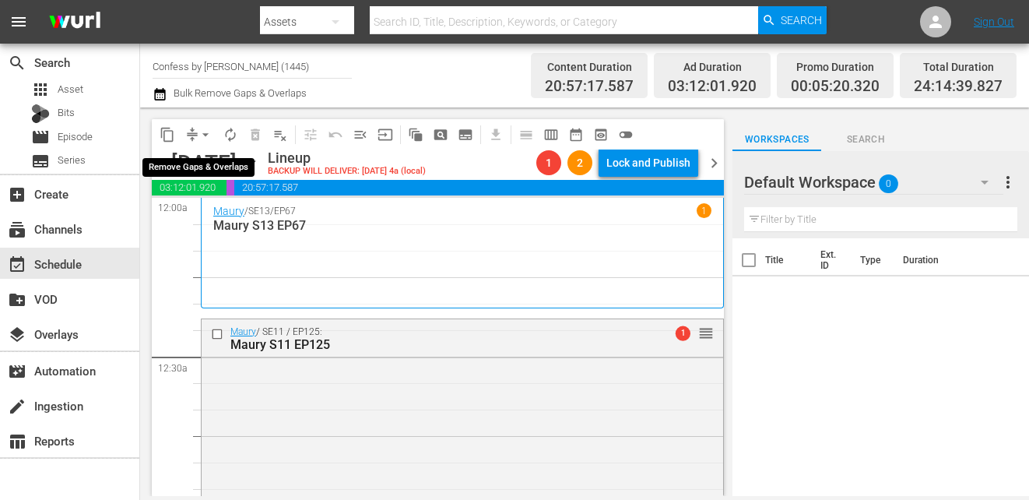
click at [189, 125] on button "compress" at bounding box center [192, 134] width 25 height 25
click at [202, 128] on span "arrow_drop_down" at bounding box center [206, 135] width 16 height 16
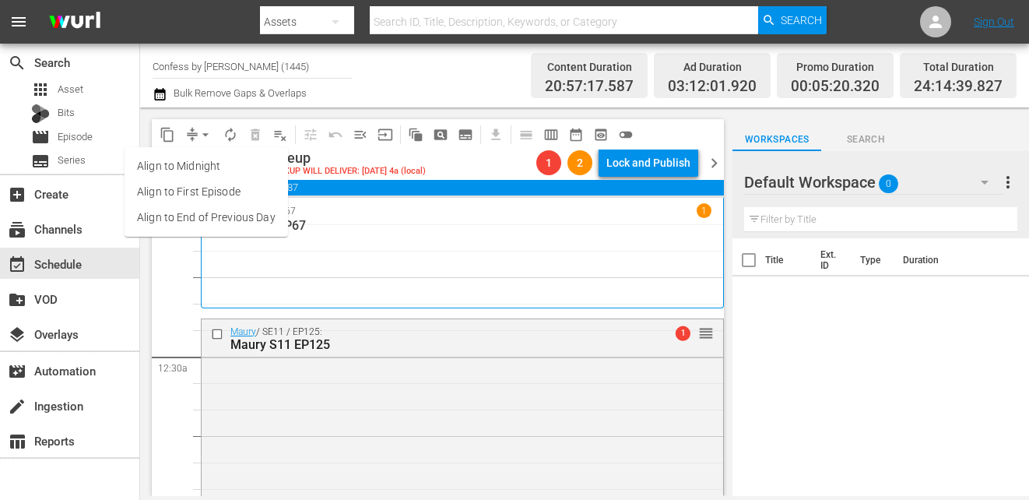
click at [227, 212] on li "Align to End of Previous Day" at bounding box center [205, 218] width 163 height 26
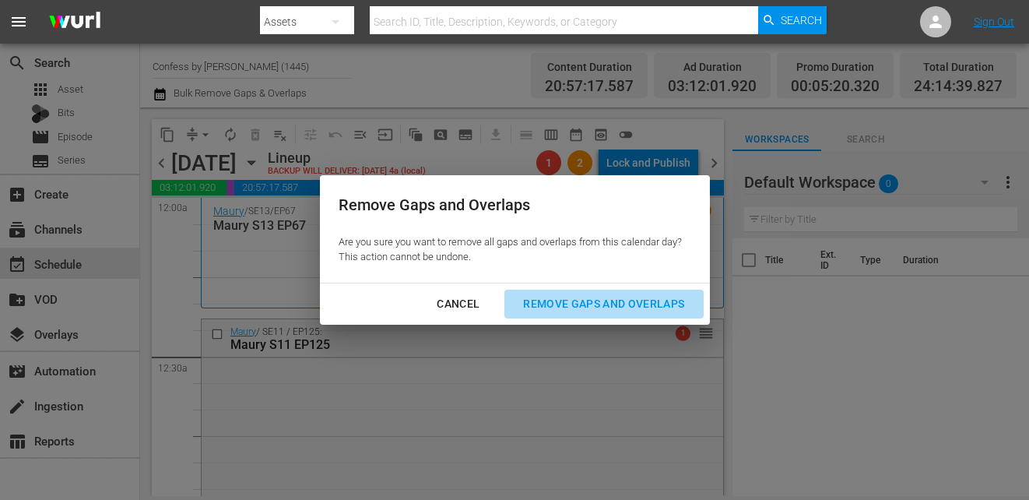
click at [533, 290] on button "Remove Gaps and Overlaps" at bounding box center [603, 303] width 198 height 29
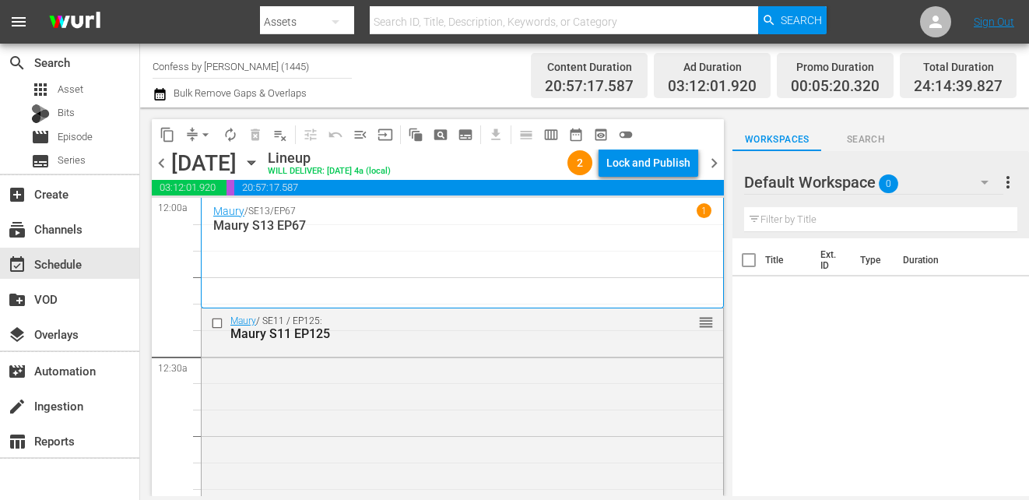
click at [712, 160] on span "chevron_right" at bounding box center [713, 162] width 19 height 19
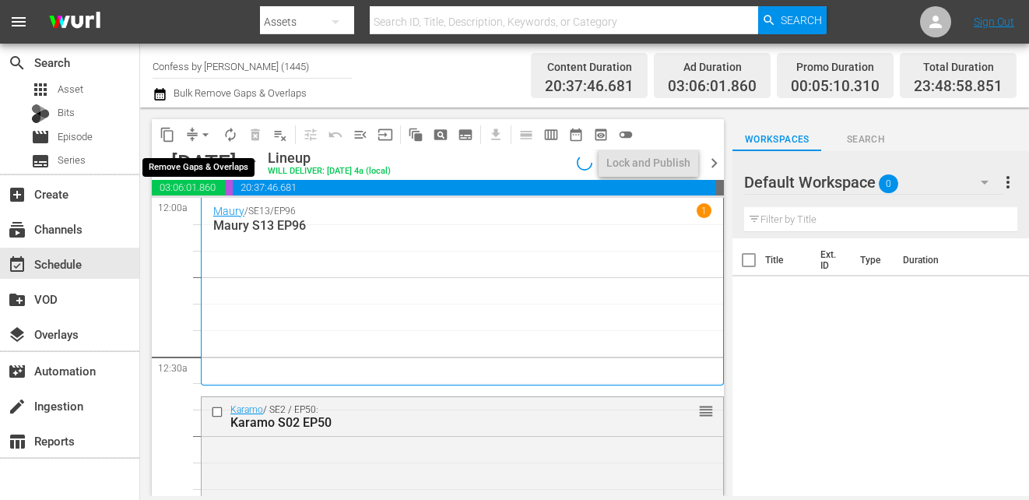
click at [205, 137] on span "arrow_drop_down" at bounding box center [206, 135] width 16 height 16
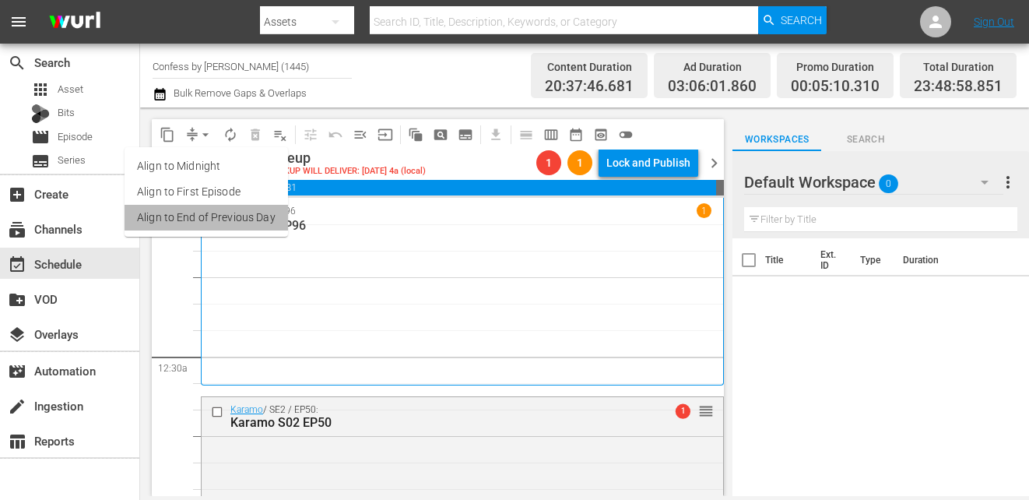
click at [231, 209] on li "Align to End of Previous Day" at bounding box center [205, 218] width 163 height 26
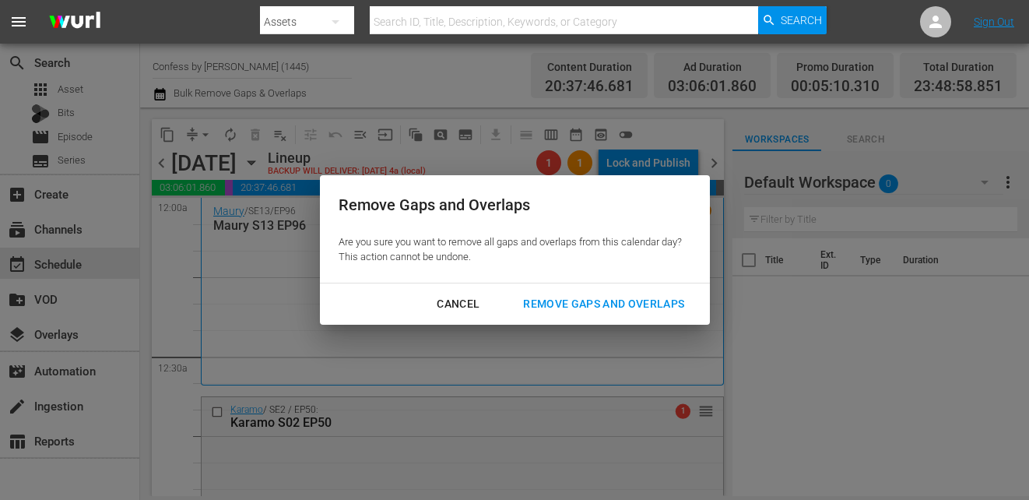
click at [671, 329] on div "Remove Gaps and Overlaps Are you sure you want to remove all gaps and overlaps …" at bounding box center [514, 250] width 1029 height 500
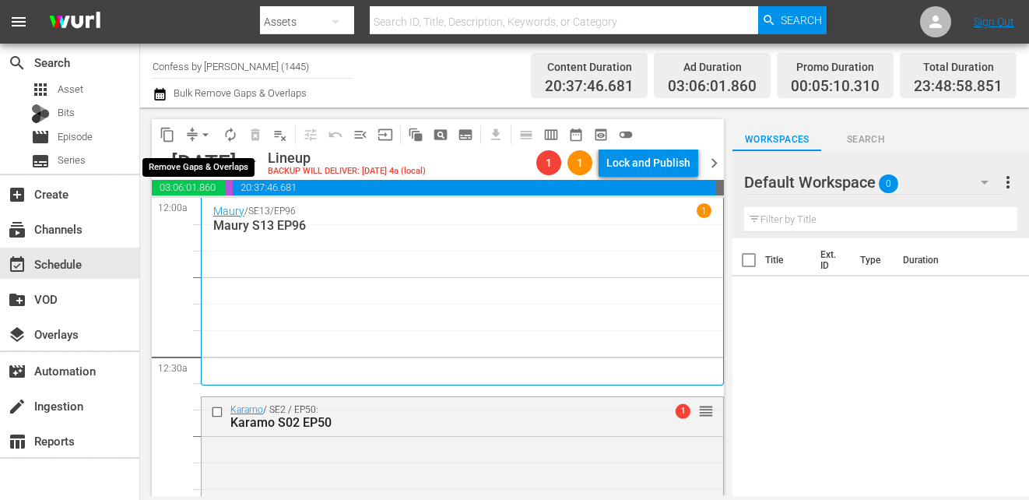
click at [205, 137] on span "arrow_drop_down" at bounding box center [206, 135] width 16 height 16
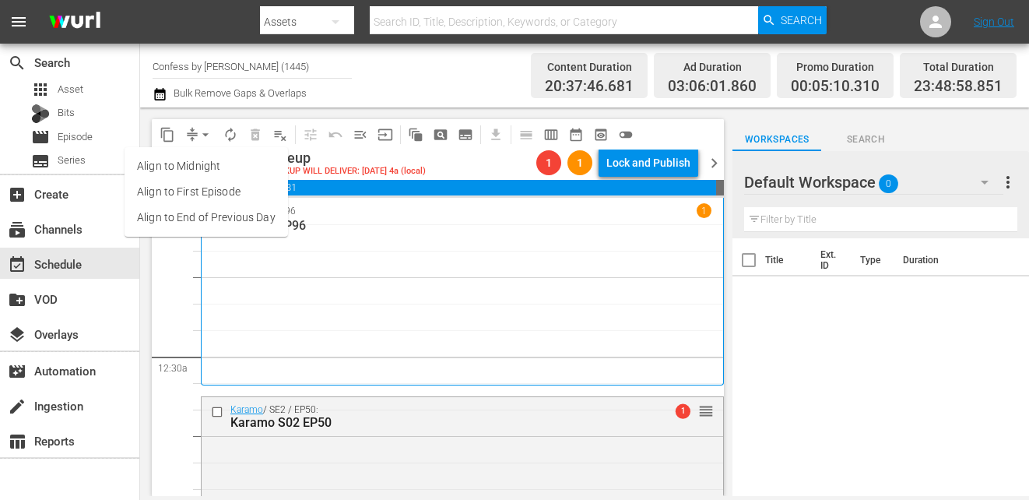
click at [261, 223] on li "Align to End of Previous Day" at bounding box center [205, 218] width 163 height 26
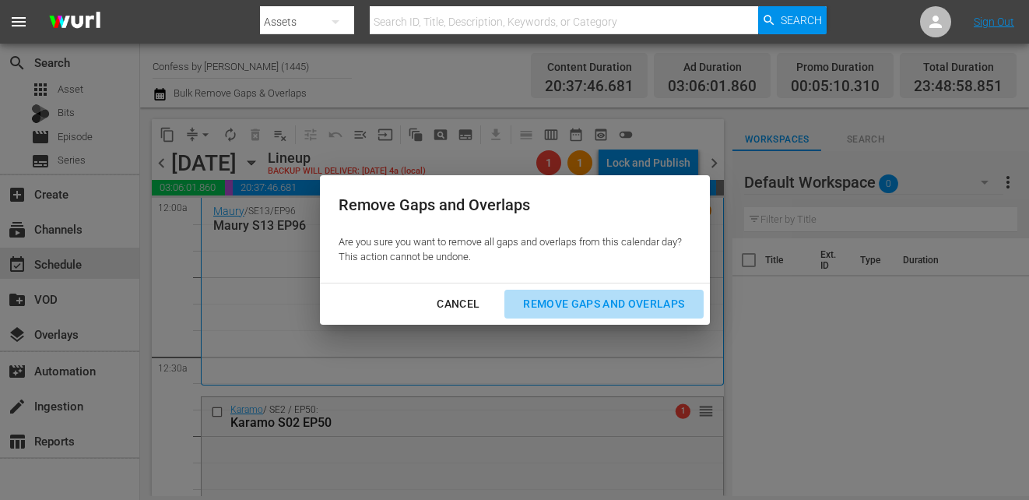
click at [546, 308] on div "Remove Gaps and Overlaps" at bounding box center [603, 303] width 186 height 19
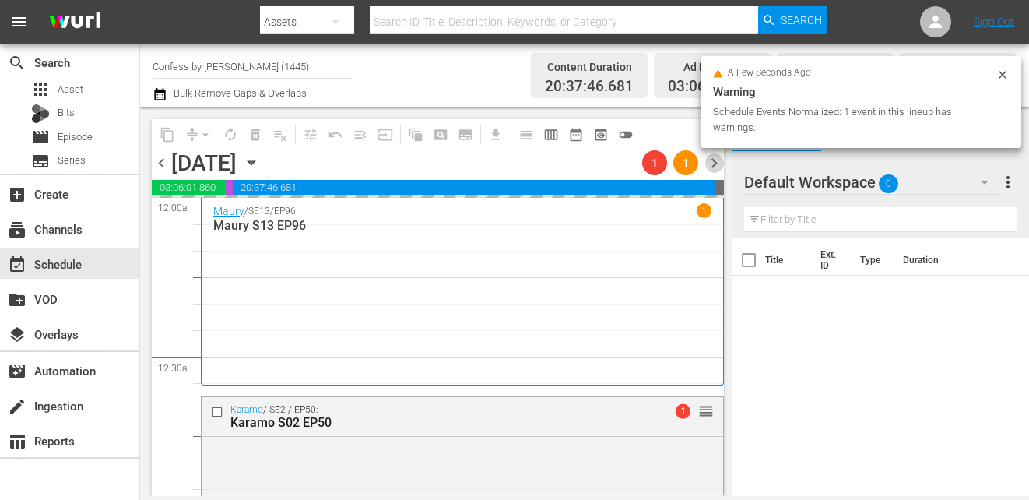
click at [710, 163] on span "chevron_right" at bounding box center [713, 162] width 19 height 19
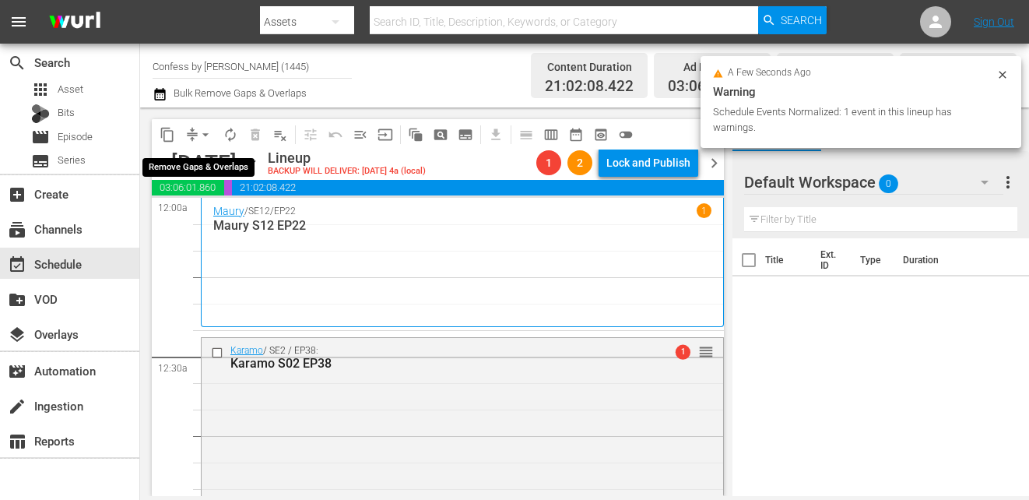
click at [205, 134] on span "arrow_drop_down" at bounding box center [206, 135] width 16 height 16
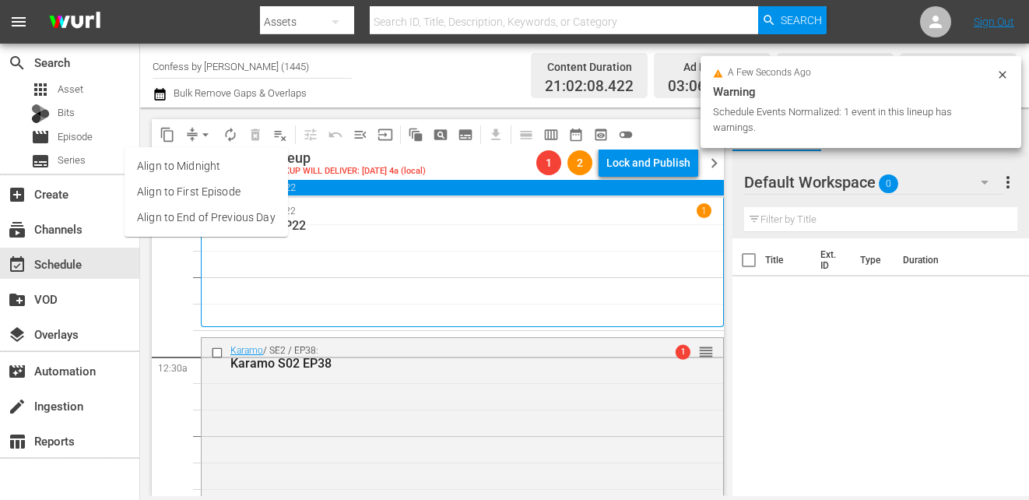
click at [258, 224] on li "Align to End of Previous Day" at bounding box center [205, 218] width 163 height 26
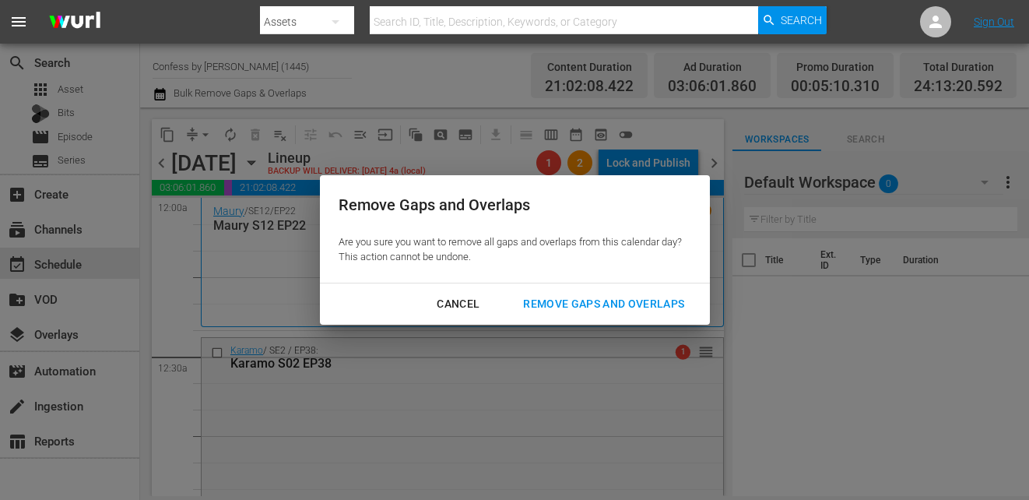
click at [608, 289] on button "Remove Gaps and Overlaps" at bounding box center [603, 303] width 198 height 29
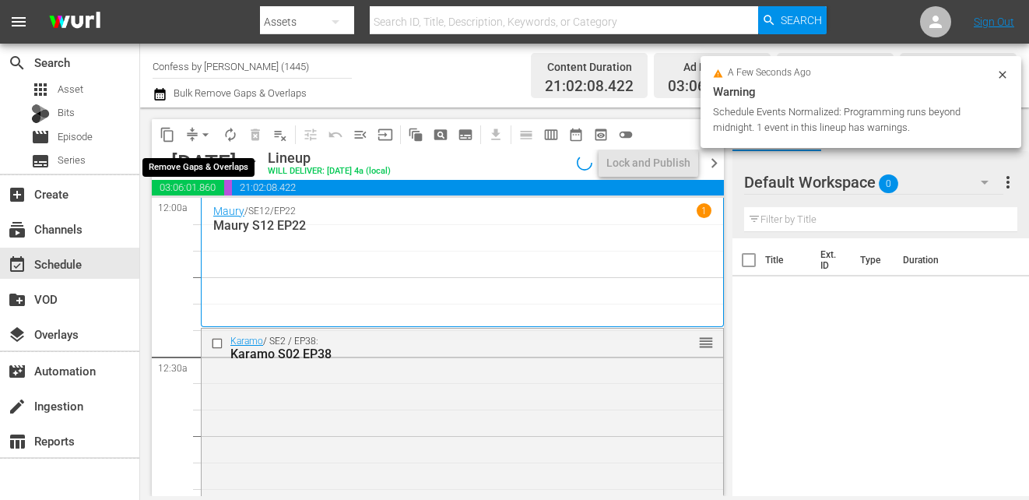
click at [203, 129] on span "arrow_drop_down" at bounding box center [206, 135] width 16 height 16
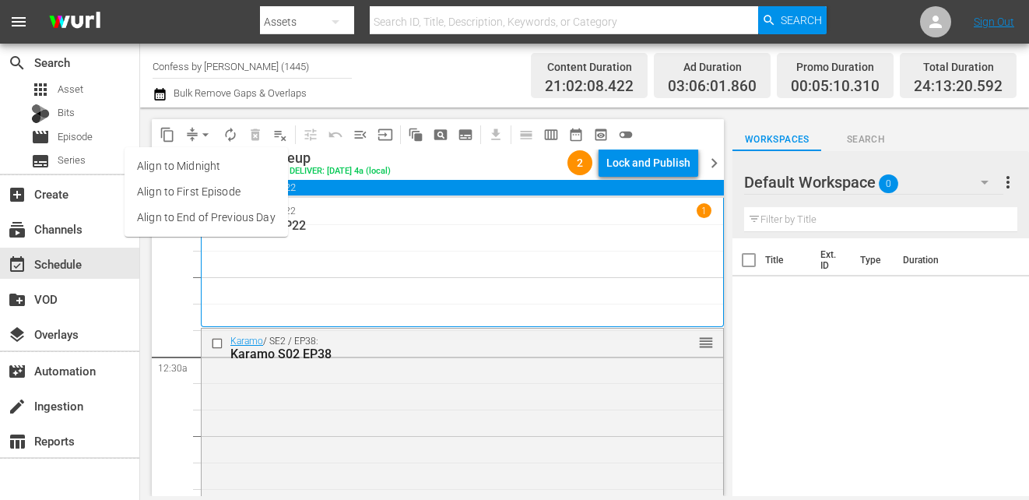
click at [210, 117] on div "content_copy compress arrow_drop_down autorenew_outlined delete_forever_outline…" at bounding box center [433, 301] width 587 height 388
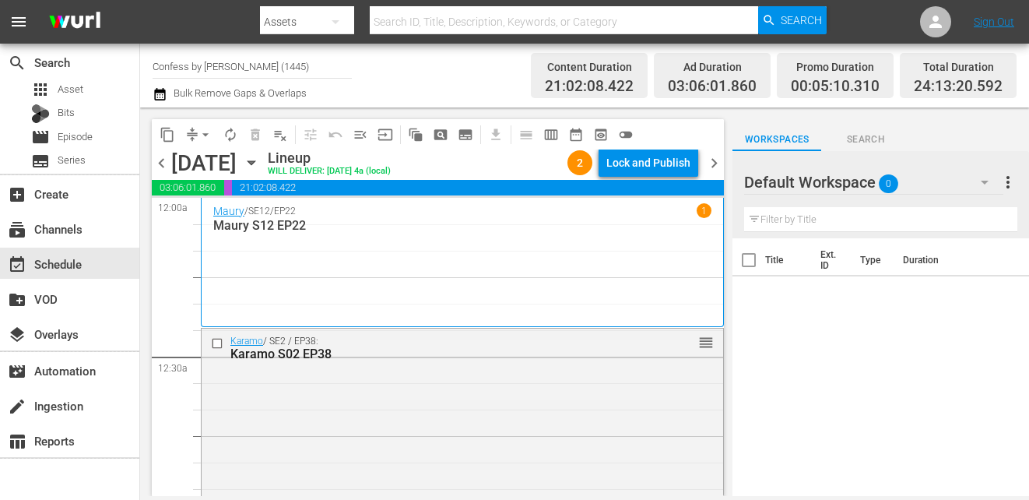
click at [715, 162] on span "chevron_right" at bounding box center [713, 162] width 19 height 19
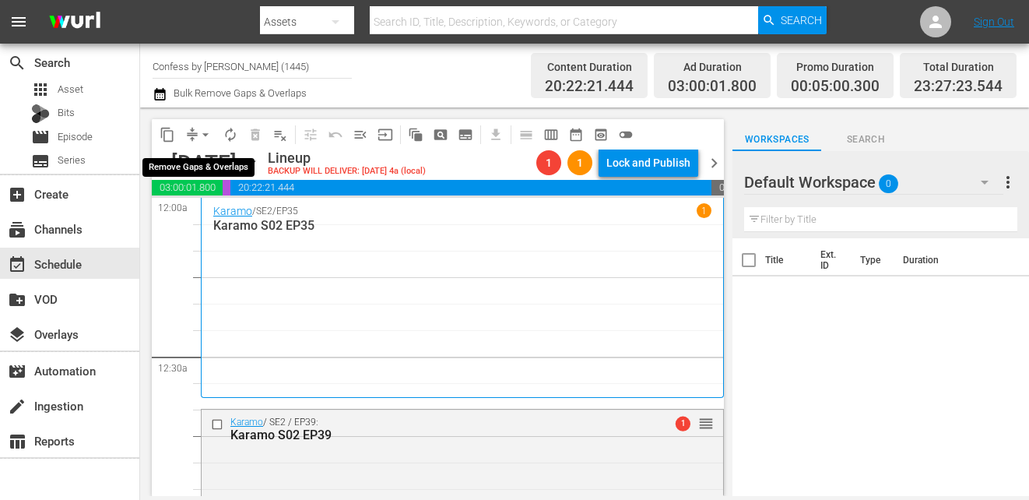
click at [205, 131] on span "arrow_drop_down" at bounding box center [206, 135] width 16 height 16
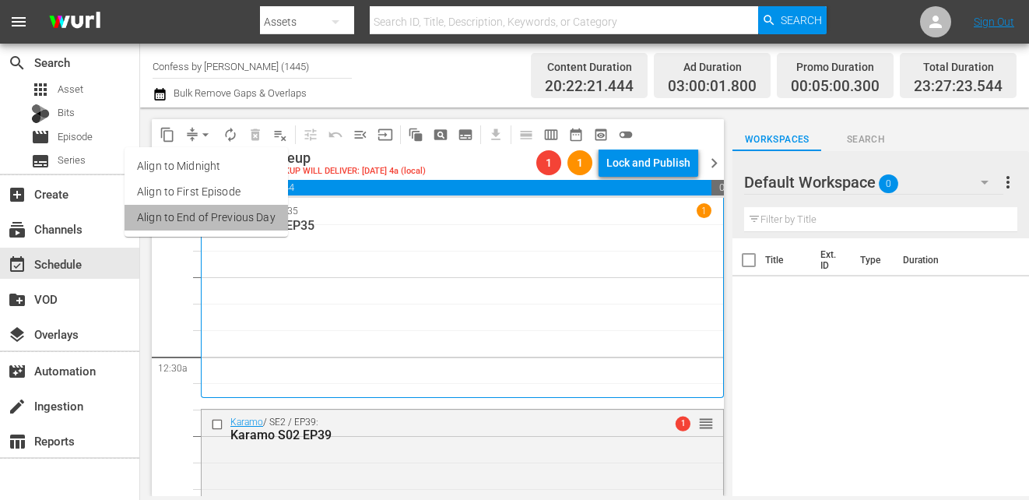
click at [229, 217] on li "Align to End of Previous Day" at bounding box center [205, 218] width 163 height 26
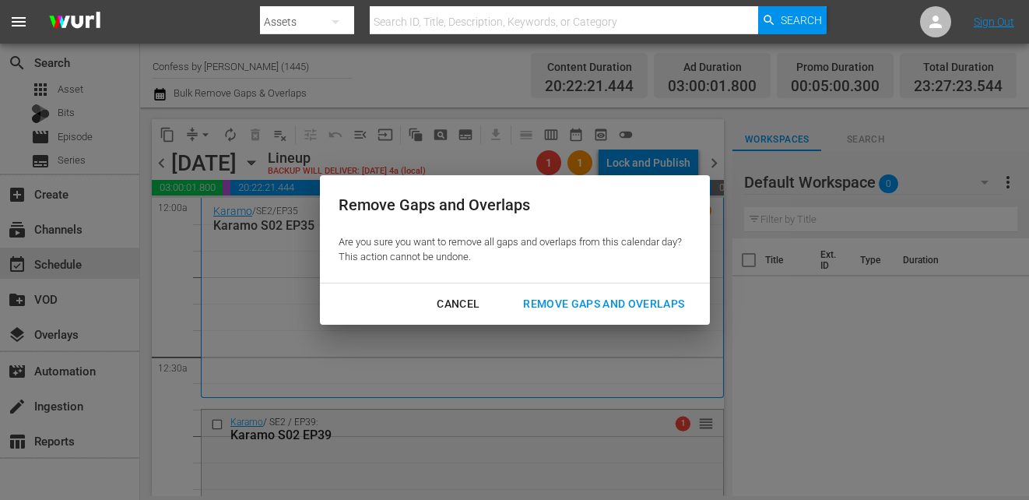
click at [523, 303] on div "Remove Gaps and Overlaps" at bounding box center [603, 303] width 186 height 19
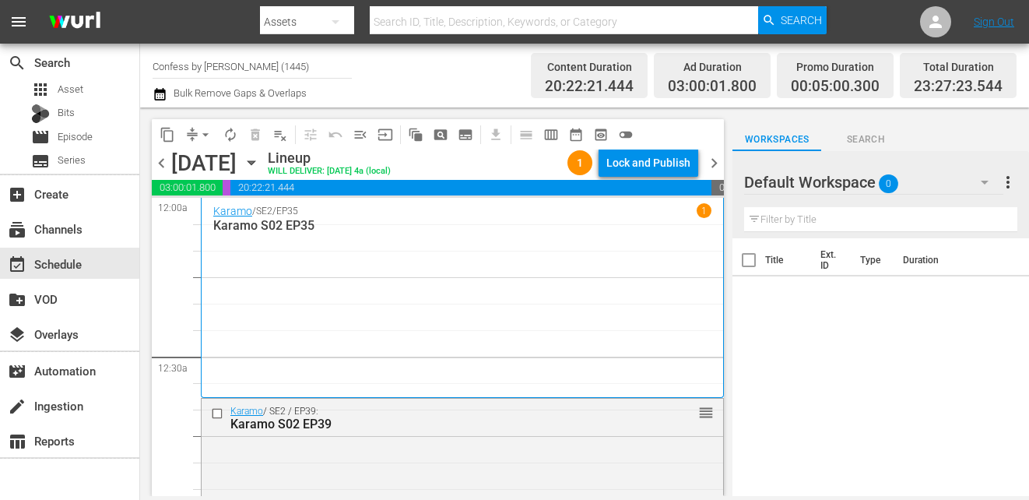
click at [716, 161] on span "chevron_right" at bounding box center [713, 162] width 19 height 19
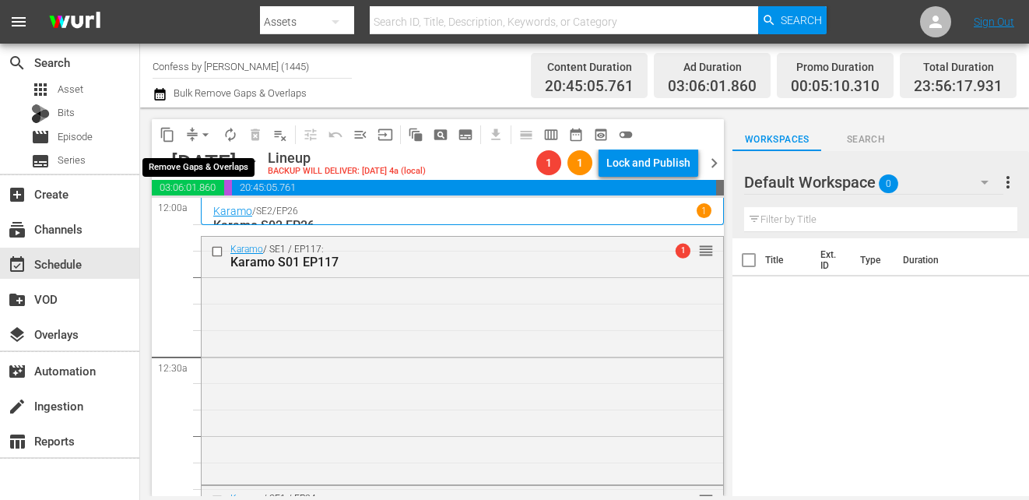
click at [203, 131] on span "arrow_drop_down" at bounding box center [206, 135] width 16 height 16
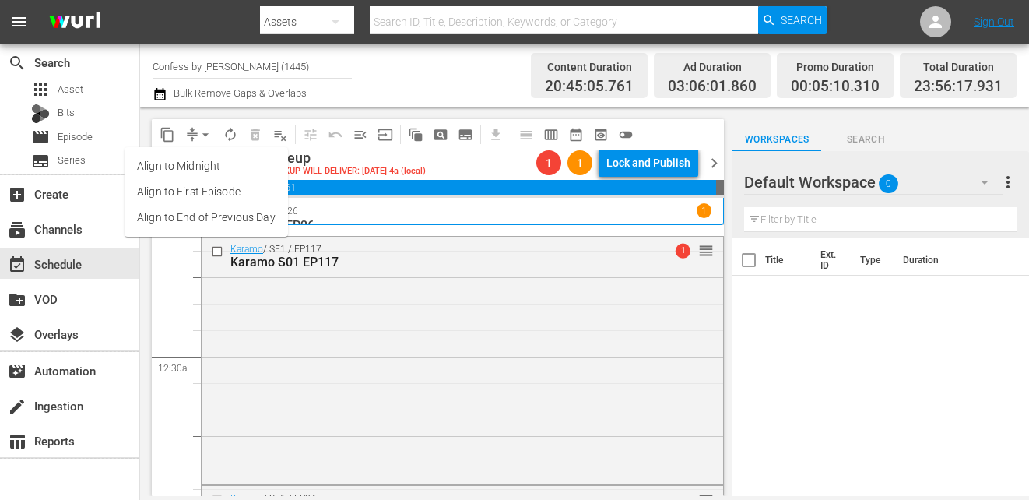
click at [240, 218] on li "Align to End of Previous Day" at bounding box center [205, 218] width 163 height 26
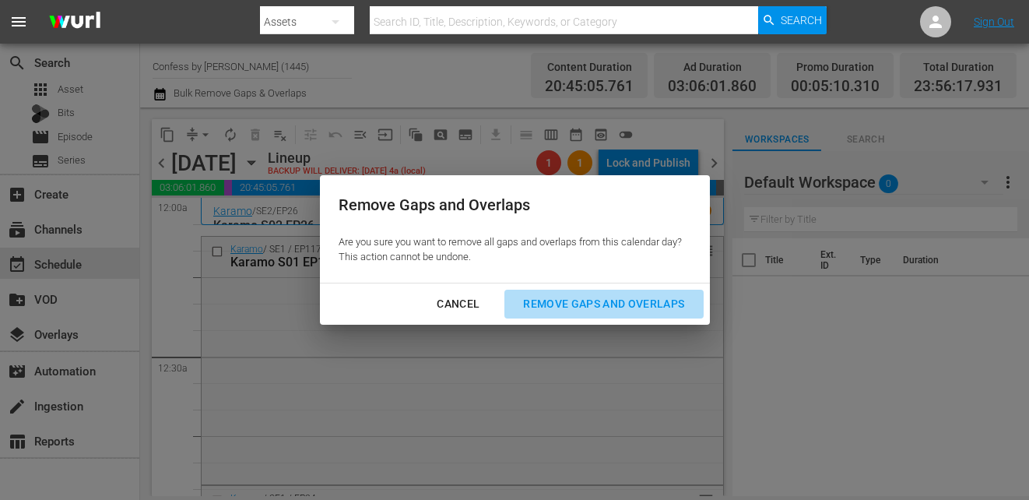
click at [634, 307] on div "Remove Gaps and Overlaps" at bounding box center [603, 303] width 186 height 19
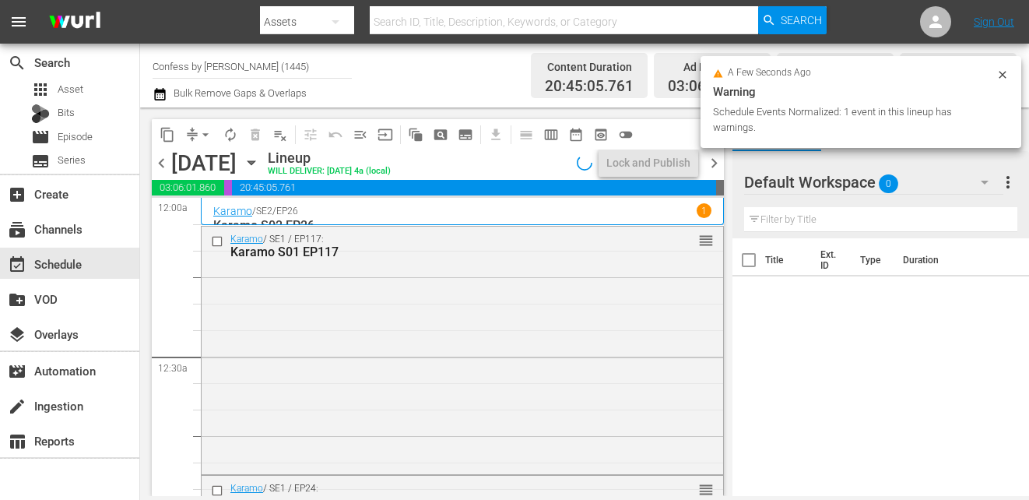
click at [713, 169] on span "chevron_right" at bounding box center [713, 162] width 19 height 19
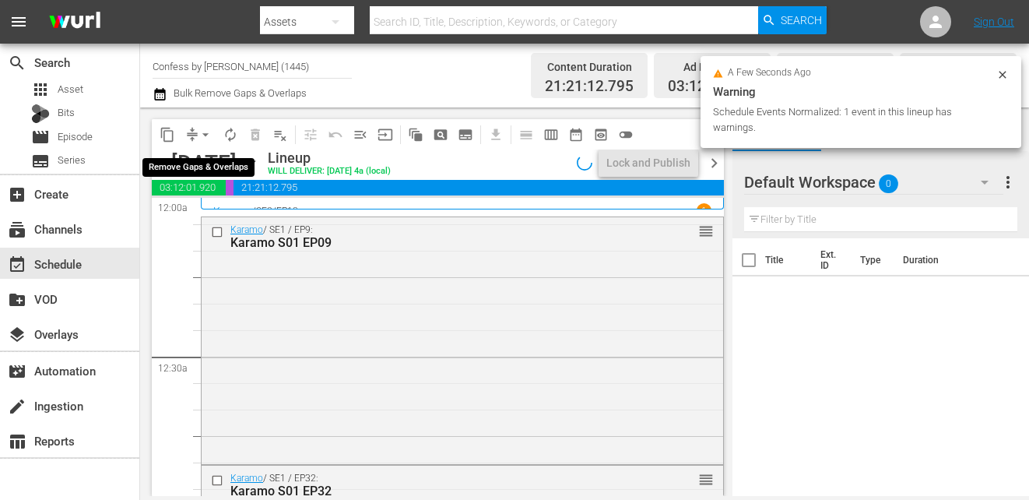
click at [205, 131] on span "arrow_drop_down" at bounding box center [206, 135] width 16 height 16
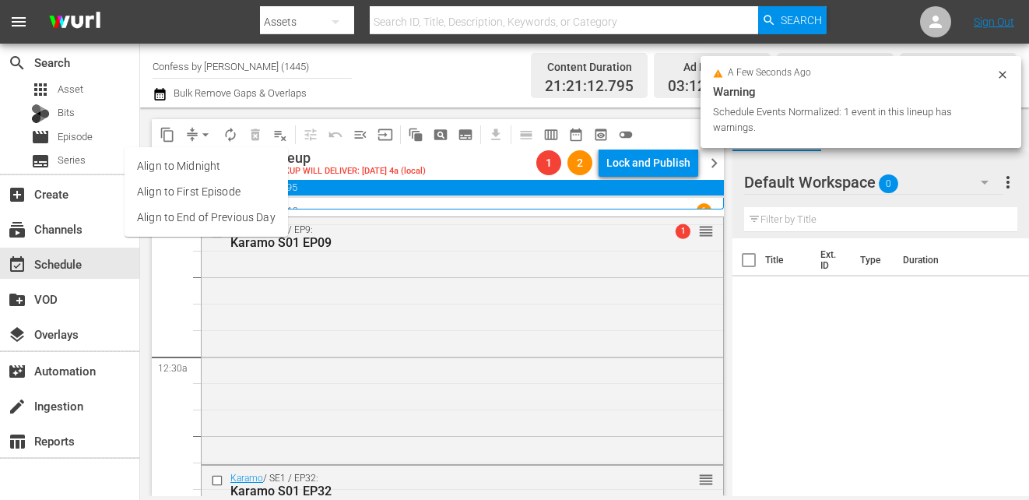
click at [205, 217] on li "Align to End of Previous Day" at bounding box center [205, 218] width 163 height 26
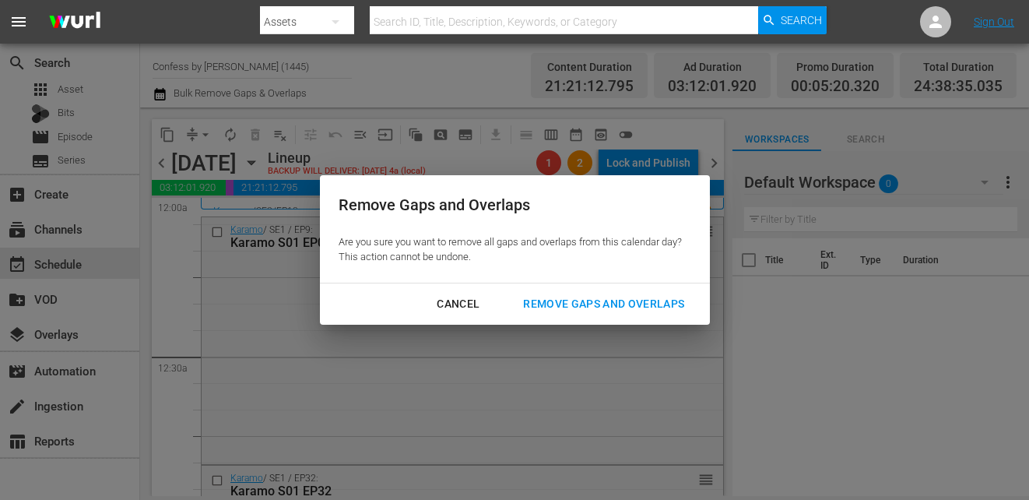
click at [591, 290] on button "Remove Gaps and Overlaps" at bounding box center [603, 303] width 198 height 29
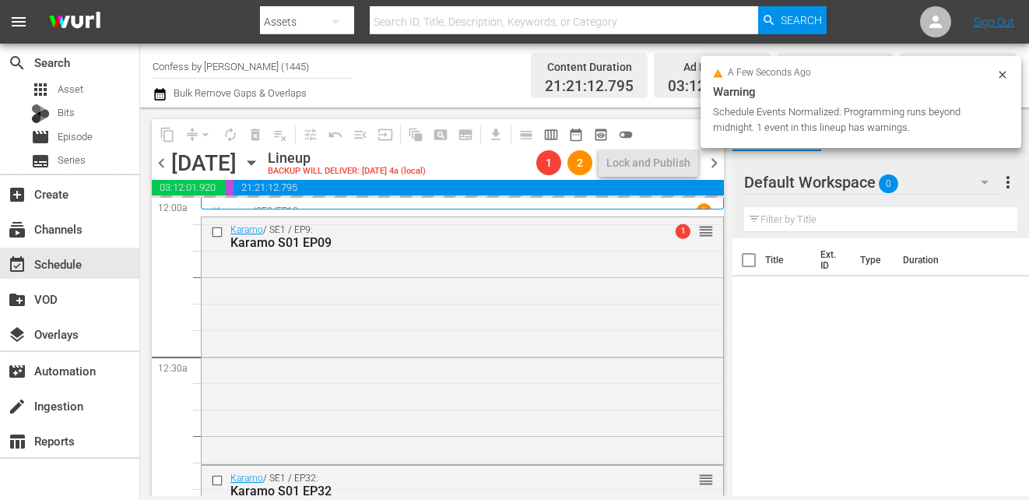
click at [715, 159] on span "chevron_right" at bounding box center [713, 162] width 19 height 19
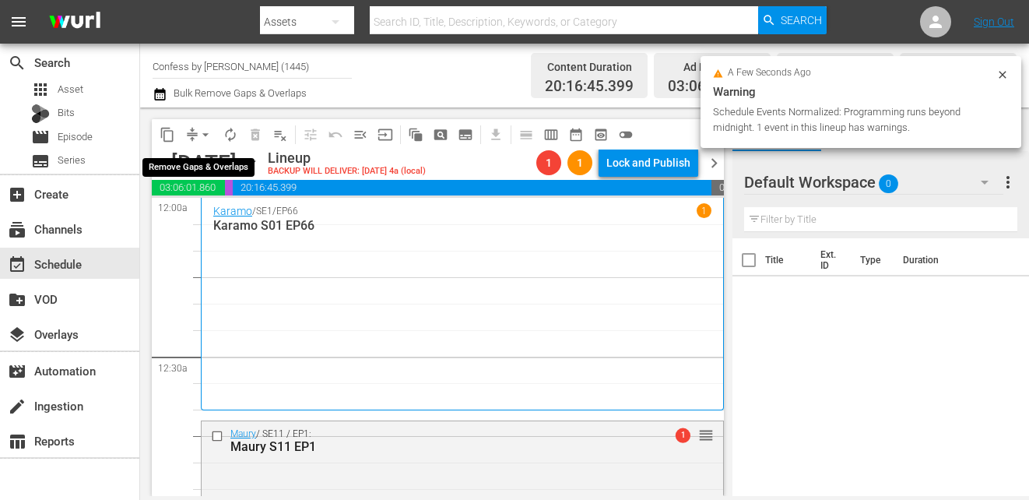
click at [201, 130] on span "arrow_drop_down" at bounding box center [206, 135] width 16 height 16
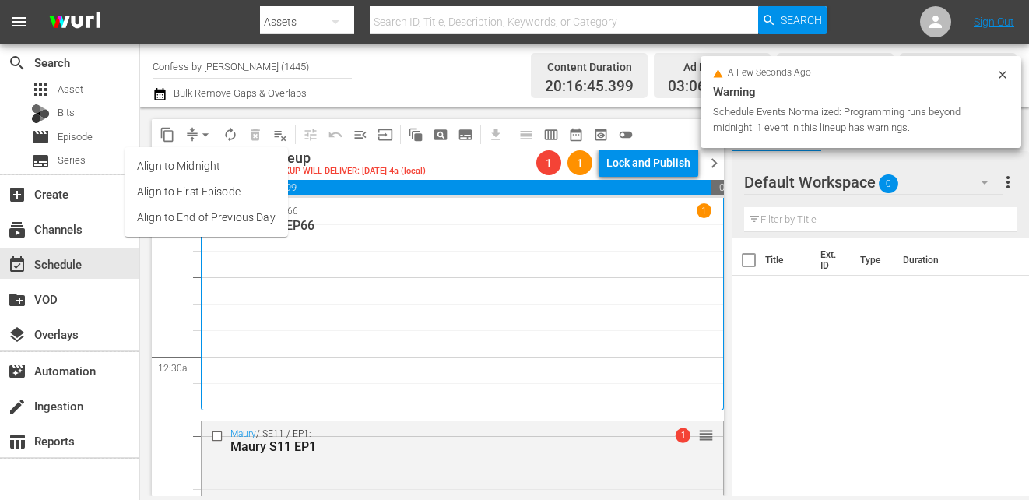
click at [238, 233] on ul "Align to Midnight Align to First Episode Align to End of Previous Day" at bounding box center [205, 191] width 163 height 89
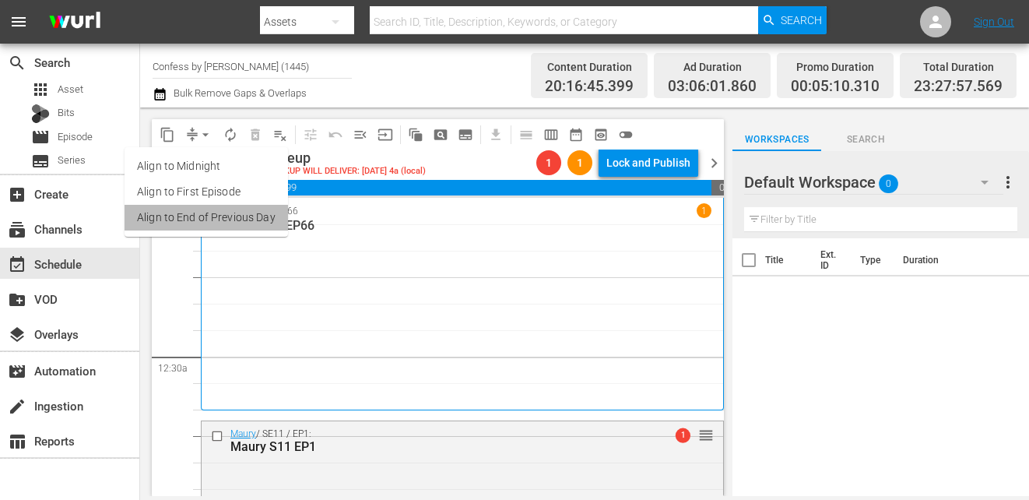
click at [238, 217] on li "Align to End of Previous Day" at bounding box center [205, 218] width 163 height 26
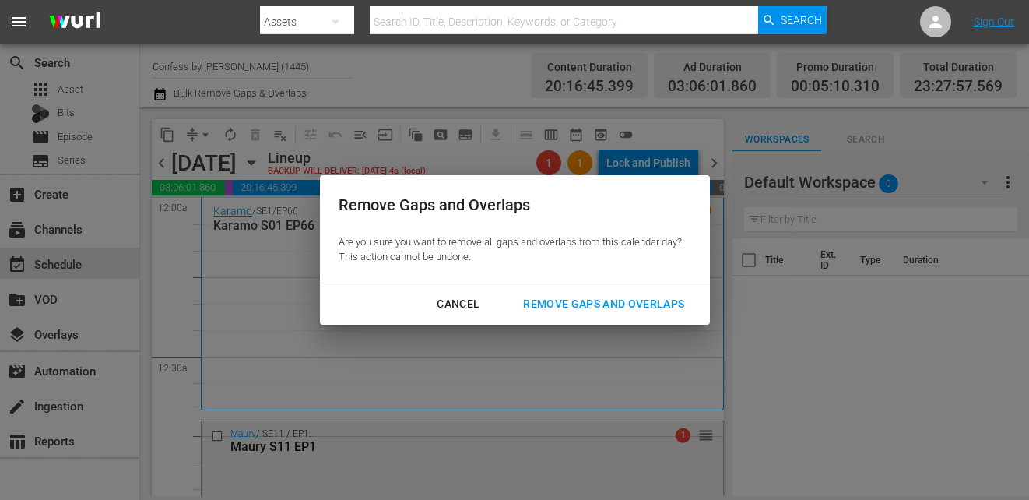
click at [598, 294] on div "Remove Gaps and Overlaps" at bounding box center [603, 303] width 186 height 19
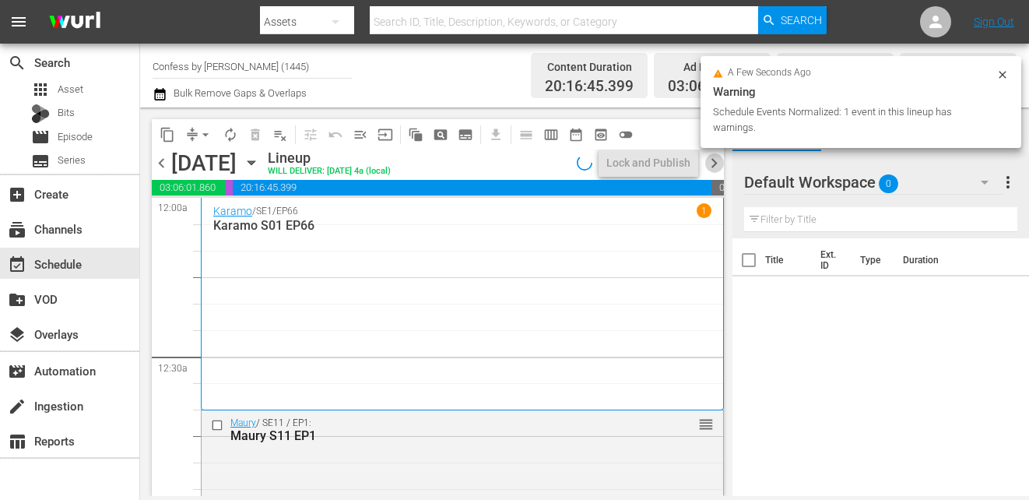
click at [708, 160] on span "chevron_right" at bounding box center [713, 162] width 19 height 19
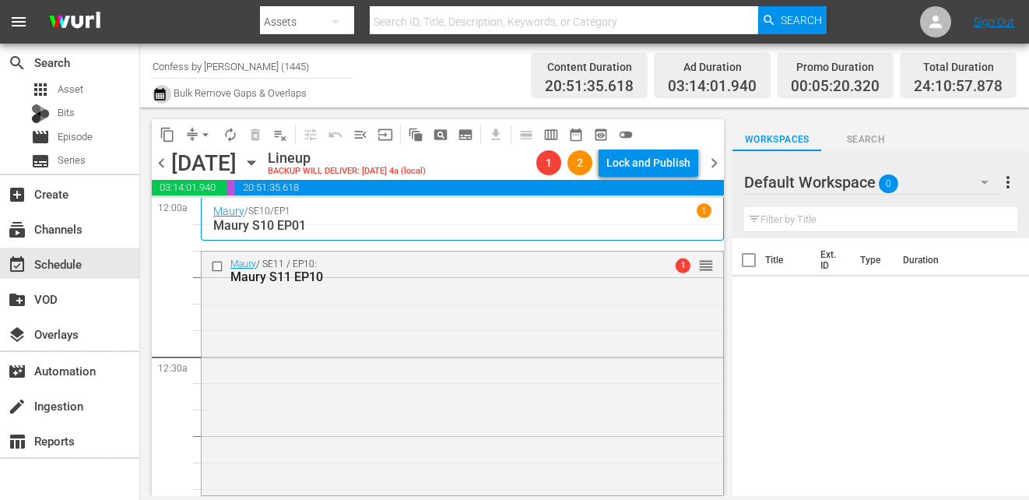
click at [165, 93] on icon "button" at bounding box center [160, 94] width 15 height 19
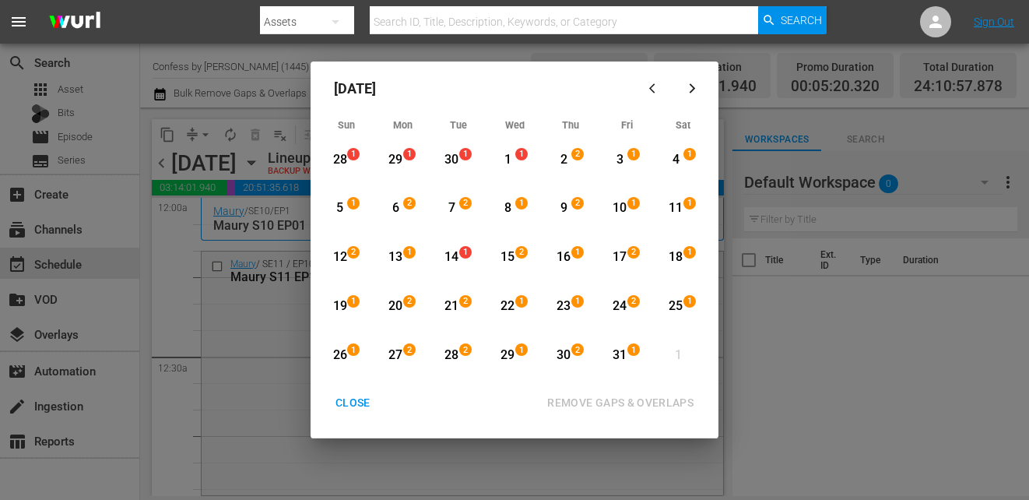
click at [656, 89] on icon "button" at bounding box center [655, 88] width 12 height 12
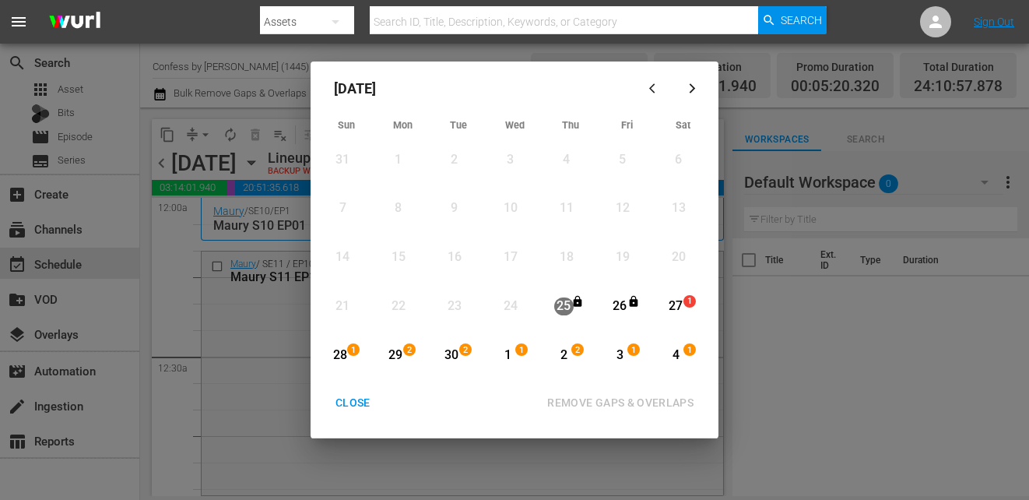
click at [676, 309] on div "27" at bounding box center [675, 306] width 19 height 18
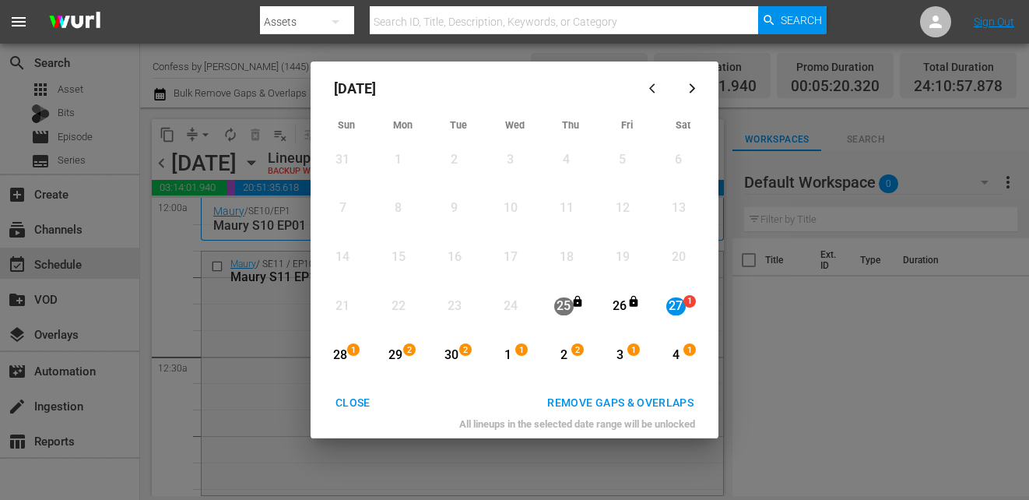
click at [694, 100] on button "button" at bounding box center [691, 87] width 37 height 37
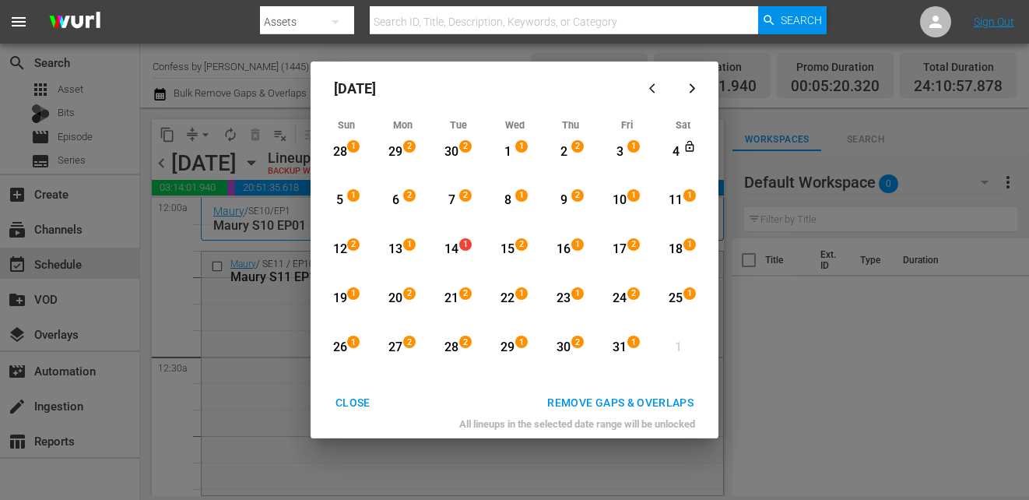
click at [611, 347] on div "31" at bounding box center [619, 347] width 19 height 18
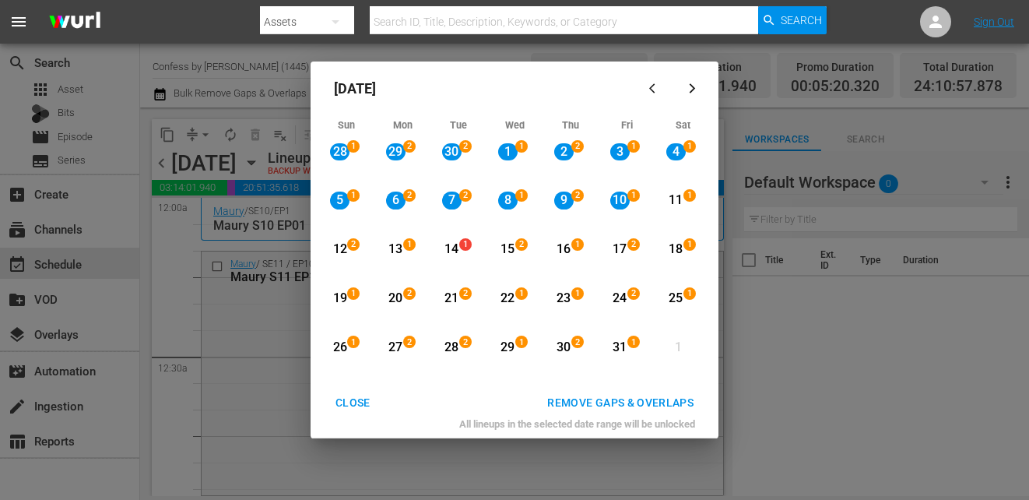
click at [622, 345] on div "31" at bounding box center [619, 347] width 19 height 18
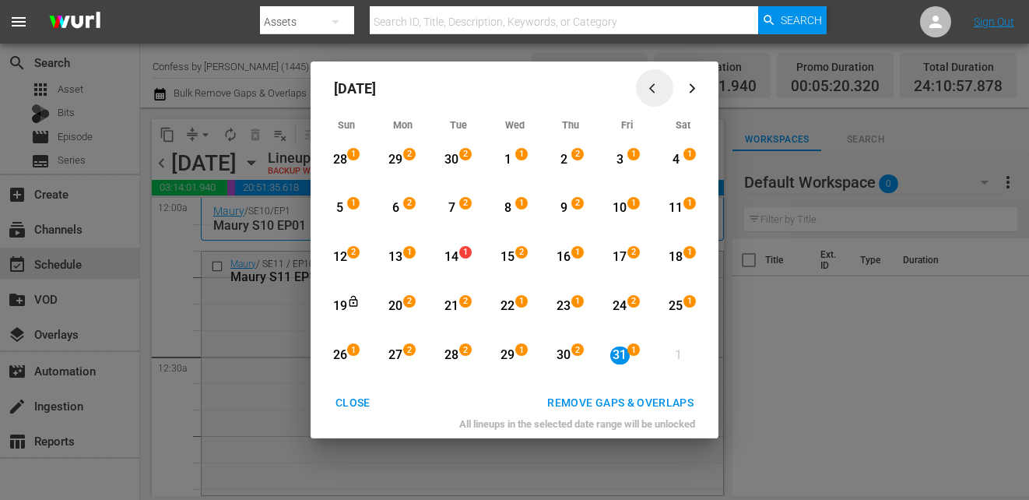
click at [658, 91] on icon "button" at bounding box center [655, 88] width 12 height 12
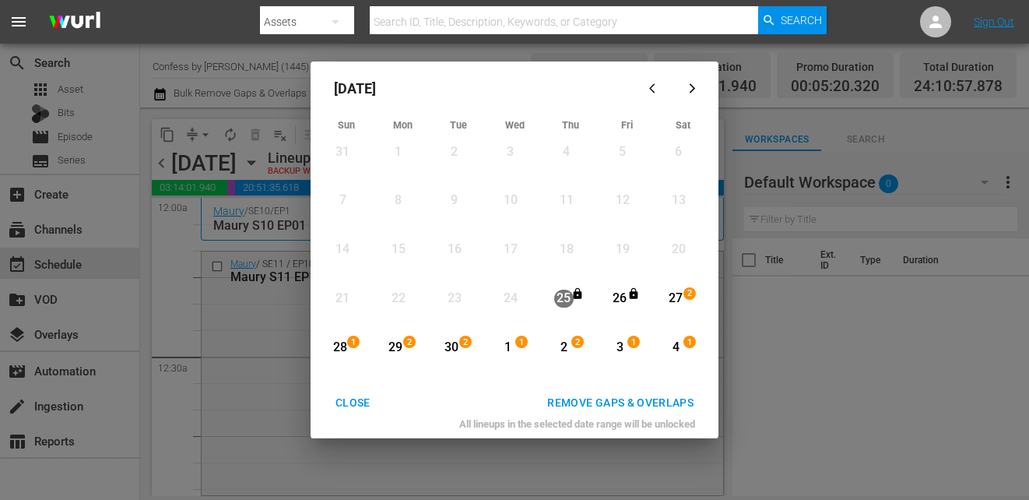
click at [680, 305] on div "27" at bounding box center [675, 298] width 19 height 18
click at [671, 296] on div "27" at bounding box center [675, 298] width 19 height 18
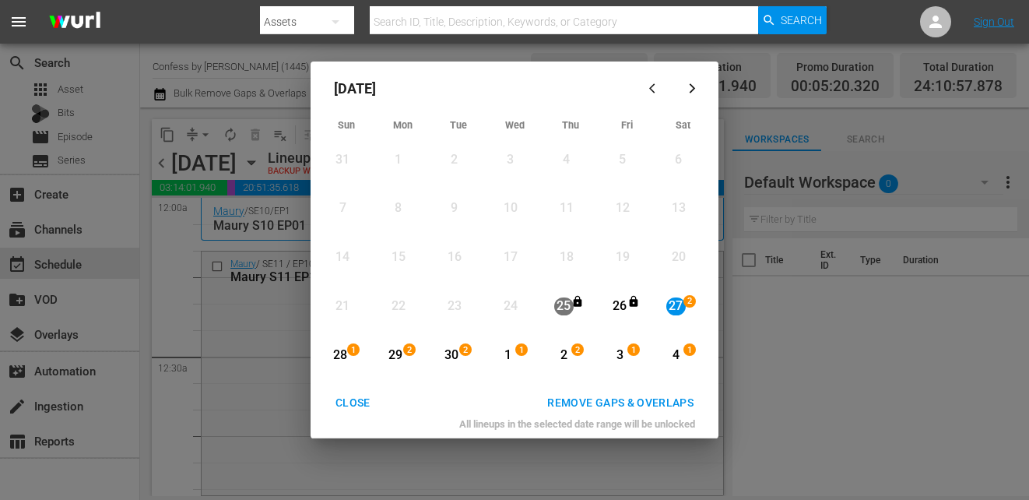
click at [675, 354] on div "4" at bounding box center [675, 355] width 19 height 18
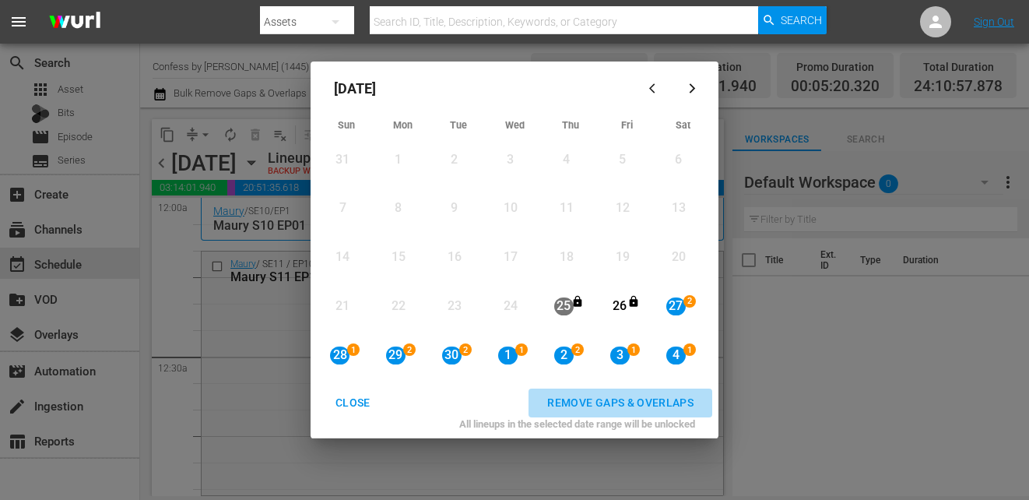
click at [665, 406] on div "REMOVE GAPS & OVERLAPS" at bounding box center [620, 402] width 171 height 19
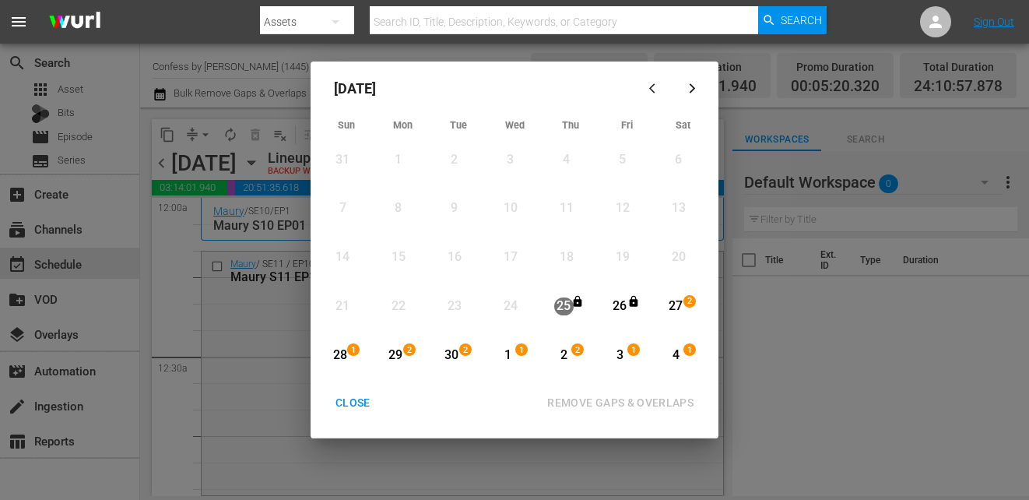
click at [690, 85] on icon "button" at bounding box center [692, 88] width 6 height 10
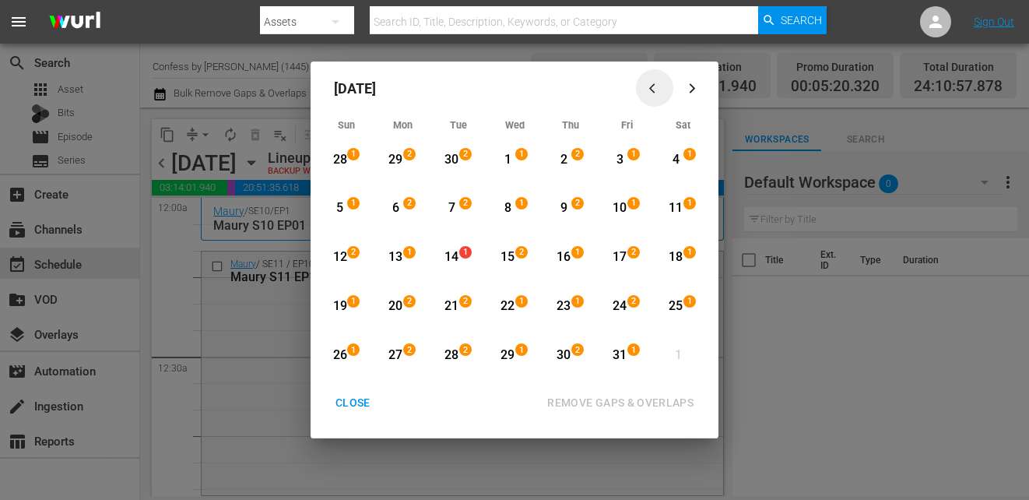
click at [650, 86] on icon "button" at bounding box center [655, 88] width 12 height 12
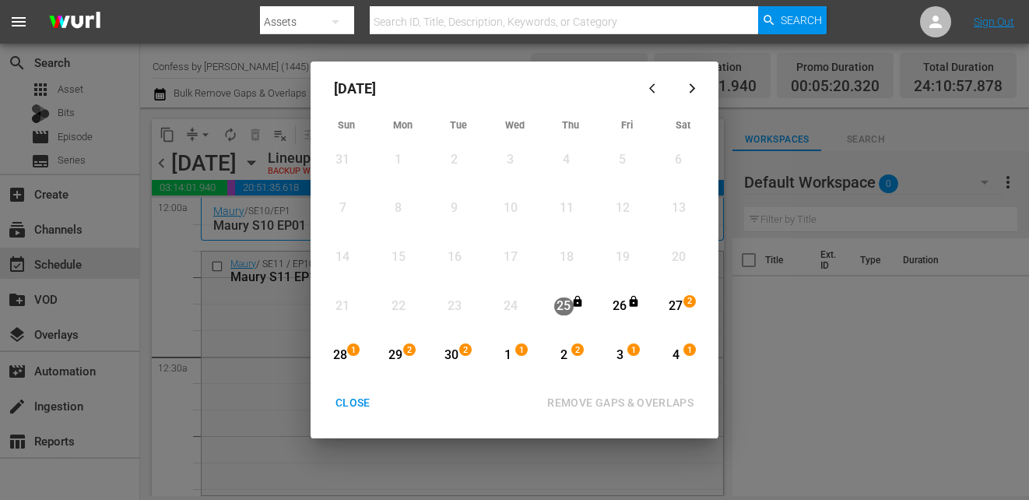
click at [697, 87] on icon "button" at bounding box center [692, 88] width 12 height 12
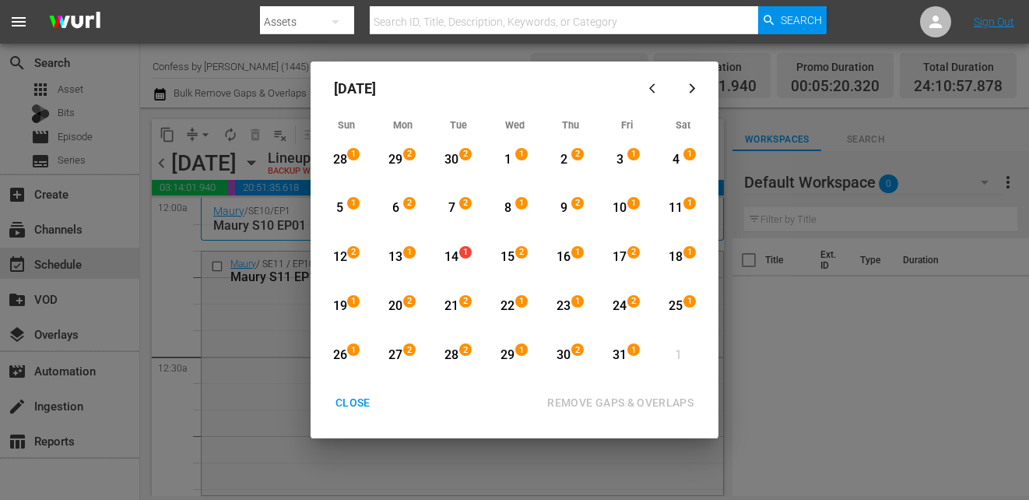
click at [342, 206] on div "5" at bounding box center [339, 208] width 19 height 18
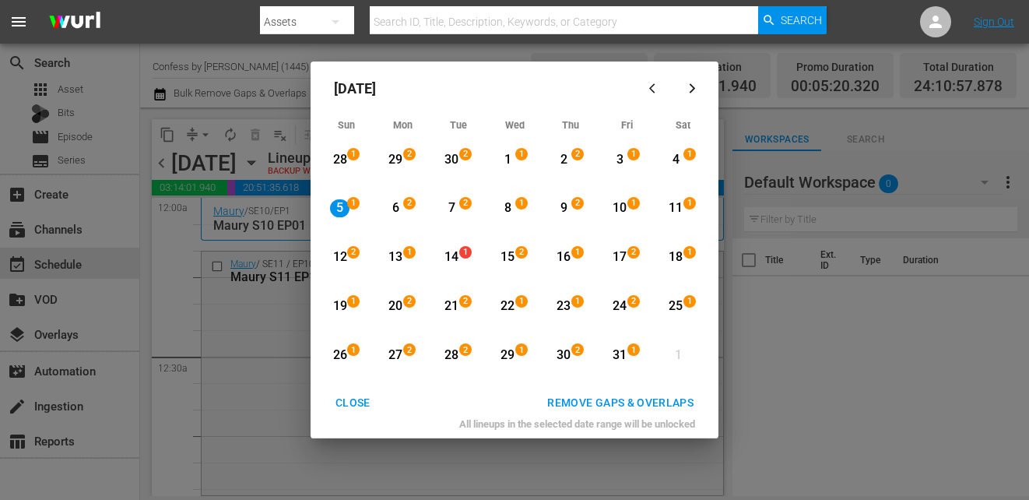
click at [625, 355] on div "31" at bounding box center [619, 355] width 19 height 18
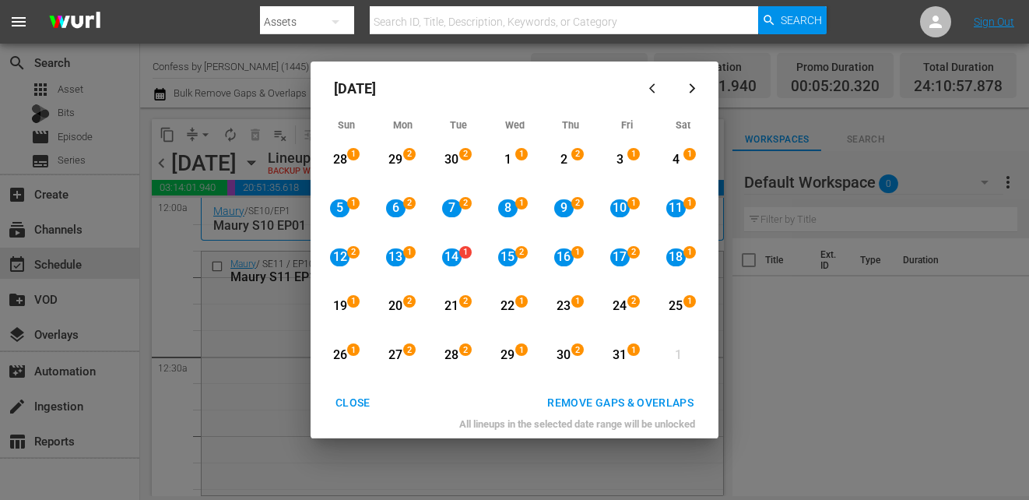
click at [661, 406] on div "REMOVE GAPS & OVERLAPS" at bounding box center [620, 402] width 171 height 19
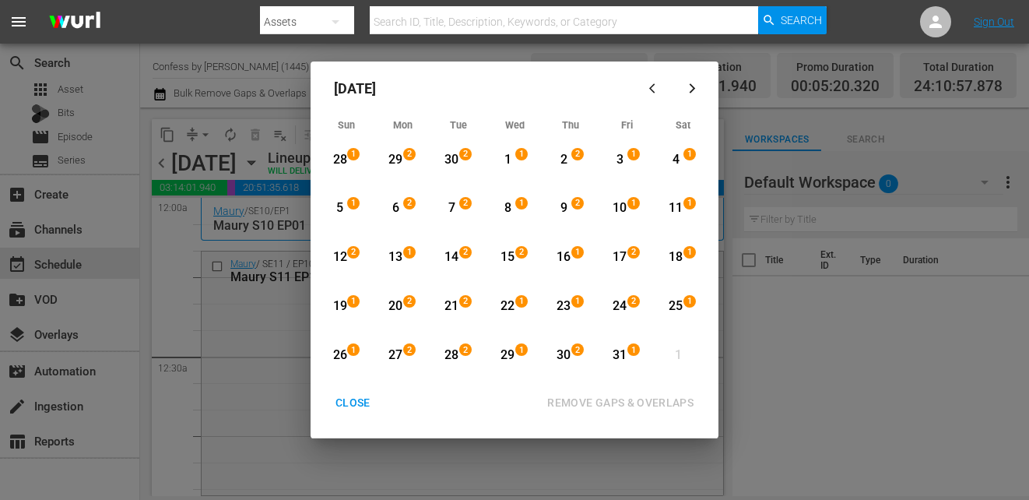
click at [752, 331] on div "[DATE] Sun Mon Tue Wed Thu Fri Sat 28 1 View Lineup 29 2 View Lineup 30 2 View …" at bounding box center [514, 250] width 1029 height 500
click at [235, 212] on div "[DATE] Sun Mon Tue Wed Thu Fri Sat 28 1 View Lineup 29 2 View Lineup 30 2 View …" at bounding box center [514, 250] width 1029 height 500
click at [359, 405] on div "CLOSE" at bounding box center [353, 402] width 60 height 19
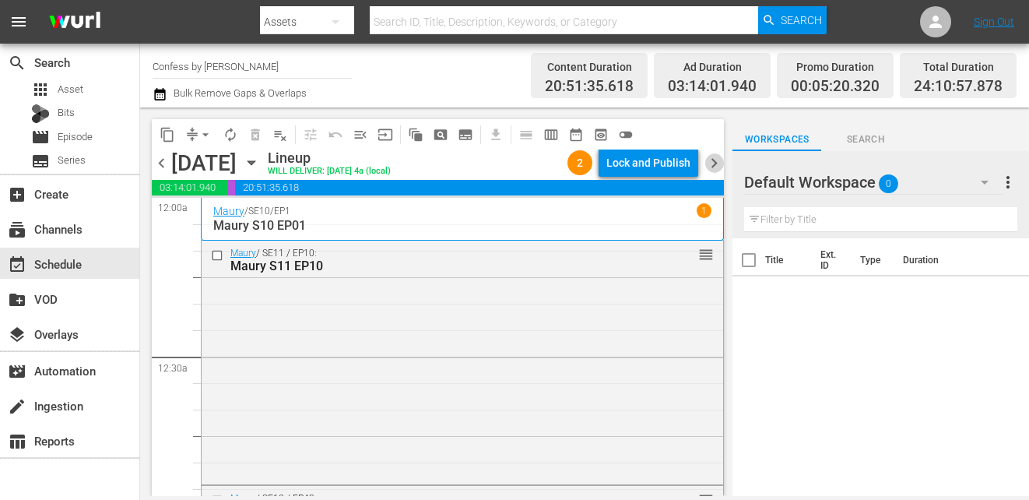
click at [713, 163] on span "chevron_right" at bounding box center [713, 162] width 19 height 19
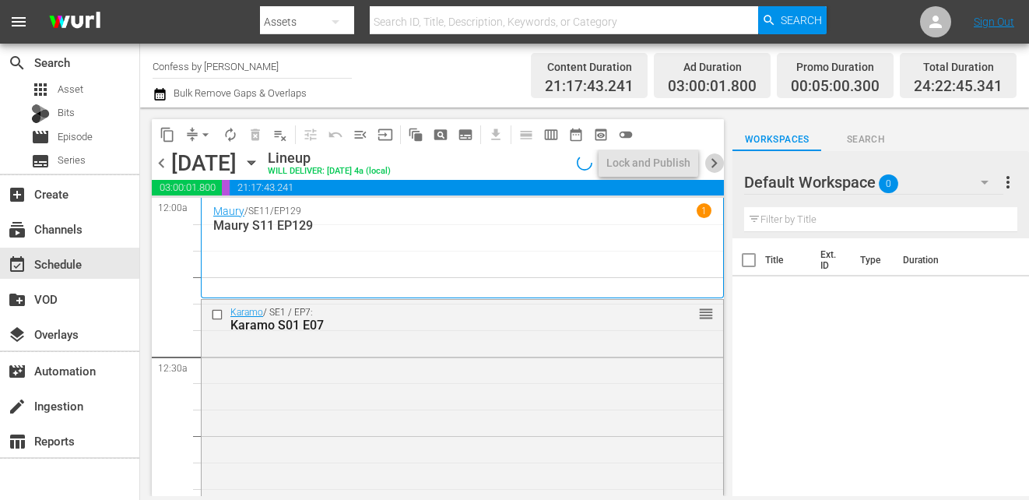
click at [713, 163] on span "chevron_right" at bounding box center [713, 162] width 19 height 19
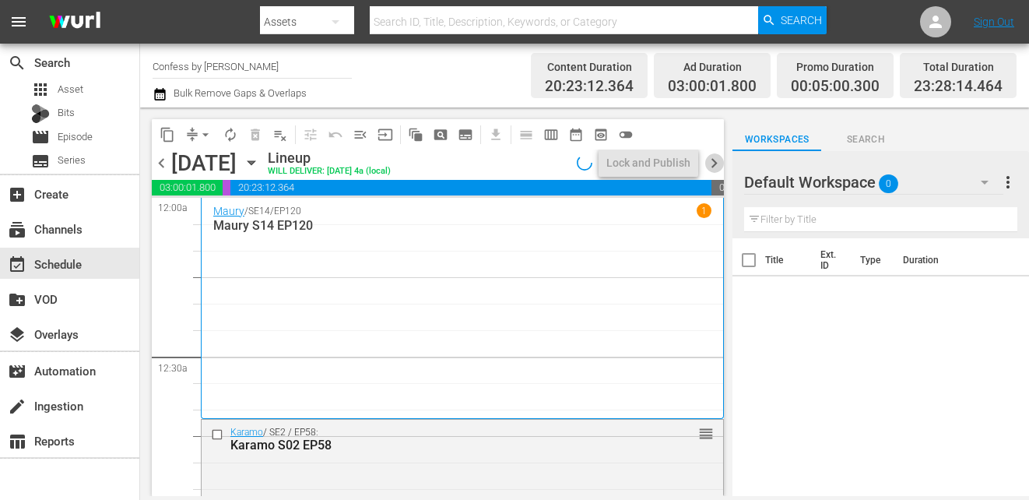
click at [713, 163] on span "chevron_right" at bounding box center [713, 162] width 19 height 19
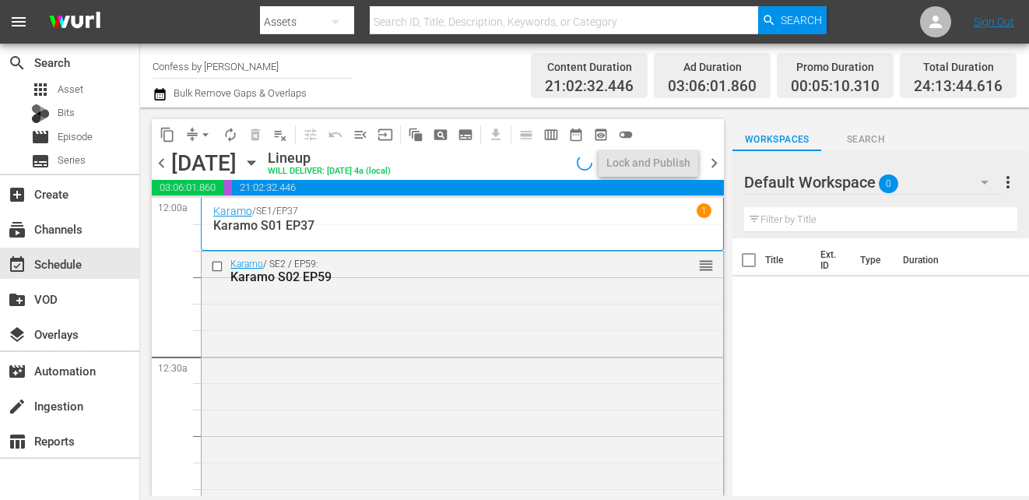
click at [713, 163] on span "chevron_right" at bounding box center [713, 162] width 19 height 19
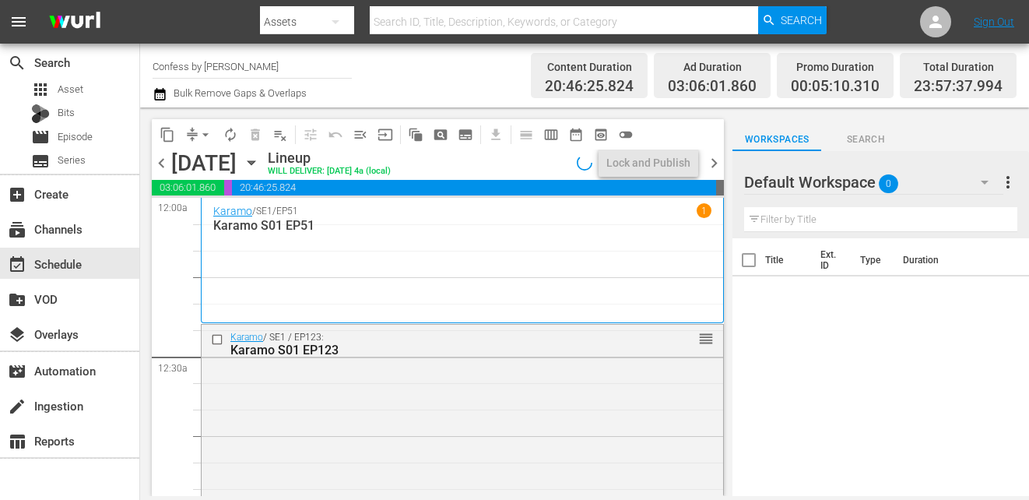
click at [713, 163] on span "chevron_right" at bounding box center [713, 162] width 19 height 19
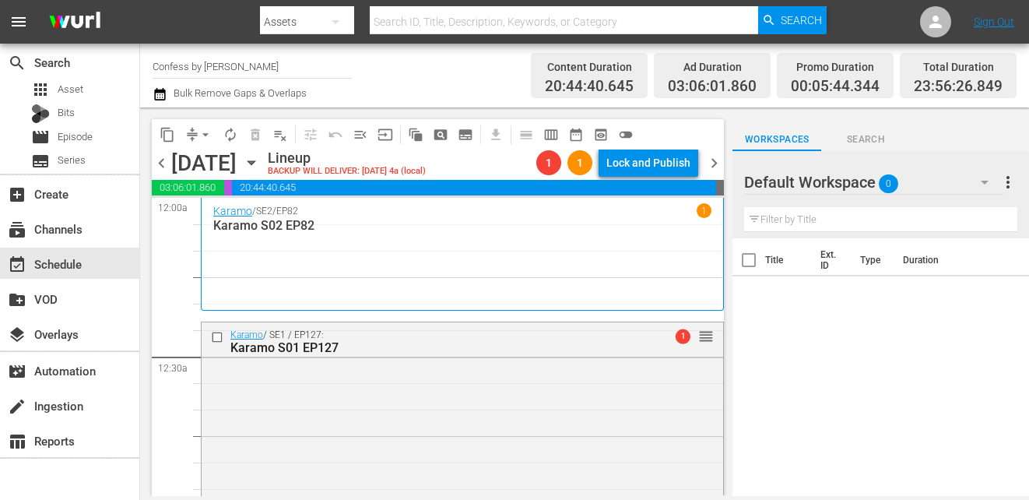
drag, startPoint x: 713, startPoint y: 163, endPoint x: 710, endPoint y: 195, distance: 32.1
click at [710, 195] on div "content_copy compress arrow_drop_down autorenew_outlined delete_forever_outline…" at bounding box center [438, 307] width 572 height 377
click at [159, 91] on icon "button" at bounding box center [159, 94] width 11 height 12
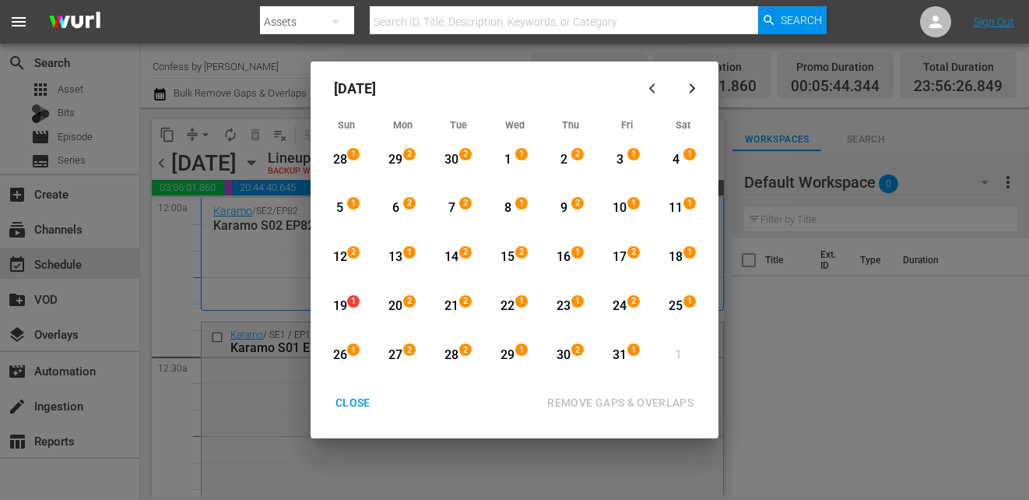
click at [355, 307] on div "1" at bounding box center [355, 306] width 12 height 16
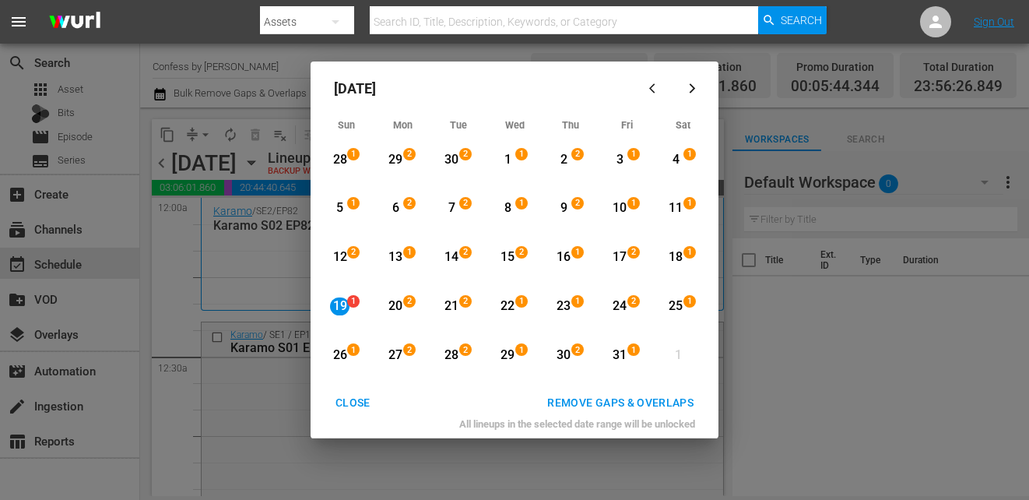
click at [628, 356] on div "31" at bounding box center [619, 355] width 19 height 18
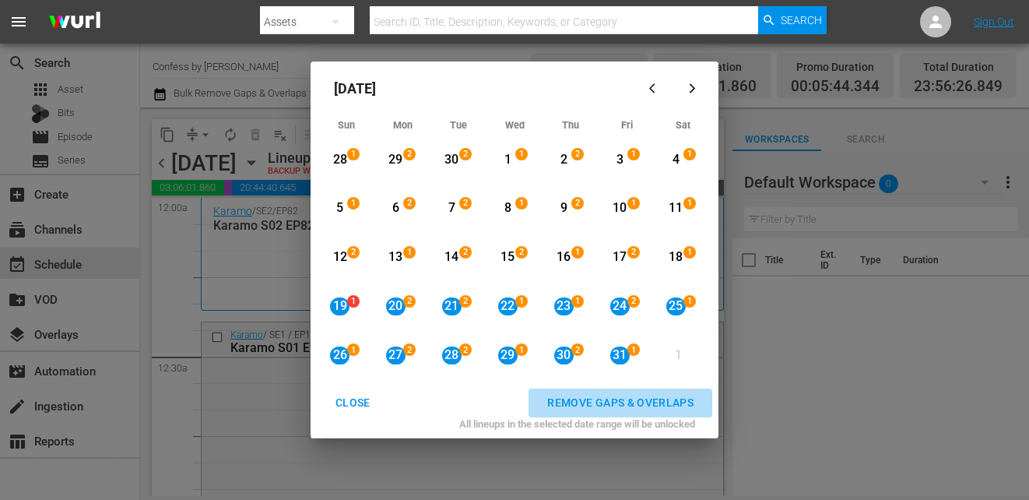
click at [630, 404] on div "REMOVE GAPS & OVERLAPS" at bounding box center [620, 402] width 171 height 19
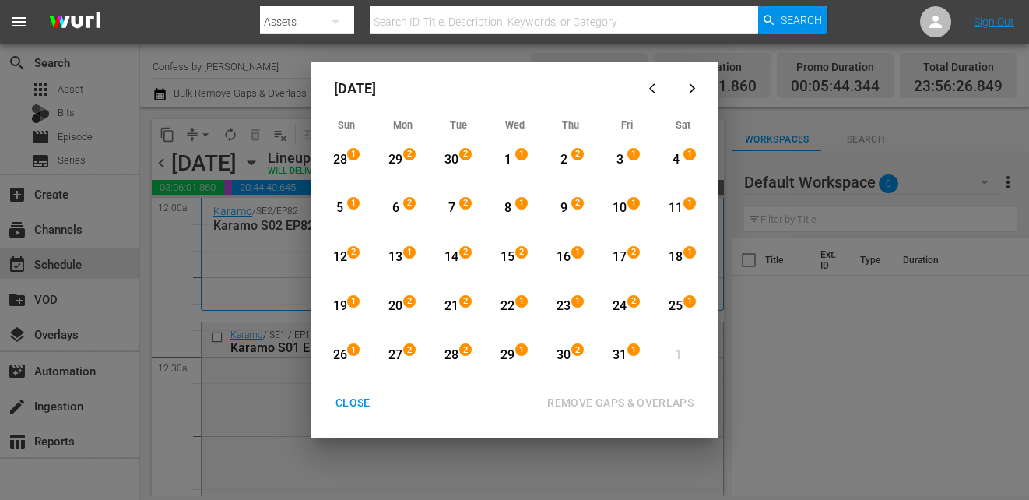
click at [357, 404] on div "CLOSE" at bounding box center [353, 402] width 60 height 19
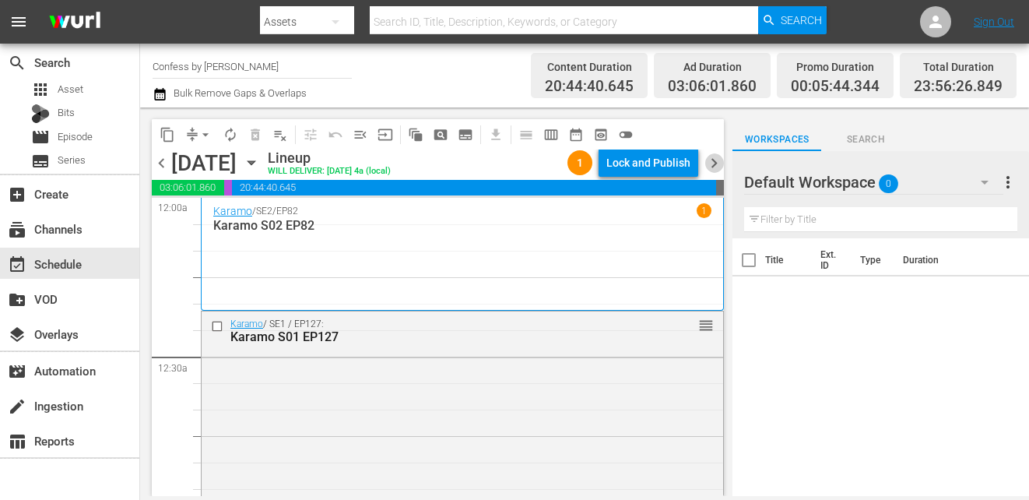
click at [717, 162] on span "chevron_right" at bounding box center [713, 162] width 19 height 19
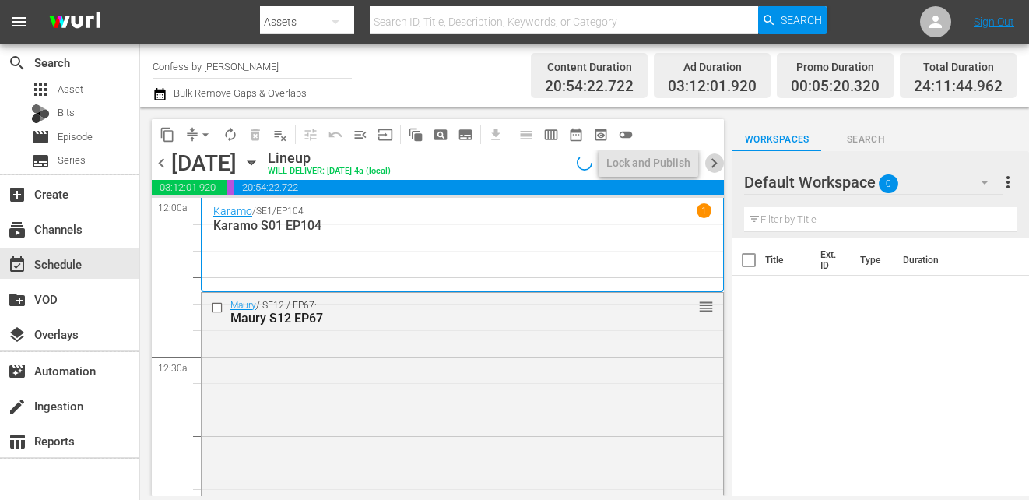
click at [716, 163] on span "chevron_right" at bounding box center [713, 162] width 19 height 19
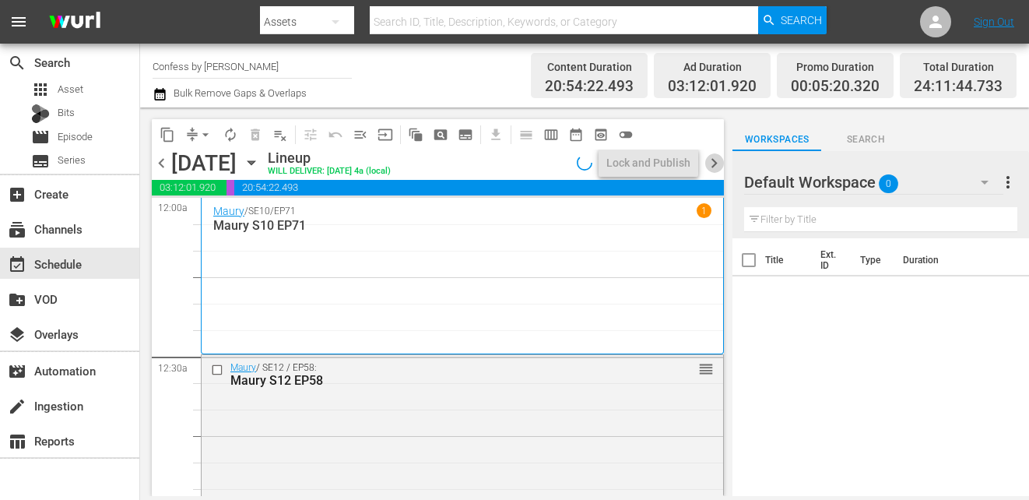
click at [716, 163] on span "chevron_right" at bounding box center [713, 162] width 19 height 19
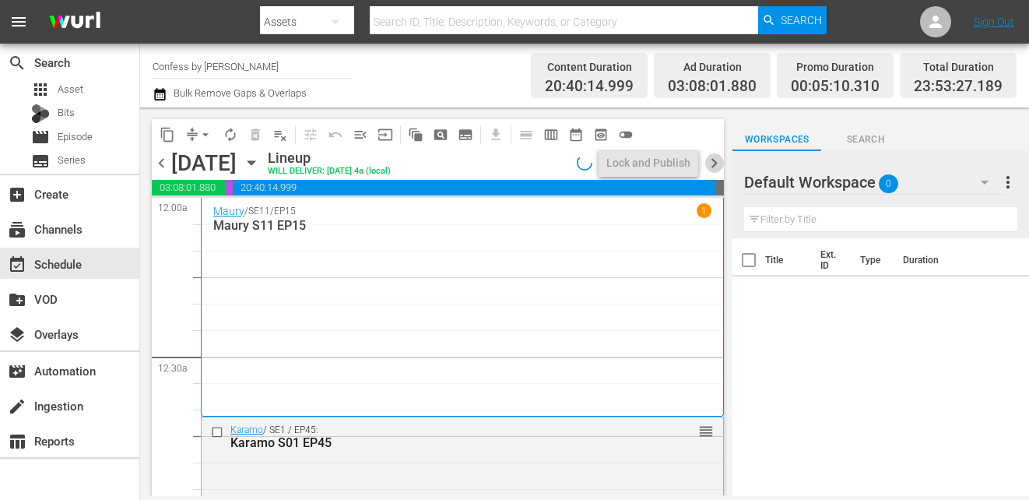
click at [716, 163] on span "chevron_right" at bounding box center [713, 162] width 19 height 19
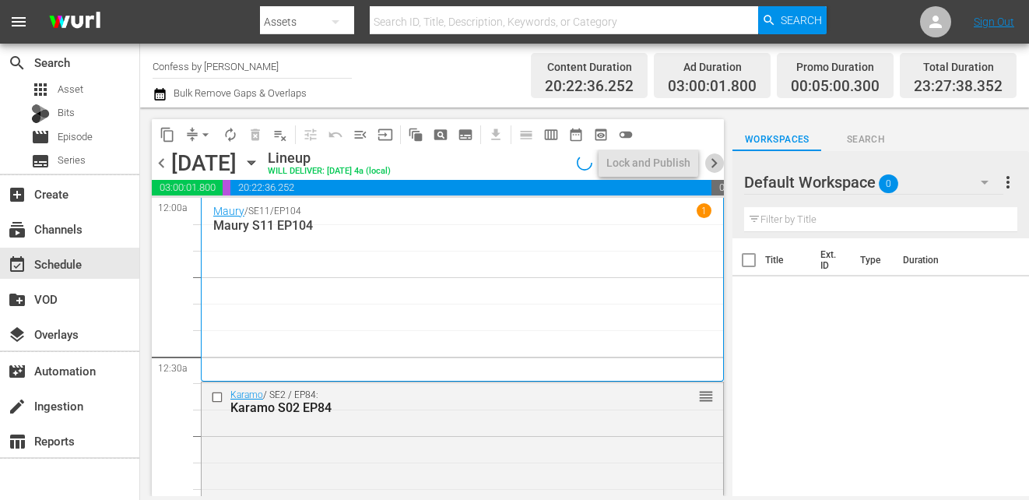
click at [716, 164] on span "chevron_right" at bounding box center [713, 162] width 19 height 19
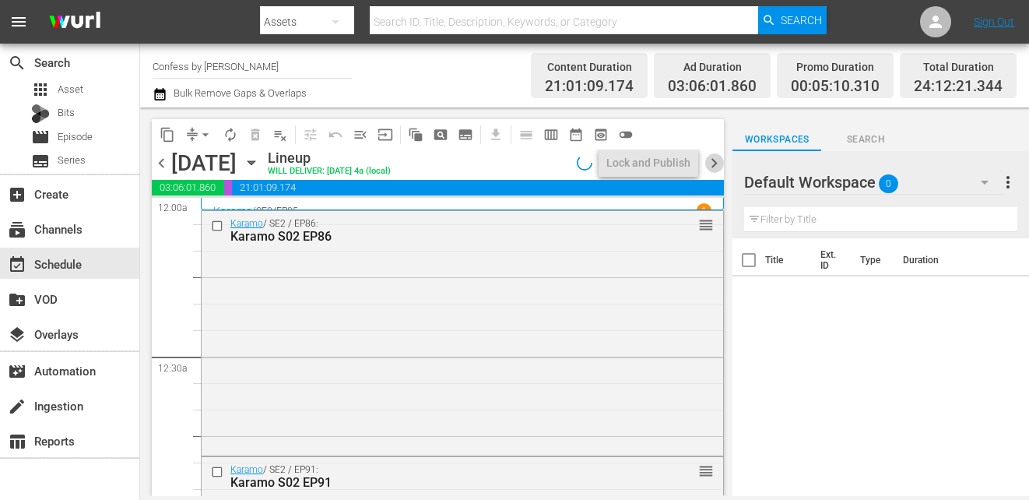
click at [716, 164] on span "chevron_right" at bounding box center [713, 162] width 19 height 19
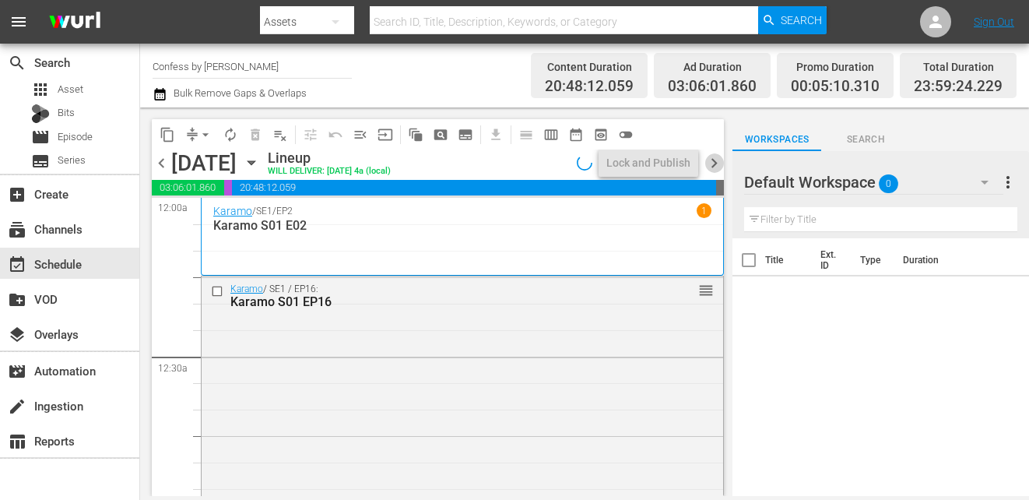
click at [716, 164] on span "chevron_right" at bounding box center [713, 162] width 19 height 19
click at [716, 165] on span "chevron_right" at bounding box center [713, 162] width 19 height 19
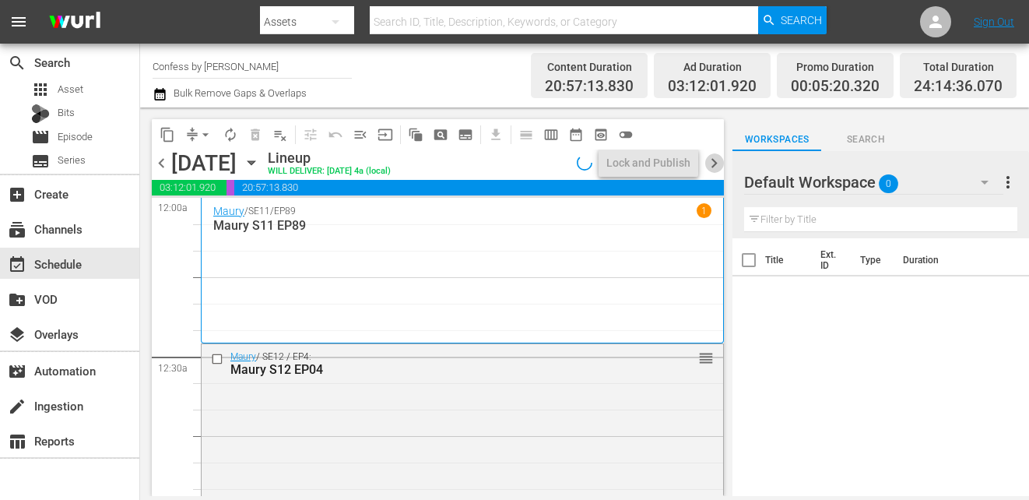
click at [716, 166] on span "chevron_right" at bounding box center [713, 162] width 19 height 19
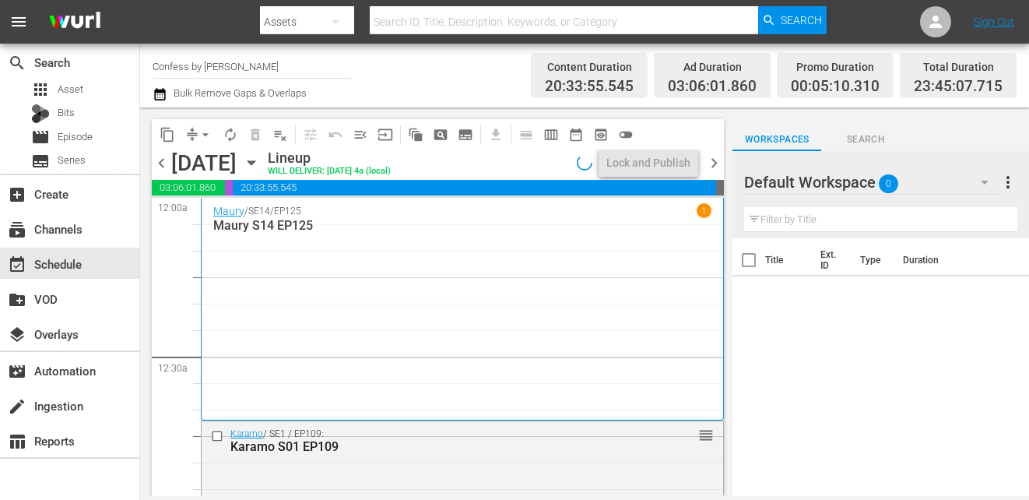
click at [716, 166] on span "chevron_right" at bounding box center [713, 162] width 19 height 19
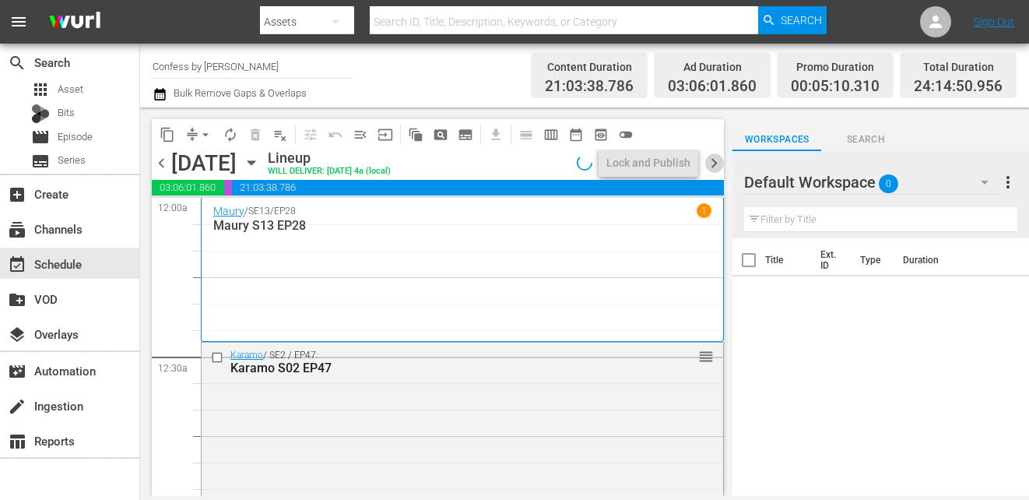
click at [716, 167] on span "chevron_right" at bounding box center [713, 162] width 19 height 19
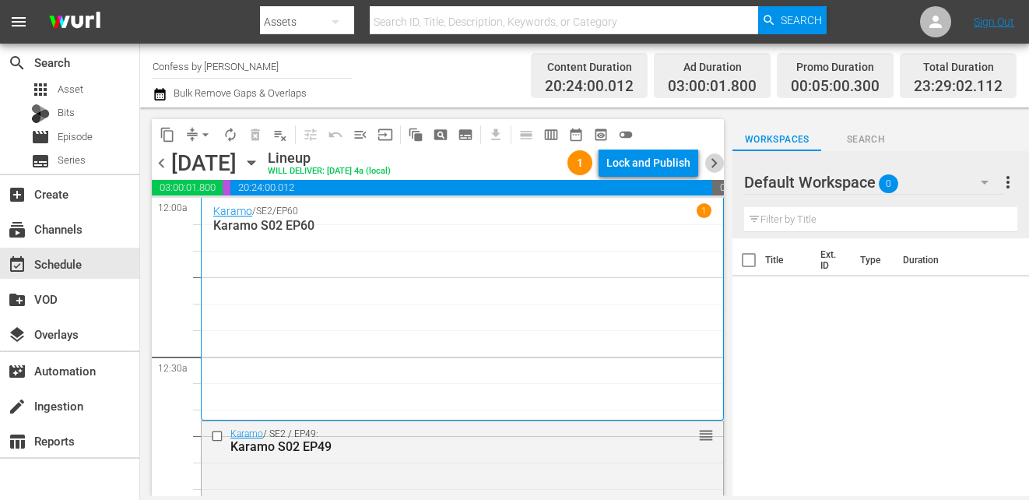
click at [716, 167] on span "chevron_right" at bounding box center [713, 162] width 19 height 19
